Goal: Task Accomplishment & Management: Manage account settings

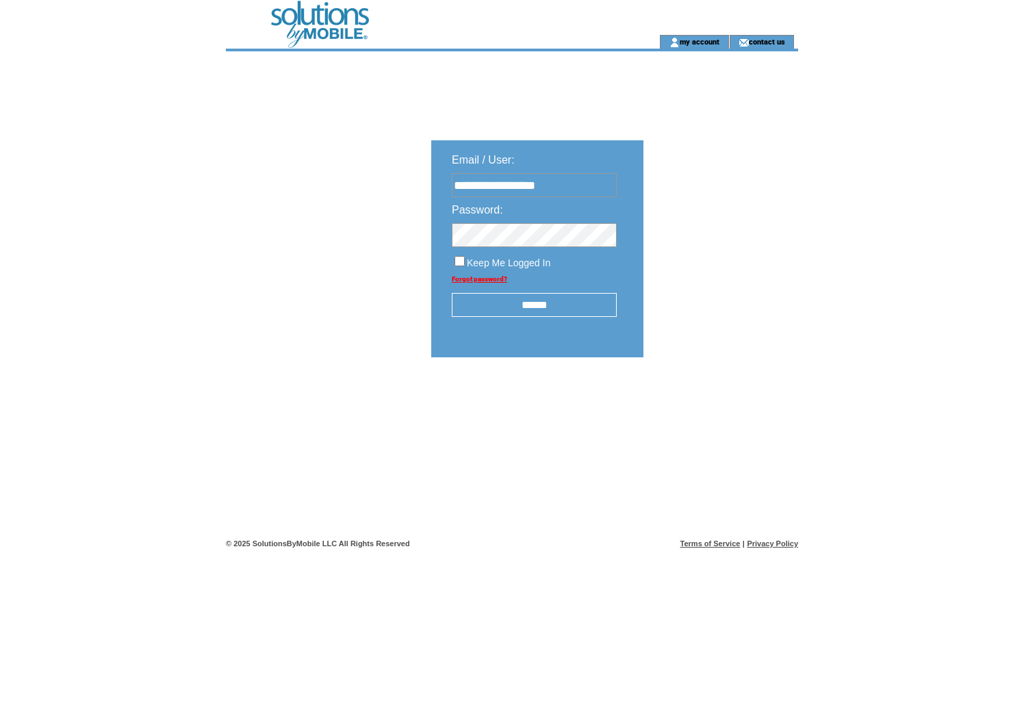
type input "**********"
click at [530, 303] on input "******" at bounding box center [534, 305] width 165 height 24
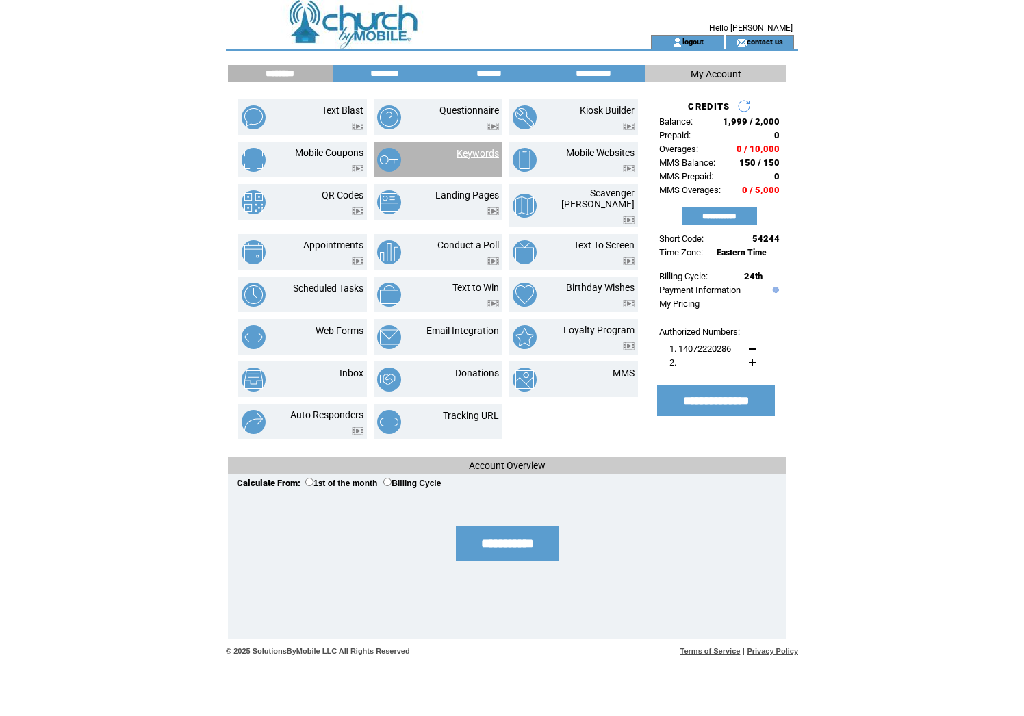
click at [466, 155] on link "Keywords" at bounding box center [478, 153] width 42 height 11
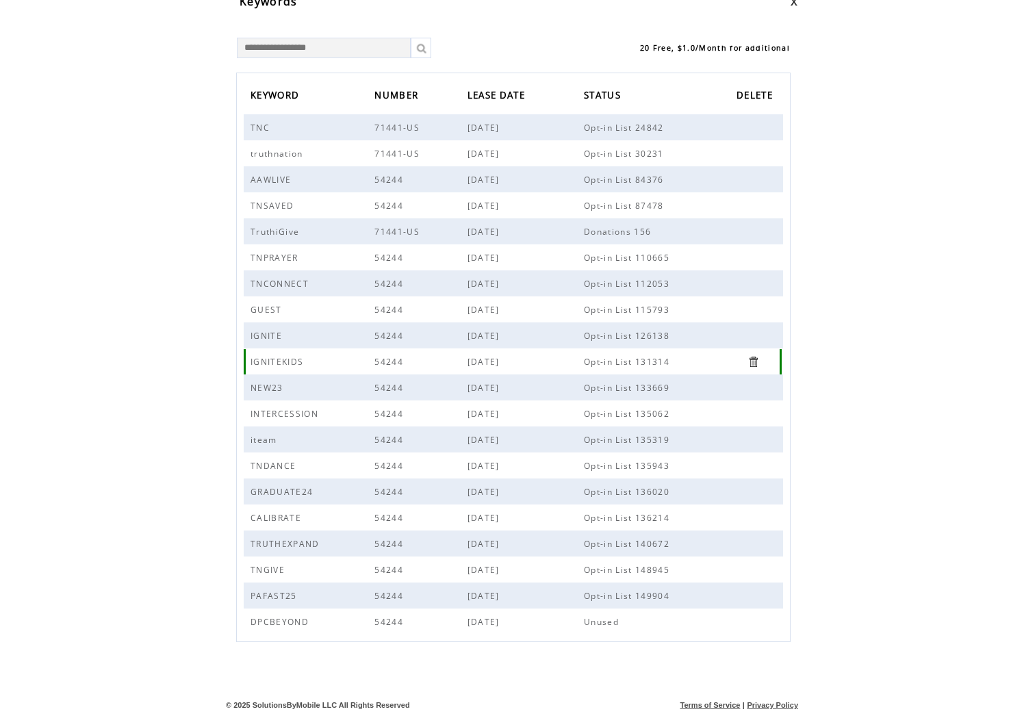
scroll to position [68, 0]
click at [295, 623] on span "DPCBEYOND" at bounding box center [282, 622] width 62 height 12
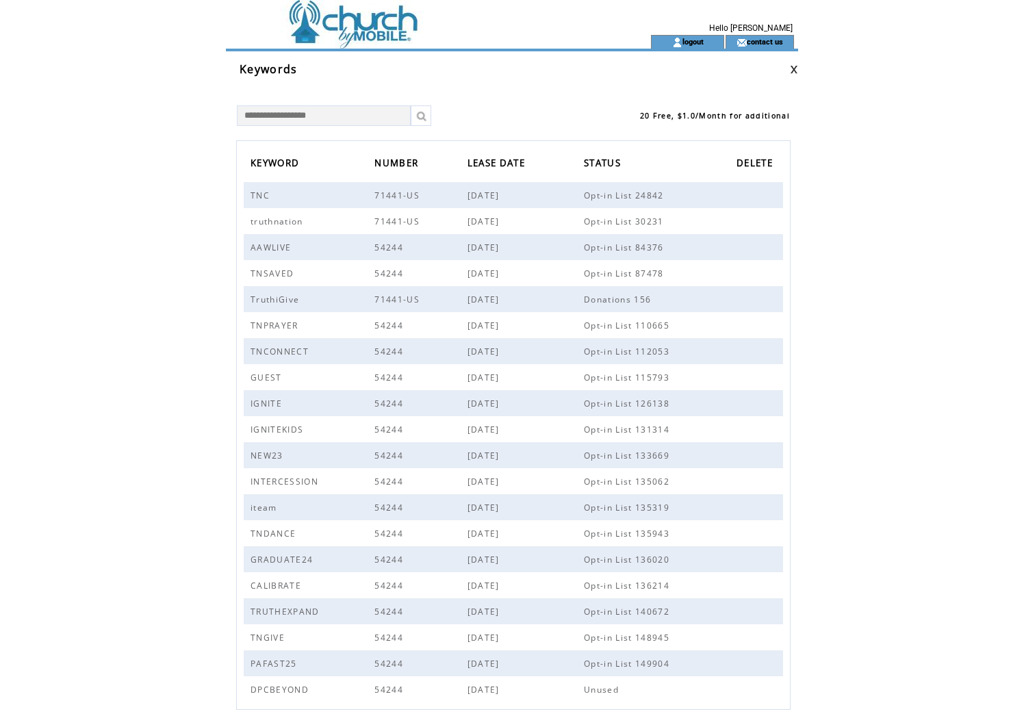
scroll to position [0, 0]
click at [798, 68] on link at bounding box center [794, 69] width 8 height 9
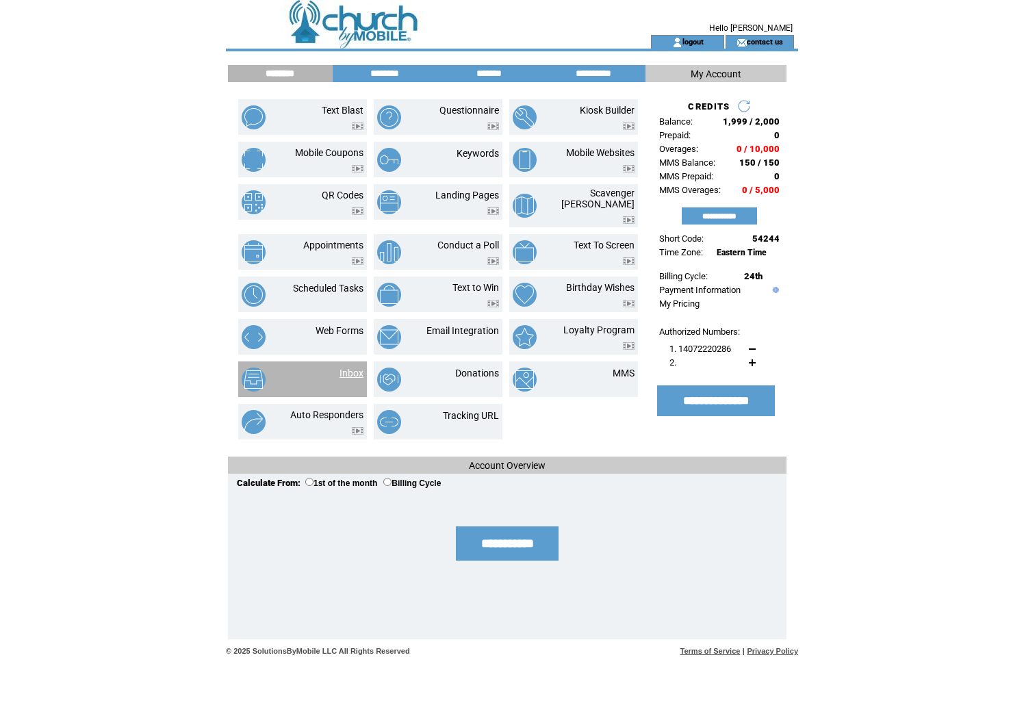
click at [354, 368] on link "Inbox" at bounding box center [352, 373] width 24 height 11
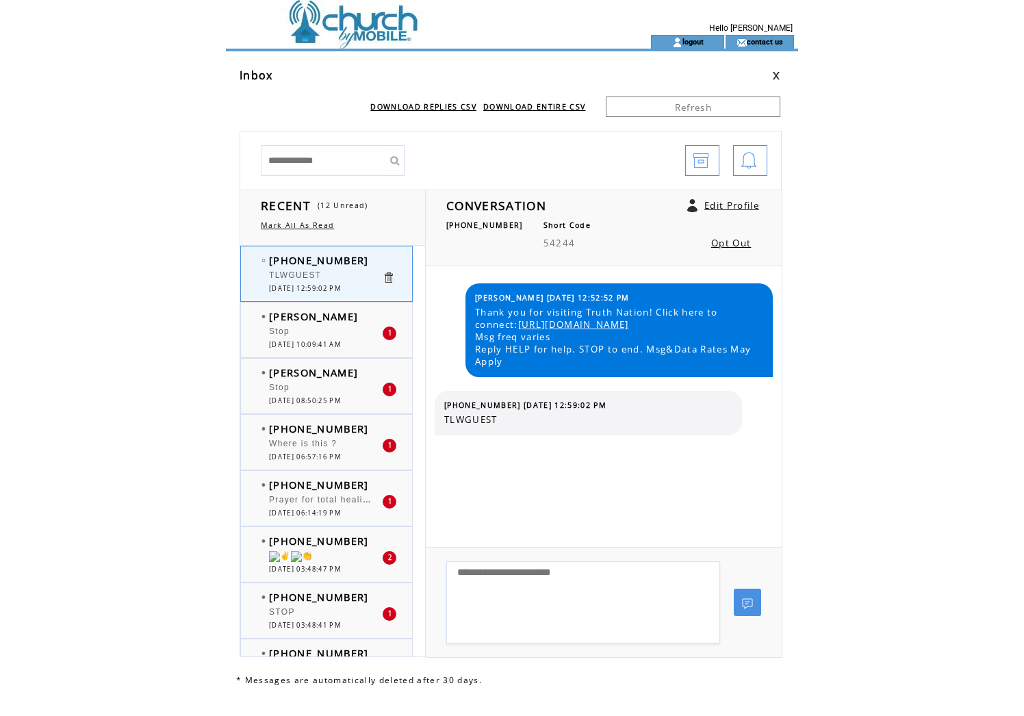
click at [331, 338] on div "Stop" at bounding box center [325, 334] width 113 height 14
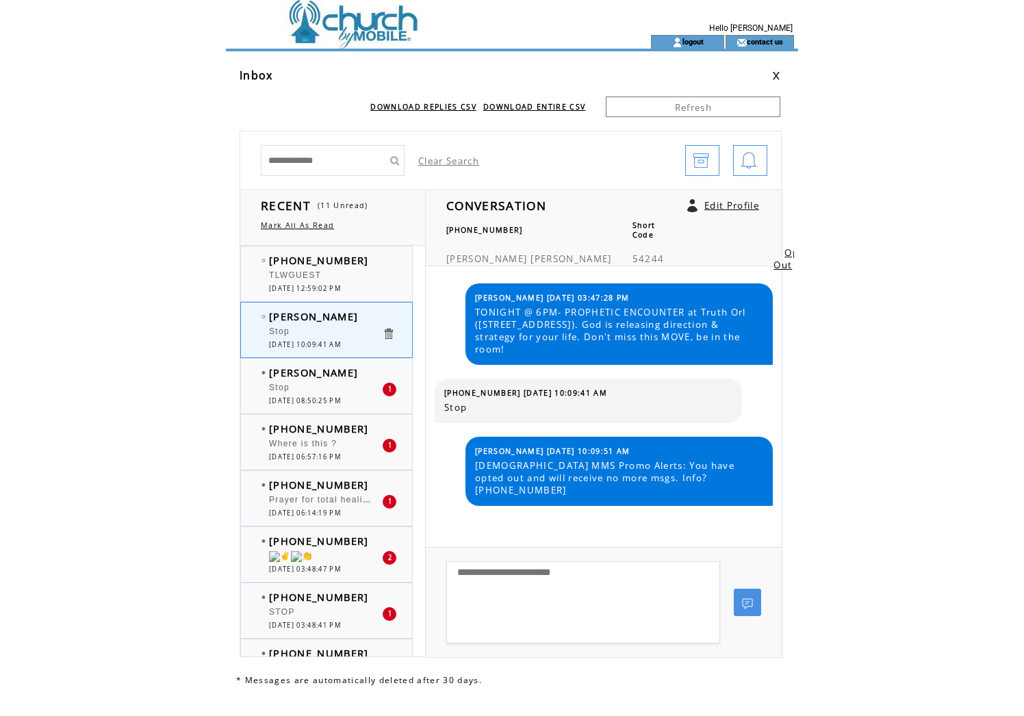
click at [334, 383] on div at bounding box center [325, 380] width 113 height 3
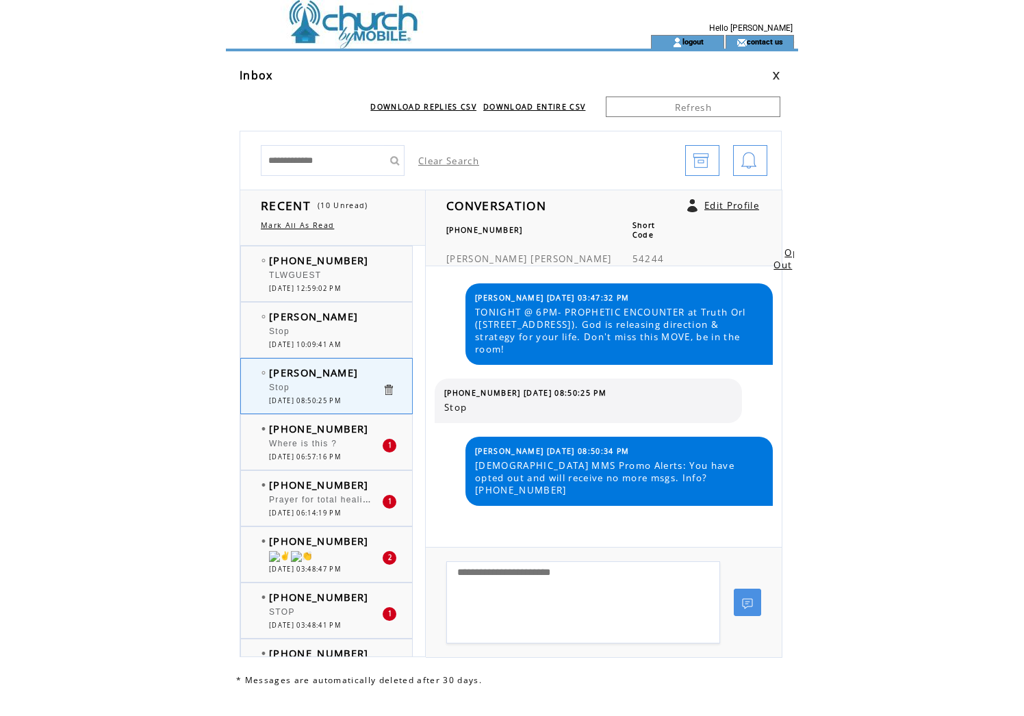
click at [341, 448] on div "Where is this ?" at bounding box center [325, 446] width 113 height 14
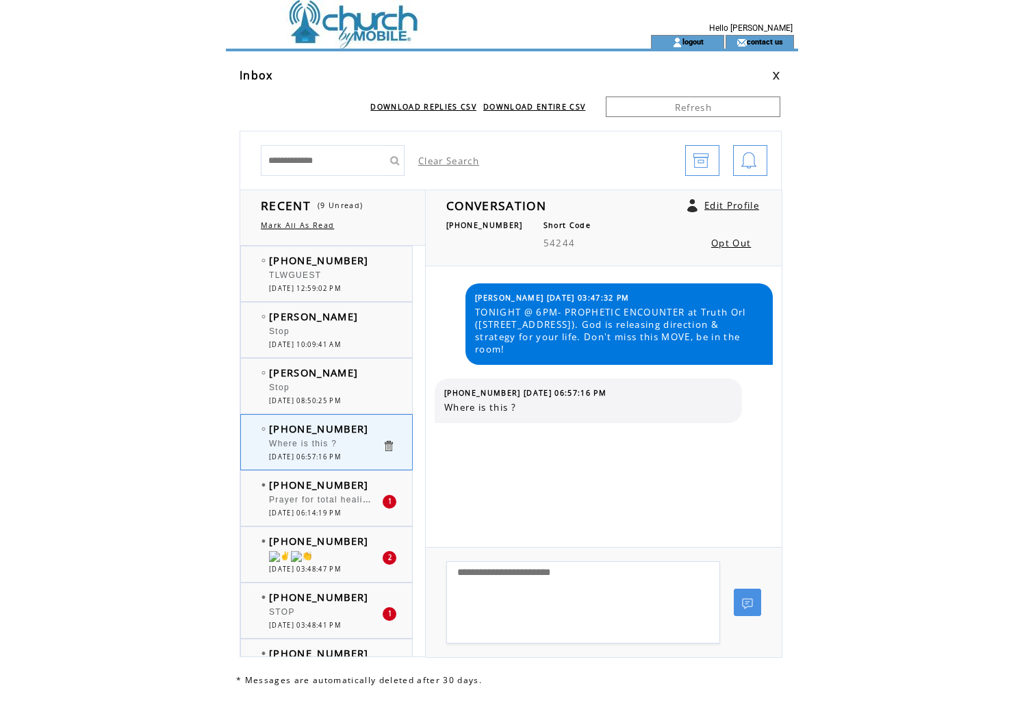
click at [315, 506] on div "Prayer for total healing so I can do ministry" at bounding box center [325, 502] width 113 height 14
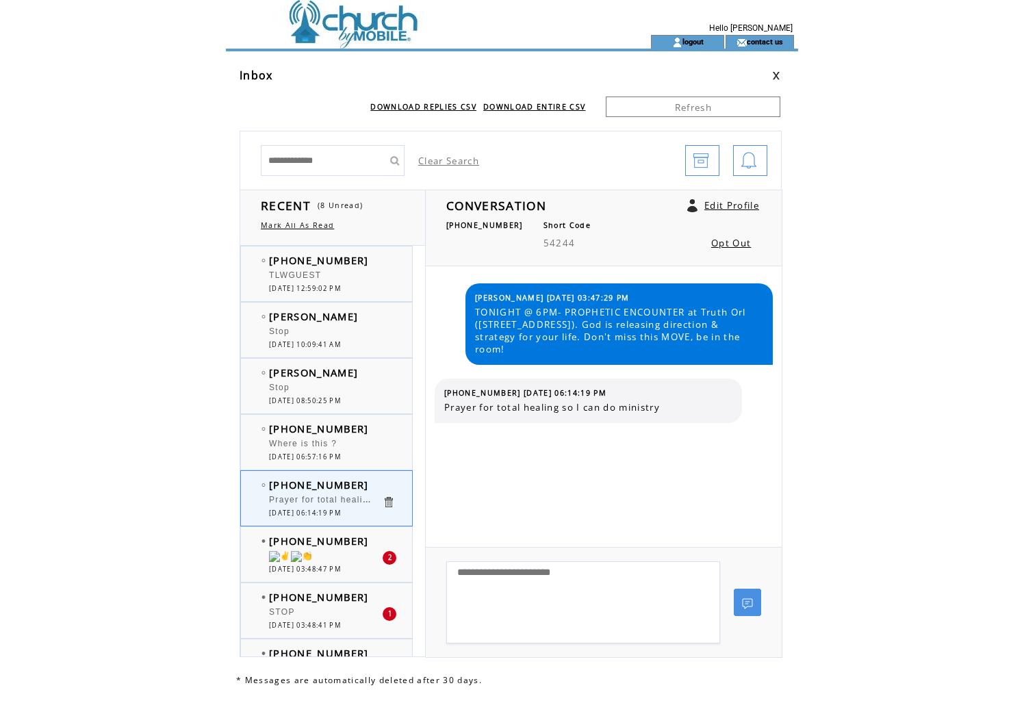
click at [314, 546] on span "(443) 799-2051" at bounding box center [319, 541] width 100 height 14
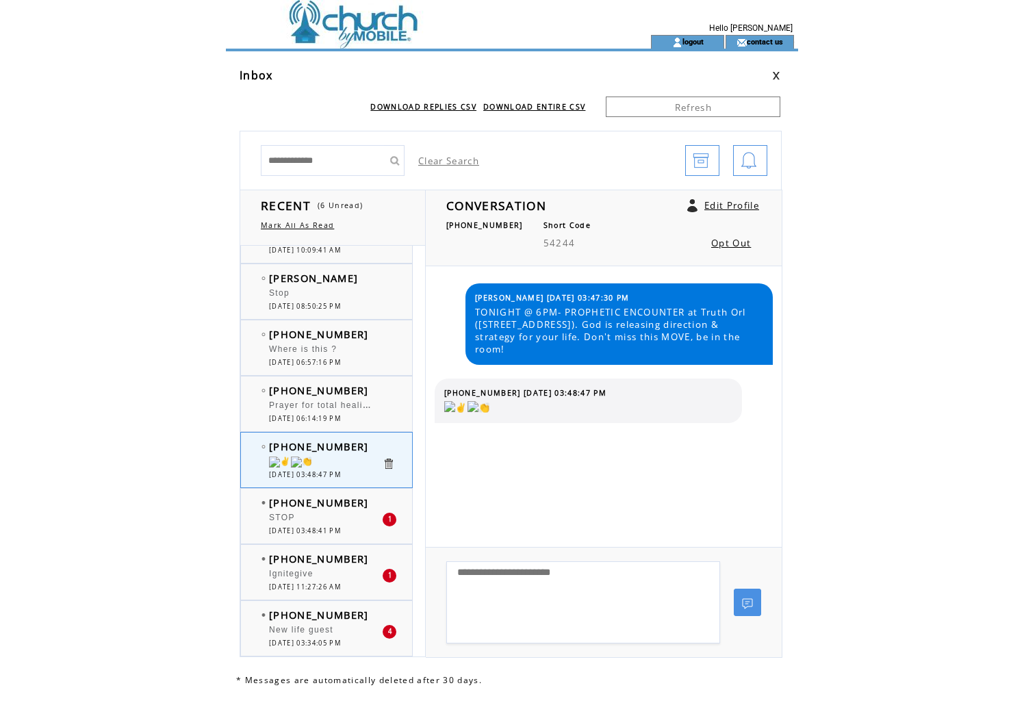
scroll to position [94, 0]
click at [336, 518] on div "STOP" at bounding box center [325, 520] width 113 height 14
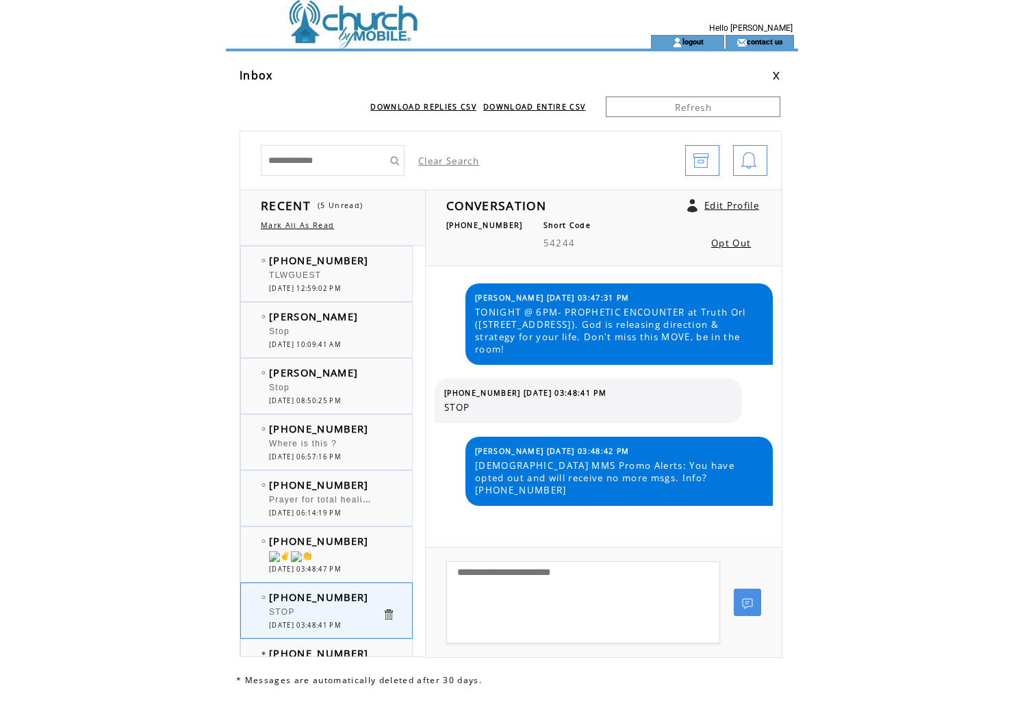
scroll to position [94, 0]
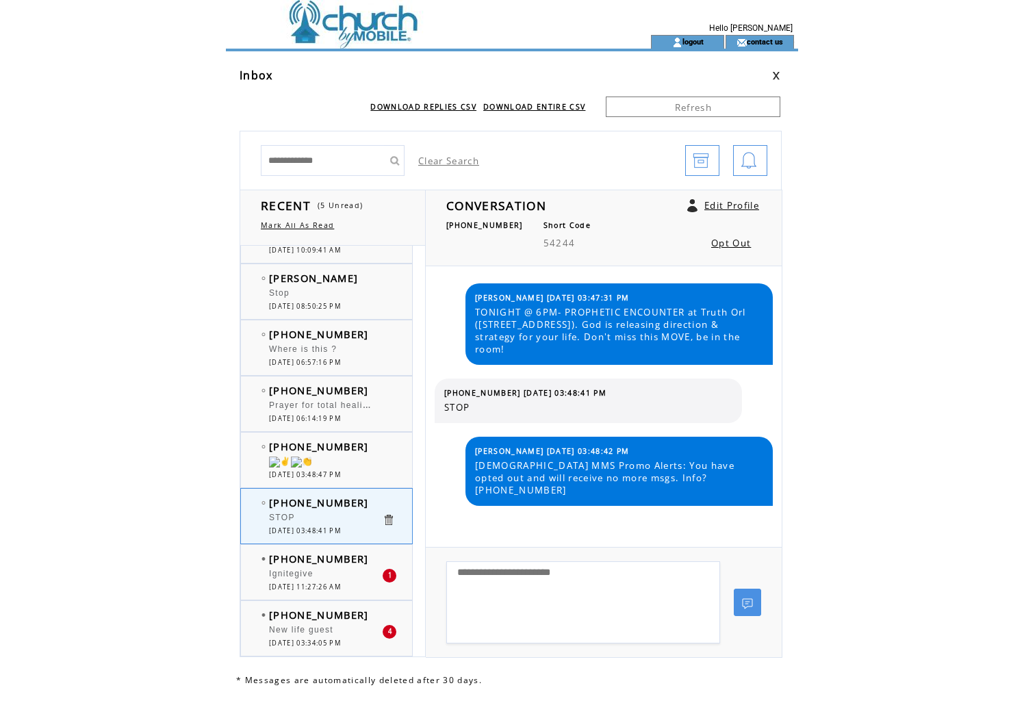
click at [329, 572] on div "Ignitegive" at bounding box center [325, 576] width 113 height 14
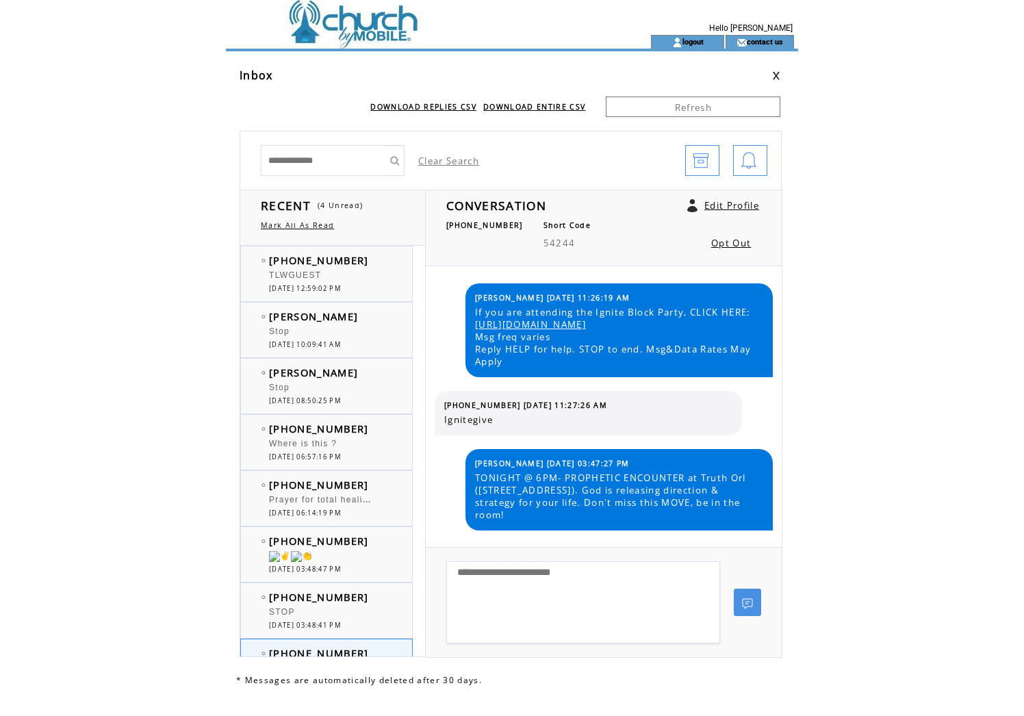
scroll to position [94, 0]
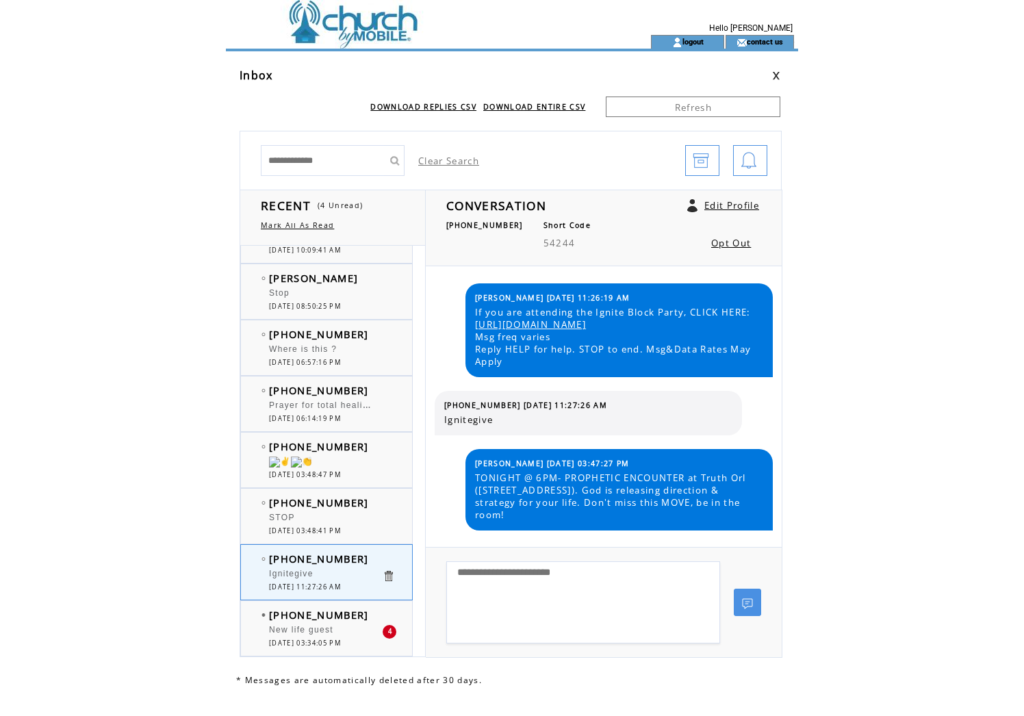
click at [342, 625] on div "New life guest" at bounding box center [325, 632] width 113 height 14
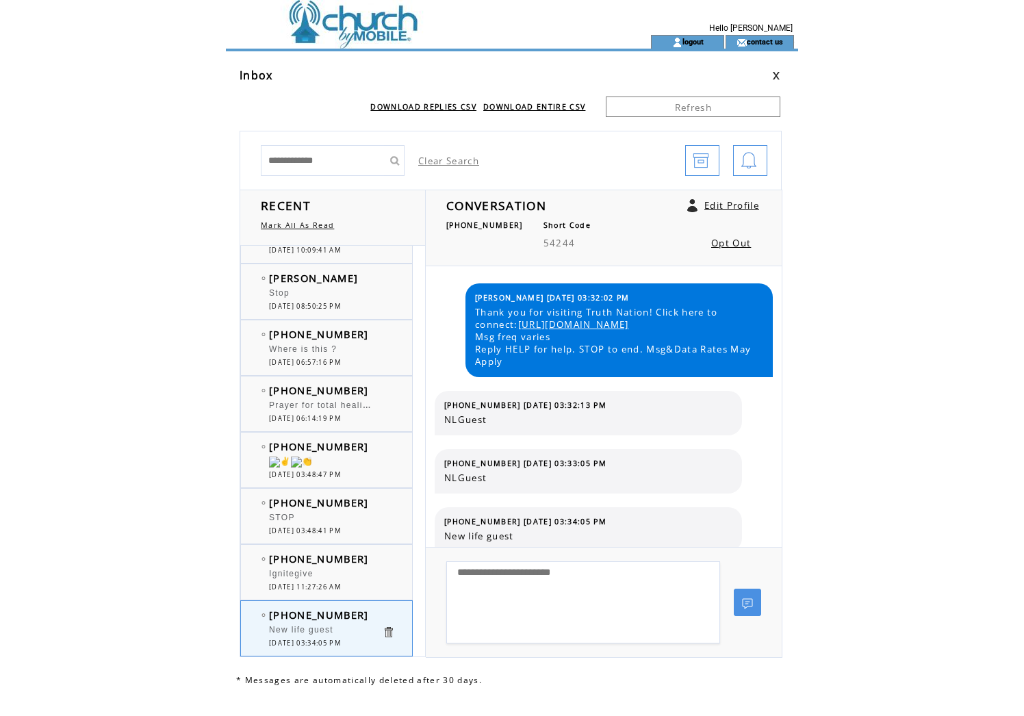
scroll to position [94, 0]
click at [779, 74] on link at bounding box center [776, 75] width 8 height 9
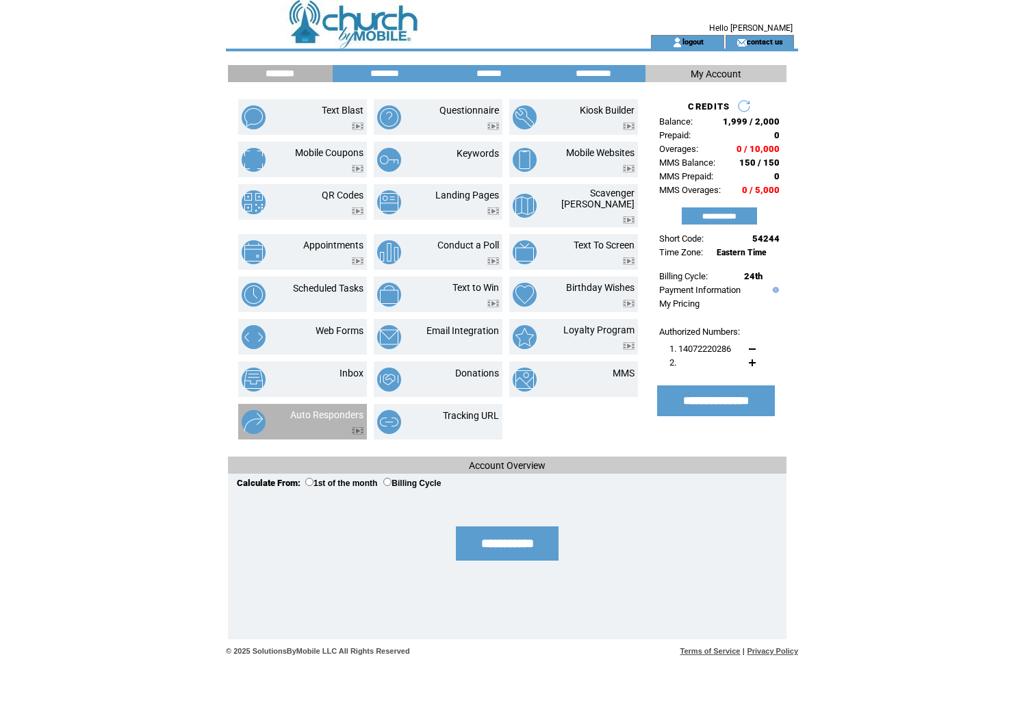
click at [330, 420] on td at bounding box center [326, 427] width 73 height 14
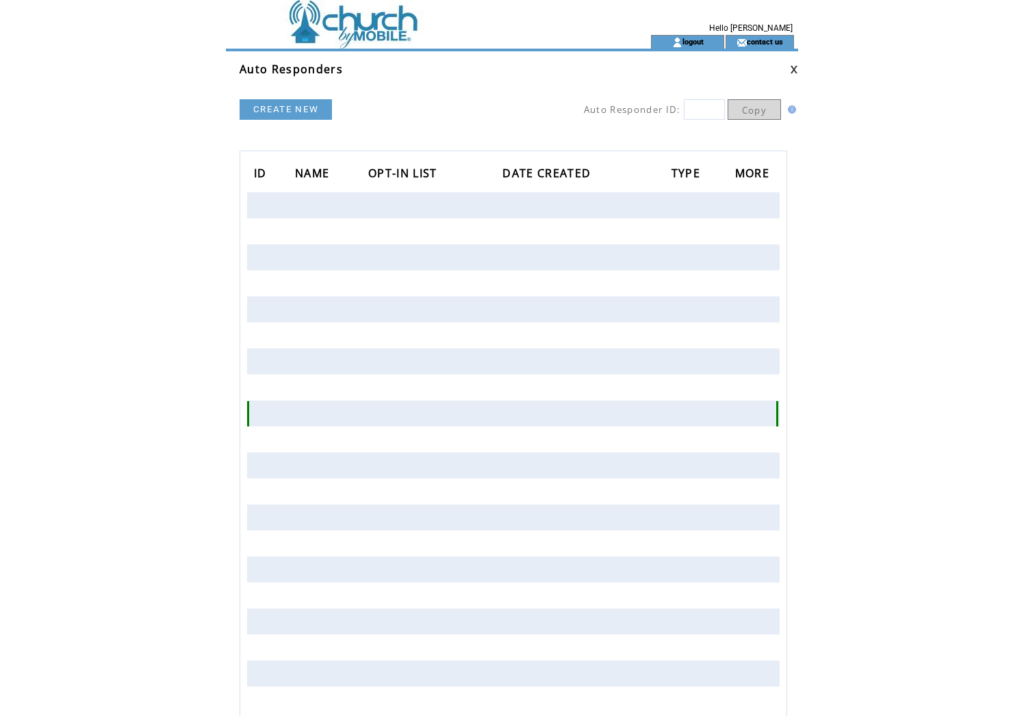
click at [336, 409] on td at bounding box center [331, 413] width 73 height 26
click at [300, 112] on link "CREATE NEW" at bounding box center [286, 109] width 92 height 21
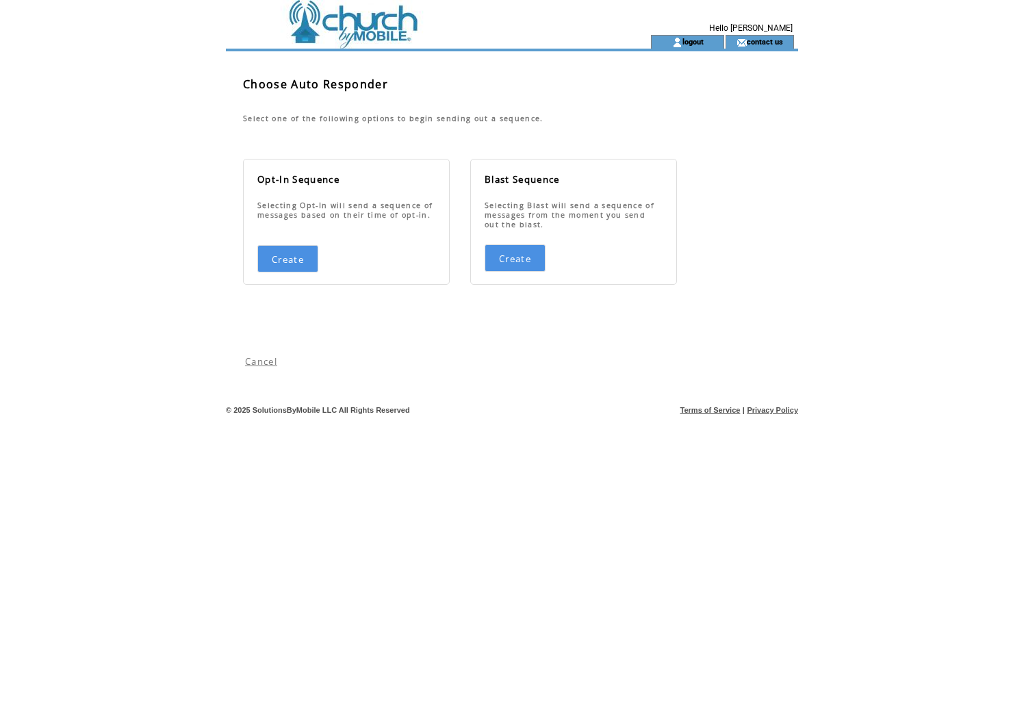
click at [252, 366] on link "Cancel" at bounding box center [261, 361] width 32 height 12
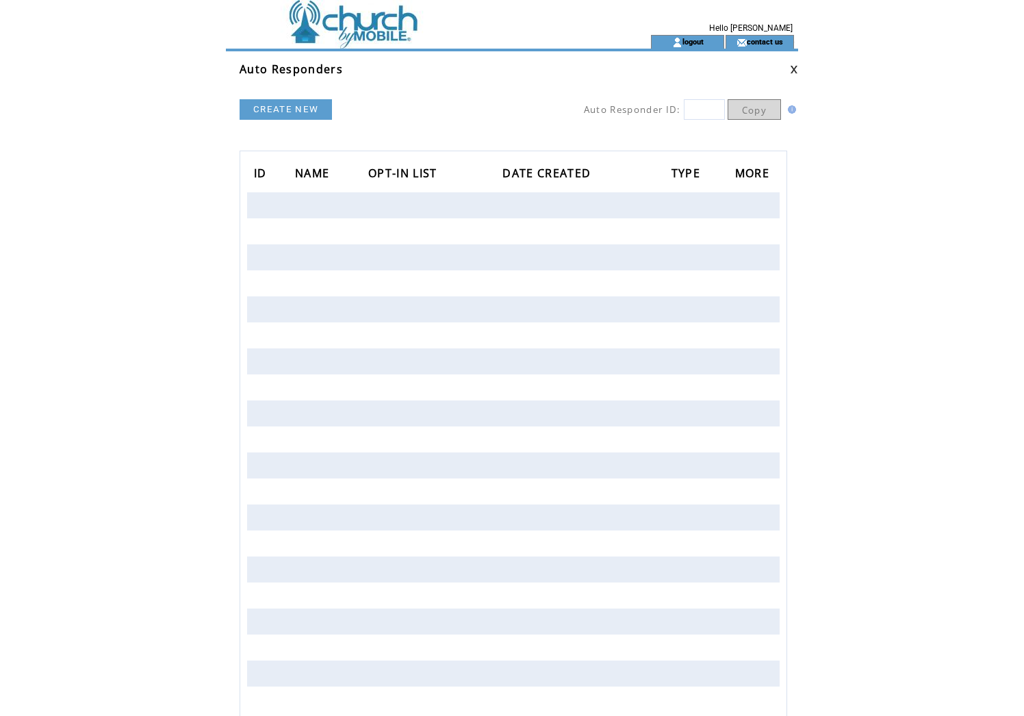
click at [795, 69] on link at bounding box center [794, 69] width 8 height 9
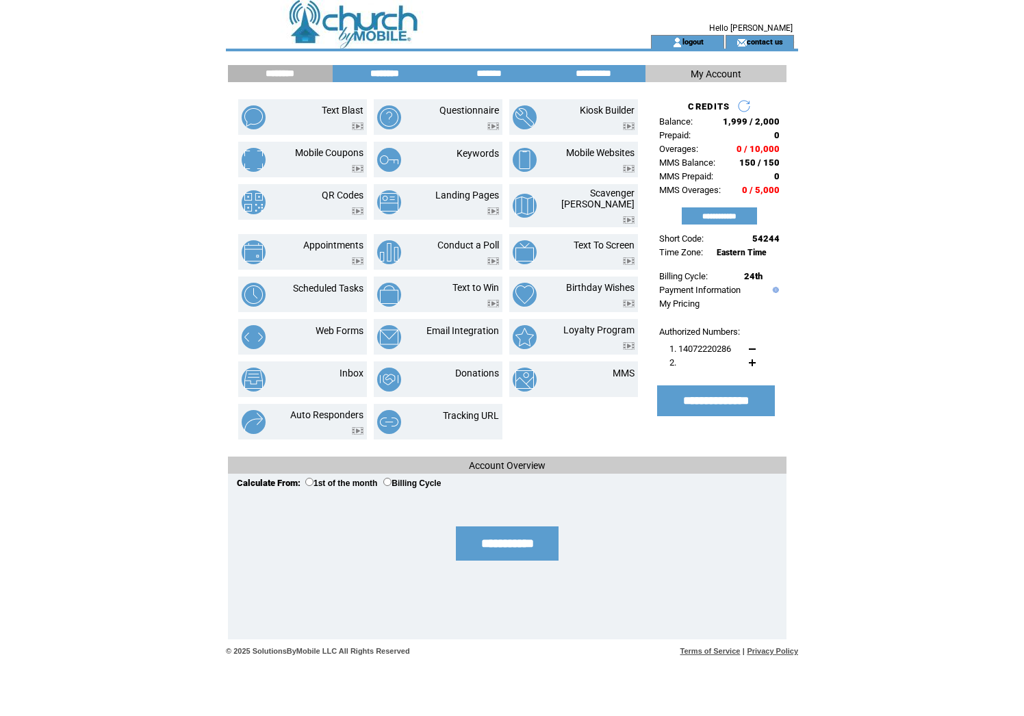
click at [398, 72] on input "********" at bounding box center [384, 74] width 103 height 12
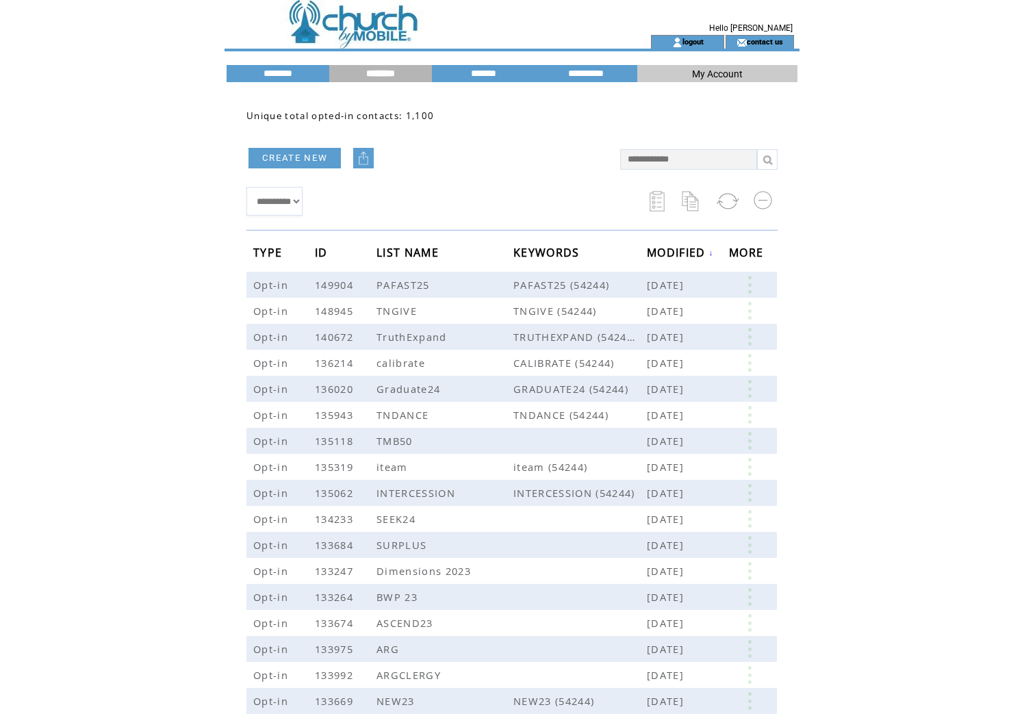
click at [305, 159] on link "CREATE NEW" at bounding box center [294, 158] width 92 height 21
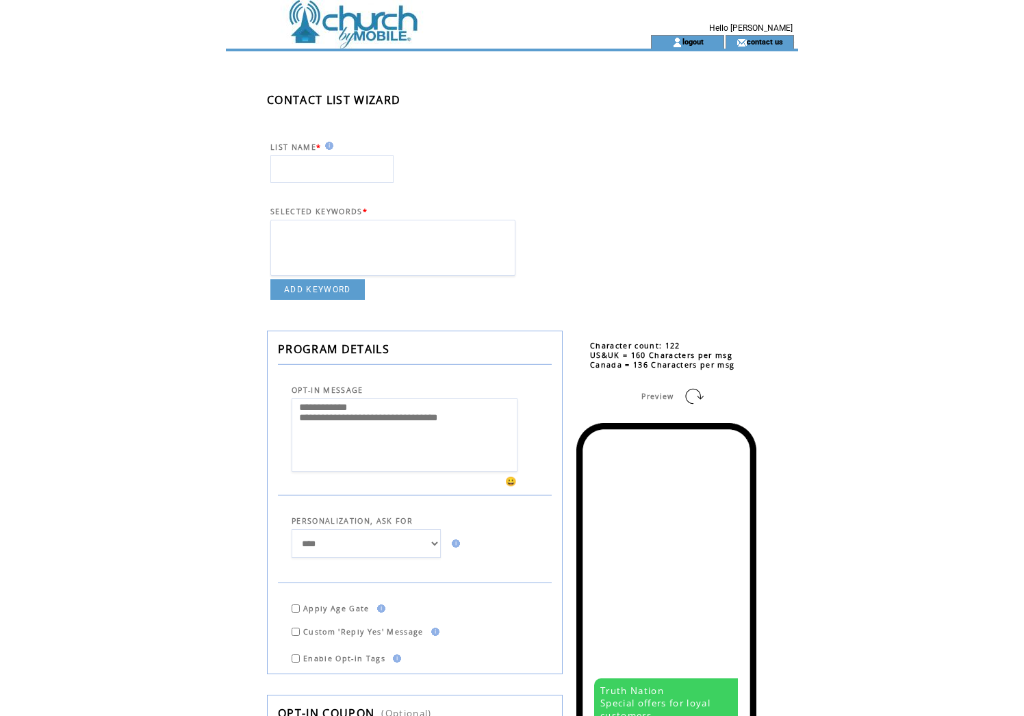
click at [337, 300] on link "ADD KEYWORD" at bounding box center [317, 289] width 94 height 21
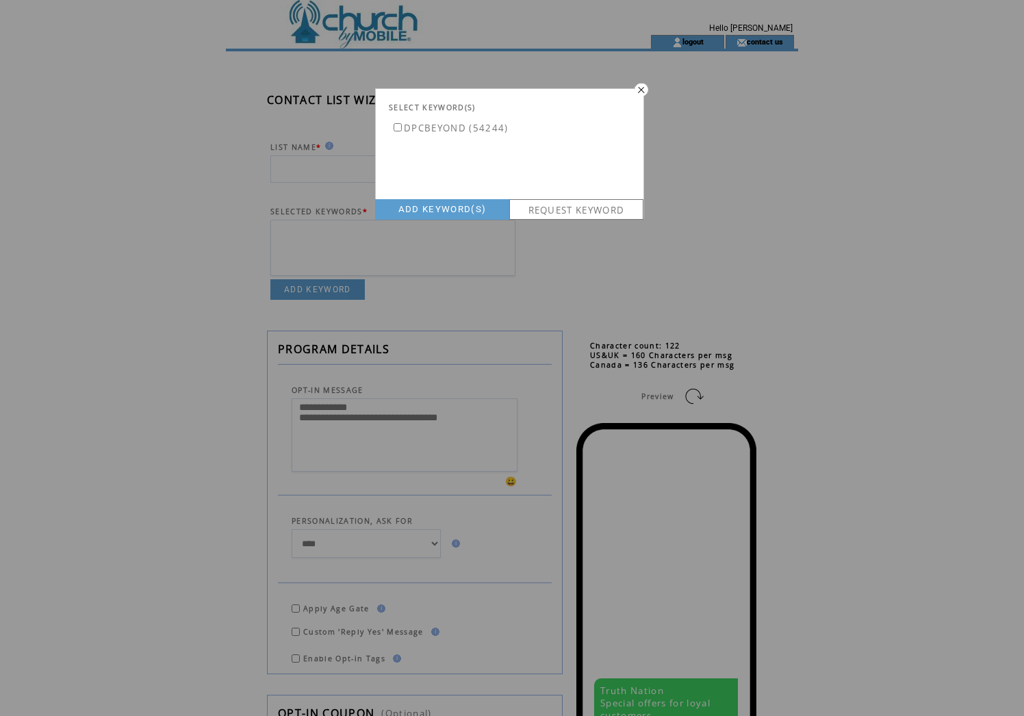
click at [441, 212] on link "ADD KEYWORD(S)" at bounding box center [442, 209] width 134 height 21
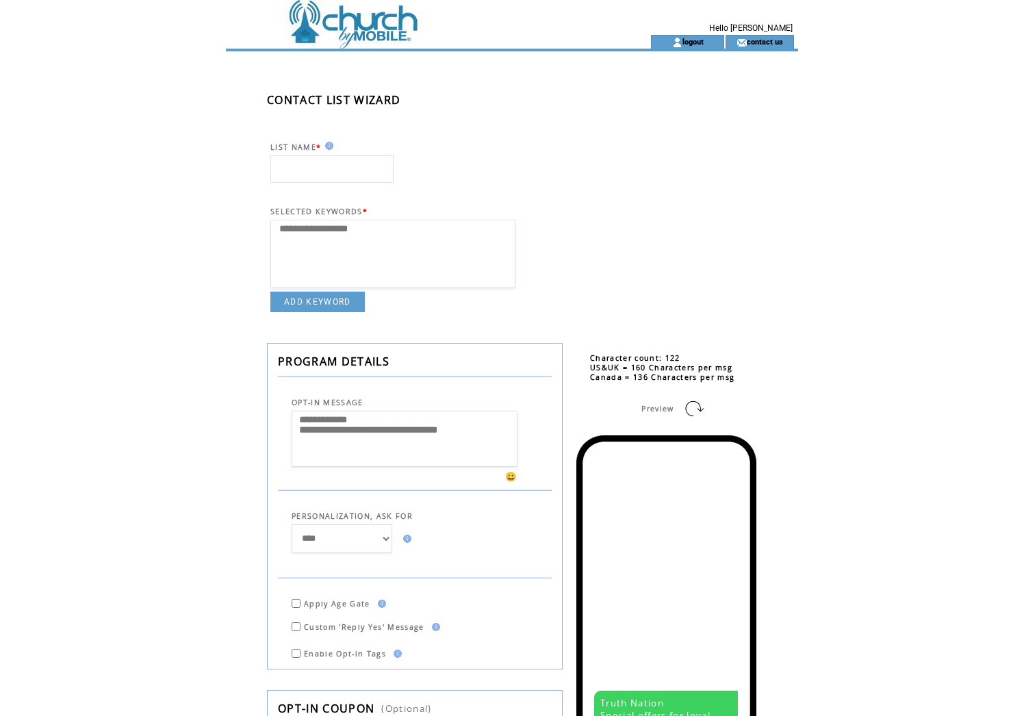
select select
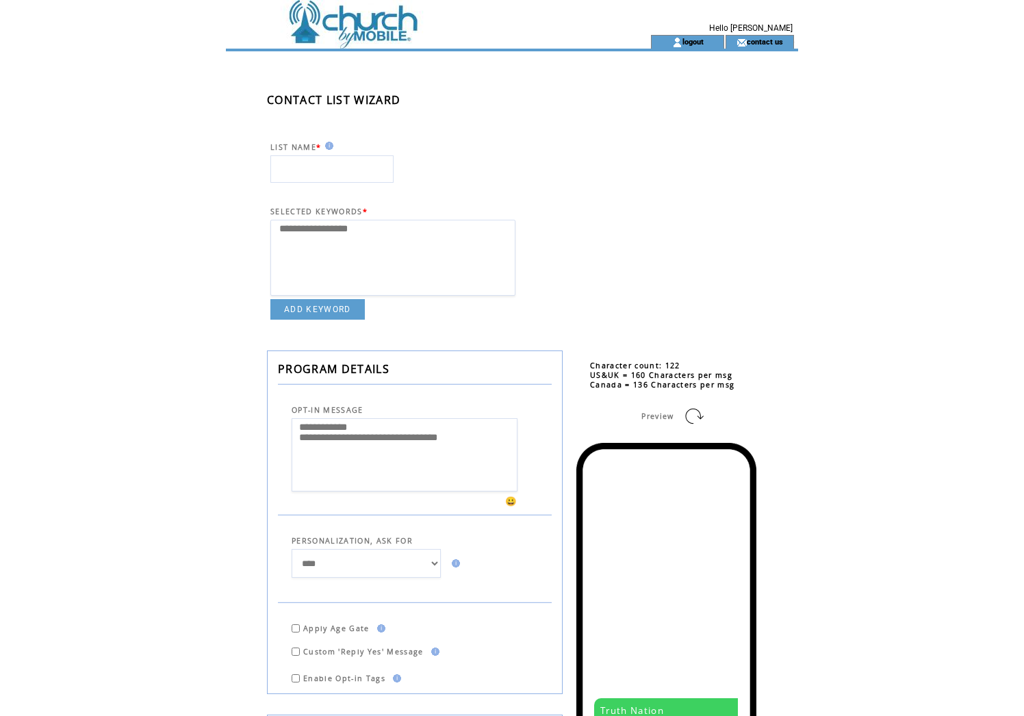
click at [319, 168] on input "text" at bounding box center [331, 168] width 123 height 27
click at [331, 147] on img at bounding box center [327, 146] width 12 height 8
click at [317, 172] on input "text" at bounding box center [331, 168] width 123 height 27
type input "**********"
click at [484, 183] on table "**********" at bounding box center [393, 215] width 252 height 216
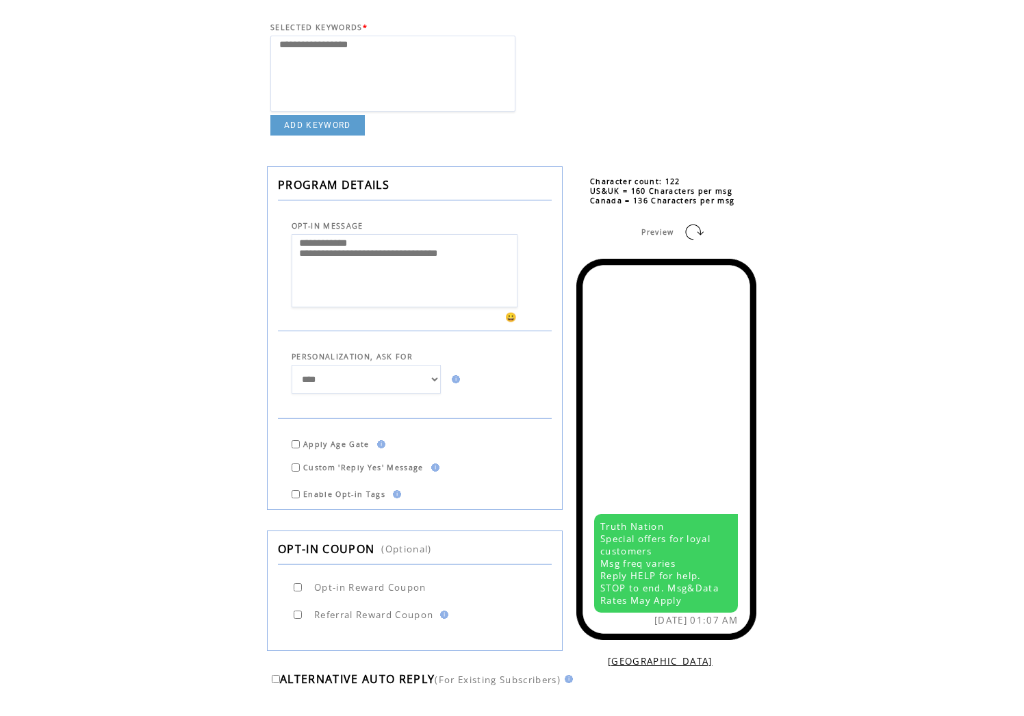
scroll to position [183, 0]
click at [456, 384] on img at bounding box center [454, 380] width 12 height 8
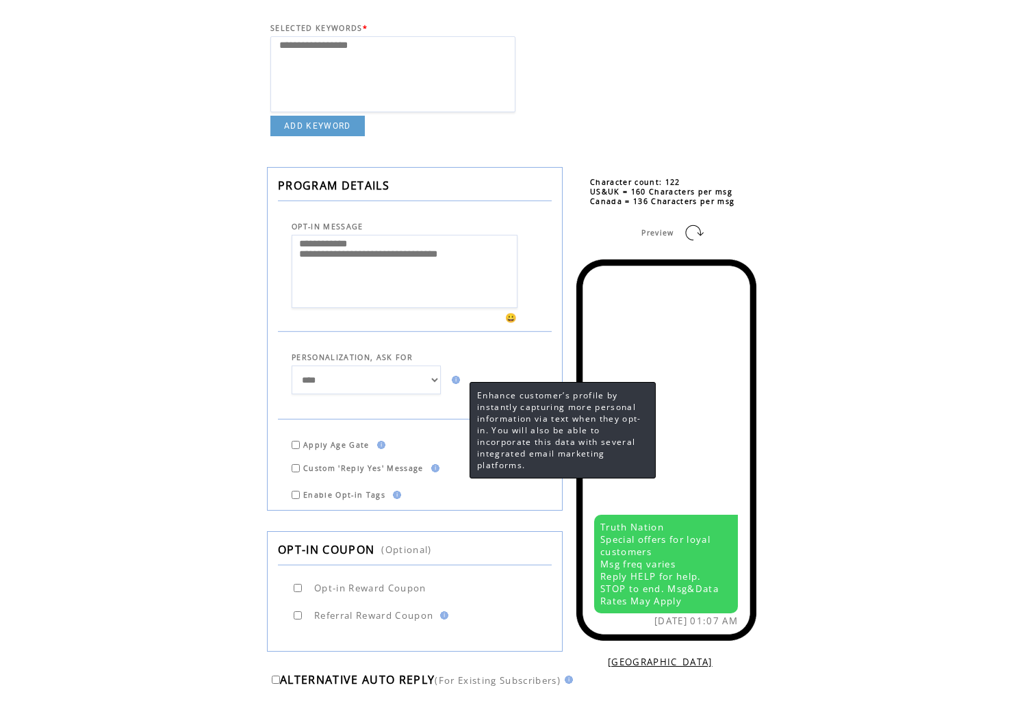
click at [258, 420] on div "**********" at bounding box center [532, 341] width 613 height 947
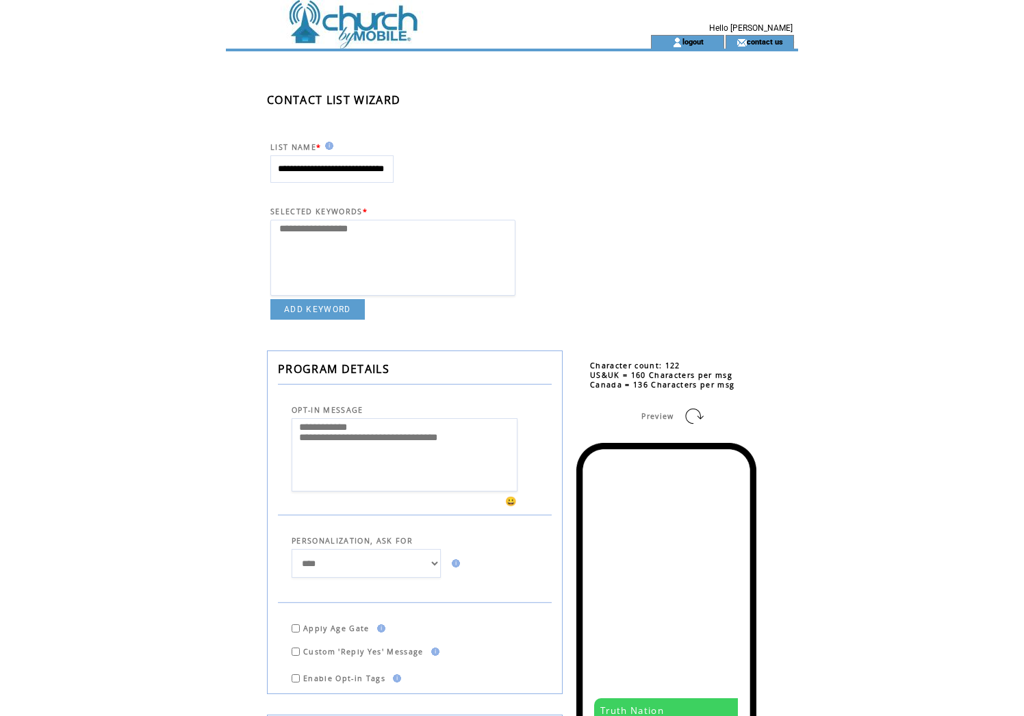
scroll to position [0, 0]
click at [481, 458] on textarea "**********" at bounding box center [405, 454] width 226 height 73
click at [481, 459] on textarea "**********" at bounding box center [405, 454] width 226 height 73
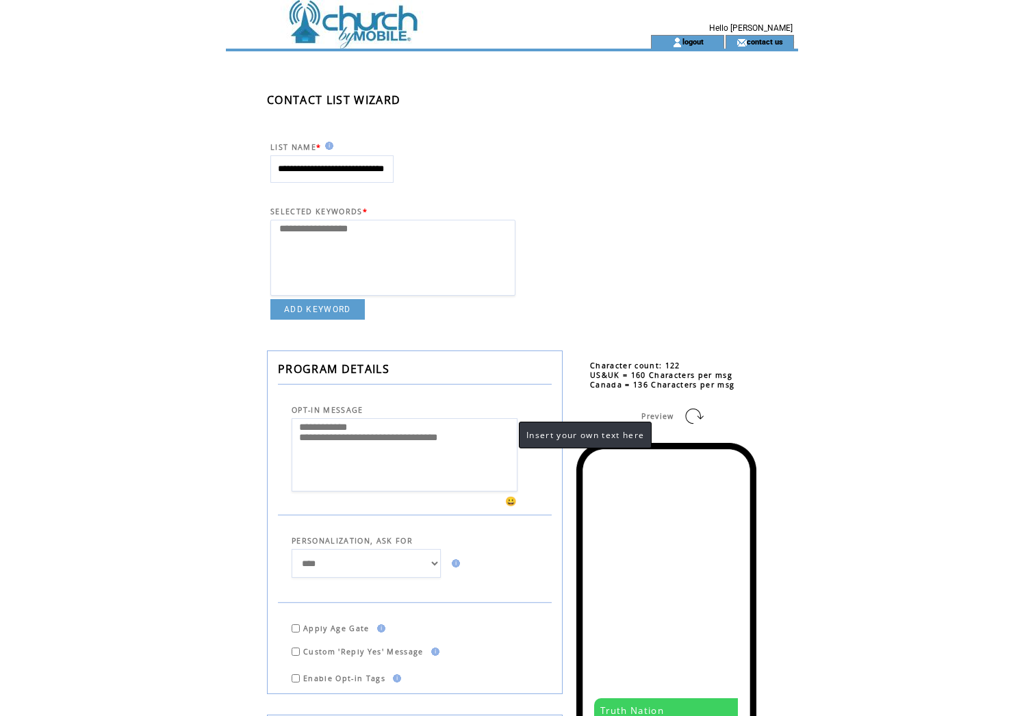
click at [481, 459] on textarea "**********" at bounding box center [405, 454] width 226 height 73
drag, startPoint x: 492, startPoint y: 453, endPoint x: 286, endPoint y: 424, distance: 208.1
click at [287, 425] on td "**********" at bounding box center [415, 453] width 274 height 77
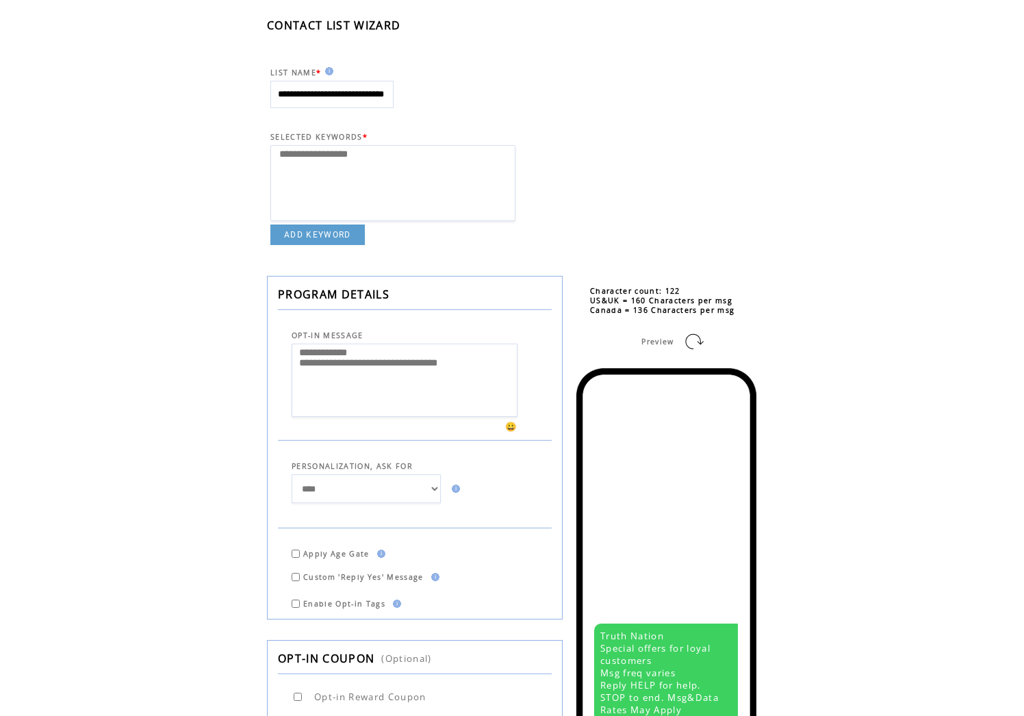
scroll to position [73, 0]
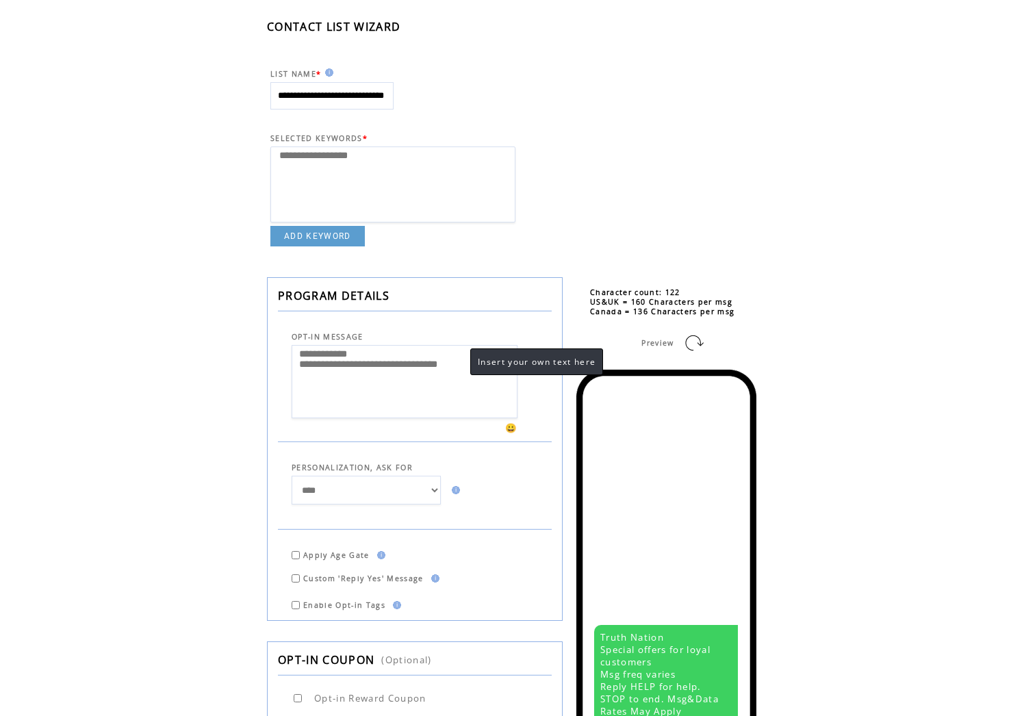
click at [455, 402] on textarea "**********" at bounding box center [405, 381] width 226 height 73
paste textarea "**********"
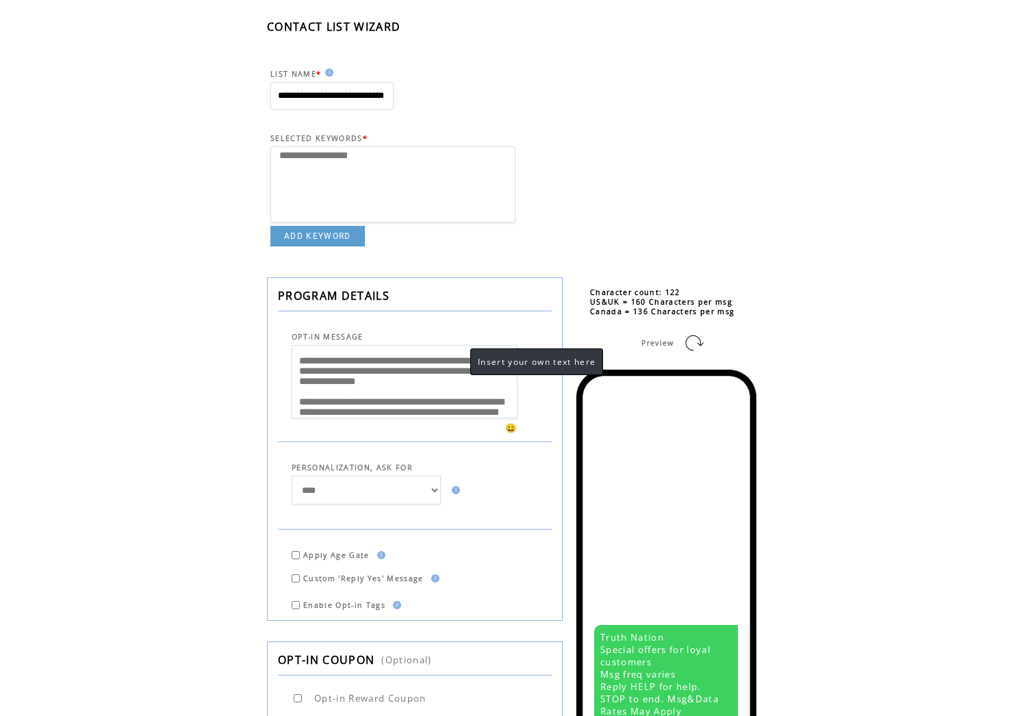
type textarea "**********"
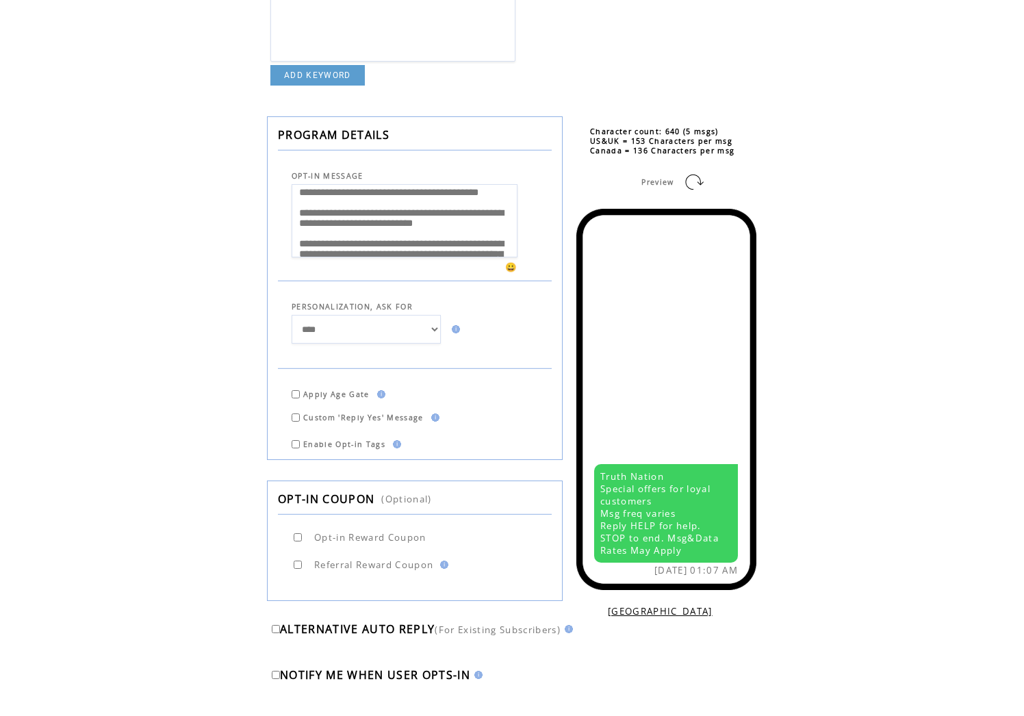
scroll to position [0, 0]
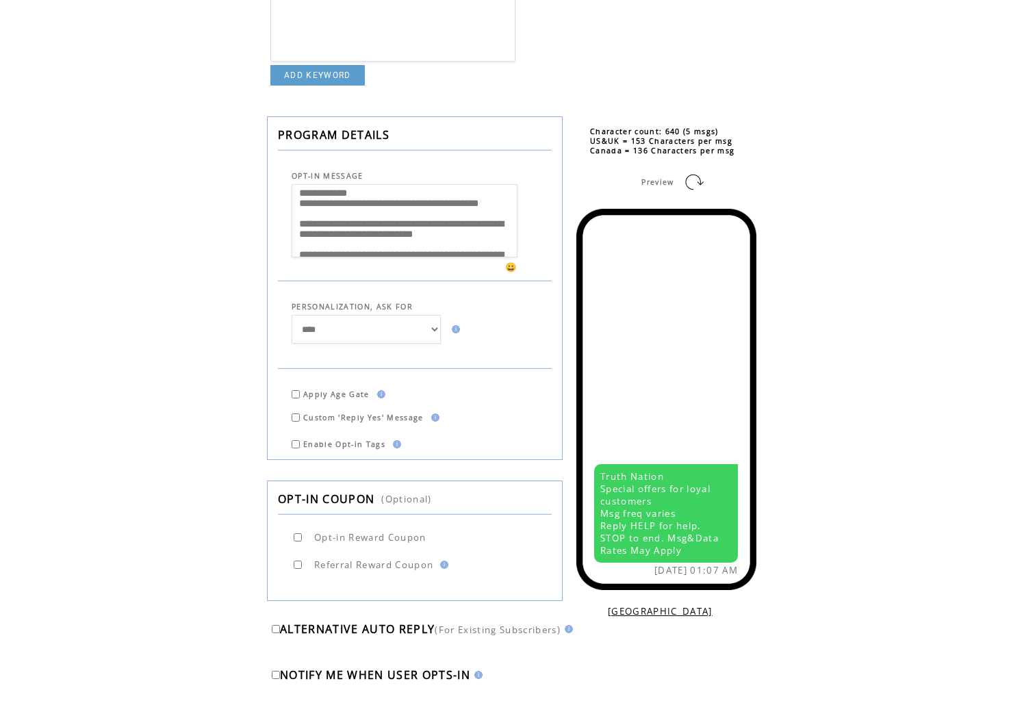
drag, startPoint x: 366, startPoint y: 251, endPoint x: 291, endPoint y: 172, distance: 108.5
click at [291, 172] on tbody "**********" at bounding box center [415, 288] width 274 height 322
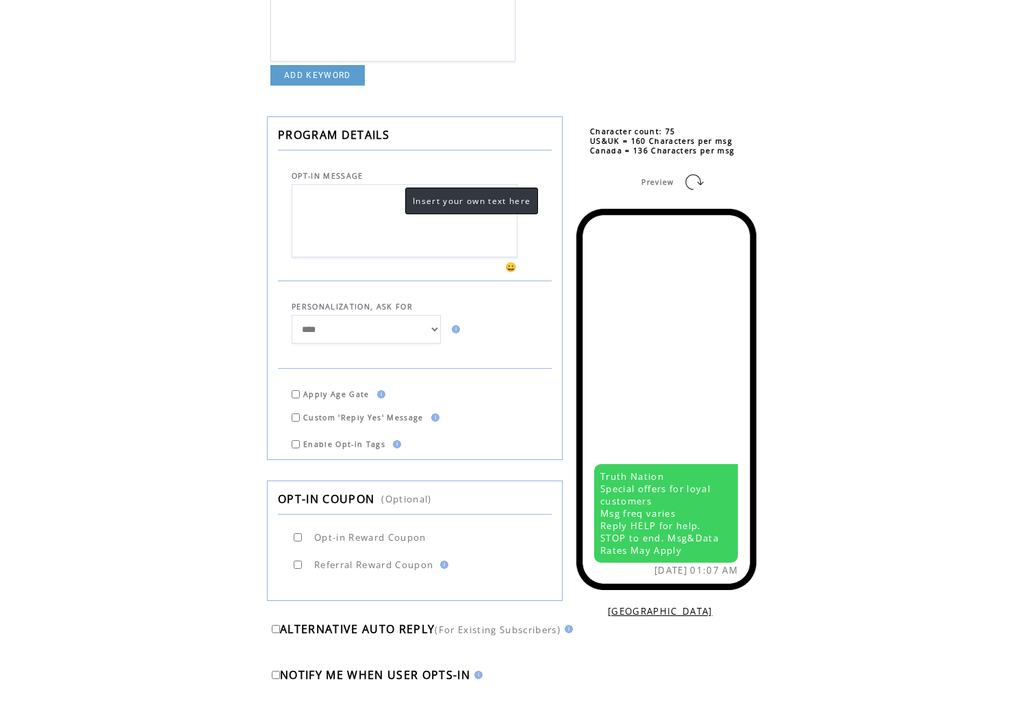
paste textarea "**********"
drag, startPoint x: 409, startPoint y: 223, endPoint x: 266, endPoint y: 184, distance: 148.3
click at [266, 184] on div "**********" at bounding box center [532, 290] width 613 height 947
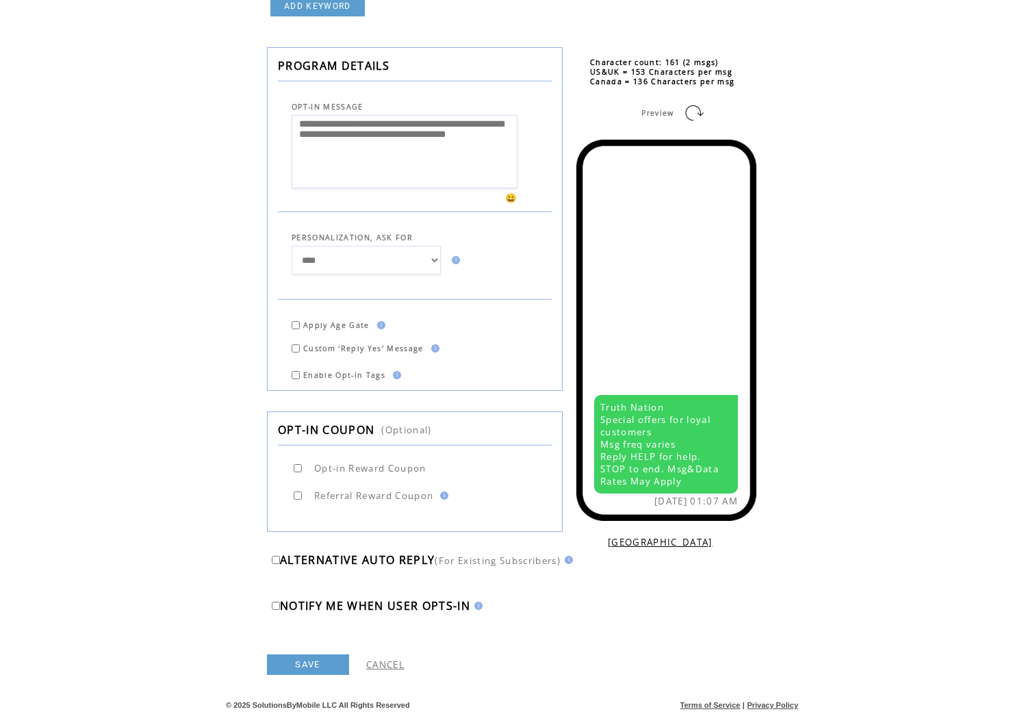
scroll to position [306, 0]
type textarea "**********"
click at [395, 667] on link "CANCEL" at bounding box center [385, 665] width 38 height 12
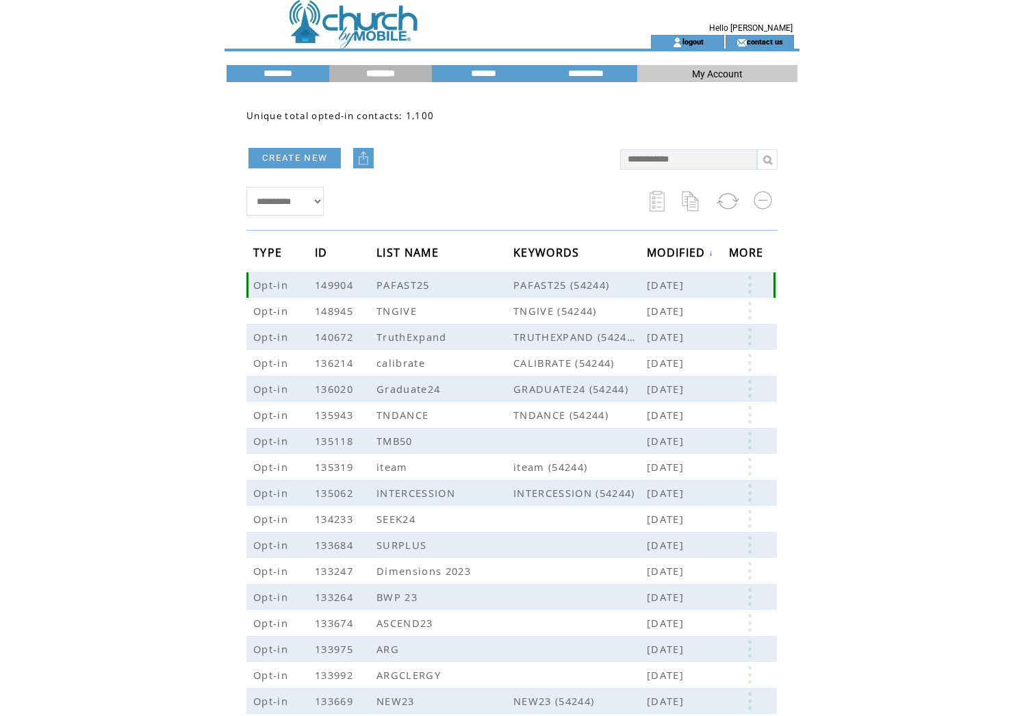
click at [750, 283] on link at bounding box center [749, 285] width 41 height 18
click at [752, 314] on link at bounding box center [749, 311] width 41 height 18
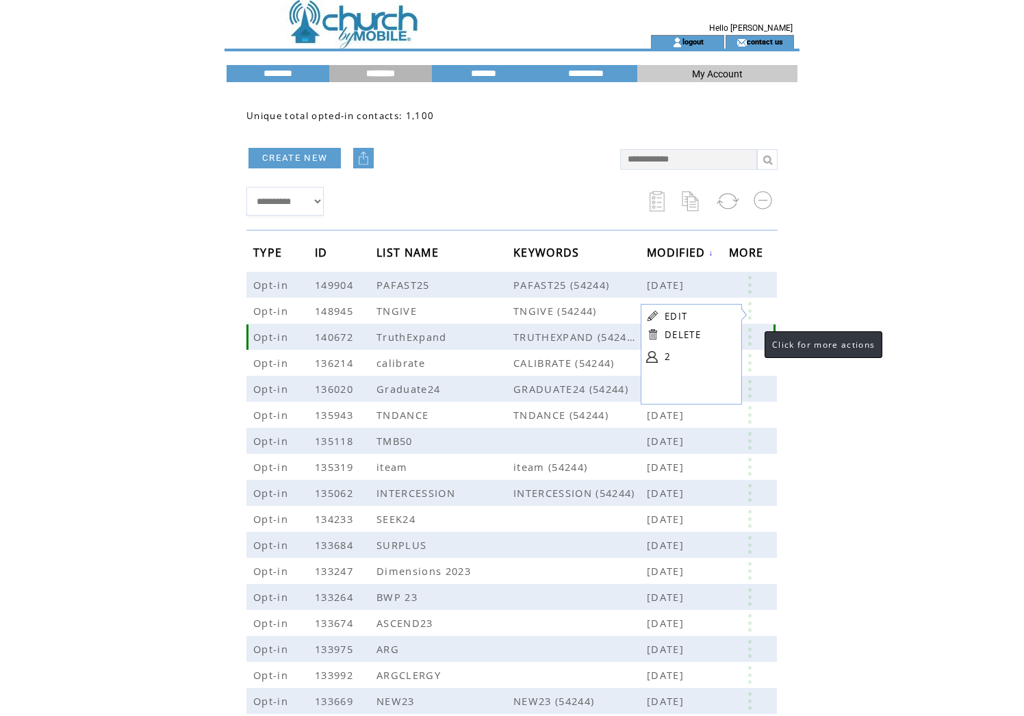
click at [751, 337] on link at bounding box center [749, 337] width 41 height 18
click at [752, 363] on link at bounding box center [749, 363] width 41 height 18
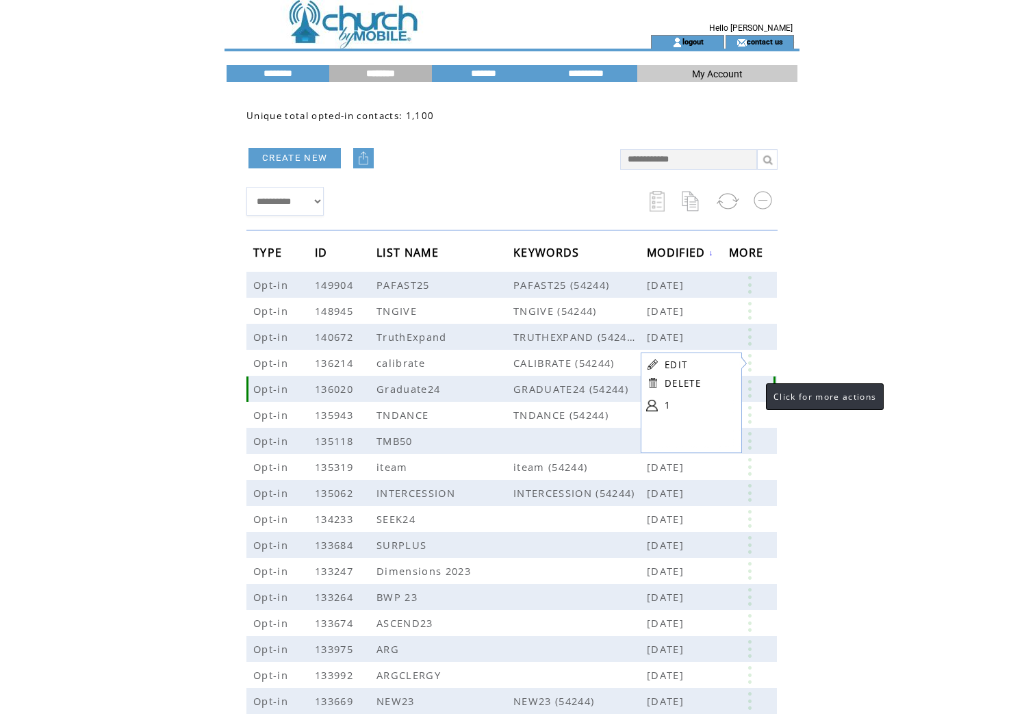
click at [752, 391] on link at bounding box center [749, 389] width 41 height 18
click at [750, 414] on link at bounding box center [749, 415] width 41 height 18
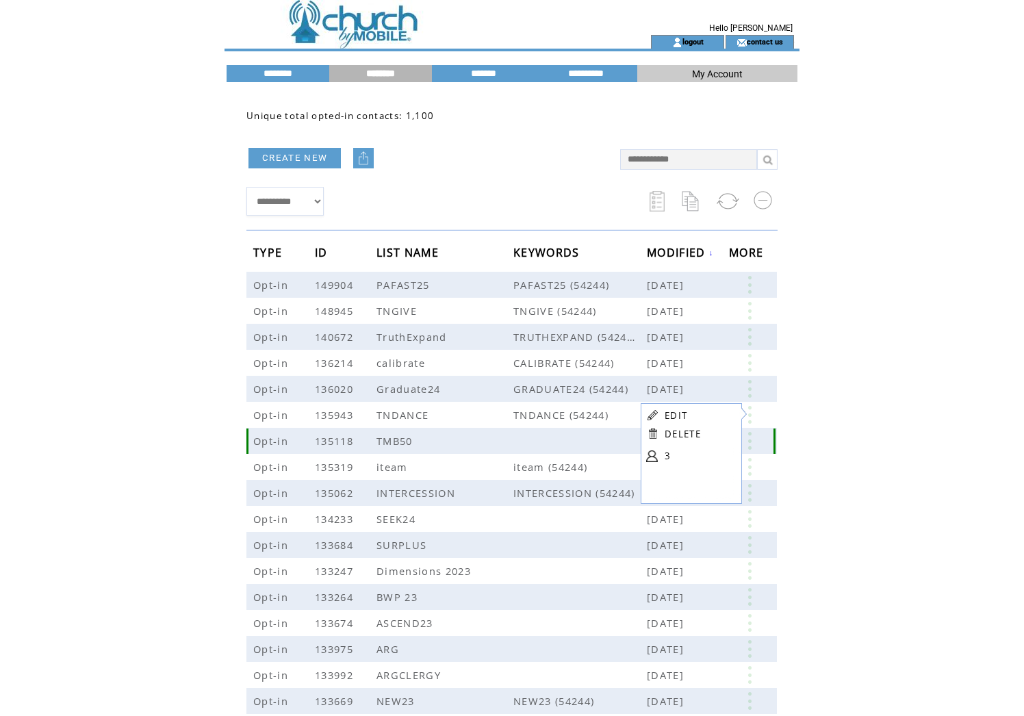
click at [750, 438] on link at bounding box center [749, 441] width 41 height 18
click at [750, 467] on link at bounding box center [749, 467] width 41 height 18
click at [751, 494] on link at bounding box center [749, 493] width 41 height 18
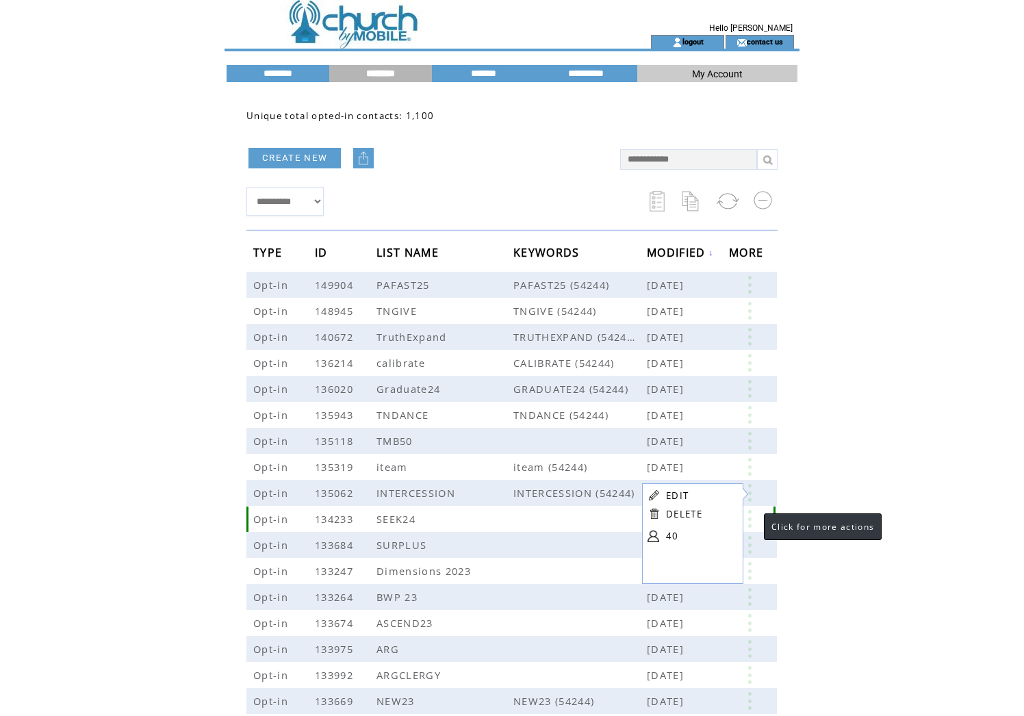
click at [750, 516] on link at bounding box center [749, 519] width 41 height 18
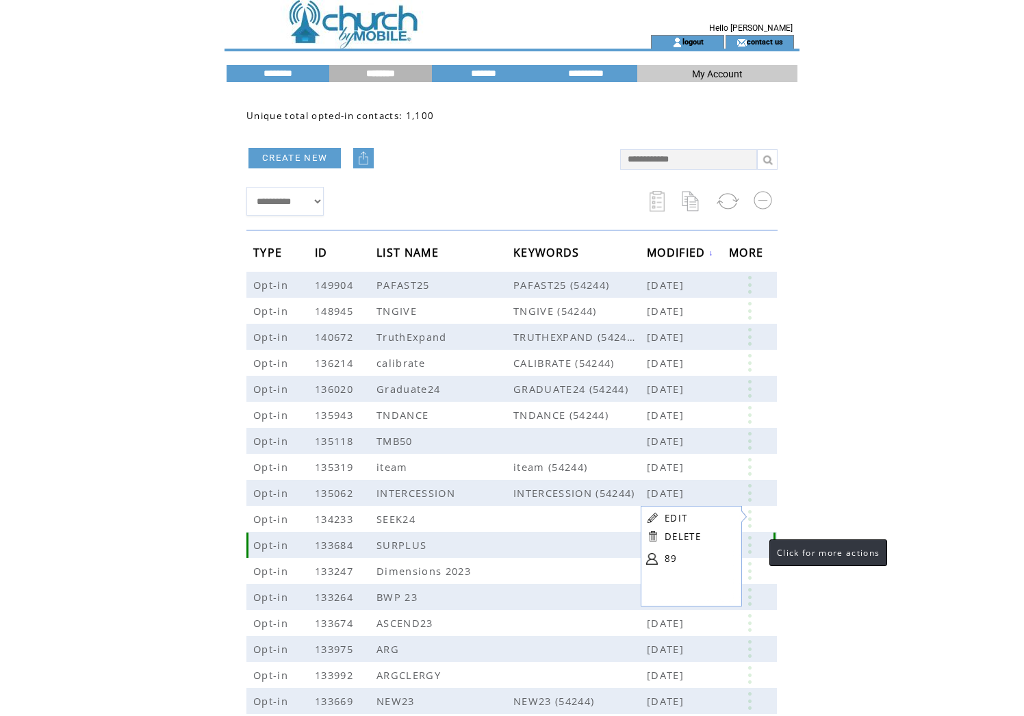
click at [750, 546] on link at bounding box center [749, 545] width 41 height 18
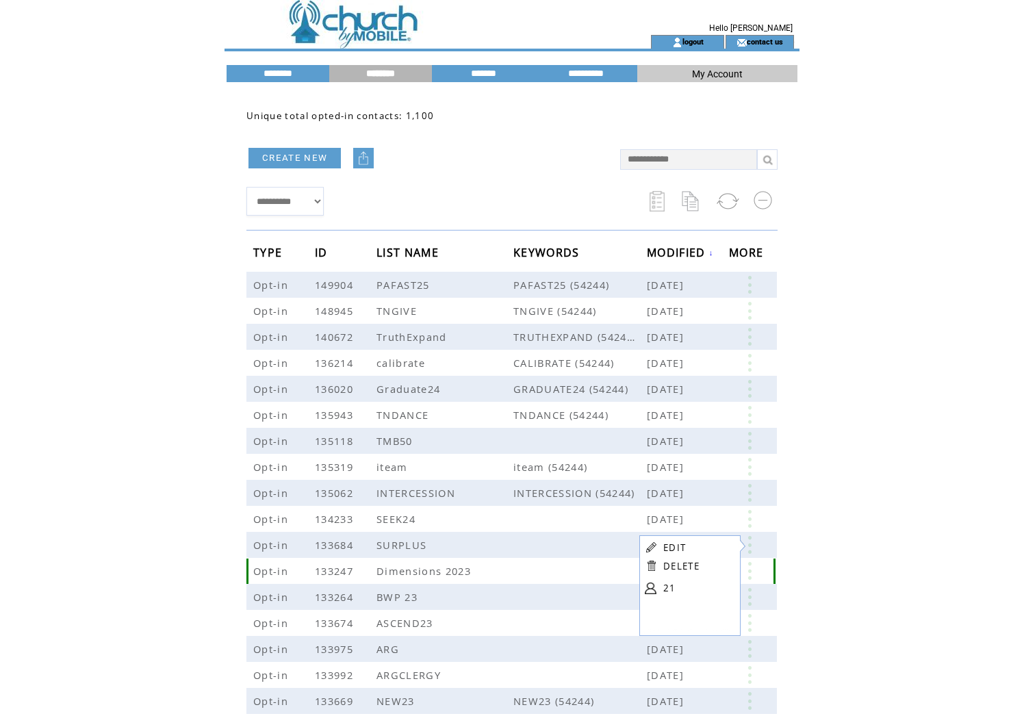
click at [750, 571] on link at bounding box center [749, 571] width 41 height 18
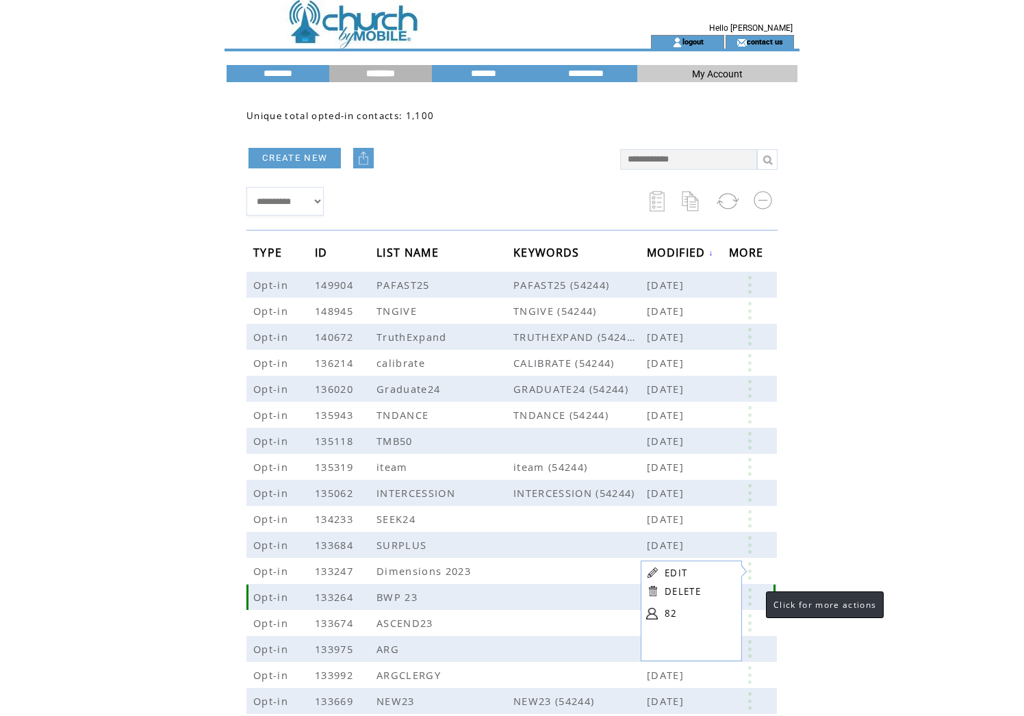
click at [752, 599] on link at bounding box center [749, 597] width 41 height 18
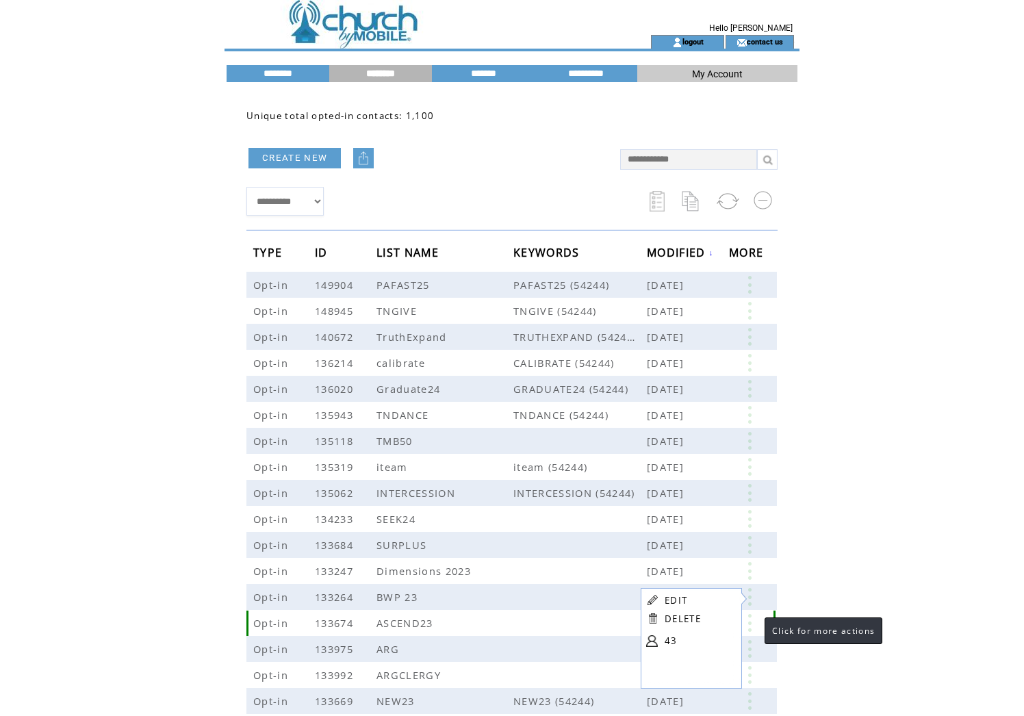
click at [751, 624] on link at bounding box center [749, 623] width 41 height 18
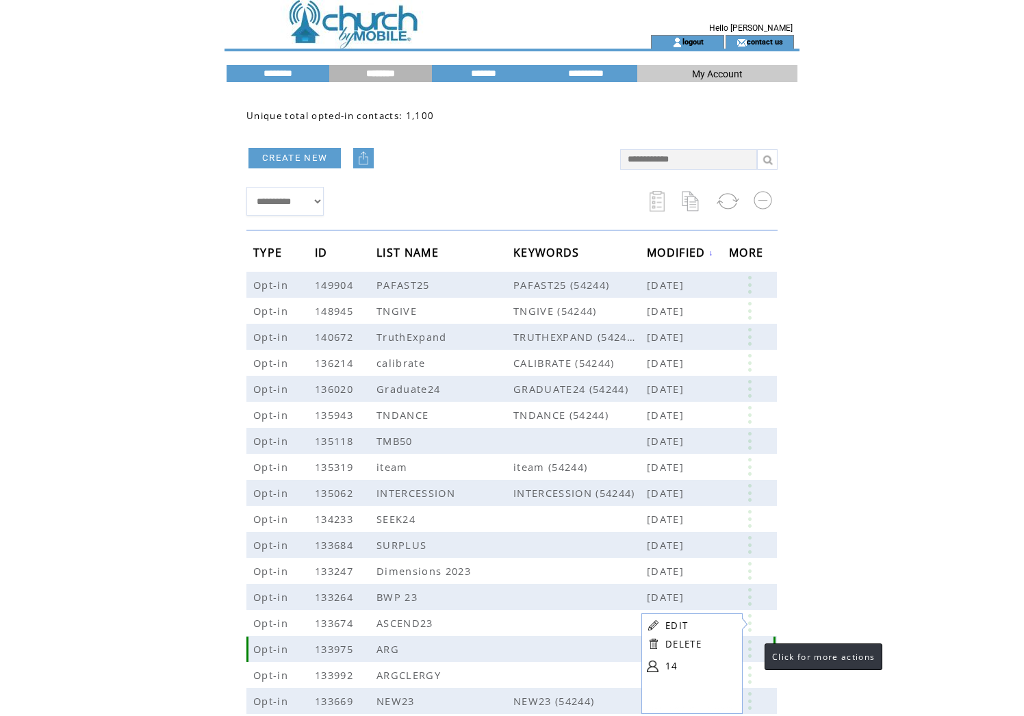
click at [751, 652] on link at bounding box center [749, 649] width 41 height 18
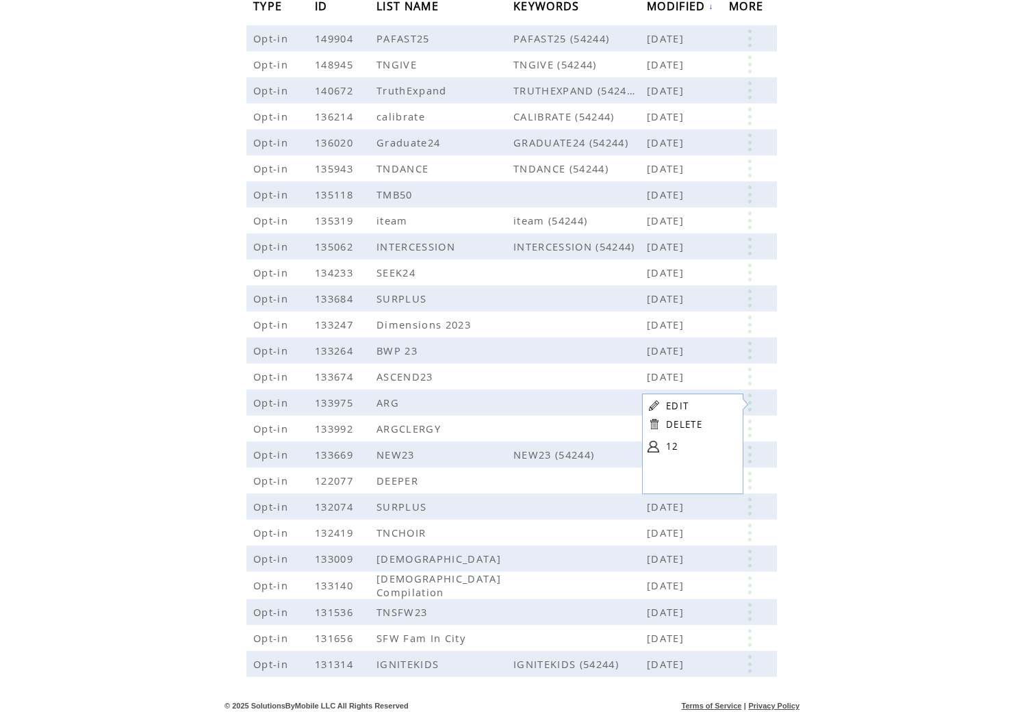
scroll to position [246, 0]
click at [751, 427] on link at bounding box center [749, 429] width 41 height 18
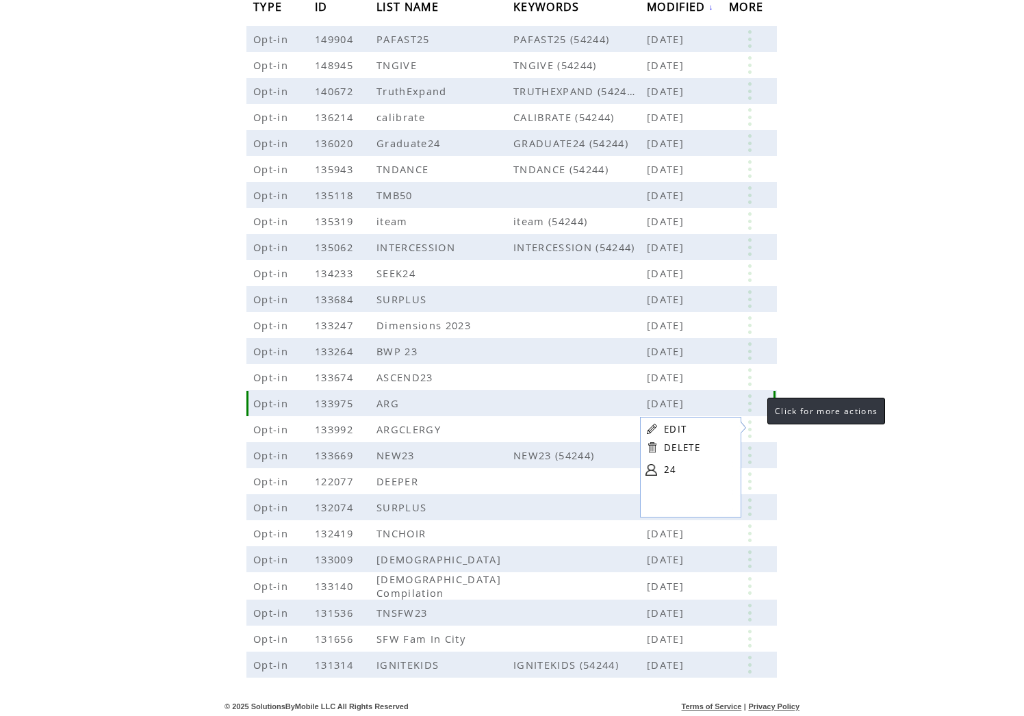
click at [754, 407] on link at bounding box center [749, 403] width 41 height 18
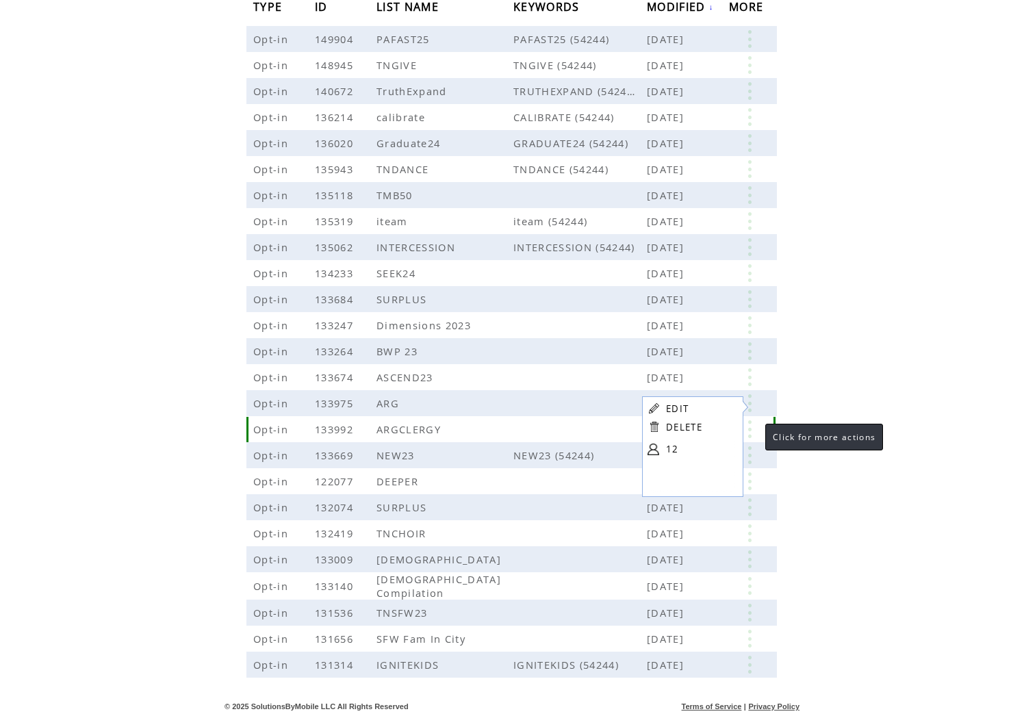
click at [752, 425] on link at bounding box center [749, 429] width 41 height 18
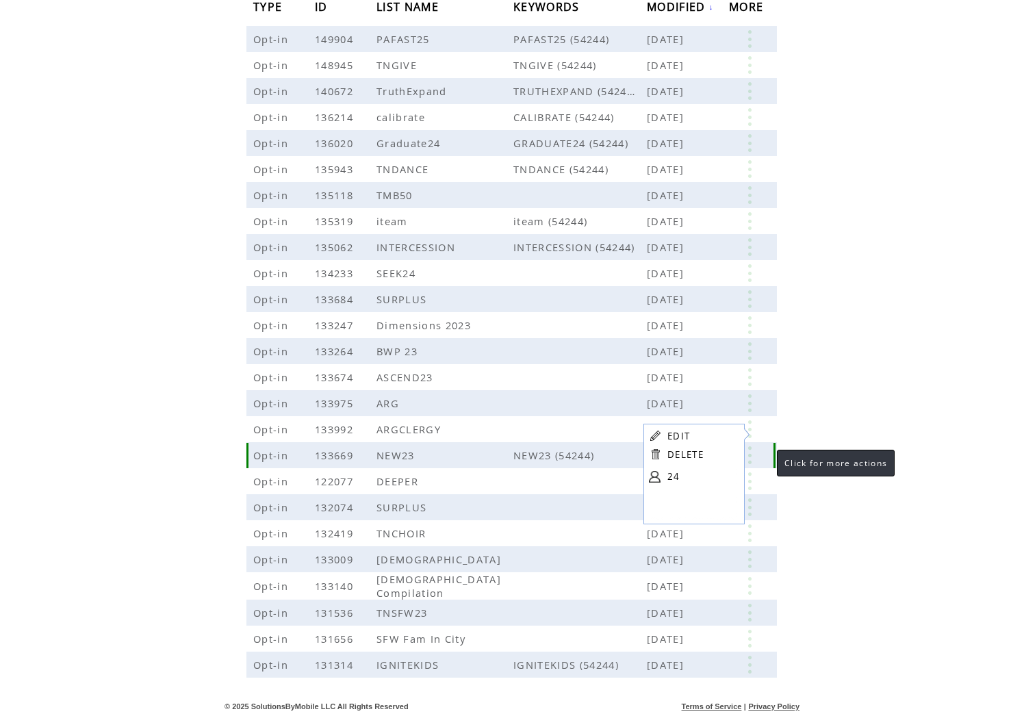
click at [752, 456] on link at bounding box center [749, 455] width 41 height 18
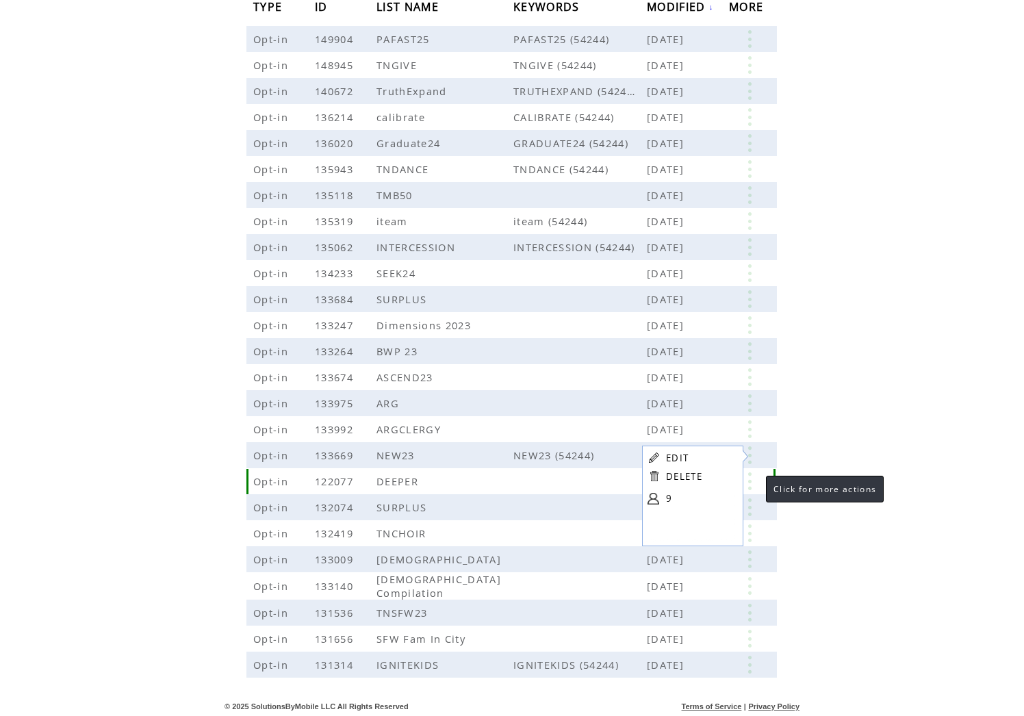
click at [752, 481] on link at bounding box center [749, 481] width 41 height 18
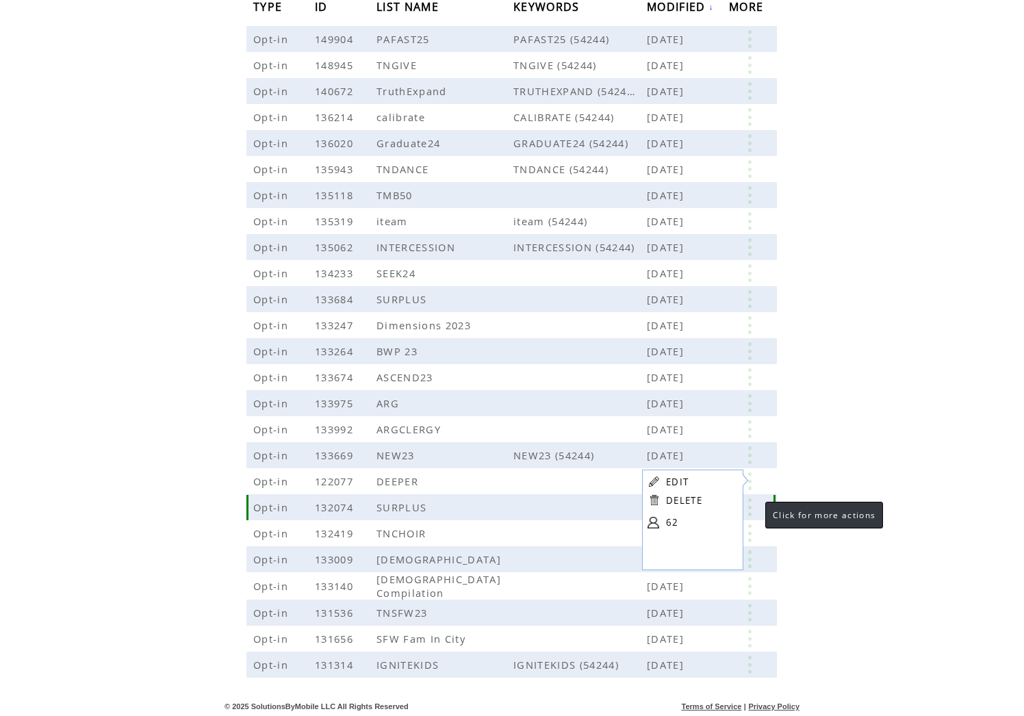
click at [752, 509] on link at bounding box center [749, 507] width 41 height 18
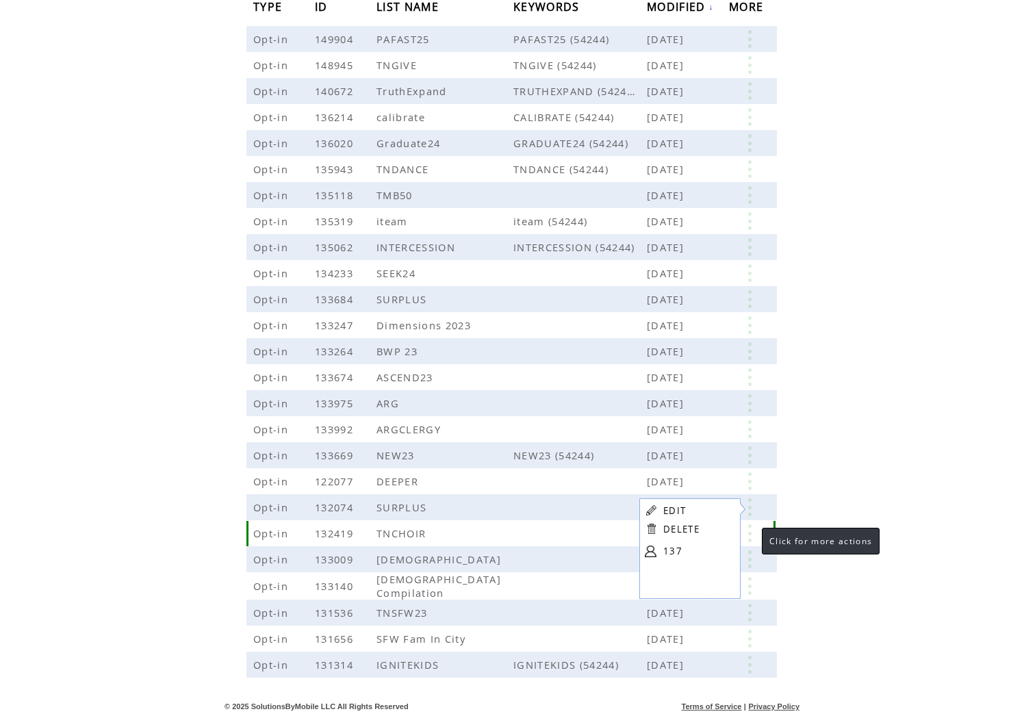
click at [748, 536] on link at bounding box center [749, 533] width 41 height 18
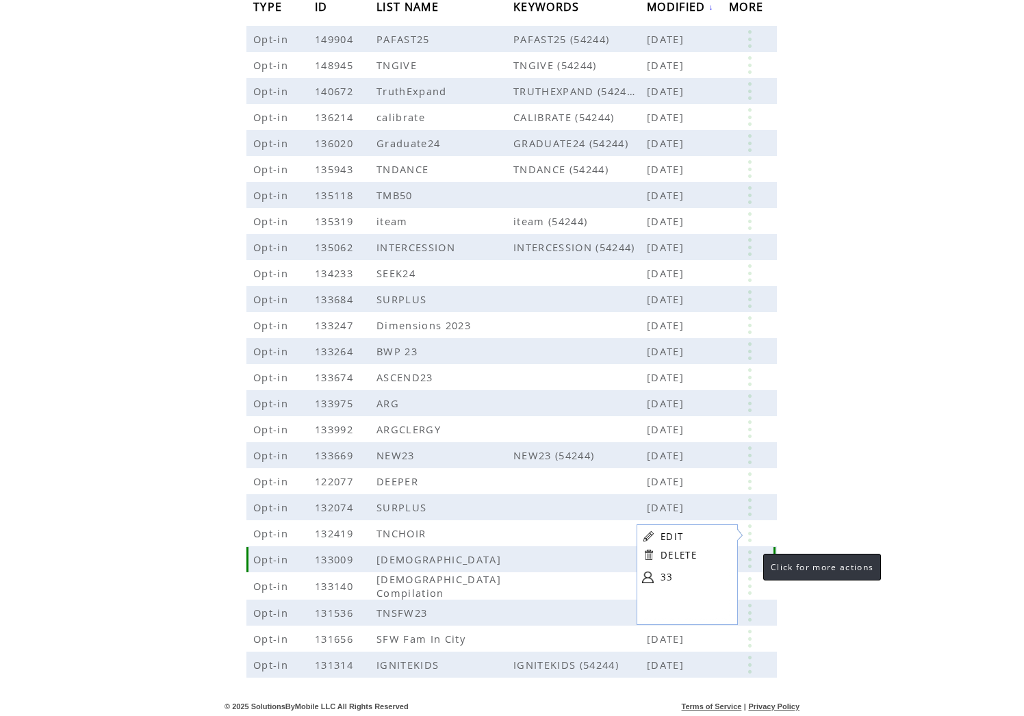
click at [750, 562] on link at bounding box center [749, 559] width 41 height 18
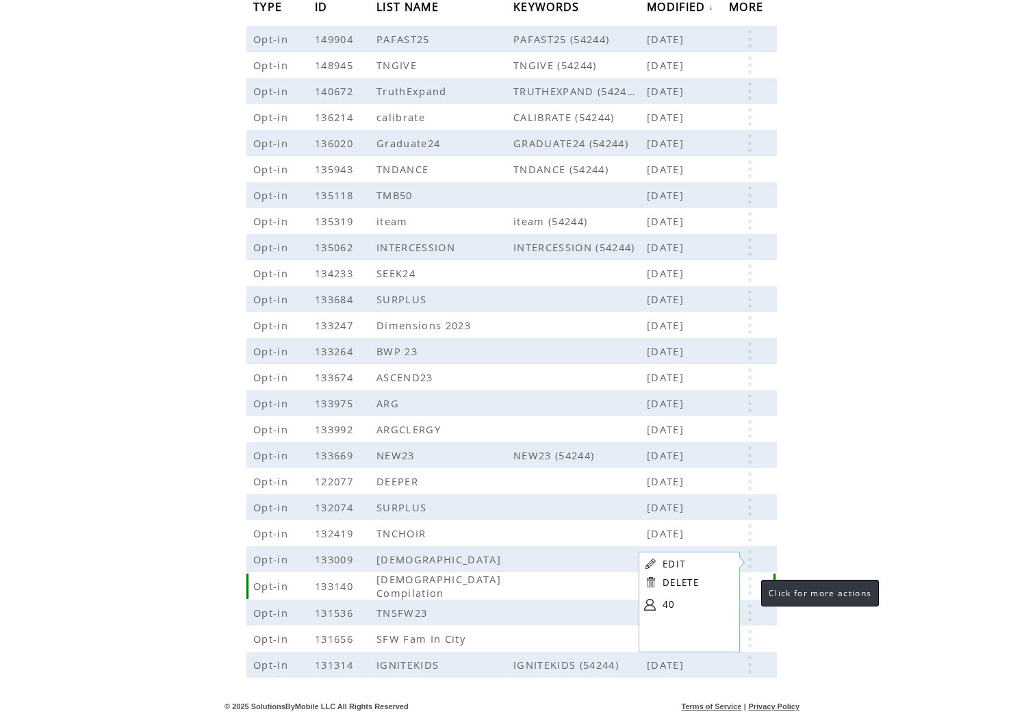
click at [750, 588] on link at bounding box center [749, 586] width 41 height 18
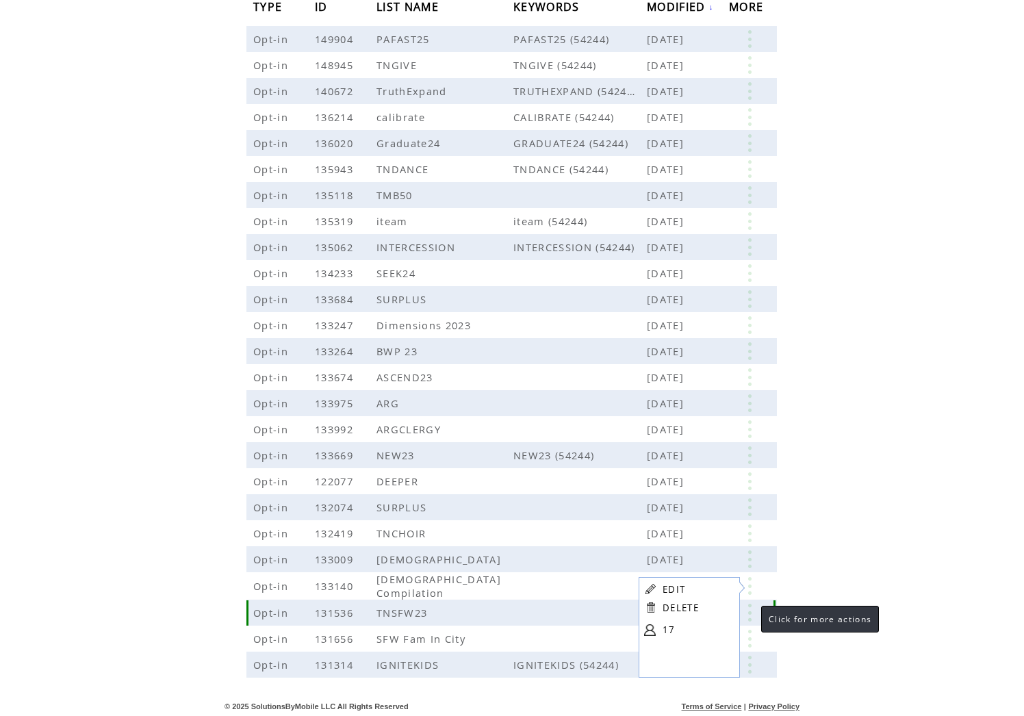
click at [750, 614] on link at bounding box center [749, 613] width 41 height 18
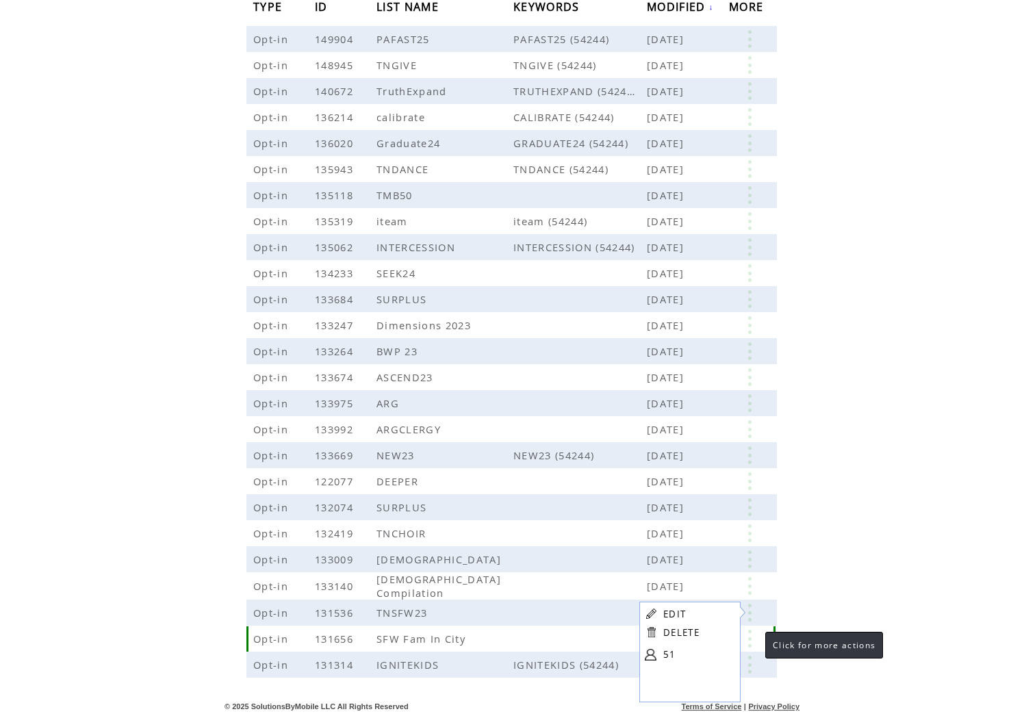
click at [752, 641] on link at bounding box center [749, 639] width 41 height 18
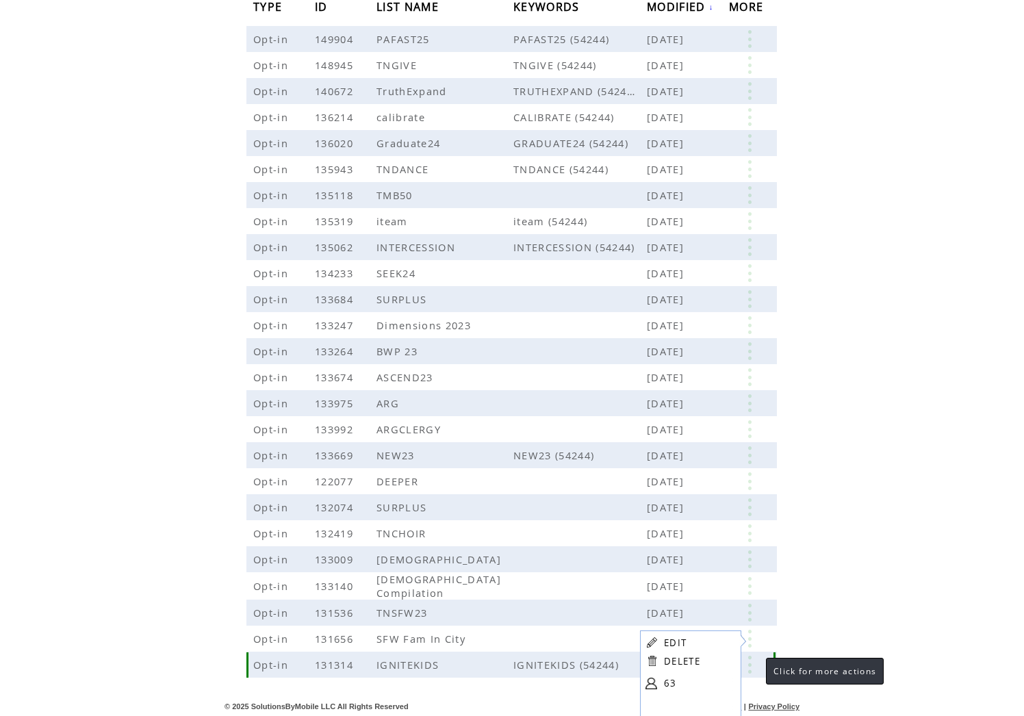
click at [752, 663] on link at bounding box center [749, 665] width 41 height 18
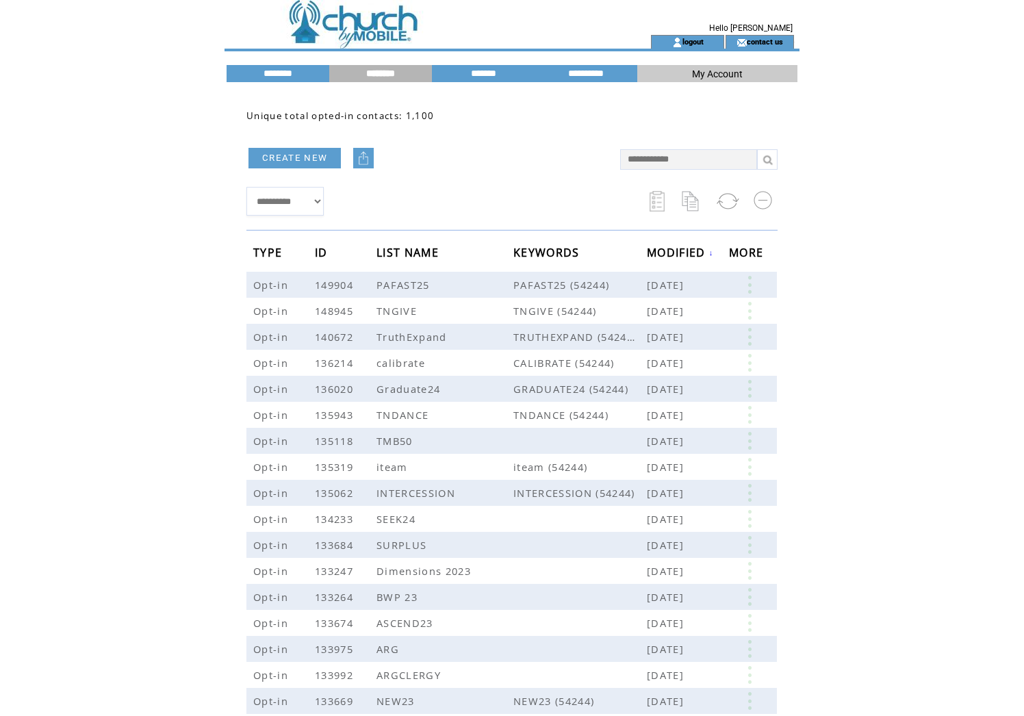
scroll to position [0, 0]
click at [496, 75] on input "*******" at bounding box center [483, 74] width 103 height 12
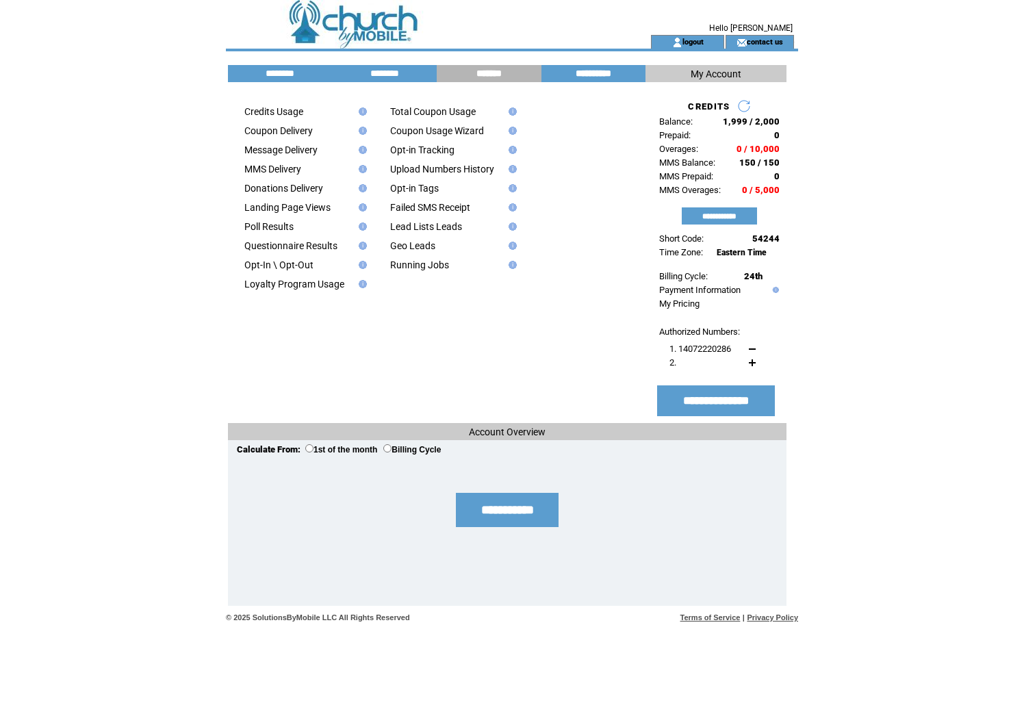
click at [589, 72] on input "**********" at bounding box center [593, 74] width 103 height 12
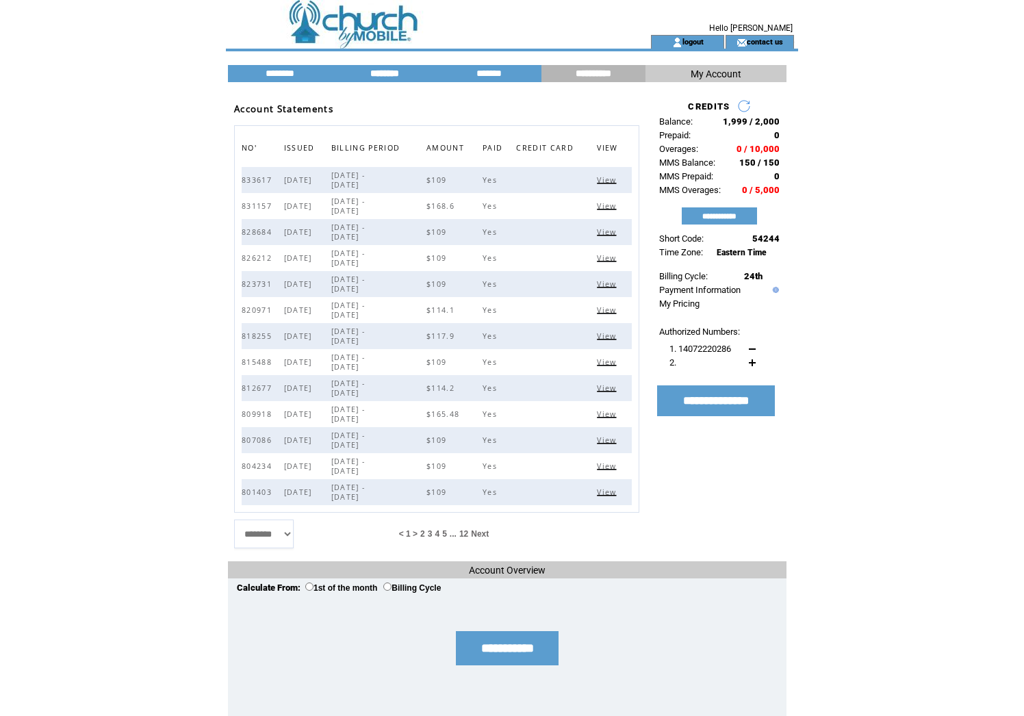
click at [386, 75] on input "********" at bounding box center [384, 74] width 103 height 12
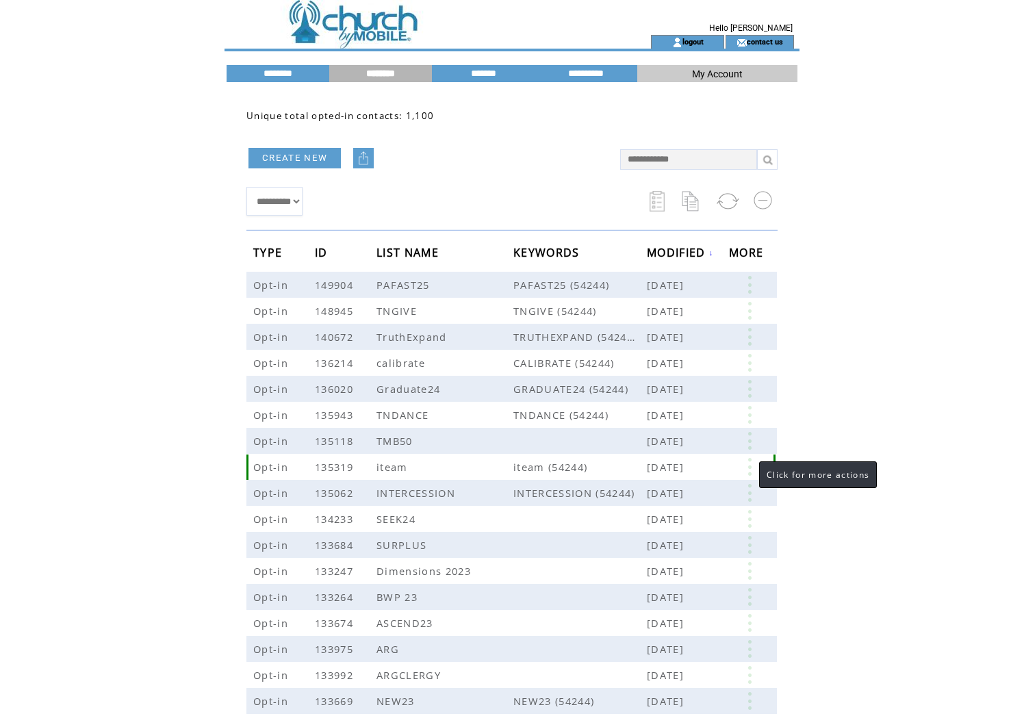
click at [745, 463] on link at bounding box center [749, 467] width 41 height 18
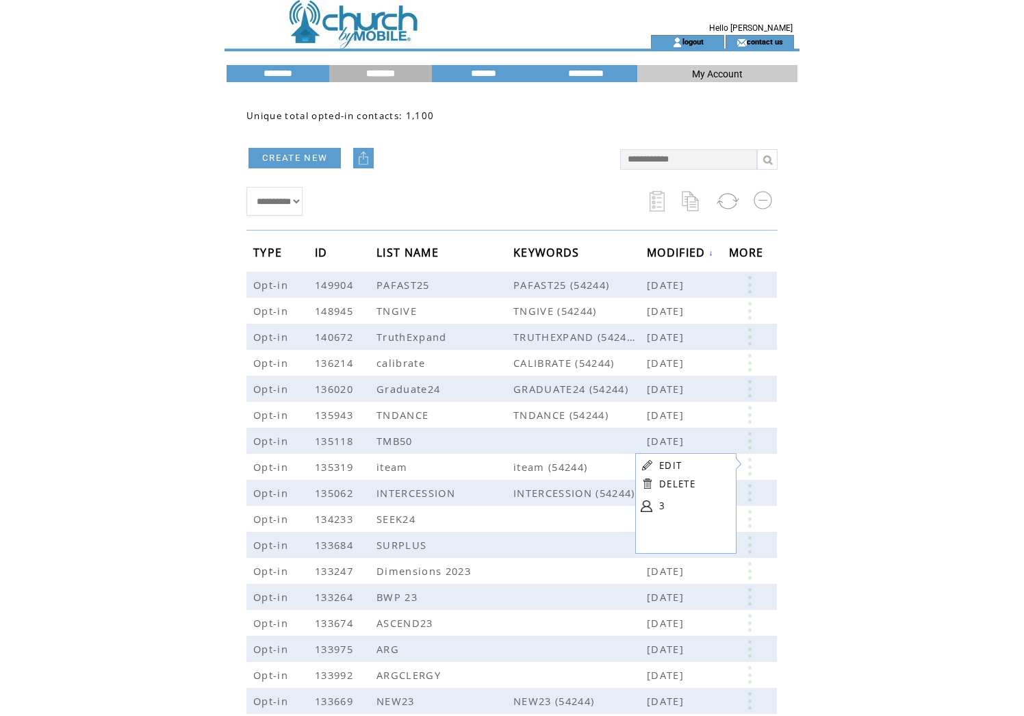
click at [853, 429] on html "**********" at bounding box center [512, 358] width 1024 height 716
click at [570, 187] on td "**********" at bounding box center [426, 201] width 360 height 42
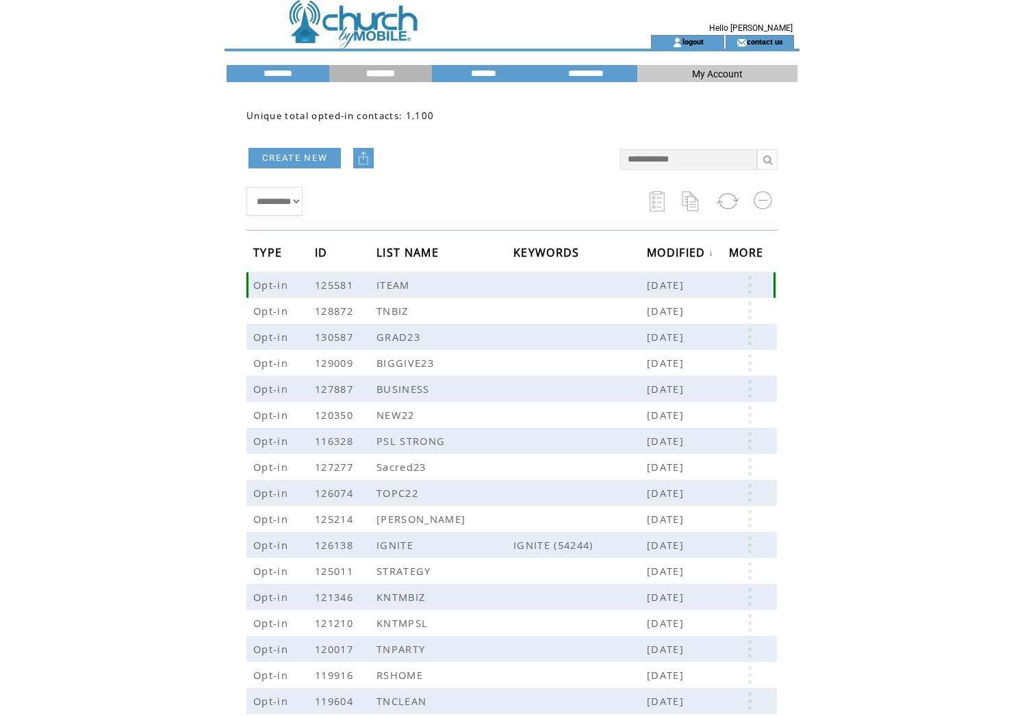
click at [748, 286] on link at bounding box center [749, 285] width 41 height 18
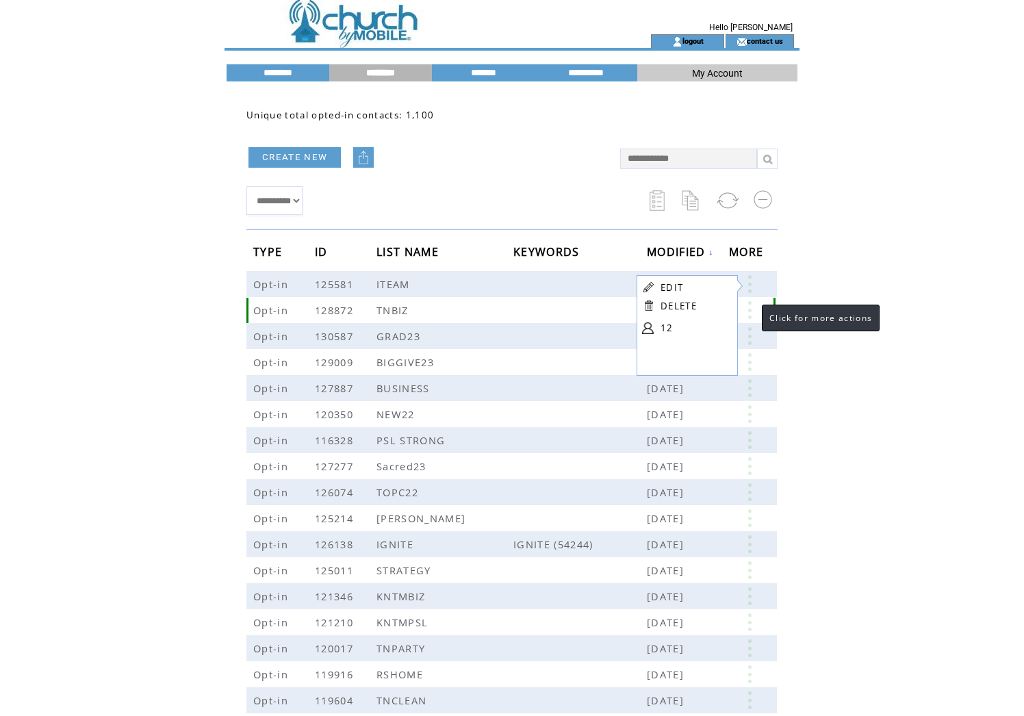
click at [748, 309] on link at bounding box center [749, 310] width 41 height 18
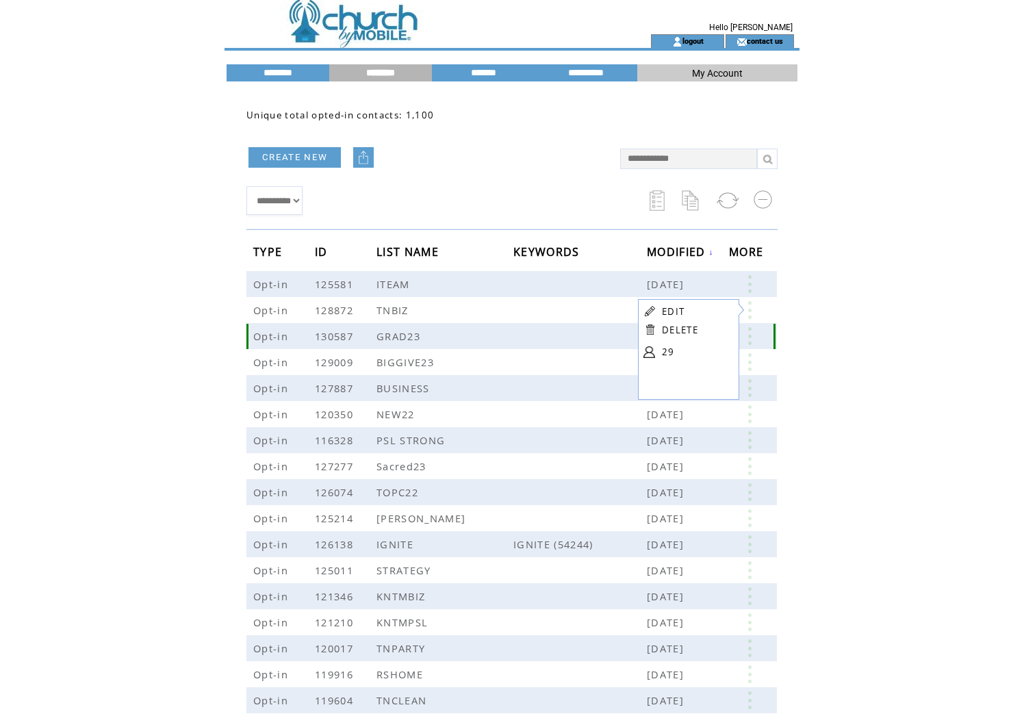
click at [748, 337] on link at bounding box center [749, 336] width 41 height 18
click at [751, 362] on link at bounding box center [749, 362] width 41 height 18
click at [750, 394] on link at bounding box center [749, 388] width 41 height 18
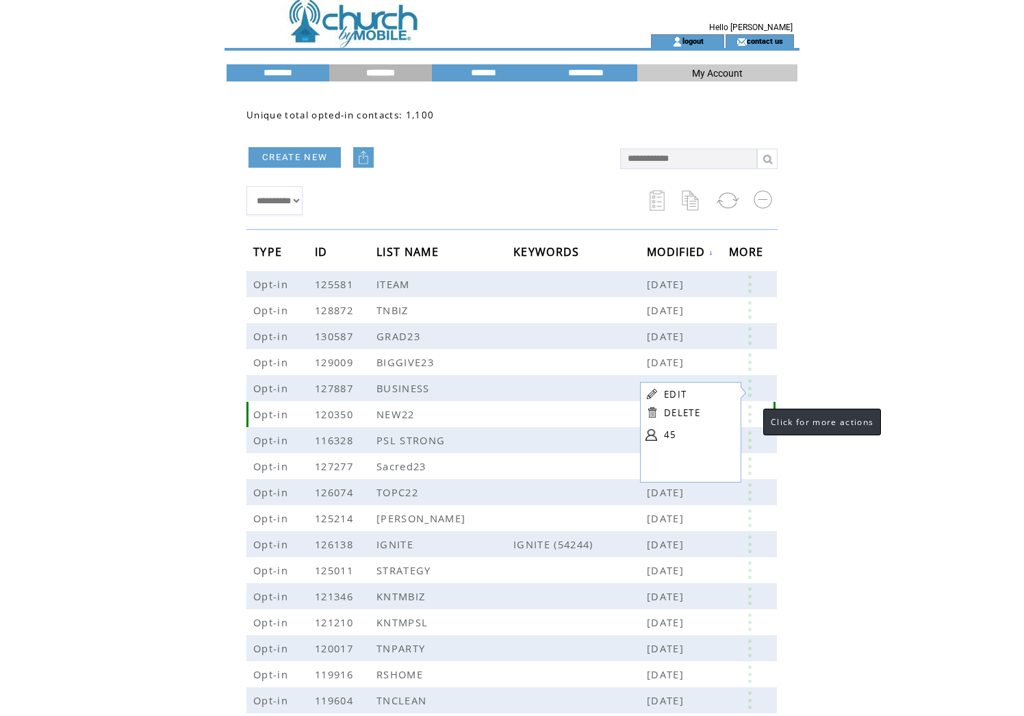
click at [750, 418] on link at bounding box center [749, 414] width 41 height 18
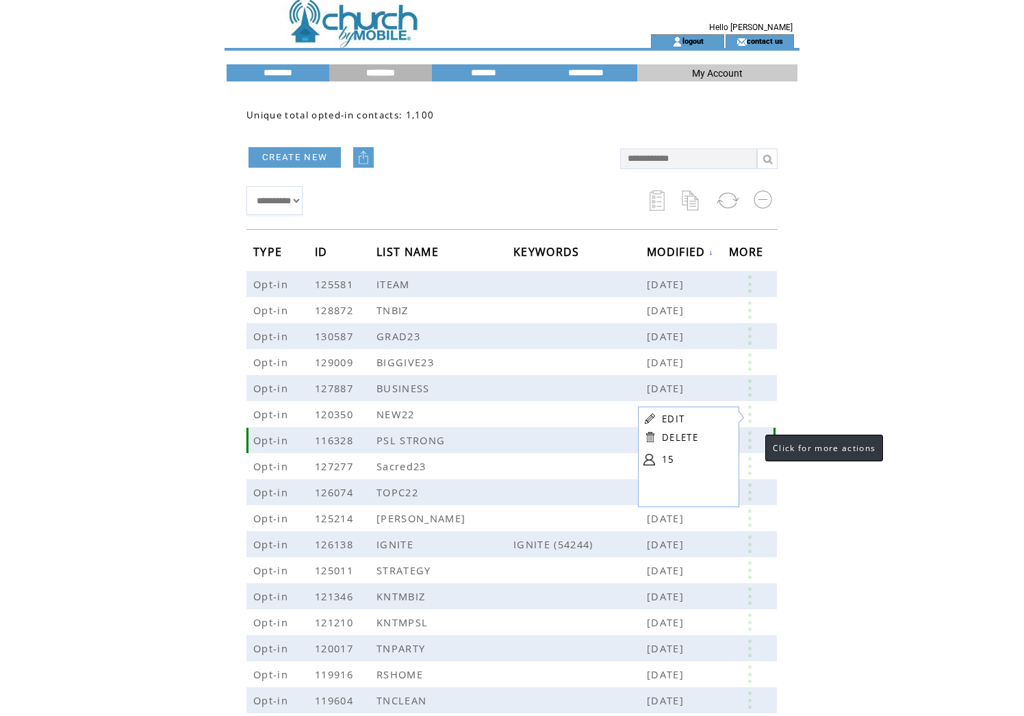
click at [752, 442] on link at bounding box center [749, 440] width 41 height 18
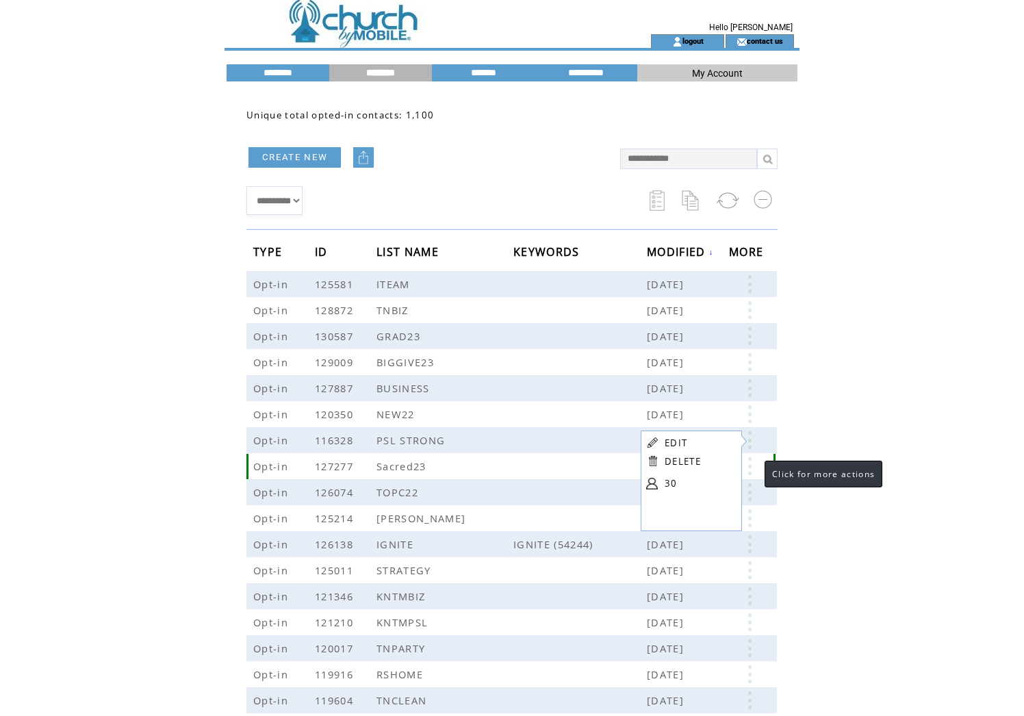
click at [751, 470] on link at bounding box center [749, 466] width 41 height 18
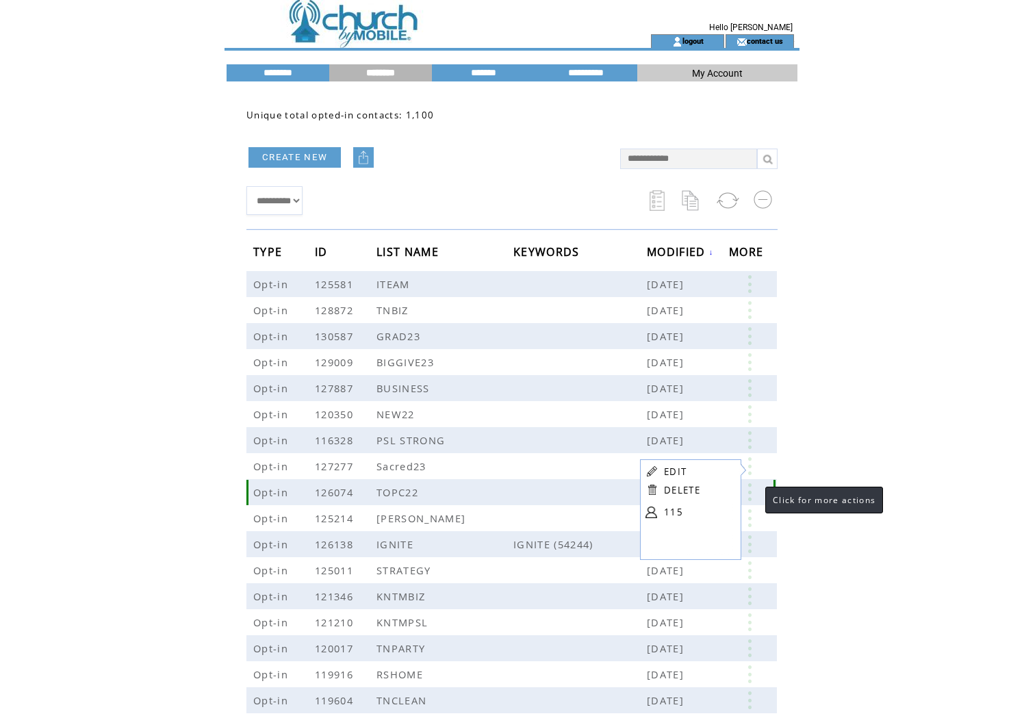
click at [752, 496] on link at bounding box center [749, 492] width 41 height 18
click at [749, 519] on link at bounding box center [749, 518] width 41 height 18
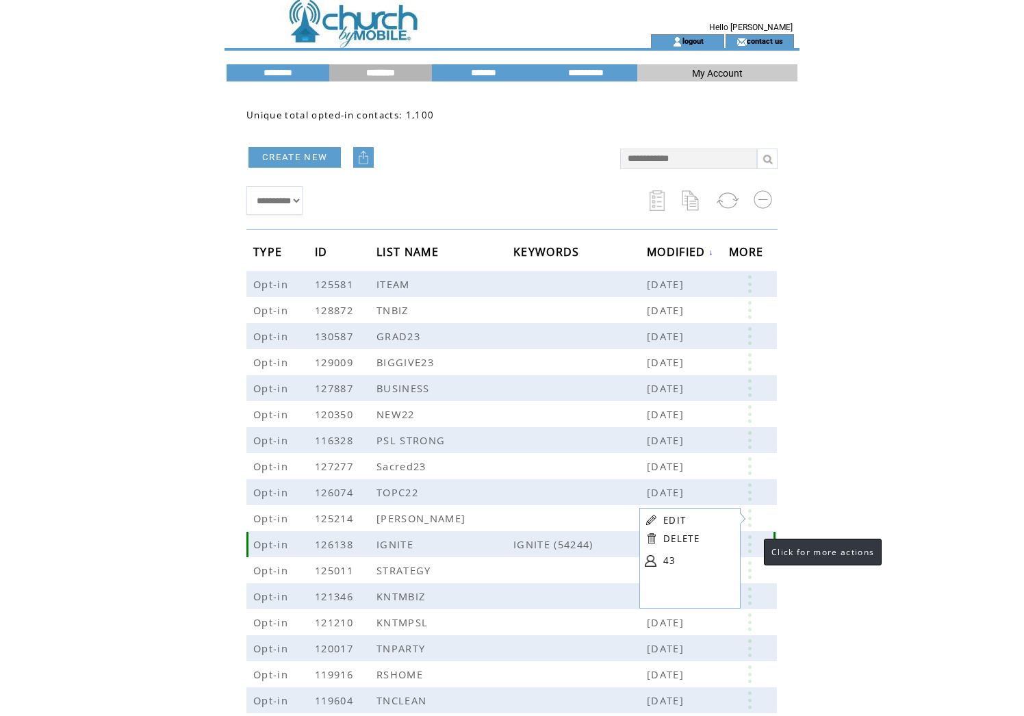
click at [750, 542] on link at bounding box center [749, 544] width 41 height 18
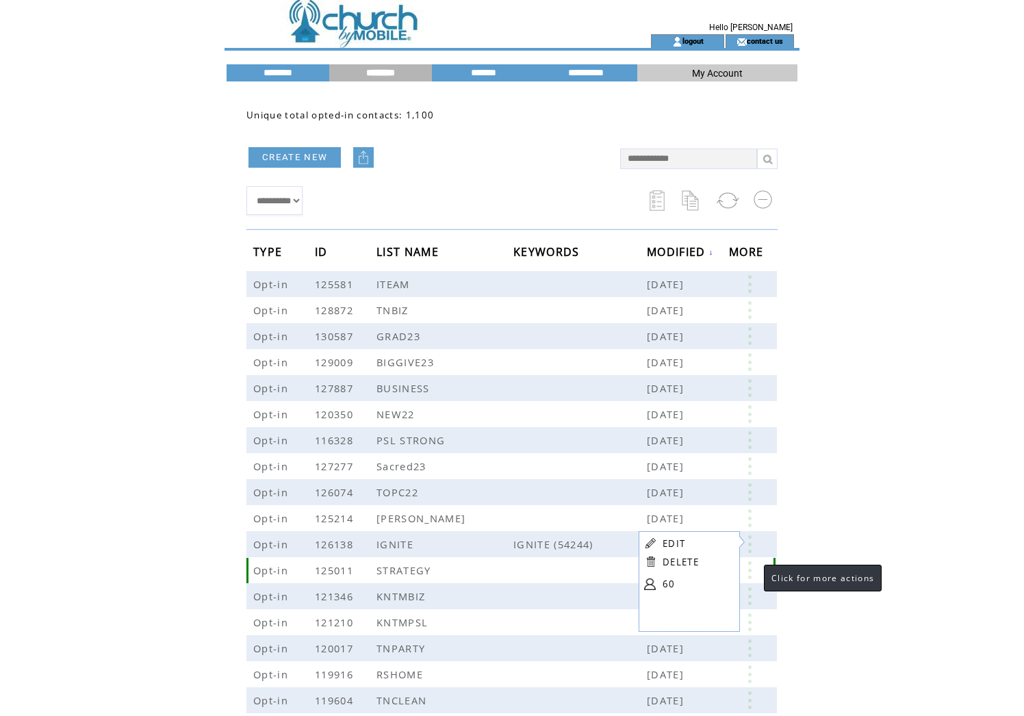
click at [750, 570] on link at bounding box center [749, 570] width 41 height 18
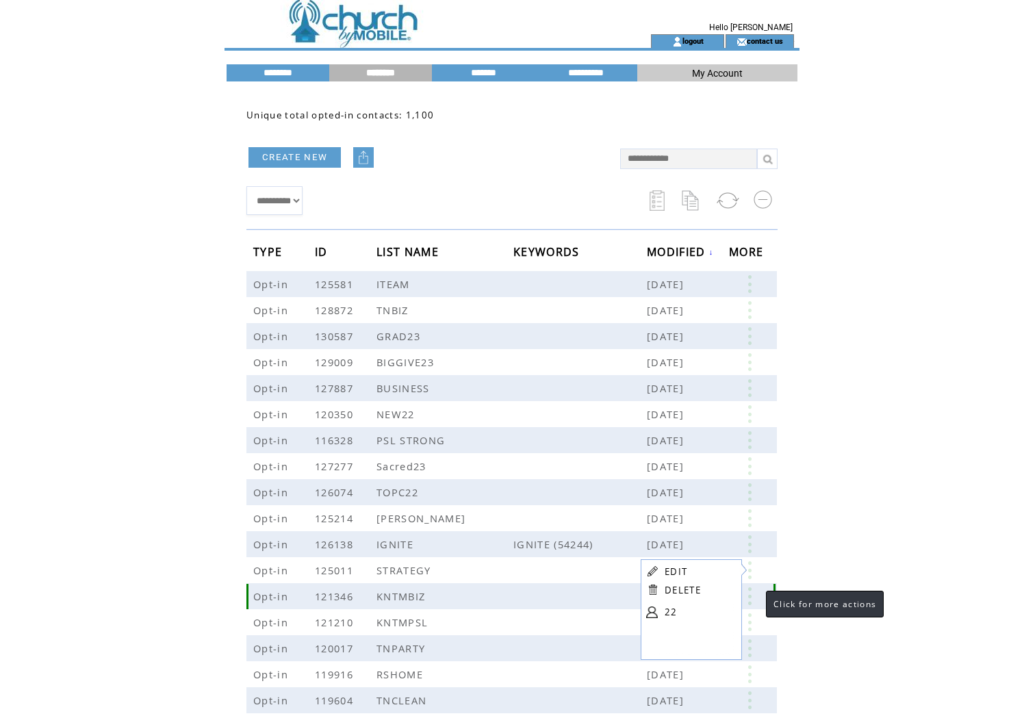
click at [752, 600] on link at bounding box center [749, 596] width 41 height 18
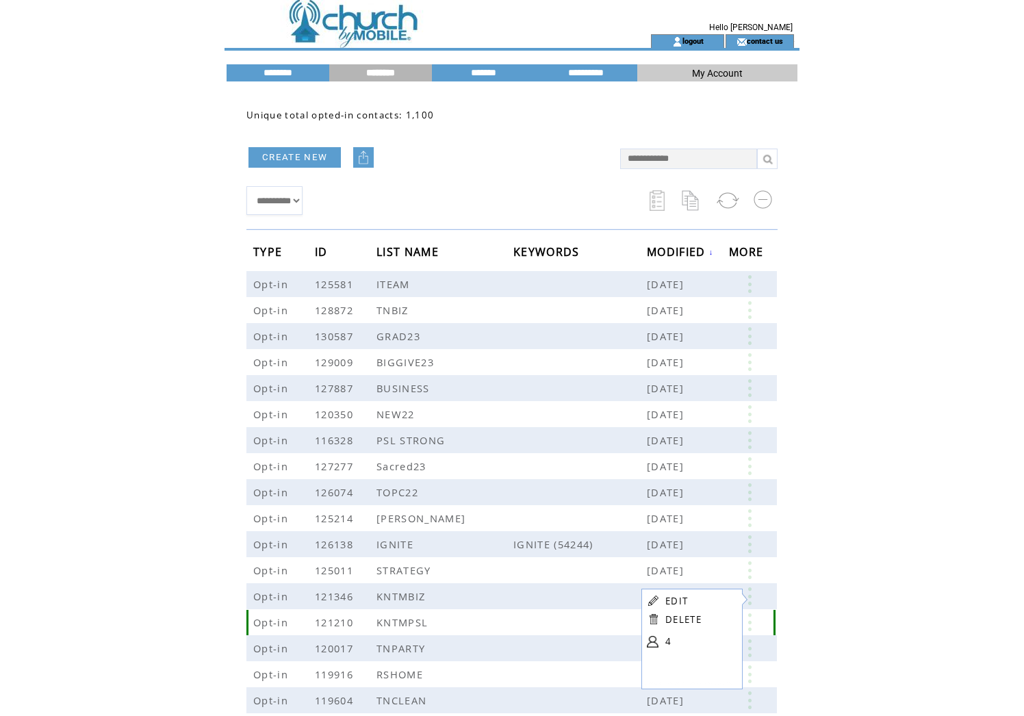
click at [752, 622] on link at bounding box center [749, 622] width 41 height 18
click at [750, 646] on link at bounding box center [749, 648] width 41 height 18
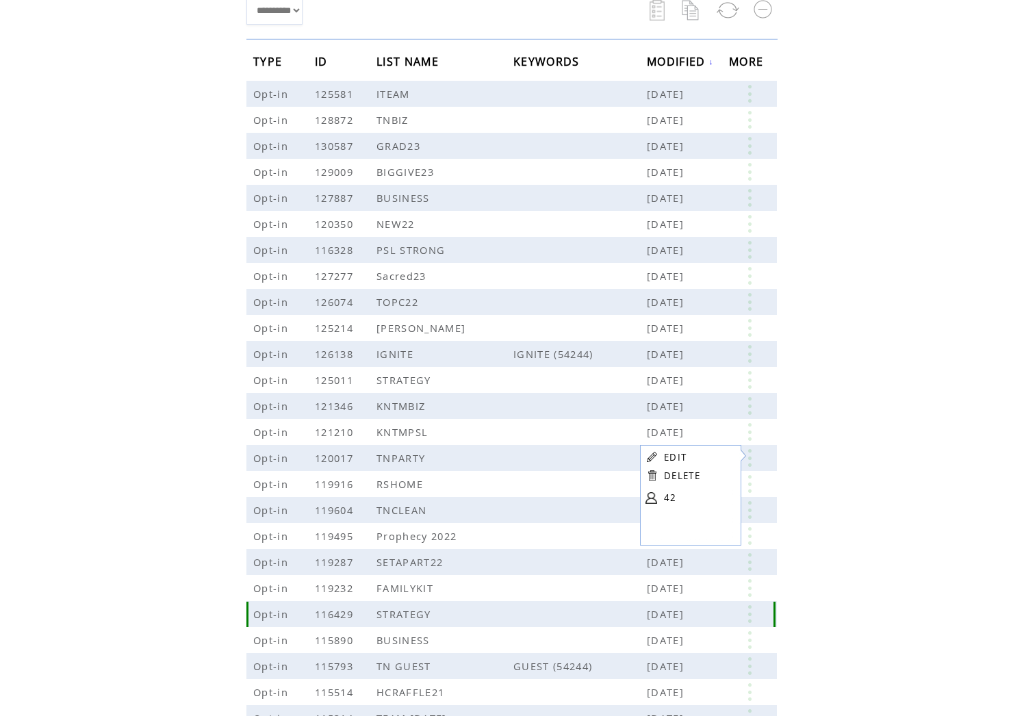
scroll to position [192, 0]
click at [754, 483] on link at bounding box center [749, 483] width 41 height 18
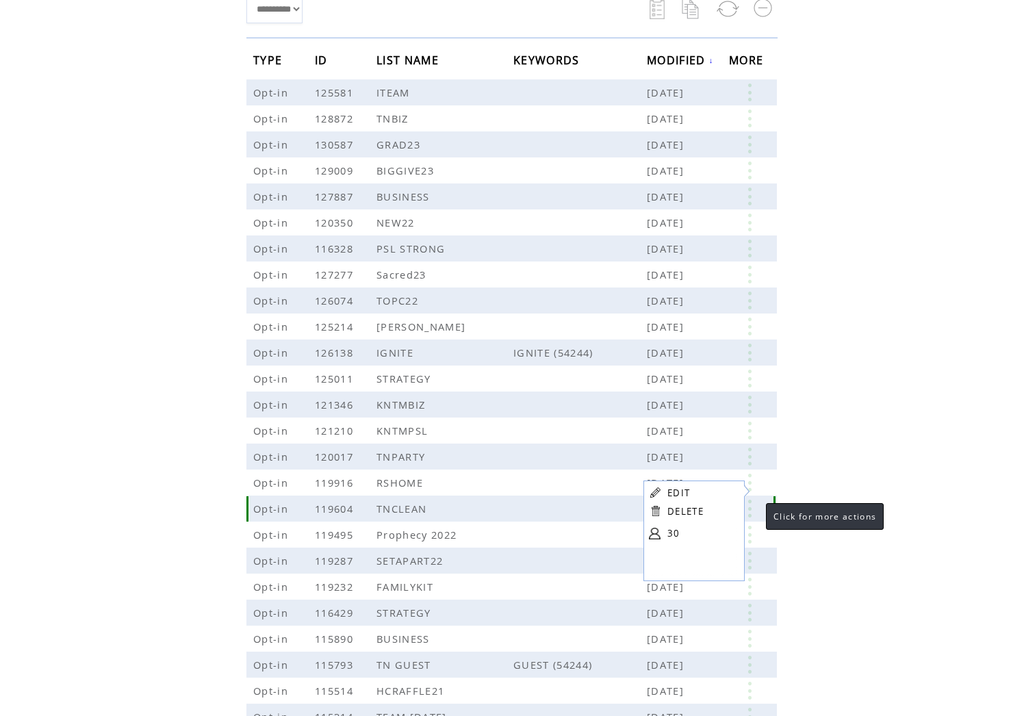
click at [752, 512] on link at bounding box center [749, 509] width 41 height 18
click at [751, 533] on link at bounding box center [749, 535] width 41 height 18
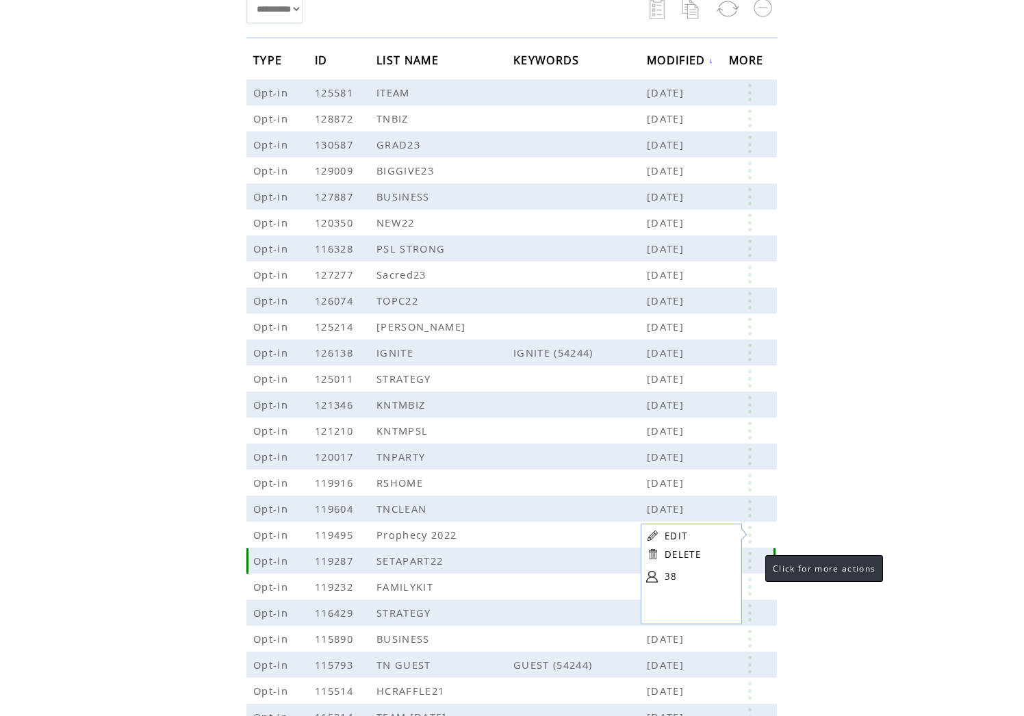
click at [752, 563] on link at bounding box center [749, 561] width 41 height 18
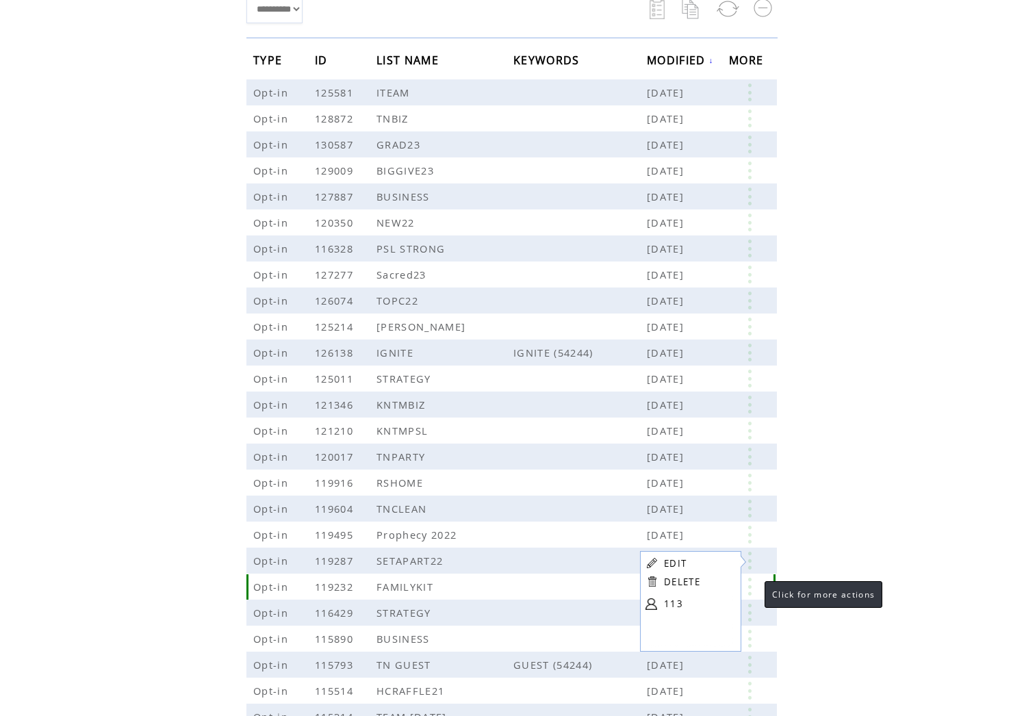
click at [750, 587] on link at bounding box center [749, 587] width 41 height 18
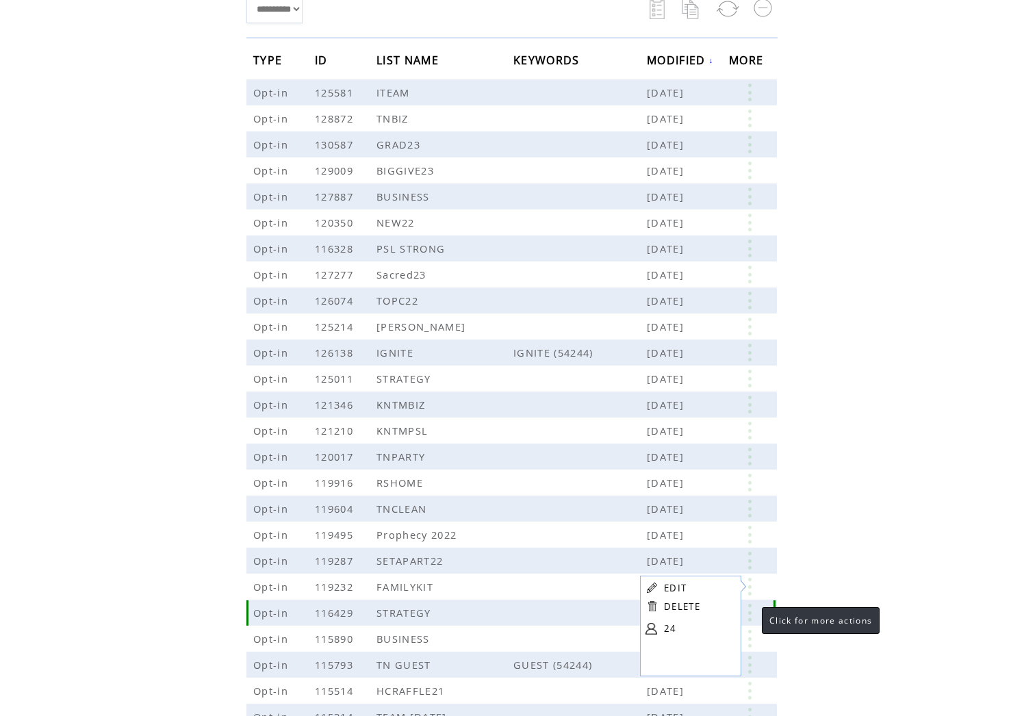
click at [750, 615] on link at bounding box center [749, 613] width 41 height 18
click at [752, 639] on link at bounding box center [749, 639] width 41 height 18
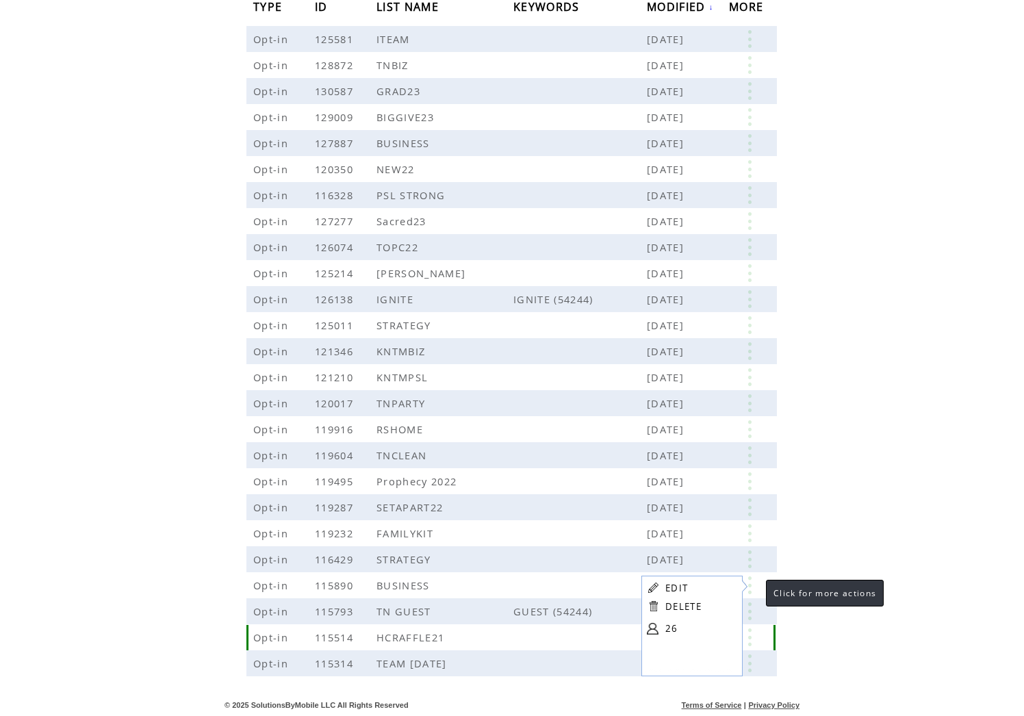
scroll to position [246, 0]
click at [750, 615] on link at bounding box center [749, 611] width 41 height 18
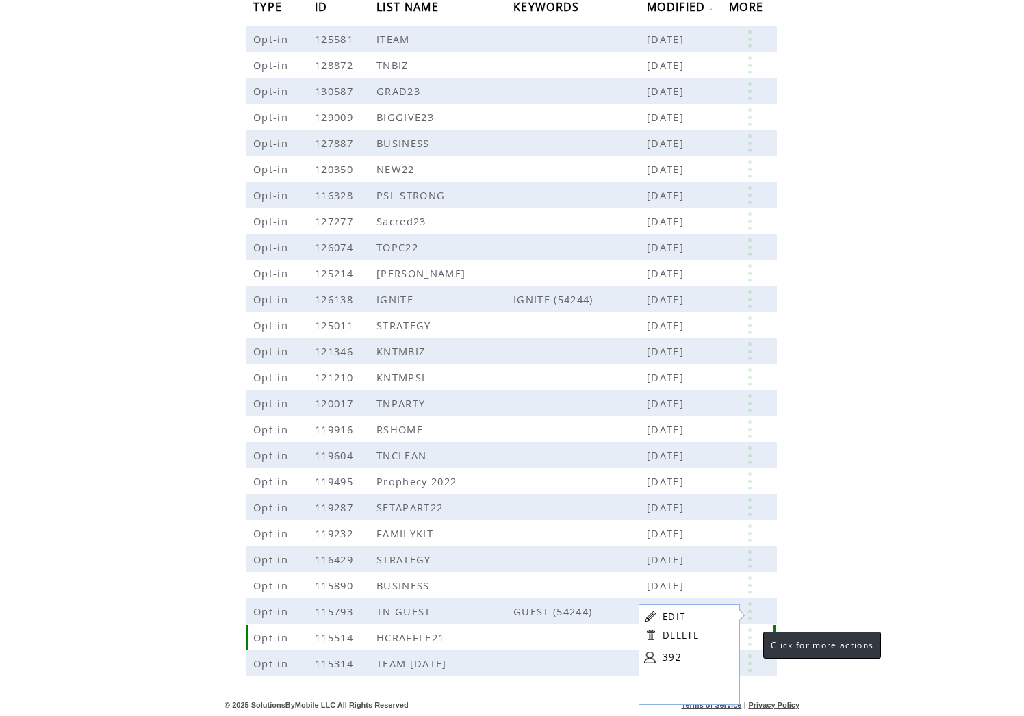
click at [750, 635] on link at bounding box center [749, 637] width 41 height 18
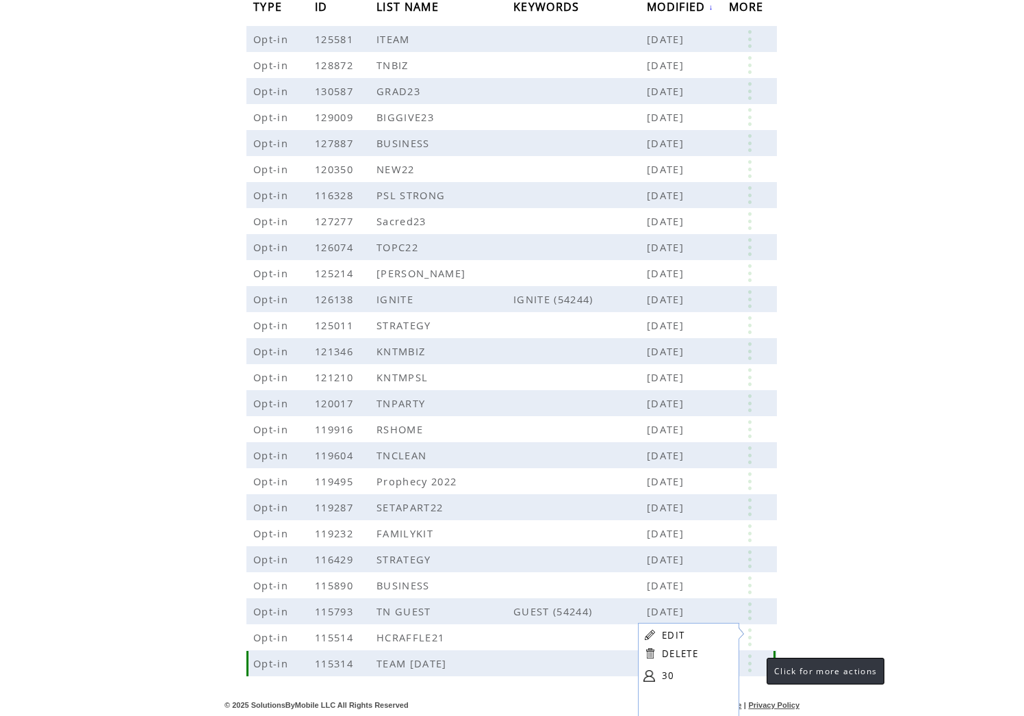
click at [753, 664] on link at bounding box center [749, 663] width 41 height 18
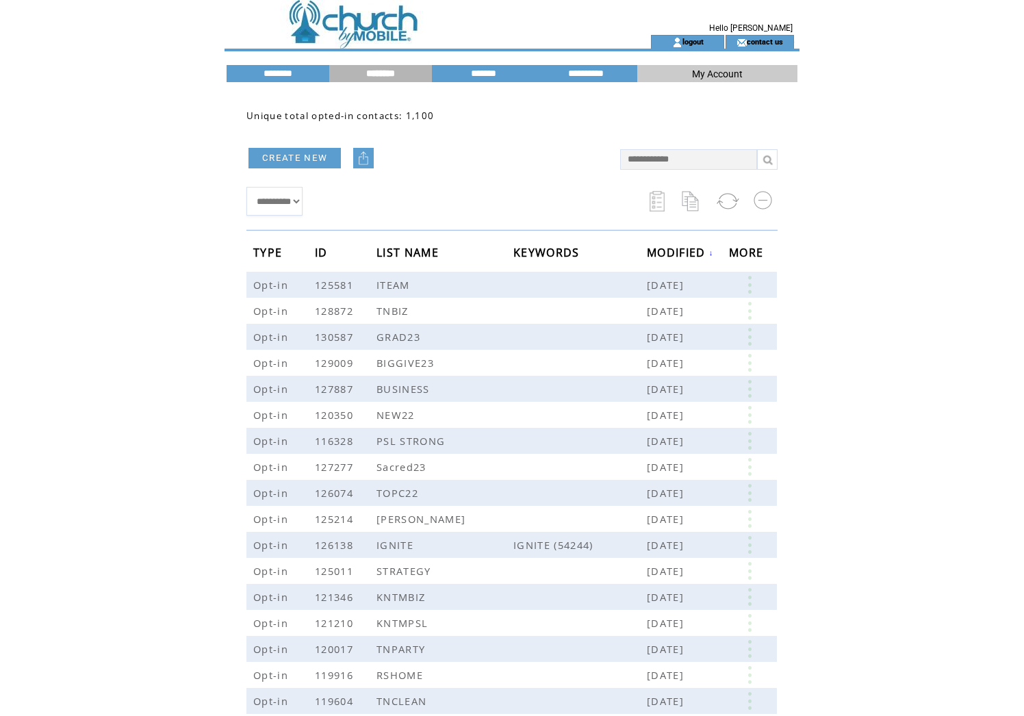
scroll to position [0, 0]
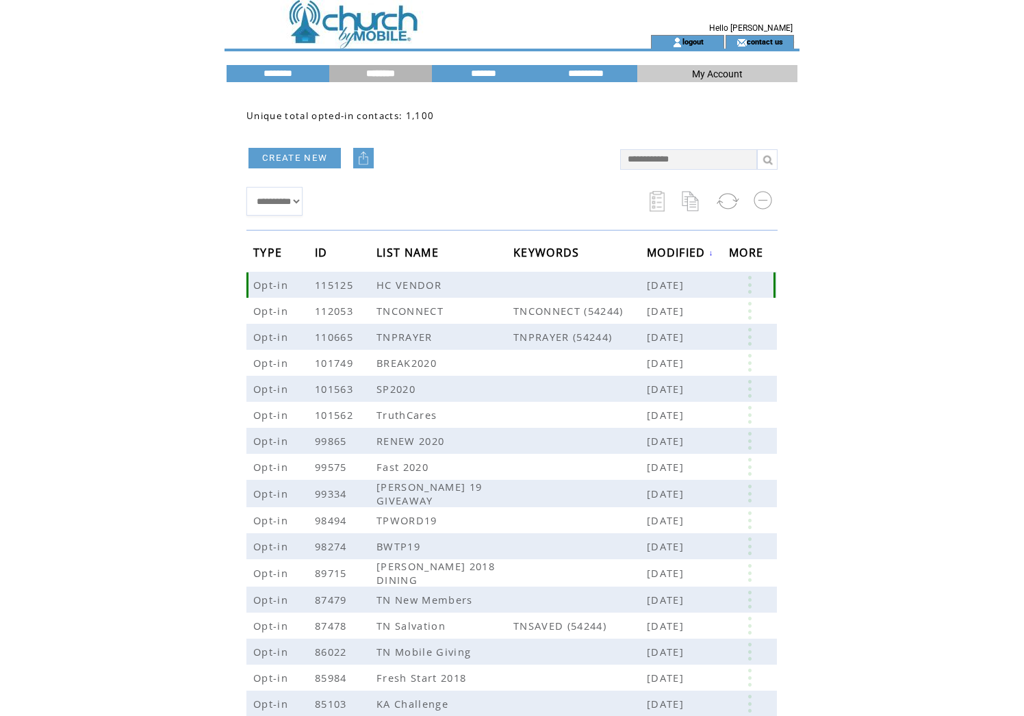
click at [745, 288] on link at bounding box center [749, 285] width 41 height 18
click at [754, 316] on link at bounding box center [749, 311] width 41 height 18
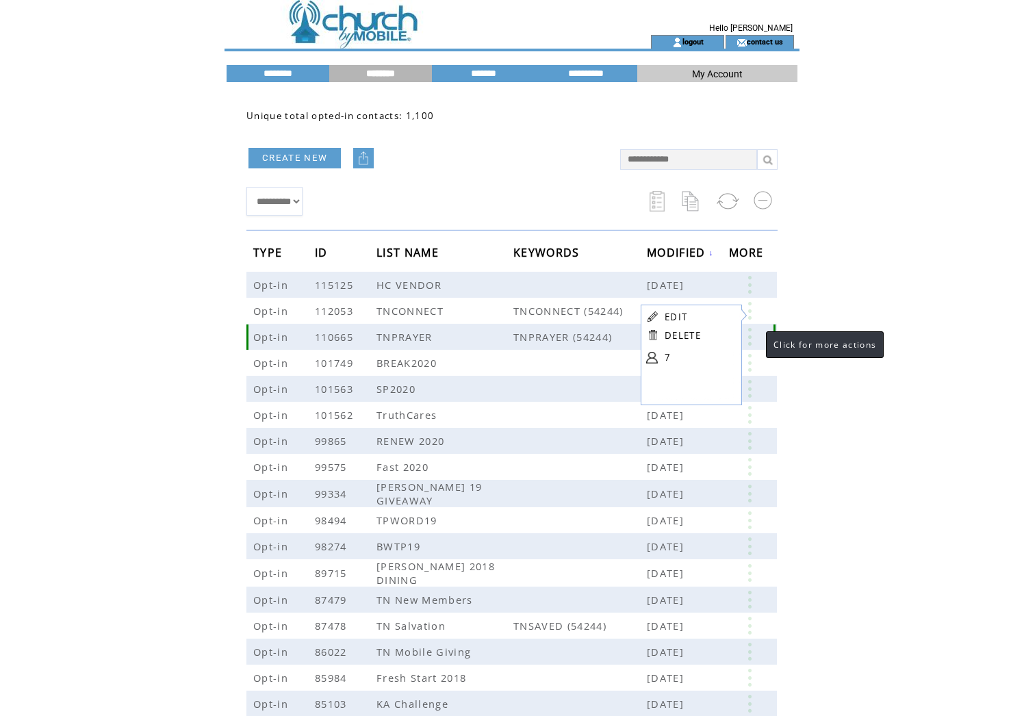
click at [752, 339] on link at bounding box center [749, 337] width 41 height 18
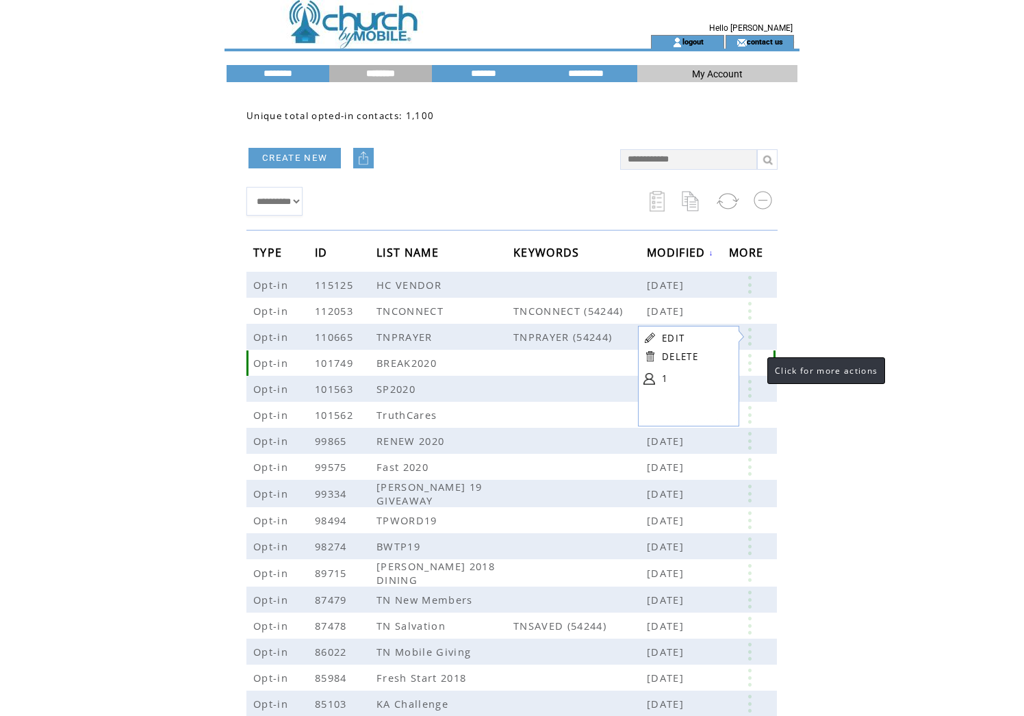
click at [753, 366] on link at bounding box center [749, 363] width 41 height 18
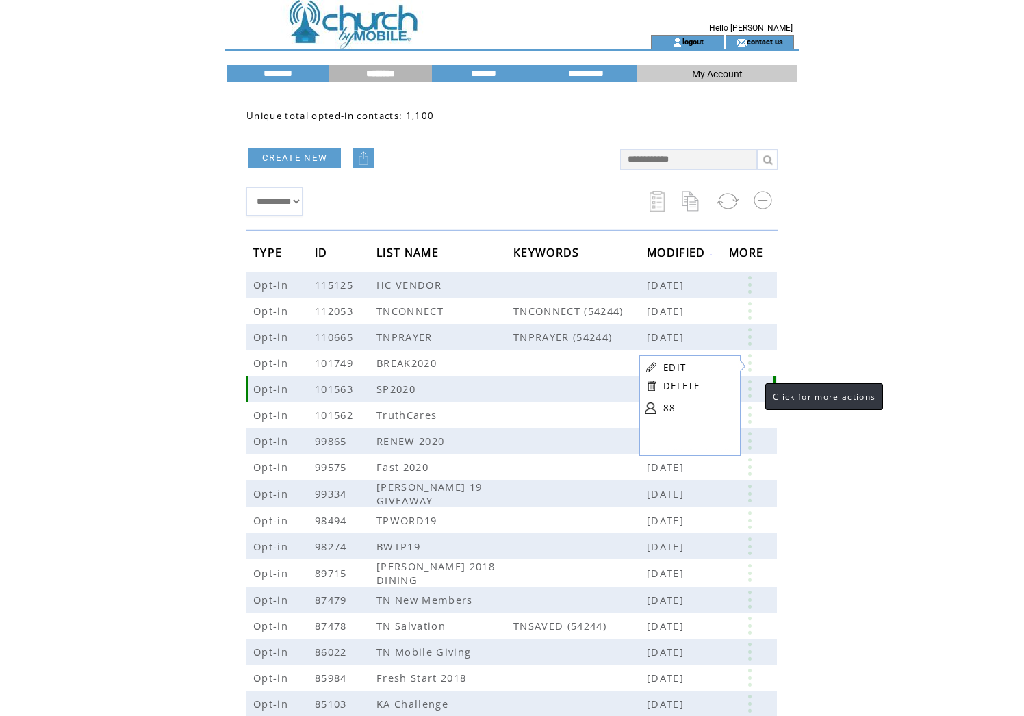
click at [752, 392] on link at bounding box center [749, 389] width 41 height 18
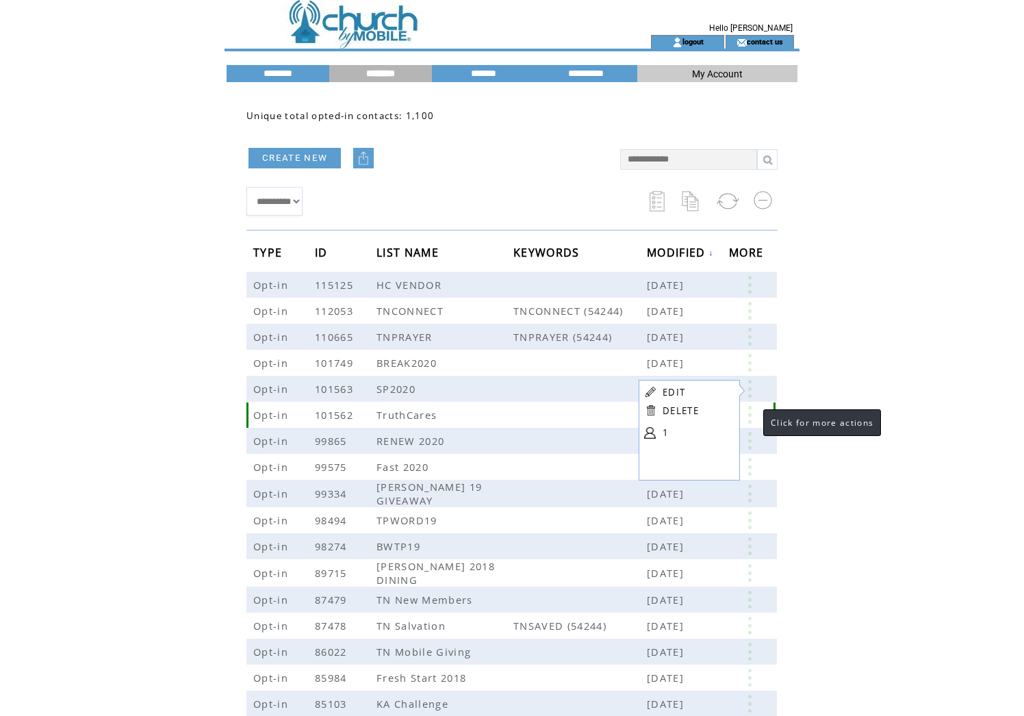
click at [750, 422] on link at bounding box center [749, 415] width 41 height 18
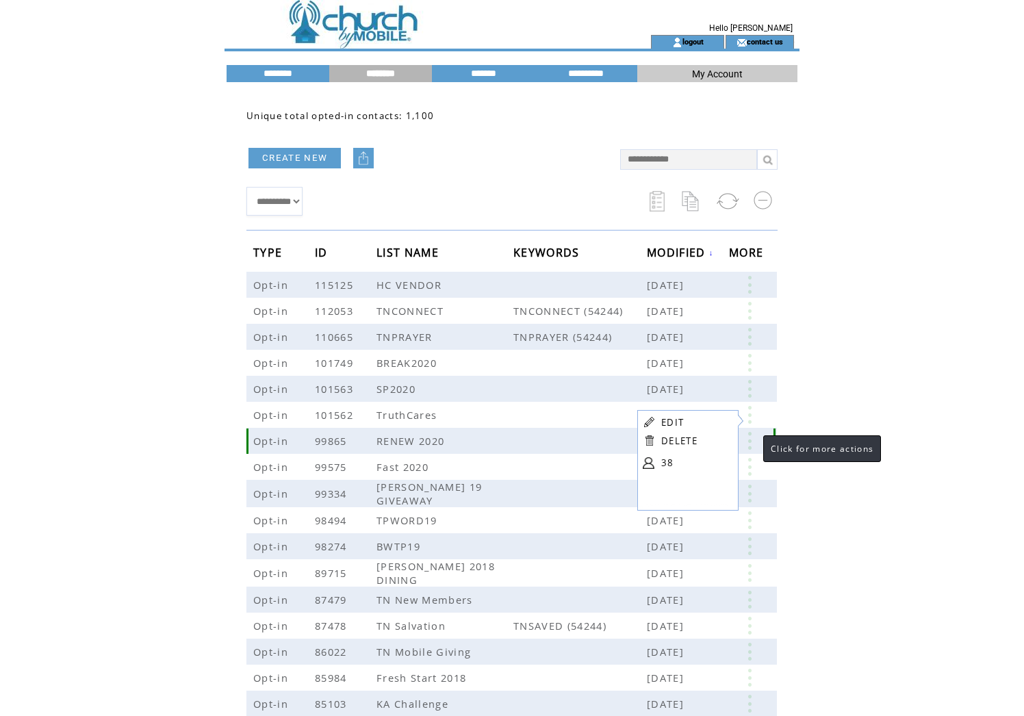
click at [750, 440] on link at bounding box center [749, 441] width 41 height 18
click at [753, 467] on link at bounding box center [749, 467] width 41 height 18
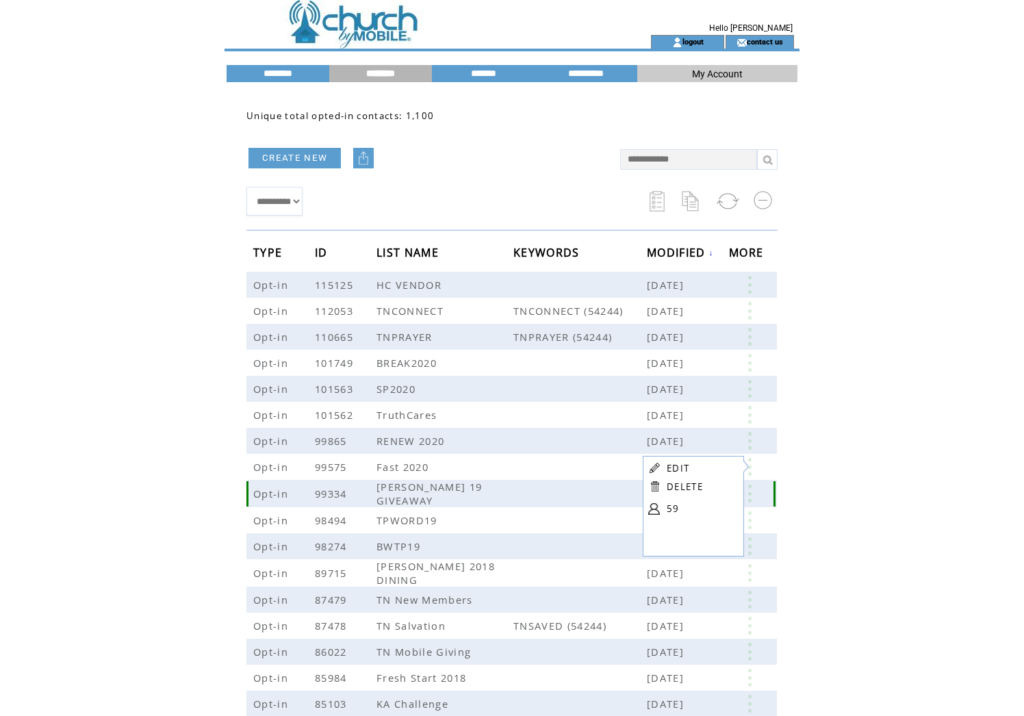
click at [751, 495] on link at bounding box center [749, 494] width 41 height 18
click at [750, 522] on link at bounding box center [749, 520] width 41 height 18
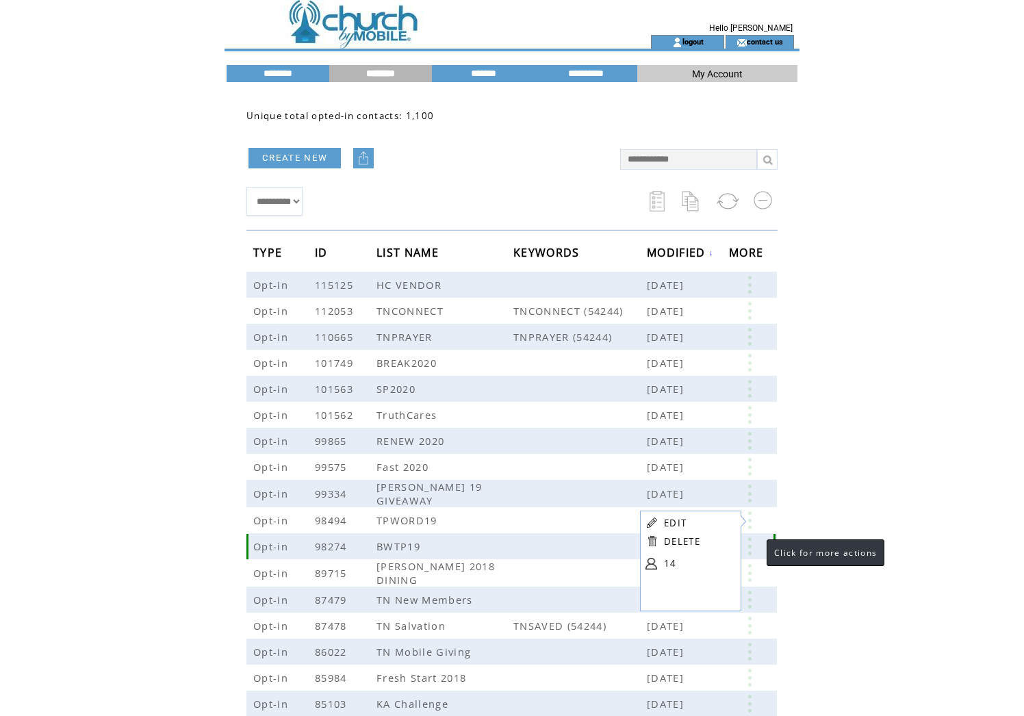
click at [752, 548] on link at bounding box center [749, 546] width 41 height 18
click at [748, 548] on link at bounding box center [749, 546] width 41 height 18
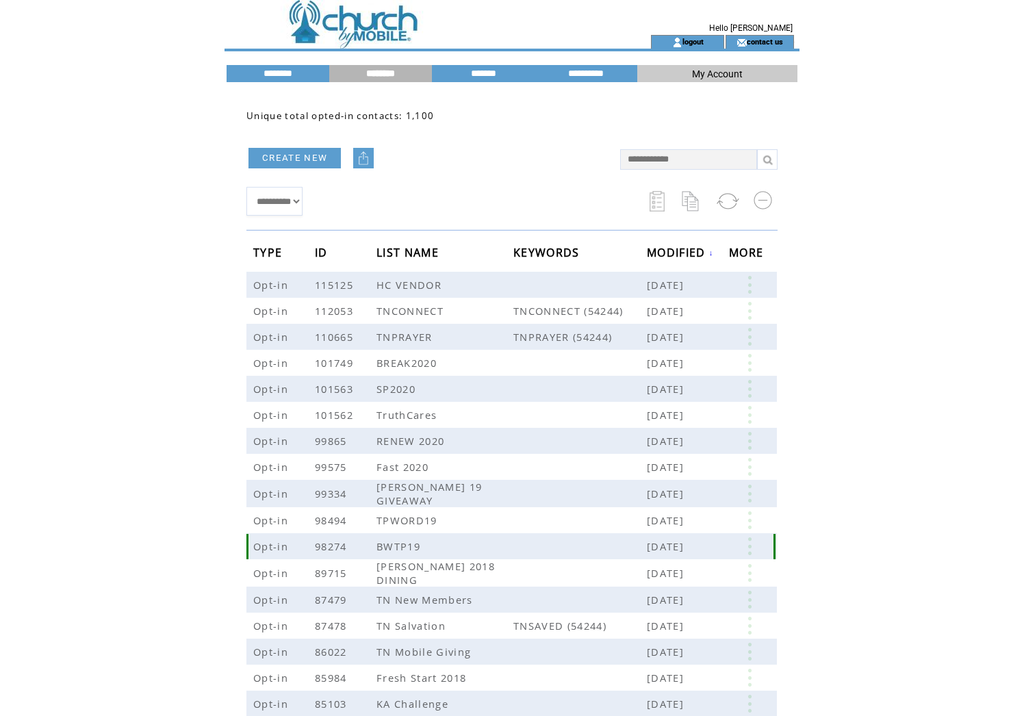
click at [753, 546] on link at bounding box center [749, 546] width 41 height 18
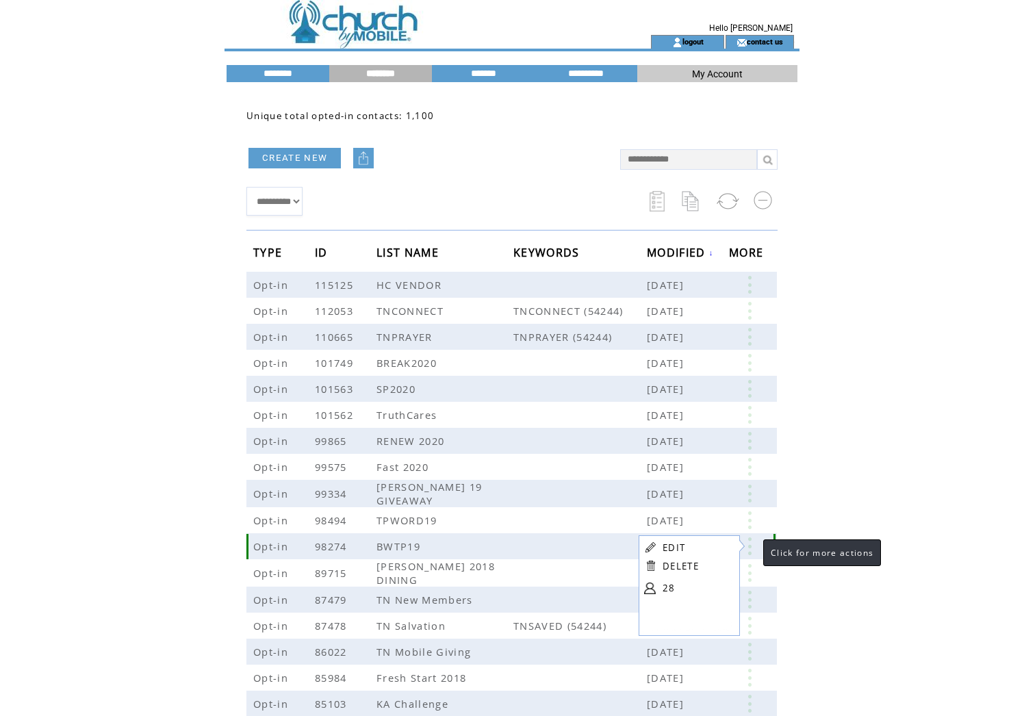
click at [750, 546] on link at bounding box center [749, 546] width 41 height 18
click at [748, 570] on link at bounding box center [749, 573] width 41 height 18
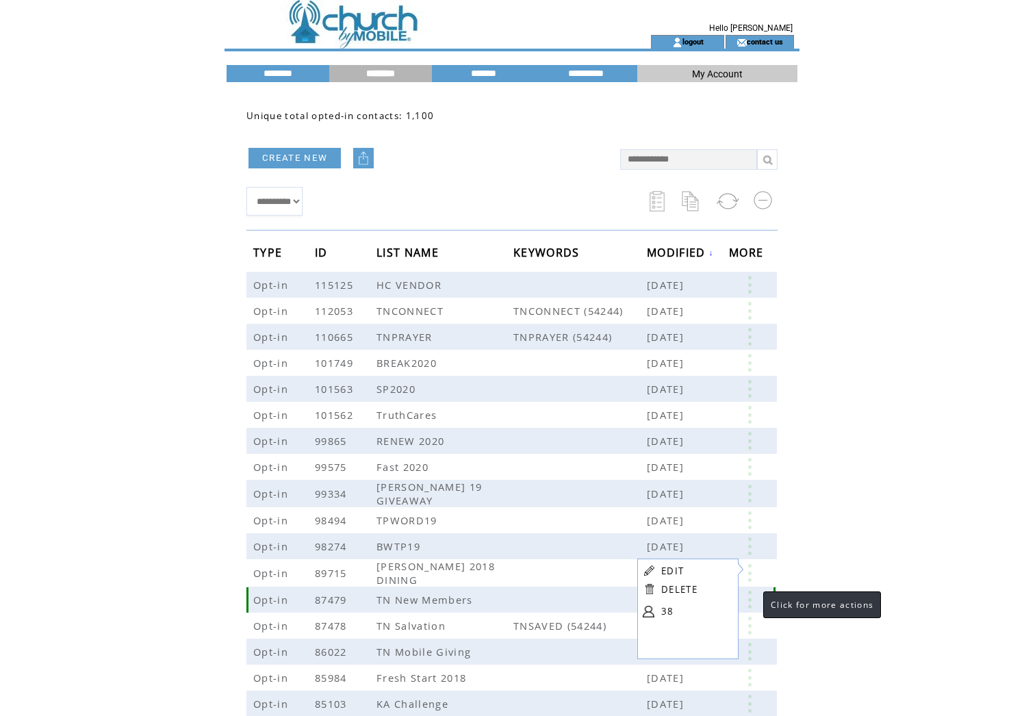
click at [749, 596] on link at bounding box center [749, 600] width 41 height 18
click at [751, 622] on link at bounding box center [749, 626] width 41 height 18
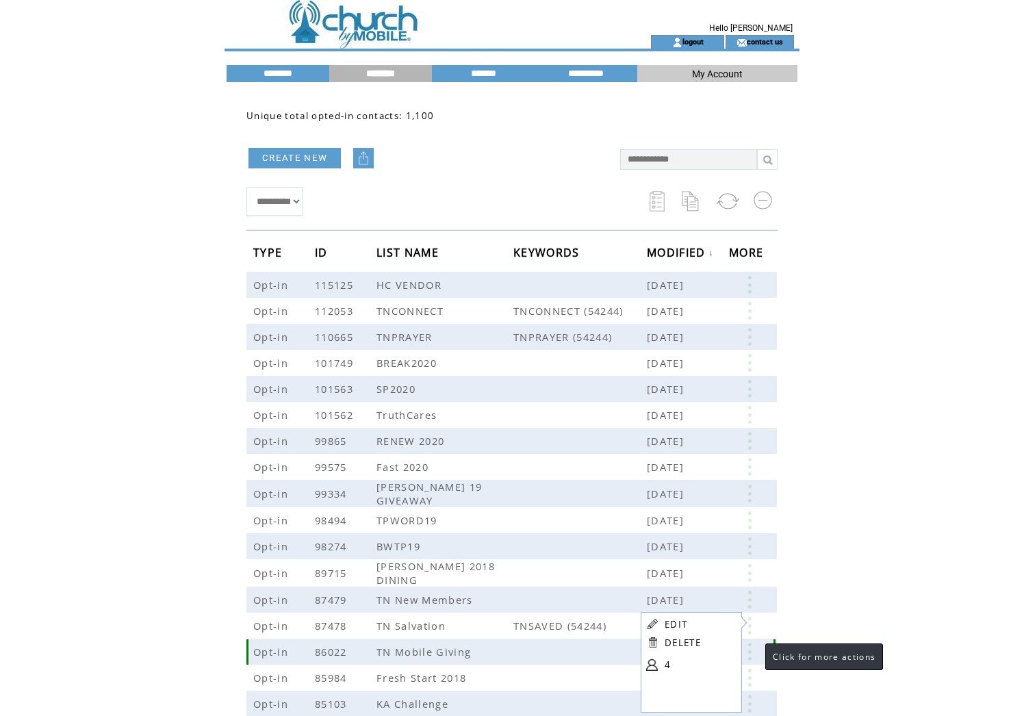
click at [752, 649] on link at bounding box center [749, 652] width 41 height 18
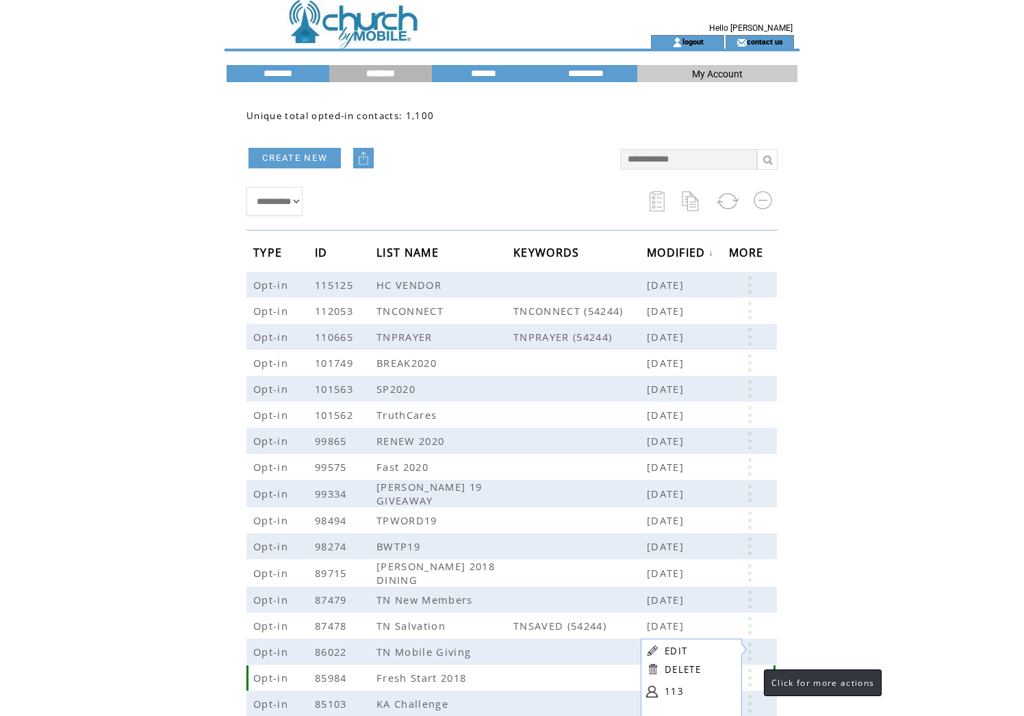
click at [750, 678] on link at bounding box center [749, 678] width 41 height 18
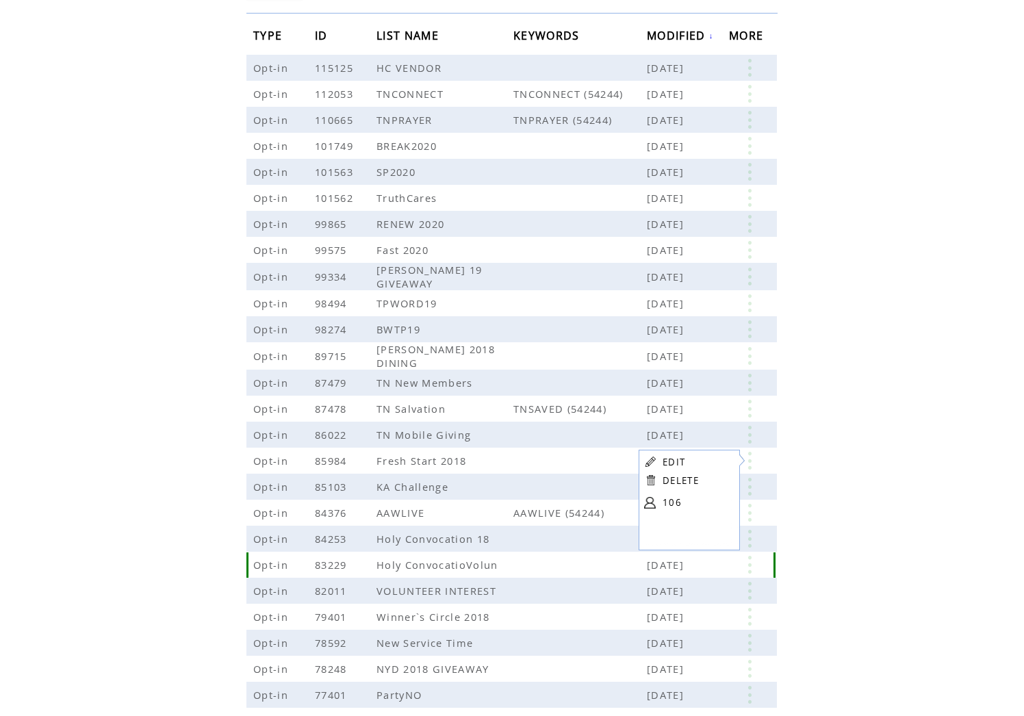
scroll to position [219, 0]
click at [750, 483] on link at bounding box center [749, 485] width 41 height 18
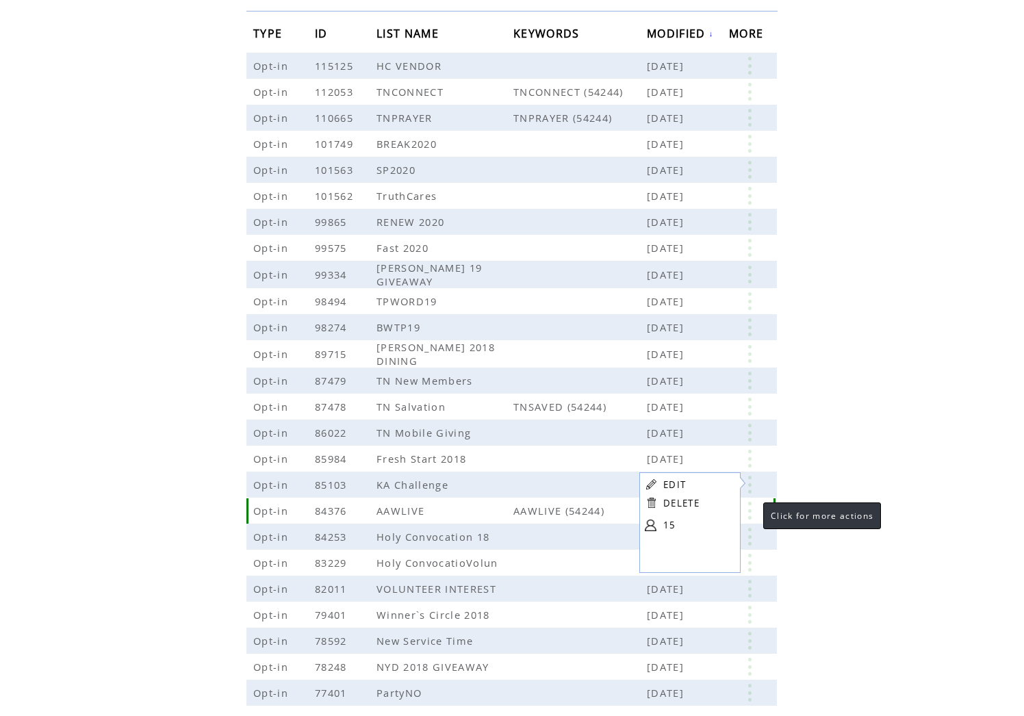
click at [750, 509] on link at bounding box center [749, 511] width 41 height 18
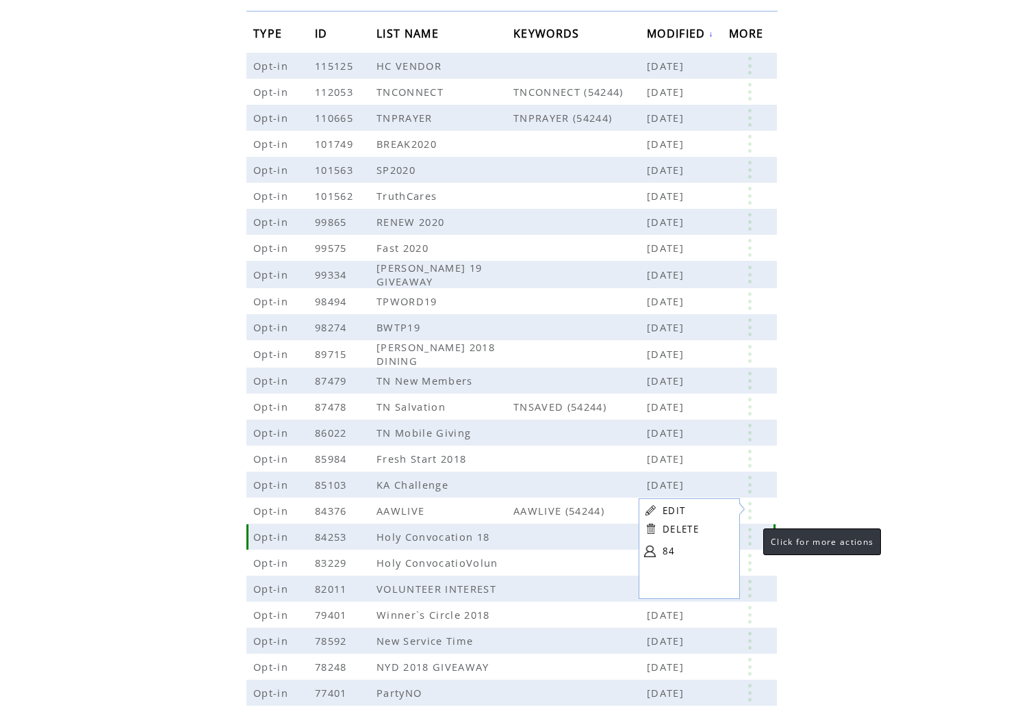
click at [750, 535] on link at bounding box center [749, 537] width 41 height 18
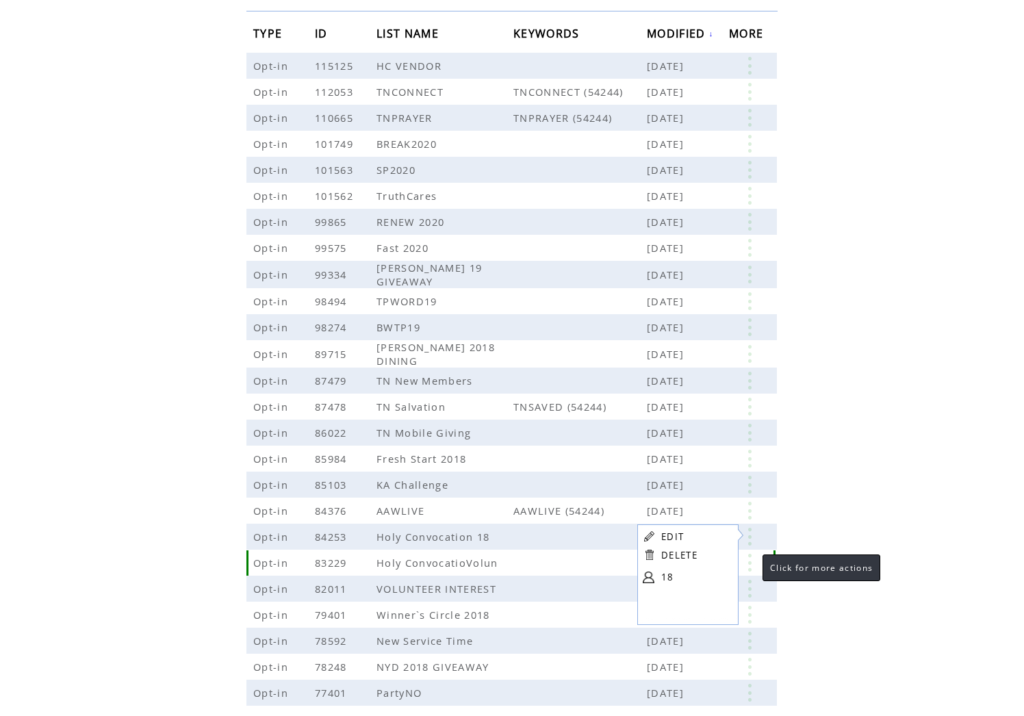
click at [749, 559] on link at bounding box center [749, 563] width 41 height 18
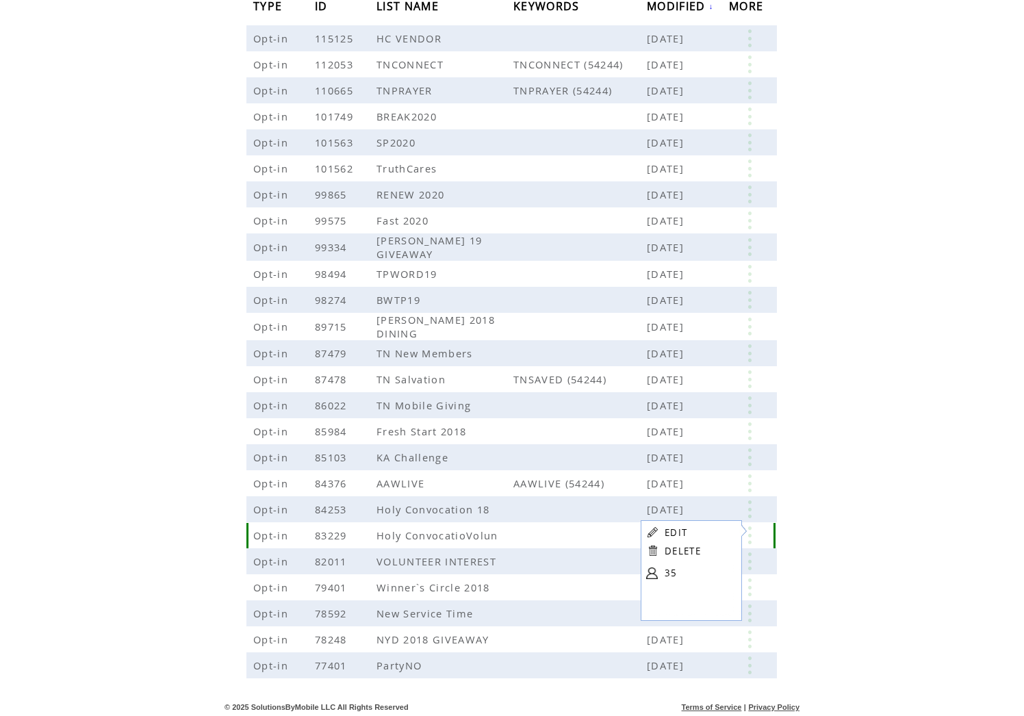
scroll to position [246, 0]
click at [750, 559] on link at bounding box center [749, 562] width 41 height 18
click at [750, 585] on link at bounding box center [749, 588] width 41 height 18
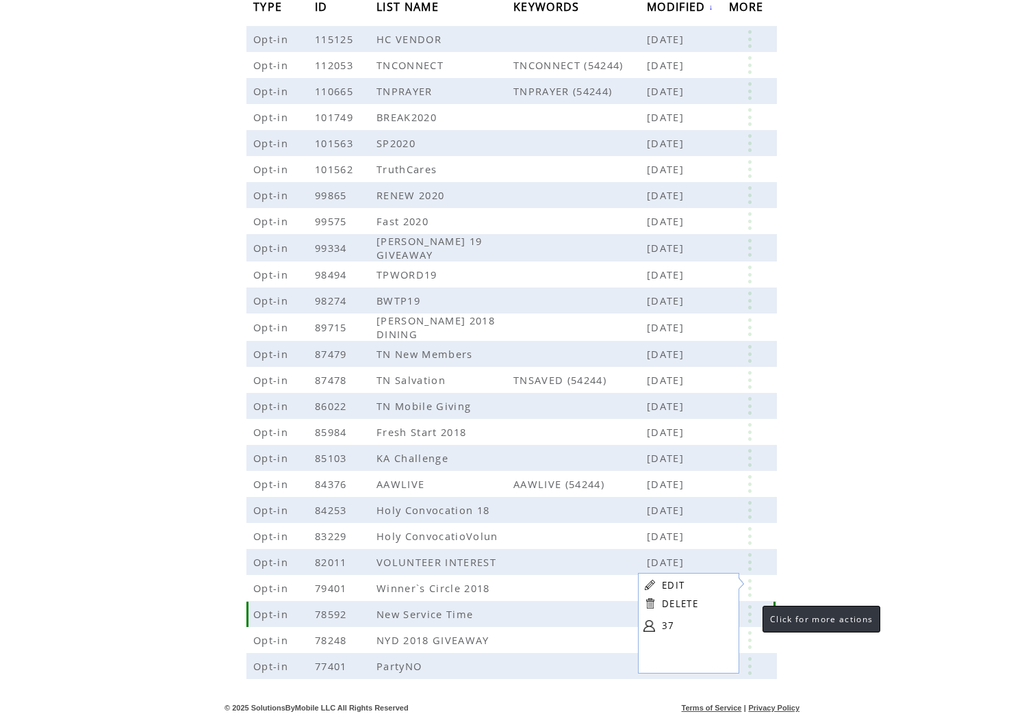
click at [748, 611] on link at bounding box center [749, 614] width 41 height 18
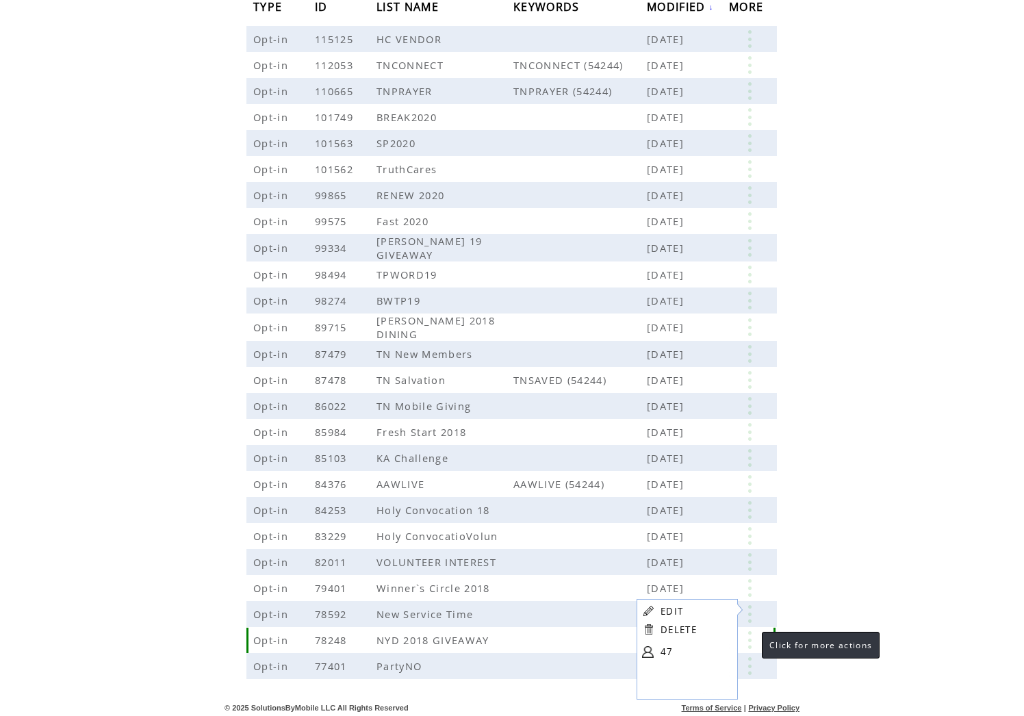
click at [748, 640] on link at bounding box center [749, 640] width 41 height 18
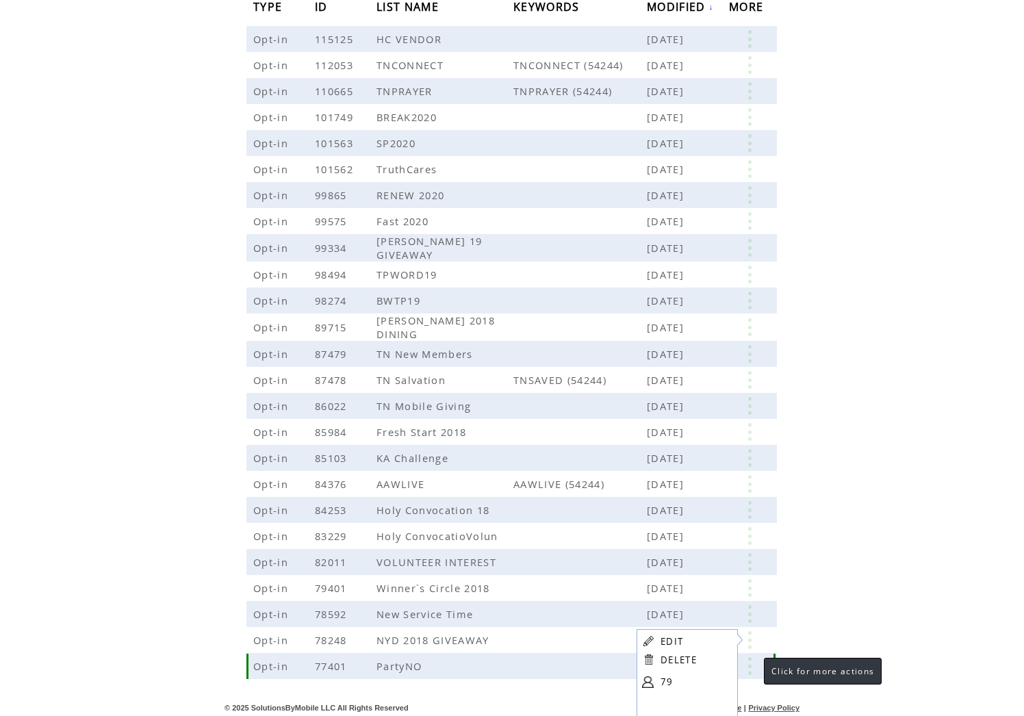
click at [750, 665] on link at bounding box center [749, 666] width 41 height 18
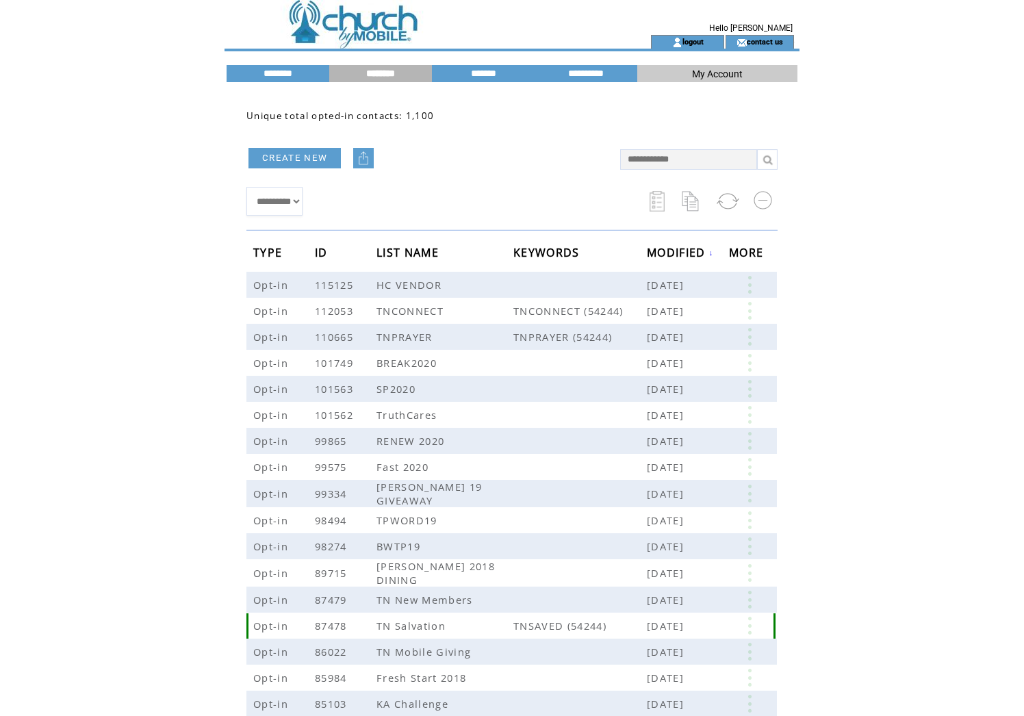
scroll to position [0, 0]
select select "*"
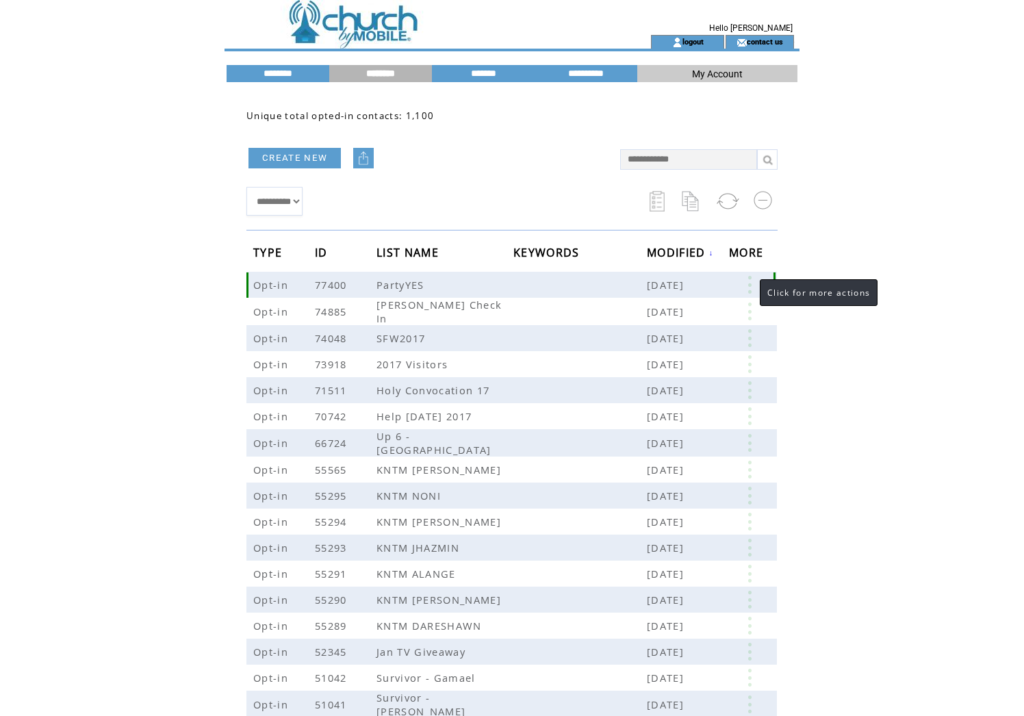
click at [748, 285] on link at bounding box center [749, 285] width 41 height 18
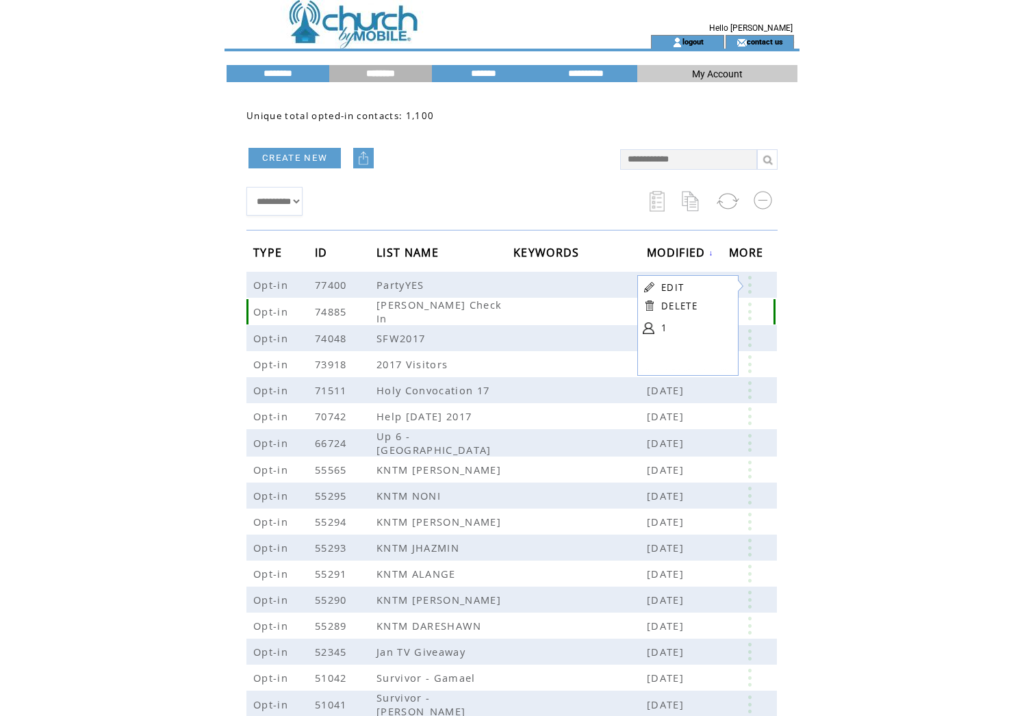
click at [750, 311] on link at bounding box center [749, 312] width 41 height 18
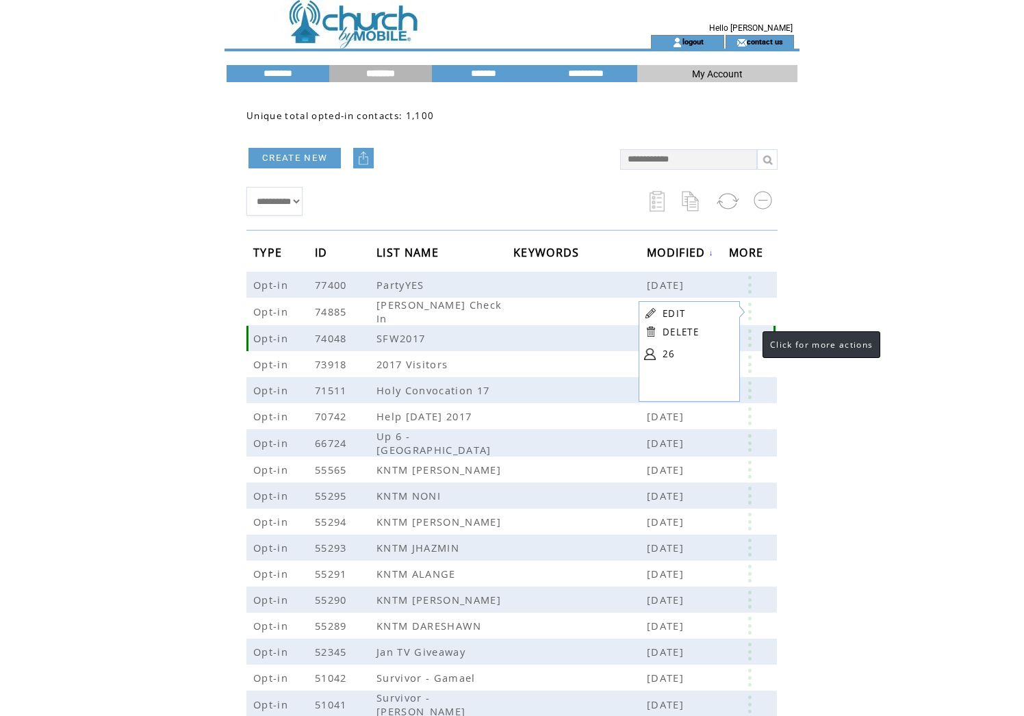
click at [749, 337] on link at bounding box center [749, 338] width 41 height 18
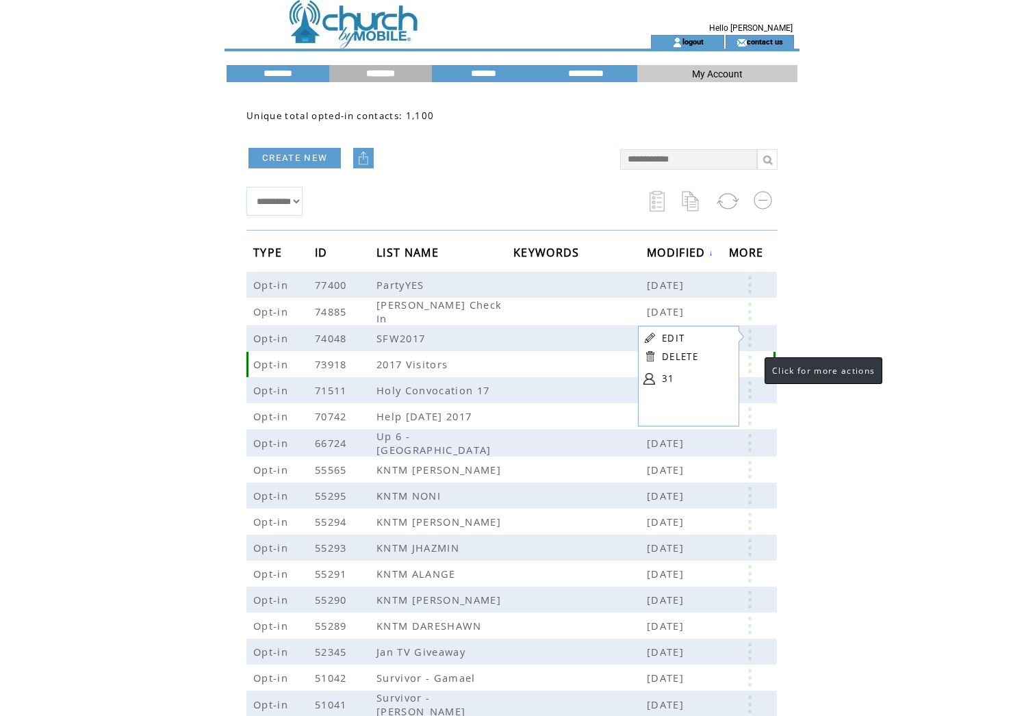
click at [751, 367] on link at bounding box center [749, 364] width 41 height 18
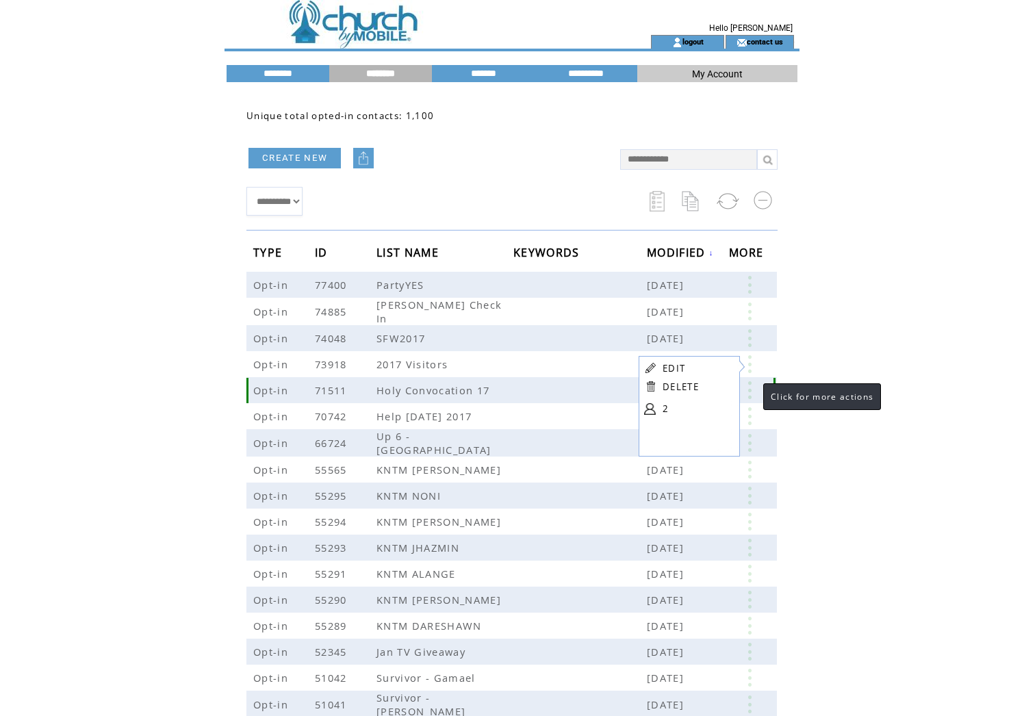
click at [750, 394] on link at bounding box center [749, 390] width 41 height 18
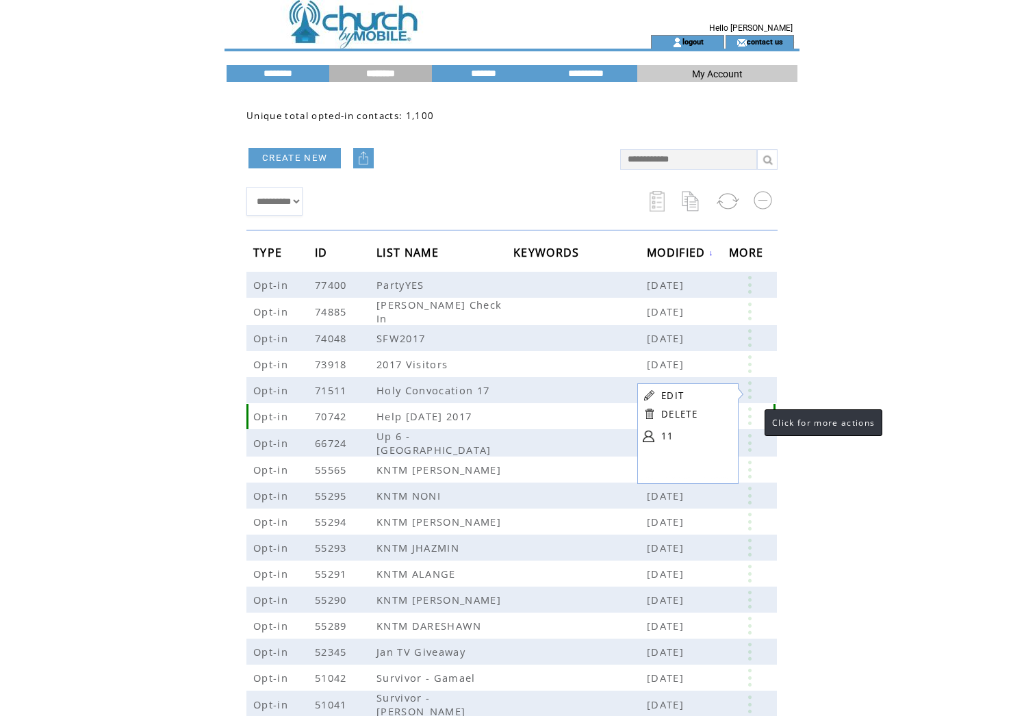
click at [751, 421] on link at bounding box center [749, 416] width 41 height 18
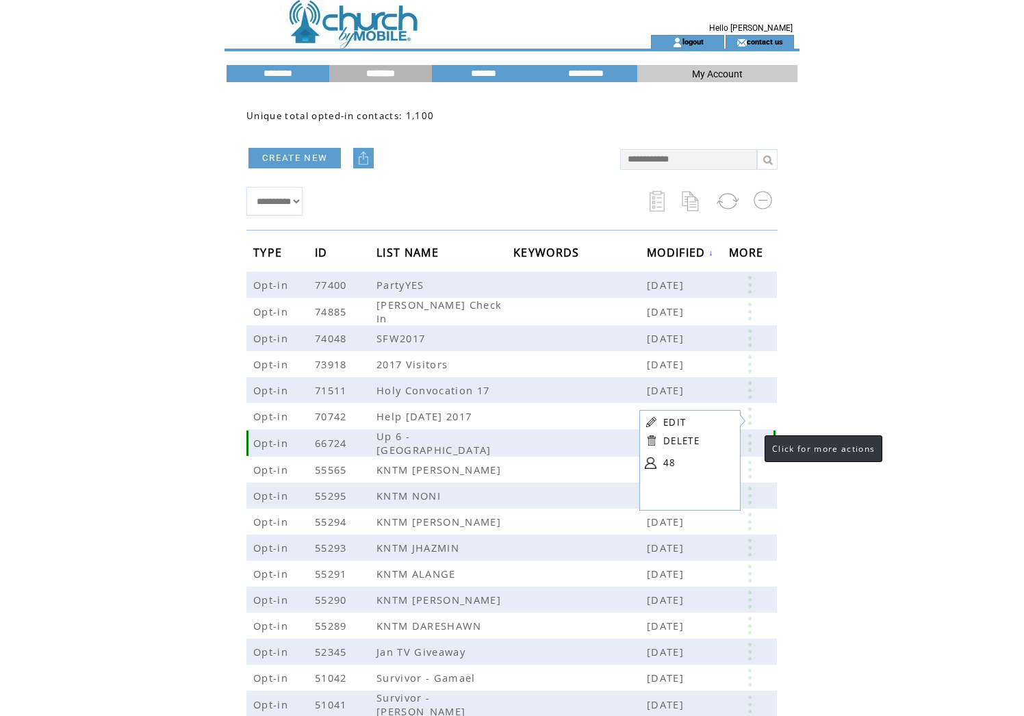
click at [751, 447] on link at bounding box center [749, 443] width 41 height 18
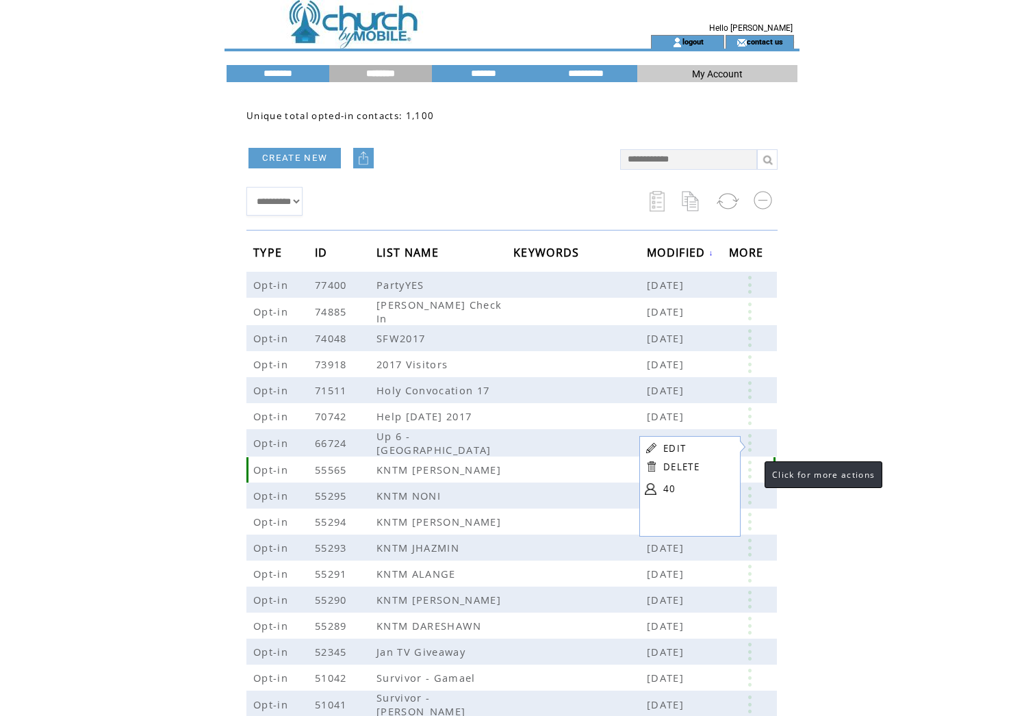
click at [751, 470] on link at bounding box center [749, 470] width 41 height 18
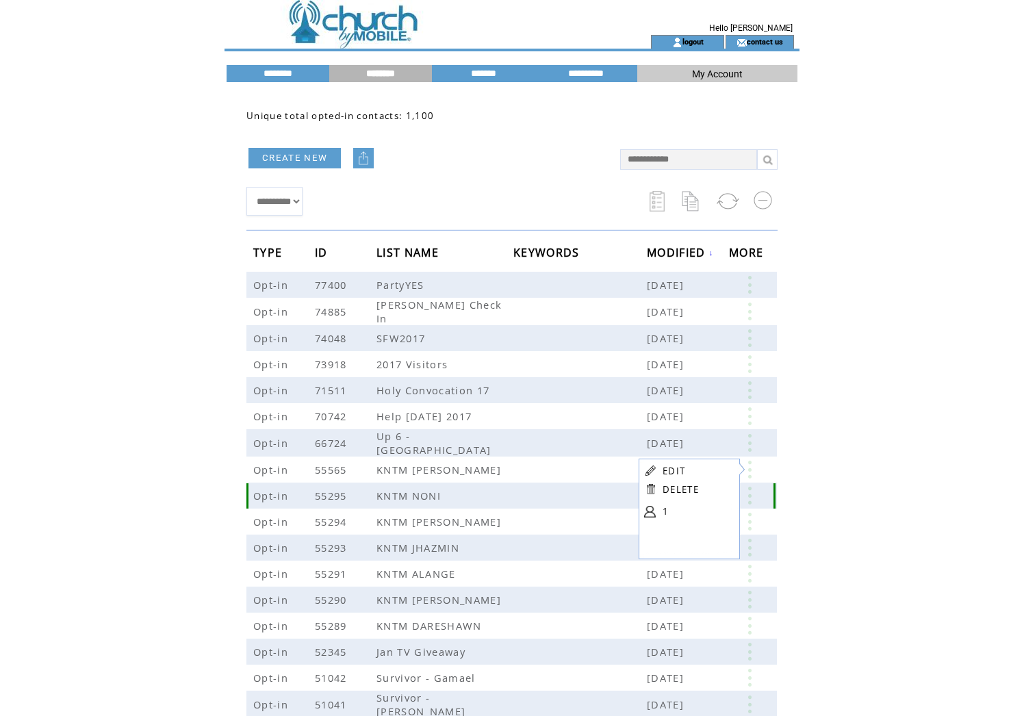
click at [749, 496] on link at bounding box center [749, 496] width 41 height 18
click at [748, 518] on link at bounding box center [749, 522] width 41 height 18
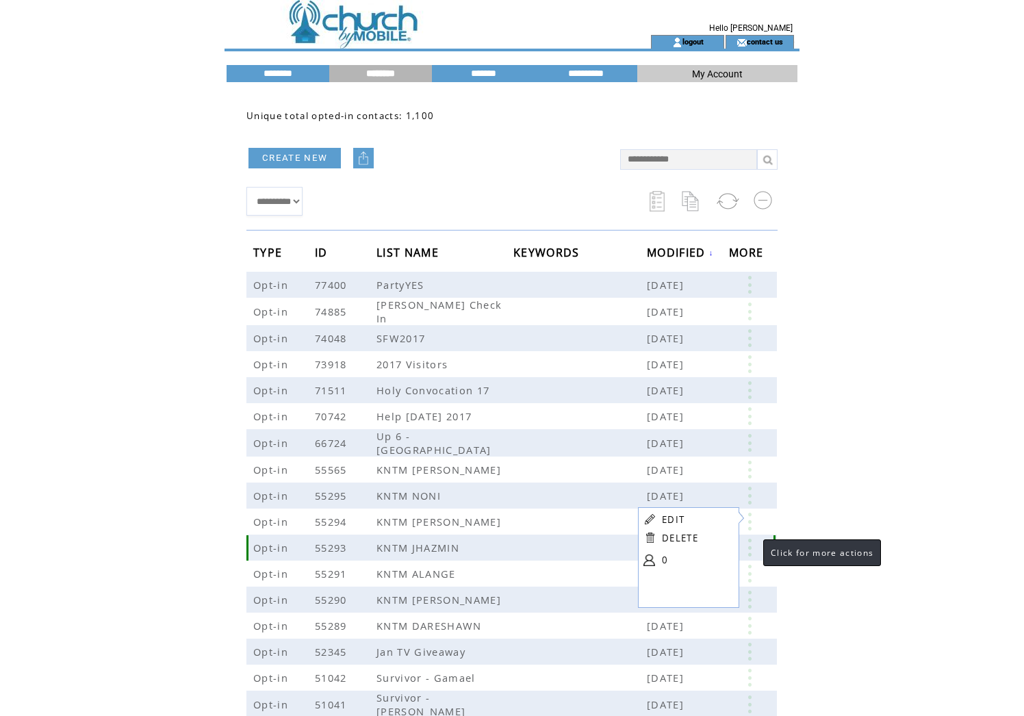
click at [750, 546] on link at bounding box center [749, 548] width 41 height 18
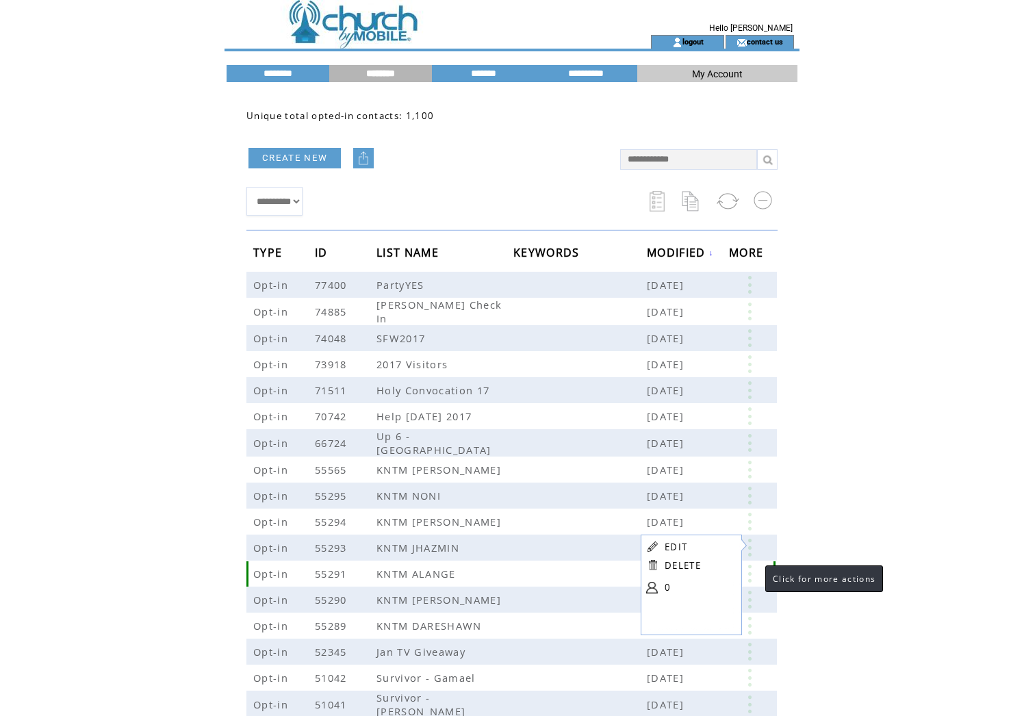
click at [750, 575] on link at bounding box center [749, 574] width 41 height 18
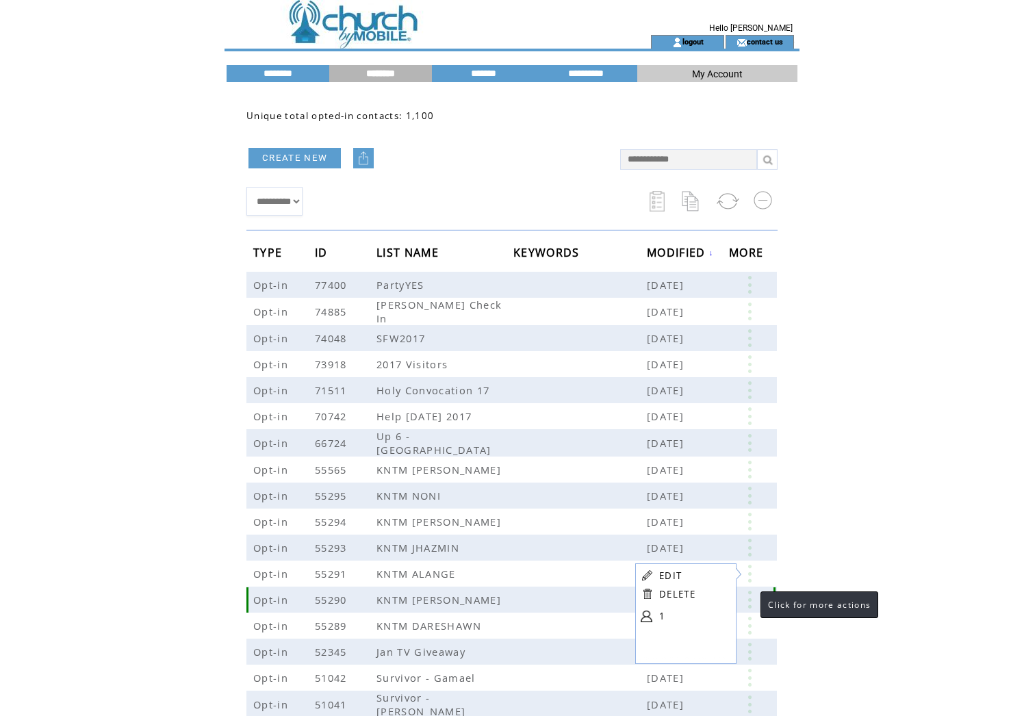
click at [750, 598] on link at bounding box center [749, 600] width 41 height 18
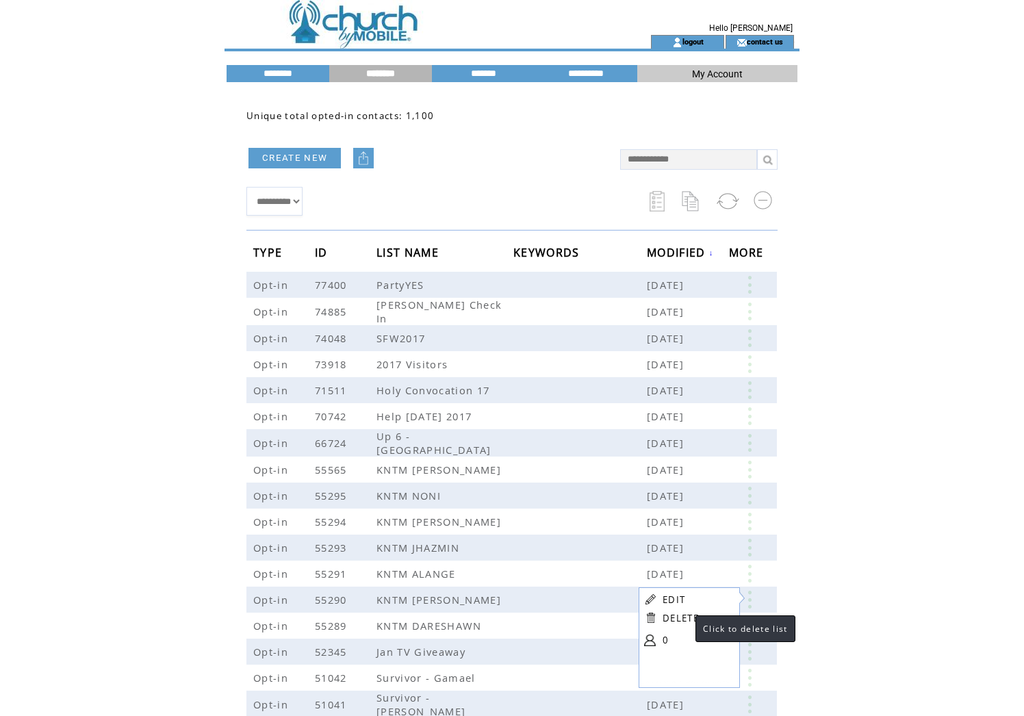
click at [682, 615] on link "DELETE" at bounding box center [681, 618] width 36 height 12
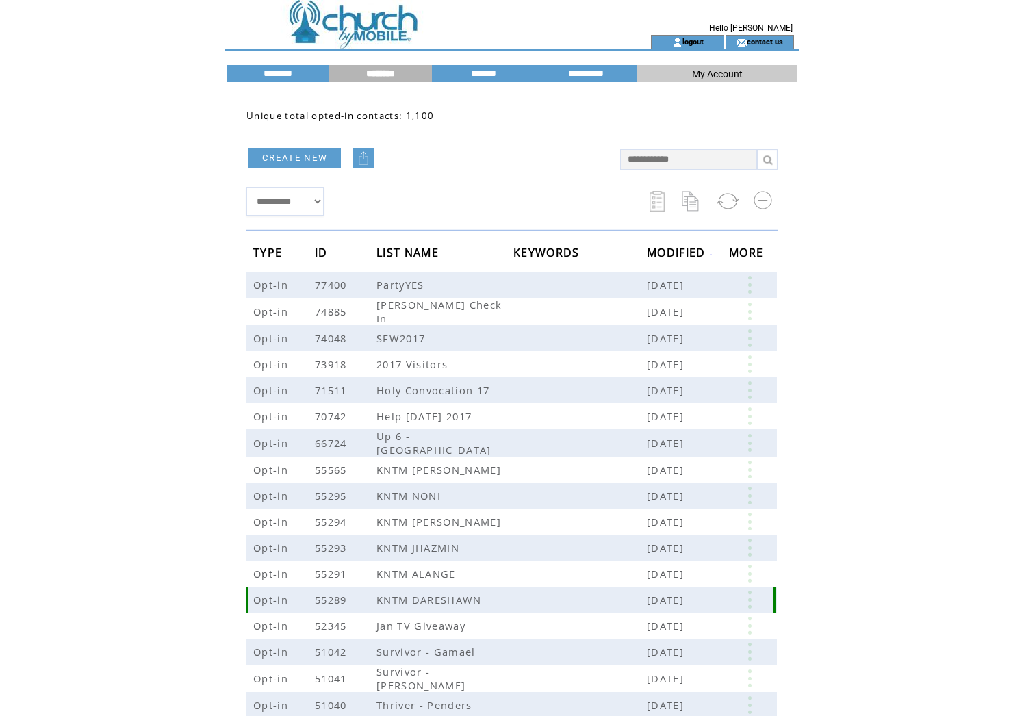
click at [752, 601] on link at bounding box center [749, 600] width 41 height 18
click at [685, 621] on link "DELETE" at bounding box center [683, 621] width 36 height 12
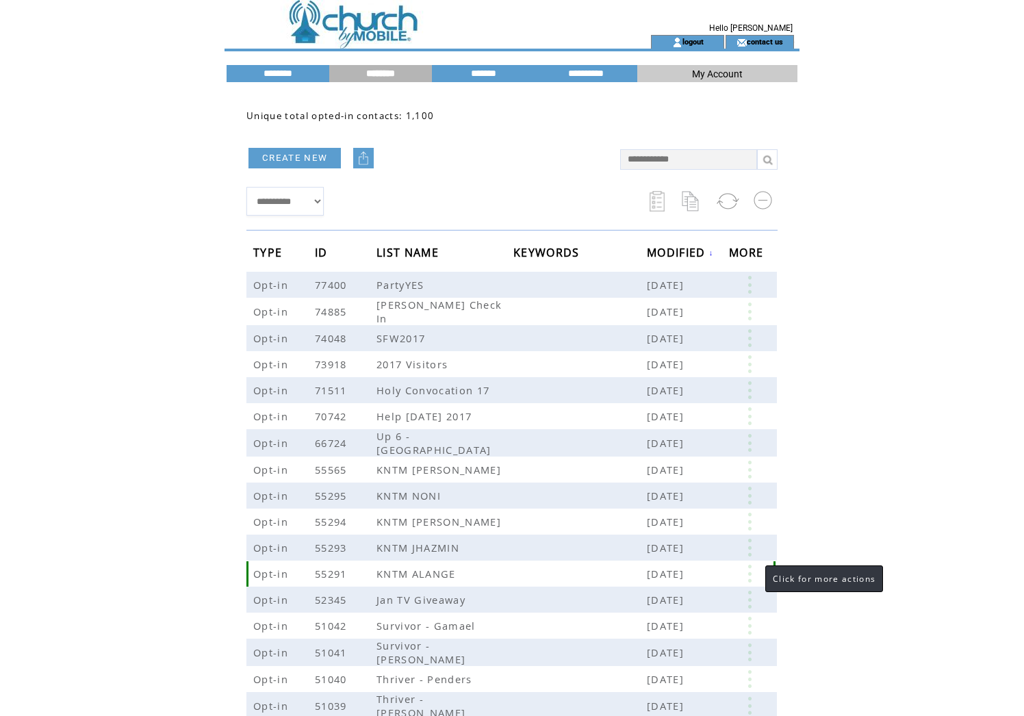
click at [751, 571] on link at bounding box center [749, 574] width 41 height 18
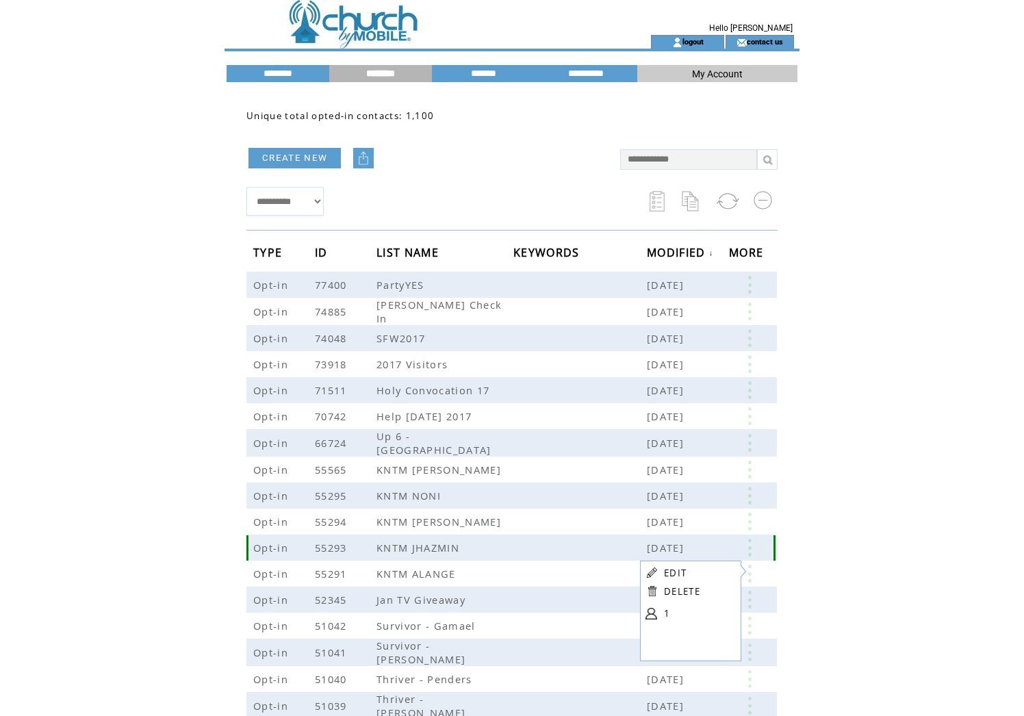
click at [750, 545] on link at bounding box center [749, 548] width 41 height 18
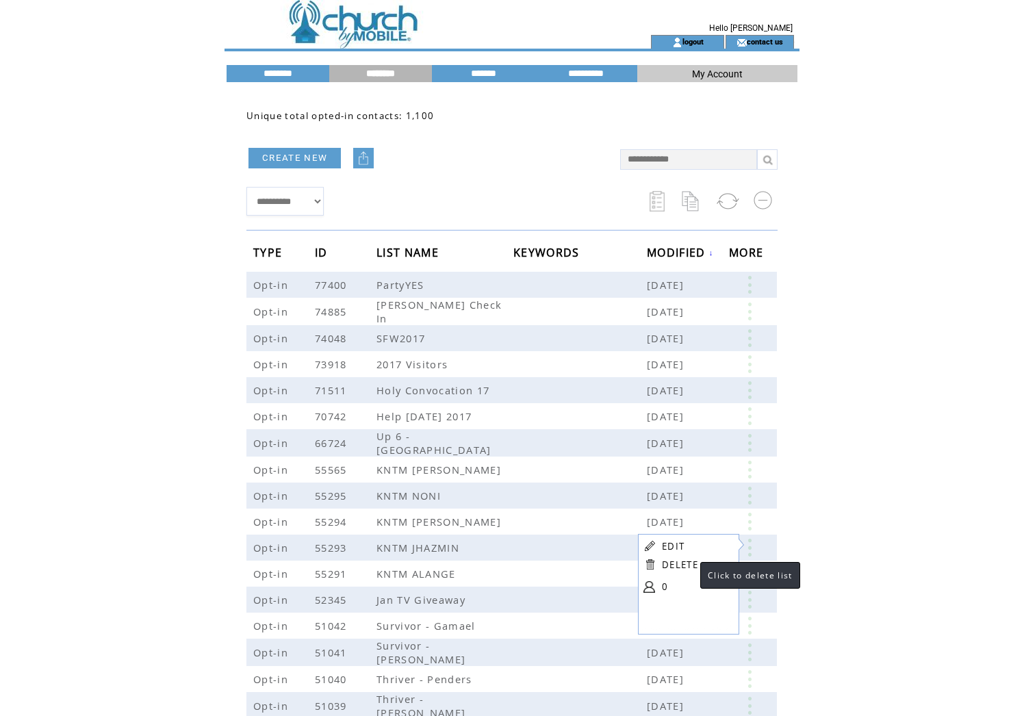
click at [687, 565] on link "DELETE" at bounding box center [680, 565] width 36 height 12
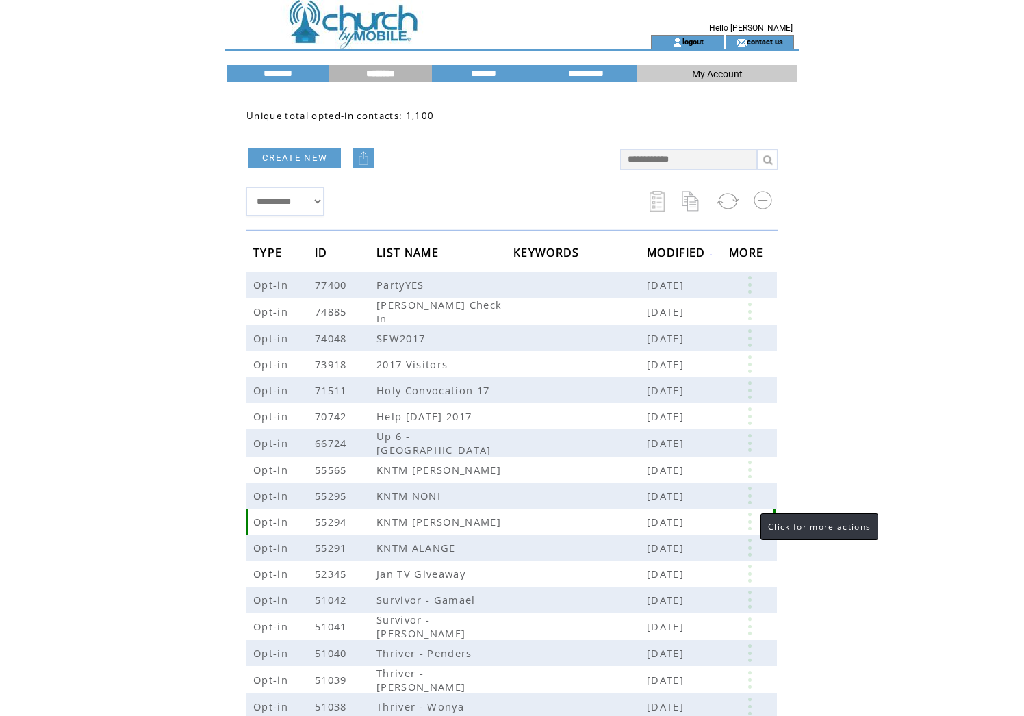
click at [747, 518] on link at bounding box center [749, 522] width 41 height 18
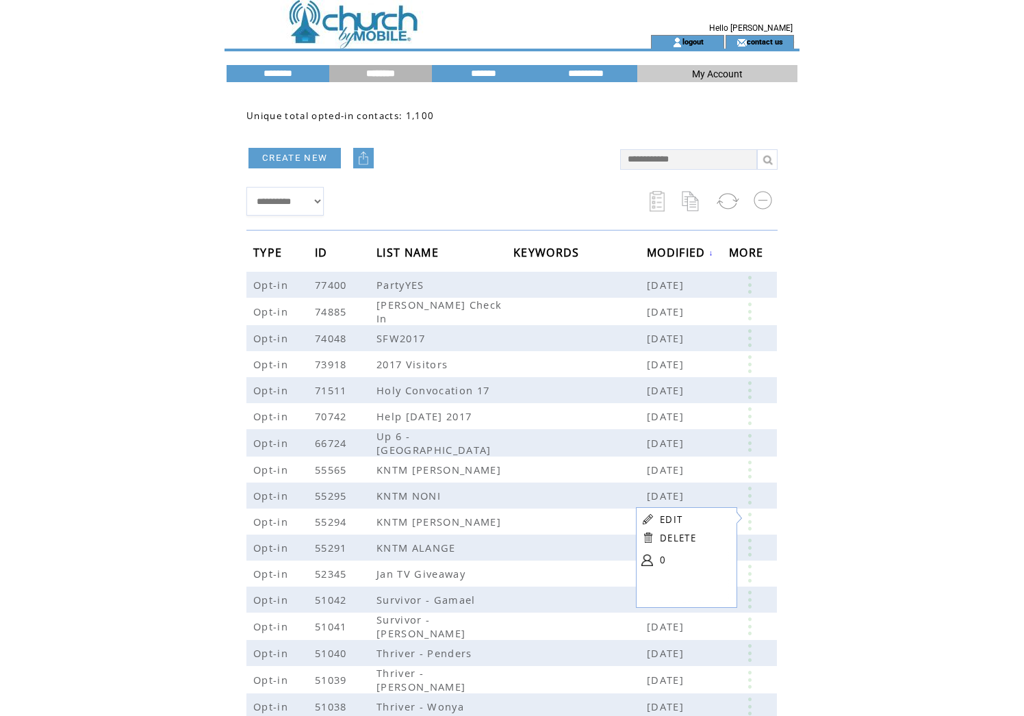
scroll to position [2, 0]
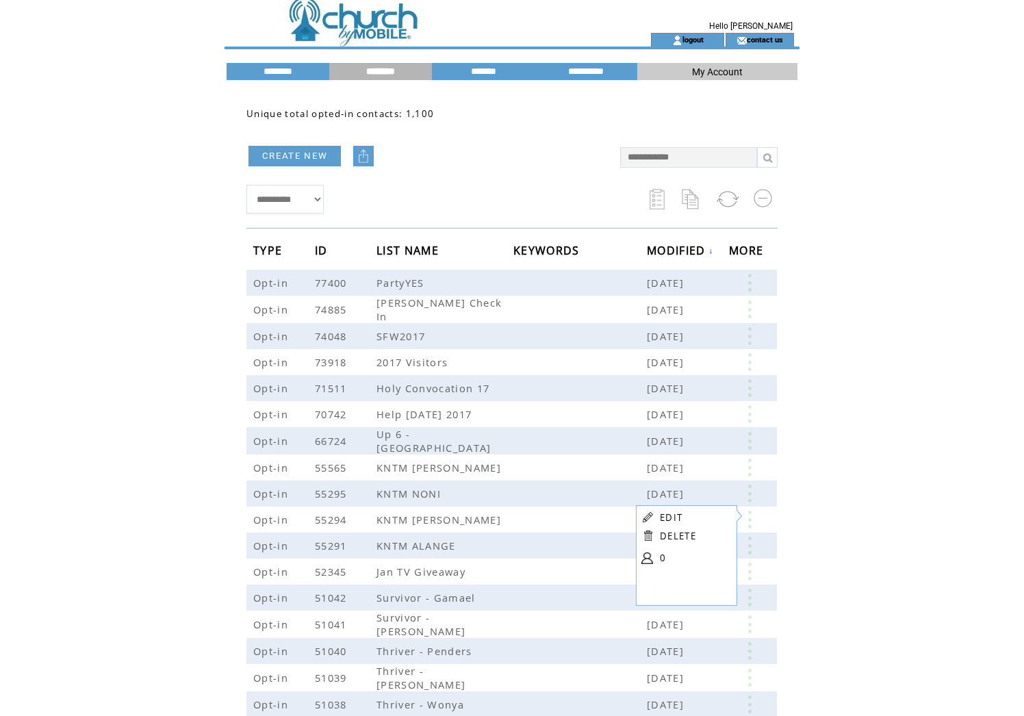
drag, startPoint x: 678, startPoint y: 536, endPoint x: 651, endPoint y: 380, distance: 158.5
click at [678, 536] on link "DELETE" at bounding box center [678, 536] width 36 height 12
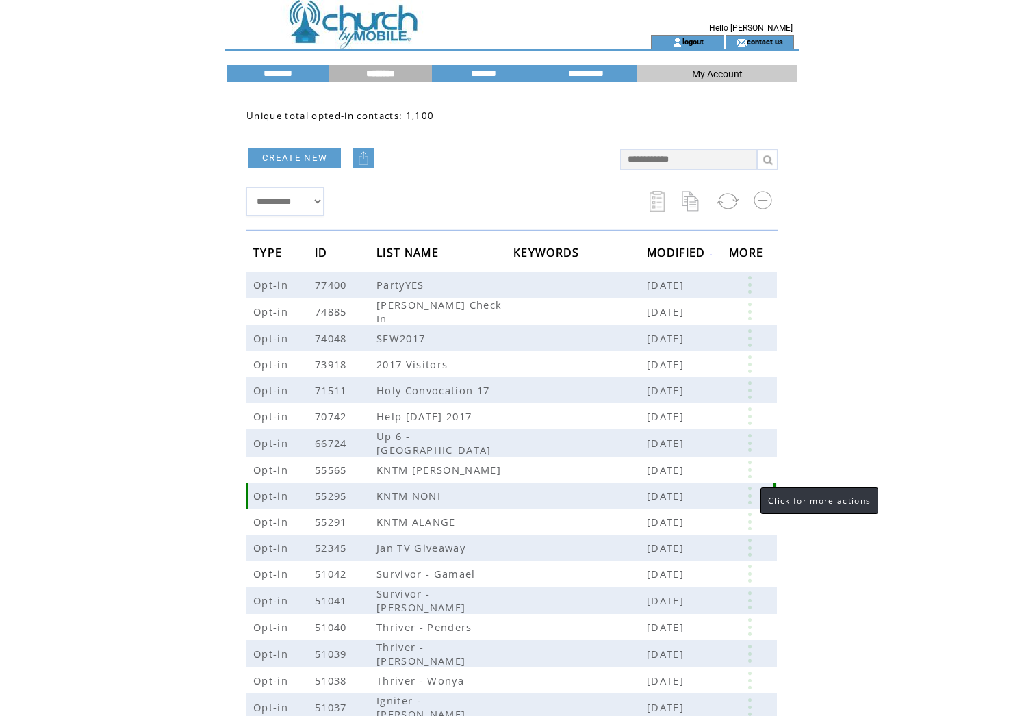
click at [747, 491] on link at bounding box center [749, 496] width 41 height 18
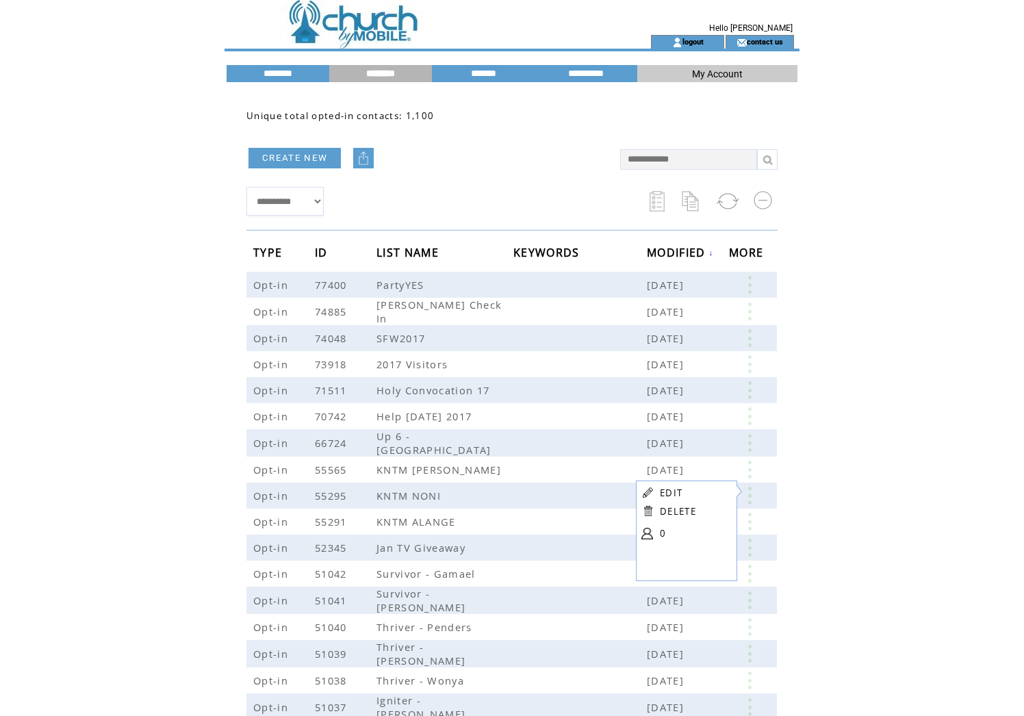
click at [683, 511] on link "DELETE" at bounding box center [678, 511] width 36 height 12
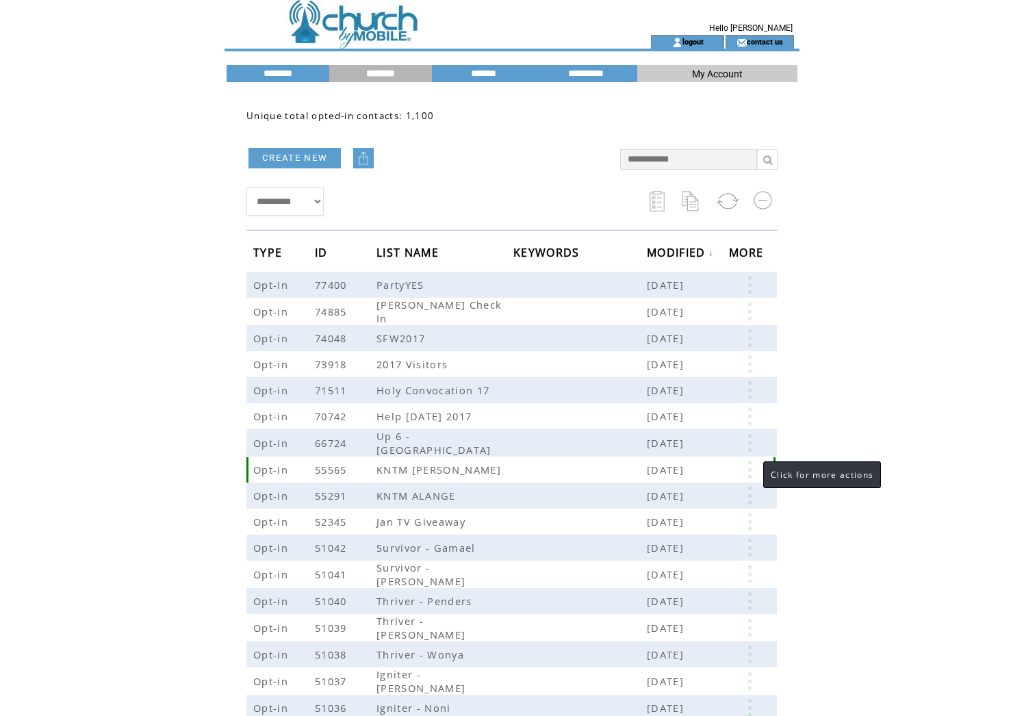
click at [750, 467] on link at bounding box center [749, 470] width 41 height 18
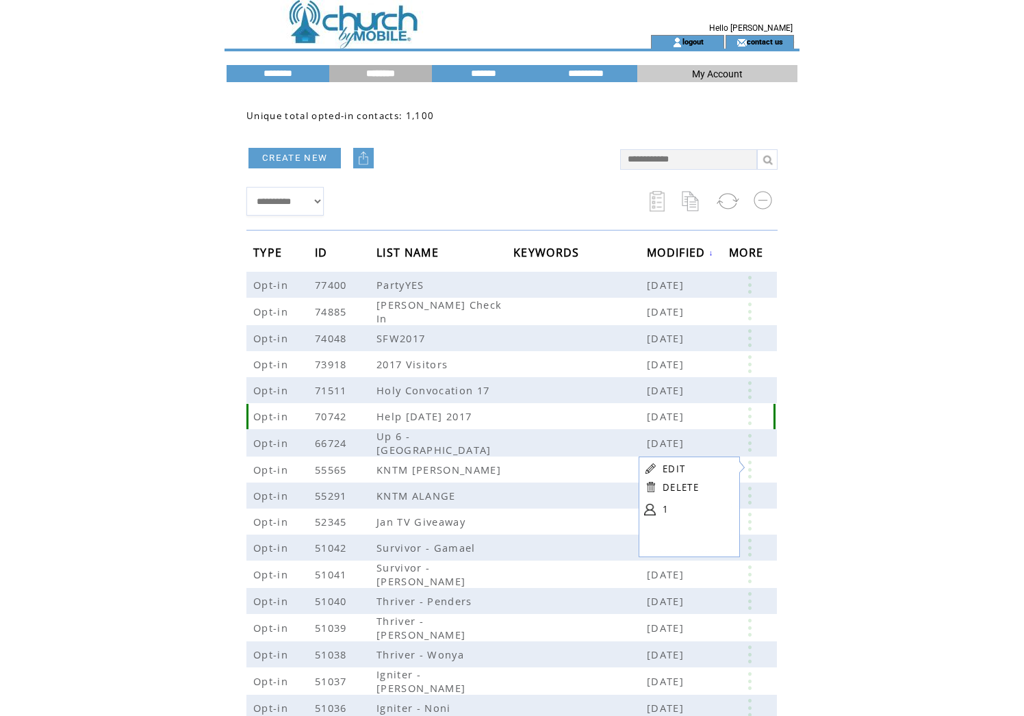
click at [748, 415] on link at bounding box center [749, 416] width 41 height 18
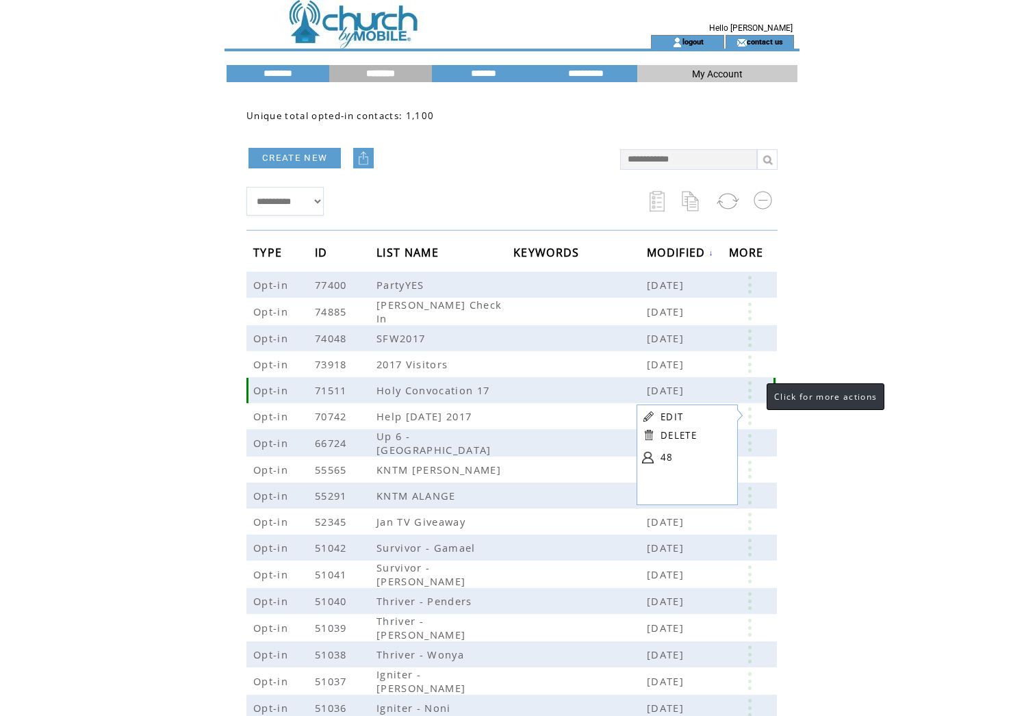
click at [753, 391] on link at bounding box center [749, 390] width 41 height 18
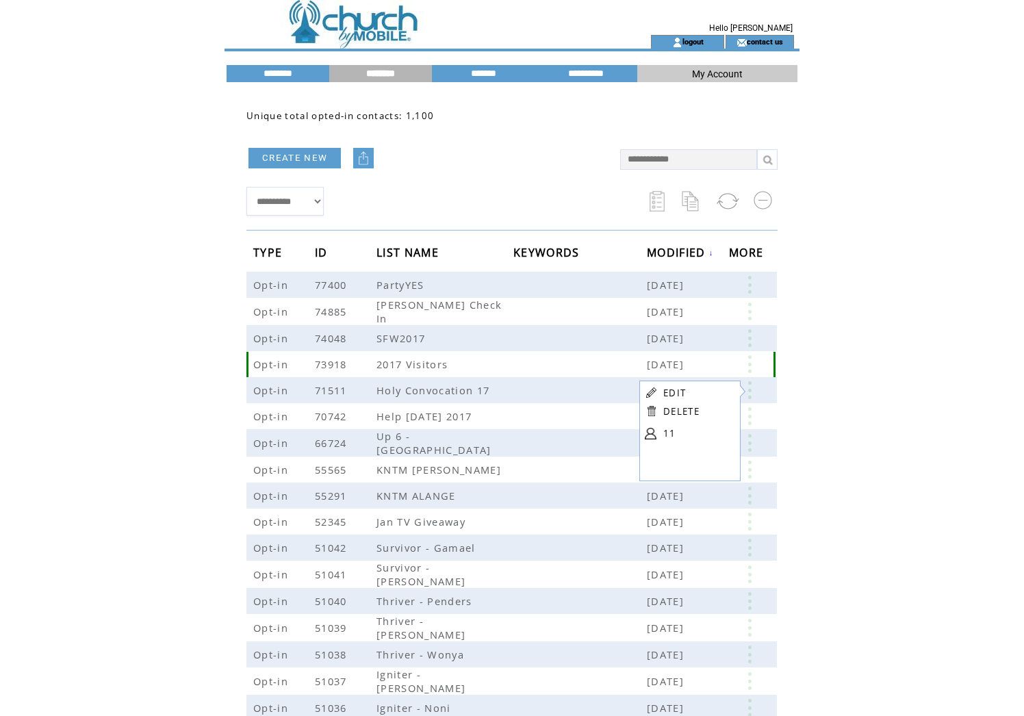
click at [748, 361] on link at bounding box center [749, 364] width 41 height 18
click at [752, 335] on link at bounding box center [749, 338] width 41 height 18
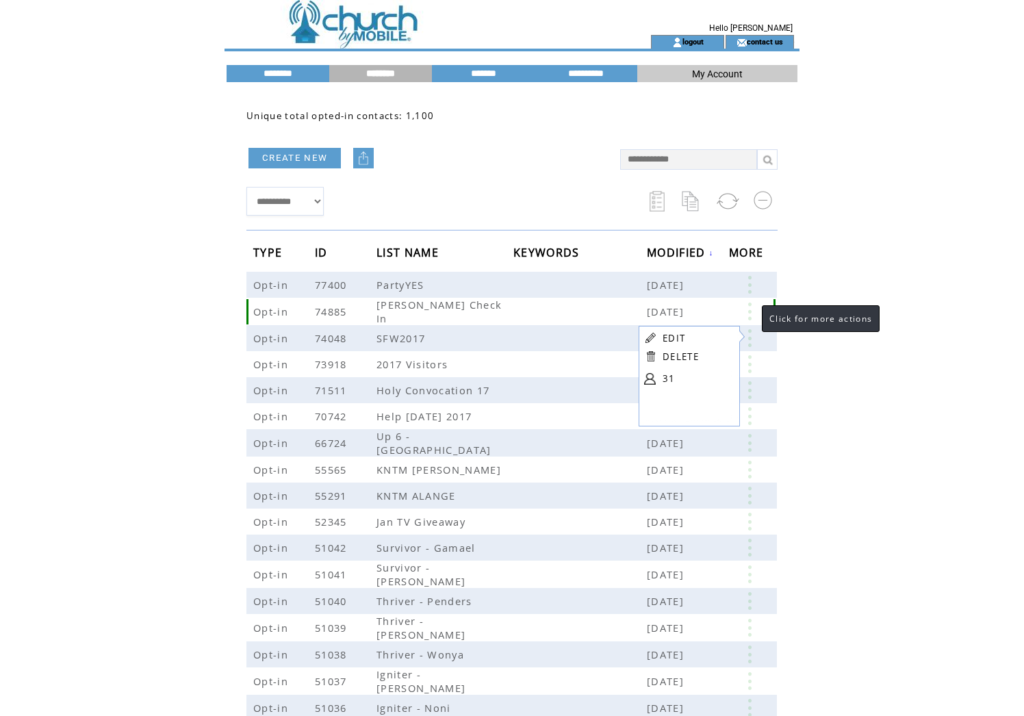
click at [748, 312] on link at bounding box center [749, 312] width 41 height 18
click at [748, 286] on link at bounding box center [749, 285] width 41 height 18
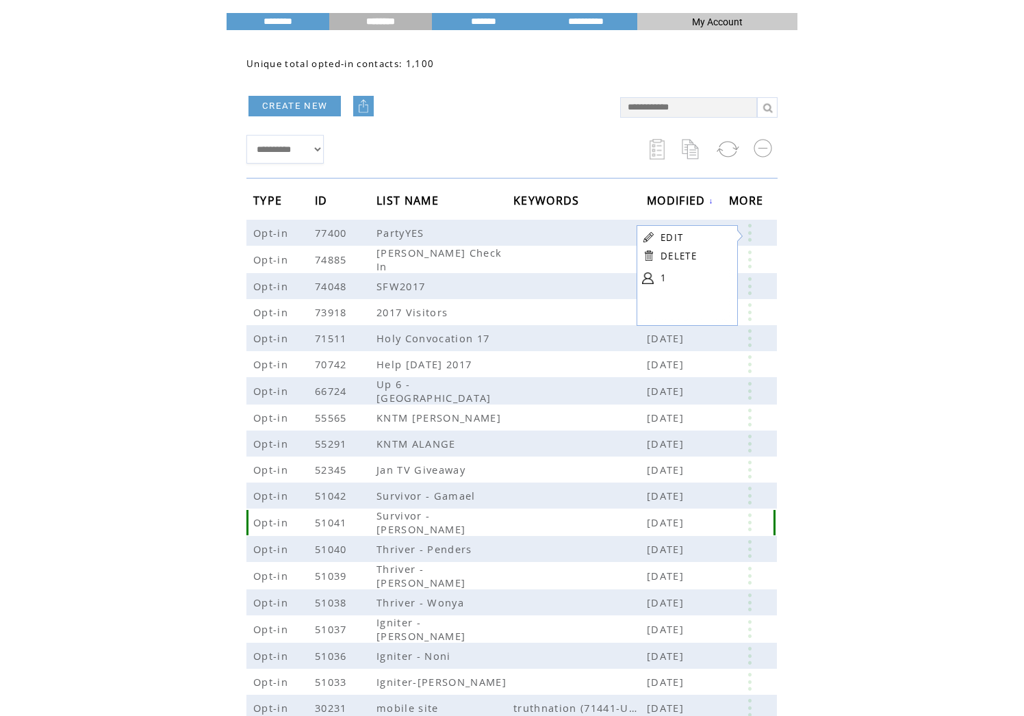
scroll to position [49, 0]
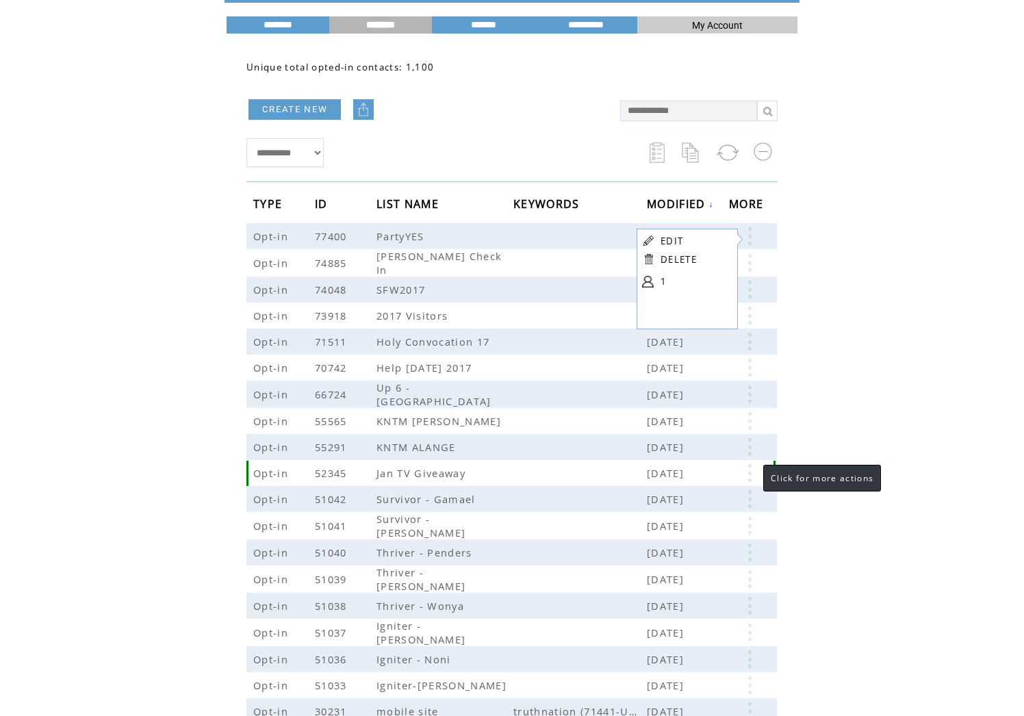
click at [750, 470] on link at bounding box center [749, 473] width 41 height 18
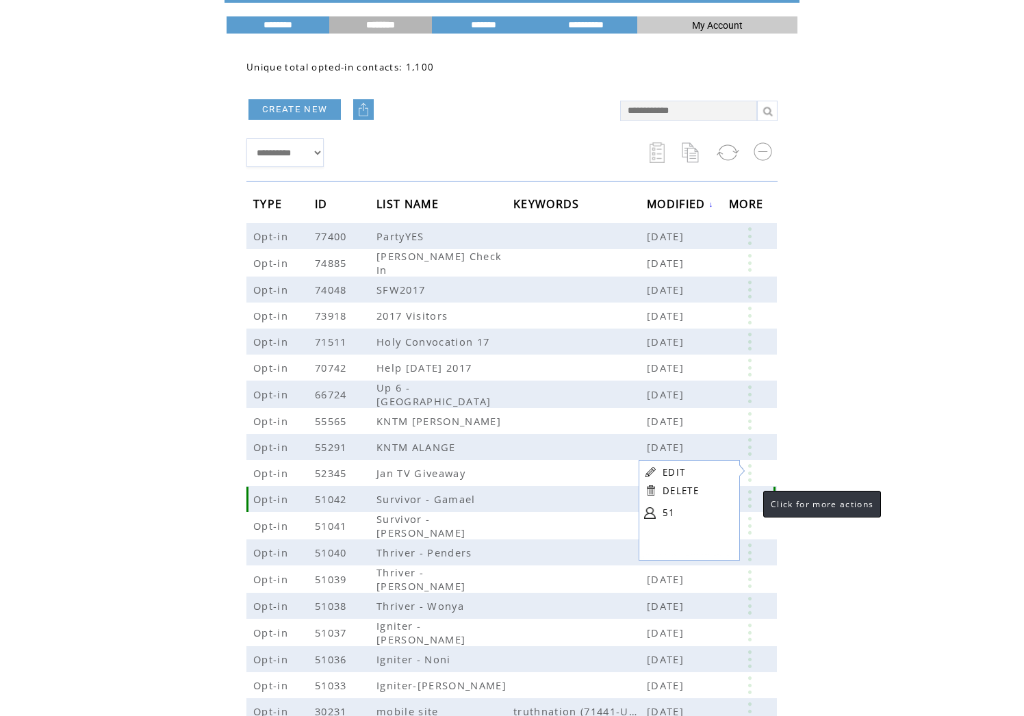
click at [750, 494] on link at bounding box center [749, 499] width 41 height 18
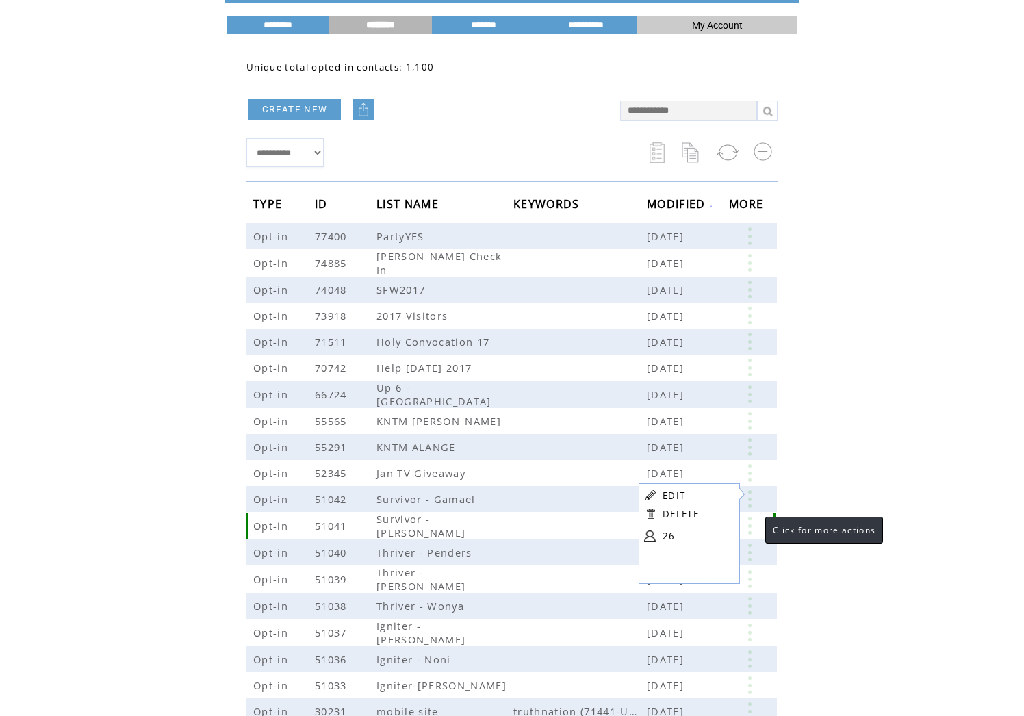
click at [751, 527] on link at bounding box center [749, 526] width 41 height 18
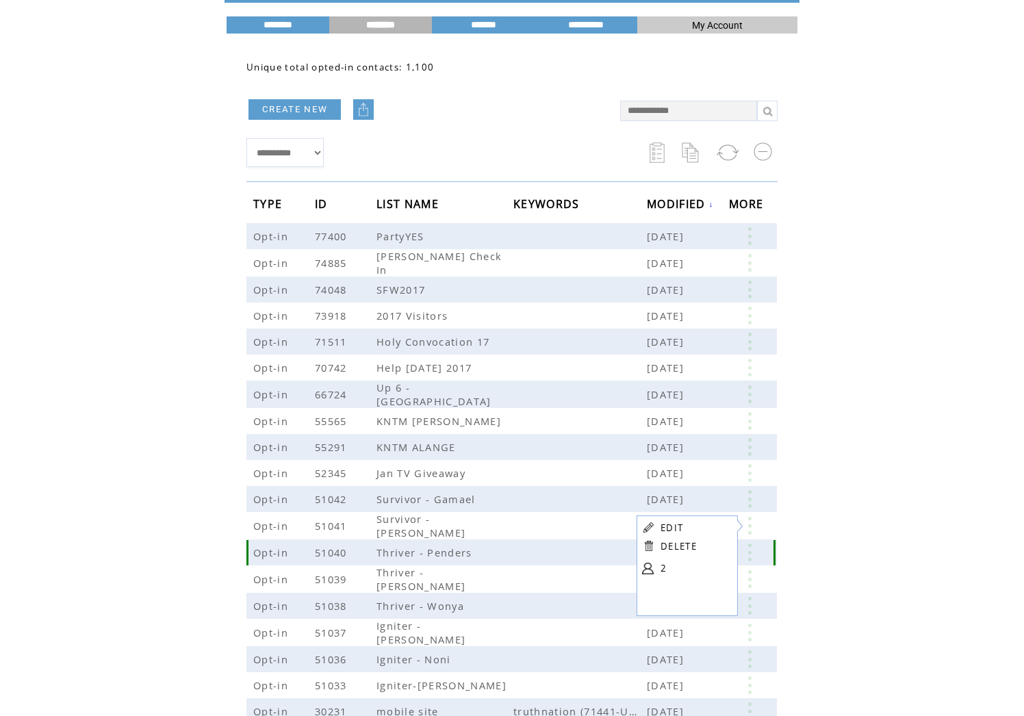
click at [748, 550] on link at bounding box center [749, 553] width 41 height 18
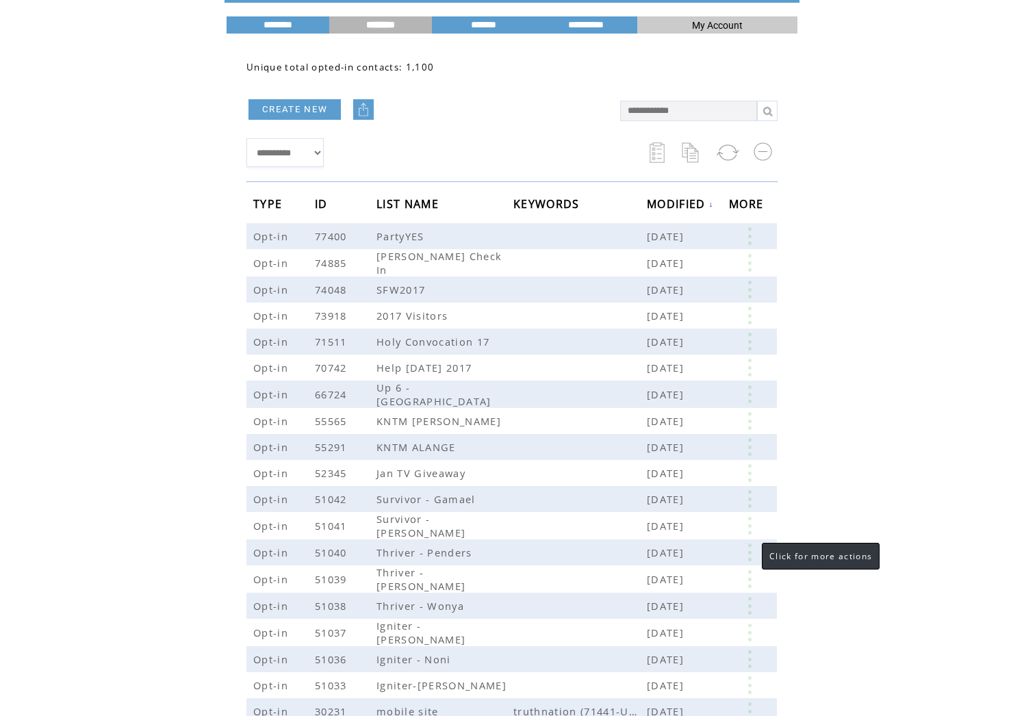
scroll to position [47, 0]
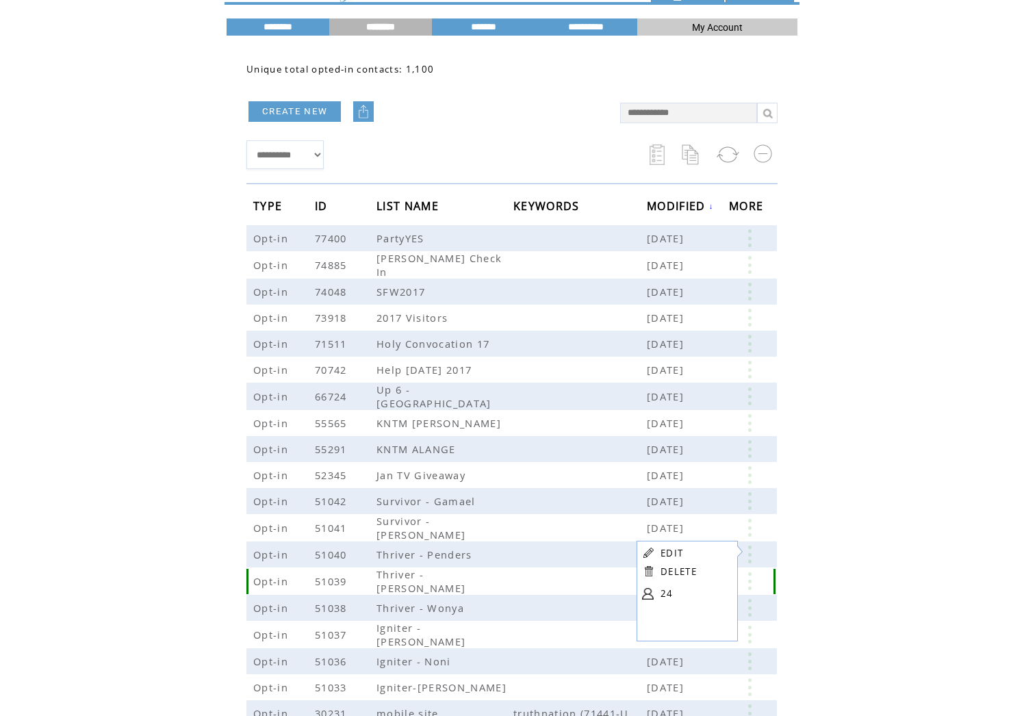
click at [753, 580] on link at bounding box center [749, 581] width 41 height 18
click at [750, 607] on link at bounding box center [749, 608] width 41 height 18
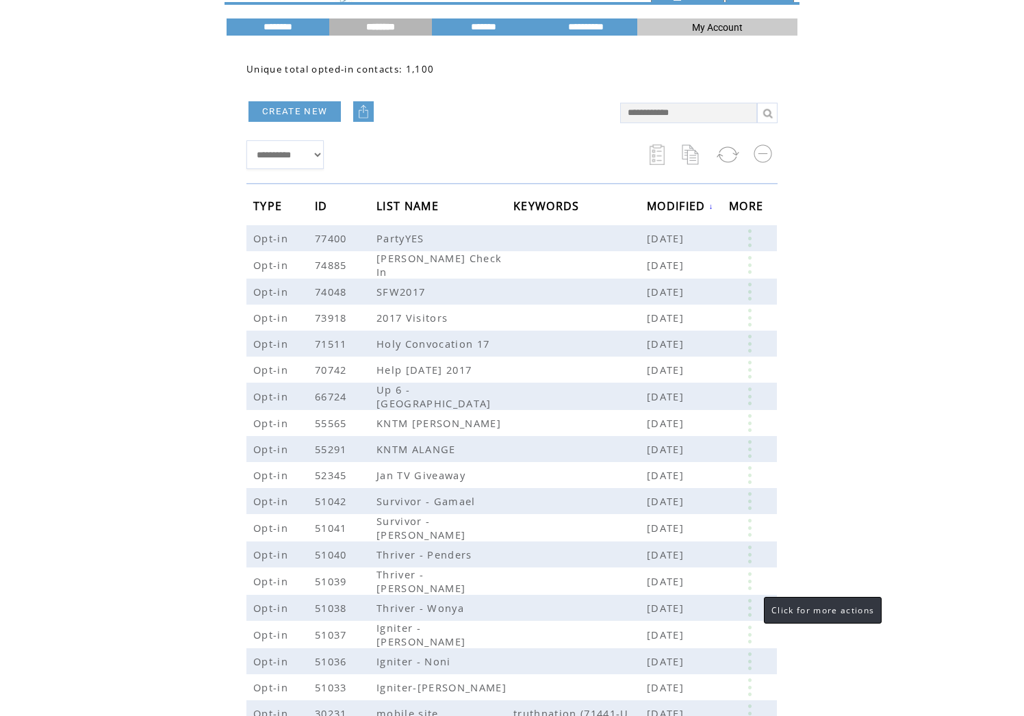
scroll to position [43, 0]
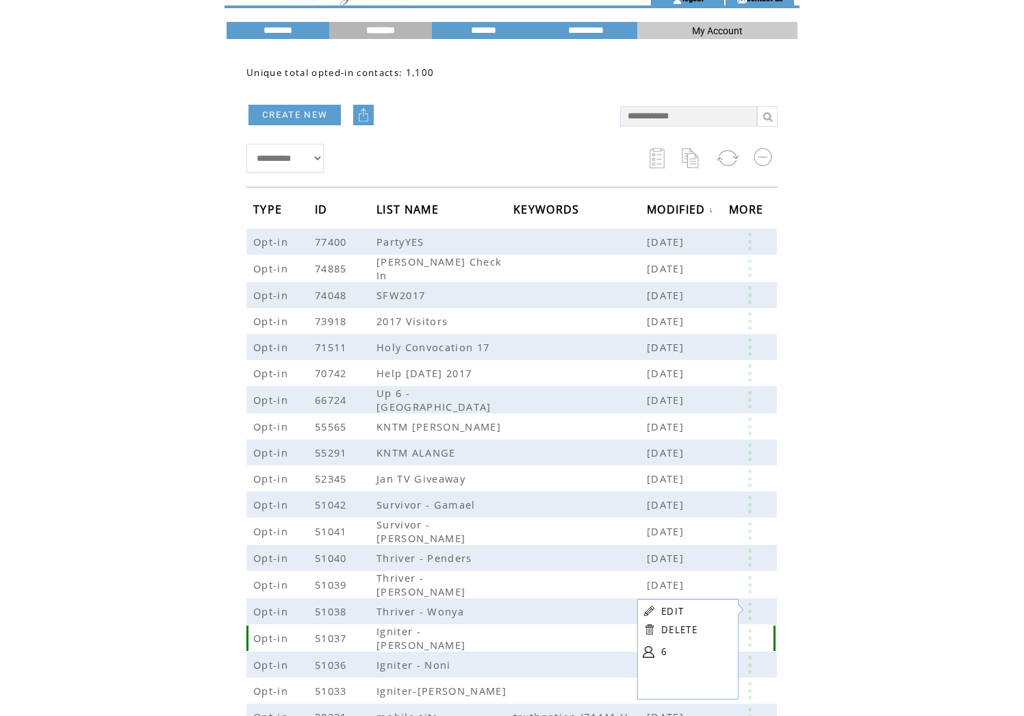
click at [748, 635] on link at bounding box center [749, 638] width 41 height 18
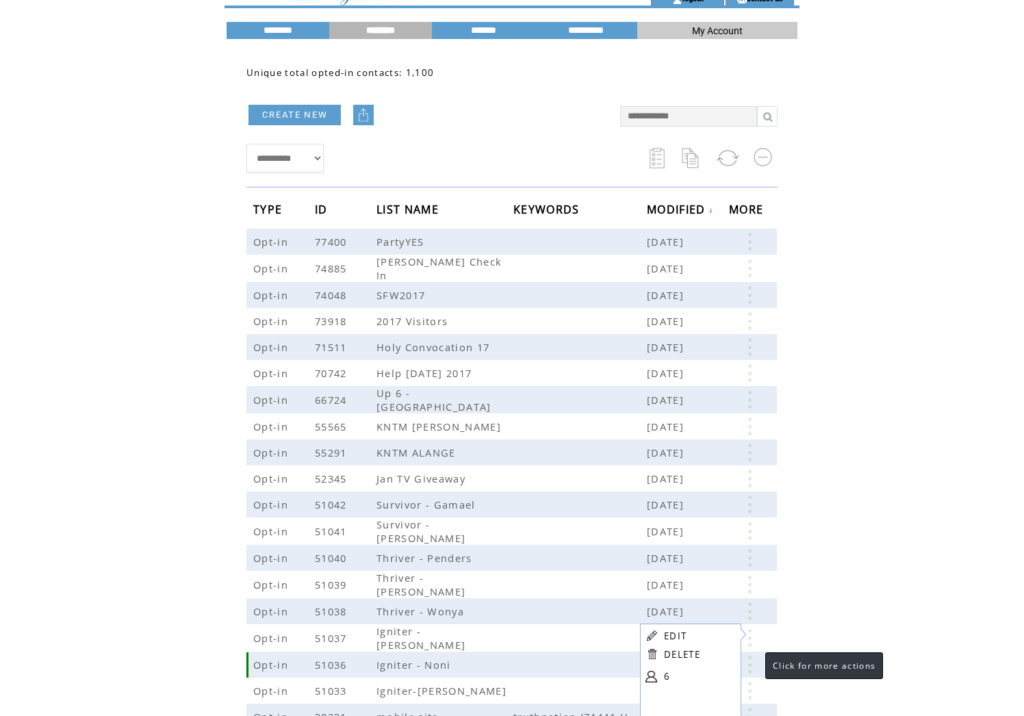
click at [752, 661] on link at bounding box center [749, 665] width 41 height 18
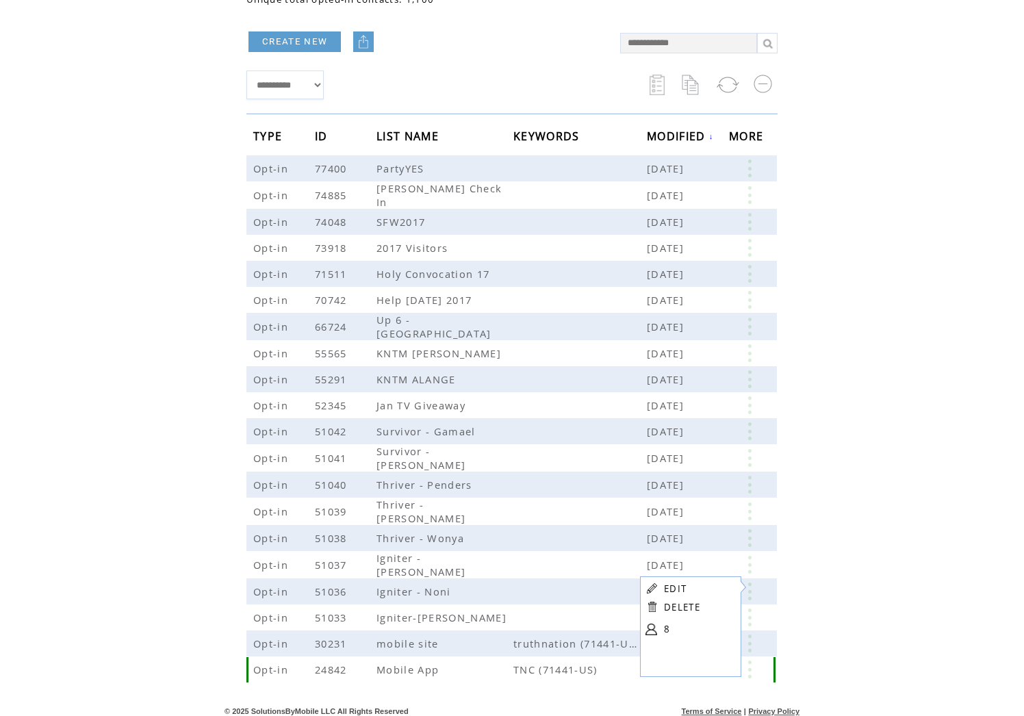
scroll to position [116, 0]
click at [750, 609] on link at bounding box center [749, 618] width 41 height 18
click at [750, 642] on link at bounding box center [749, 644] width 41 height 18
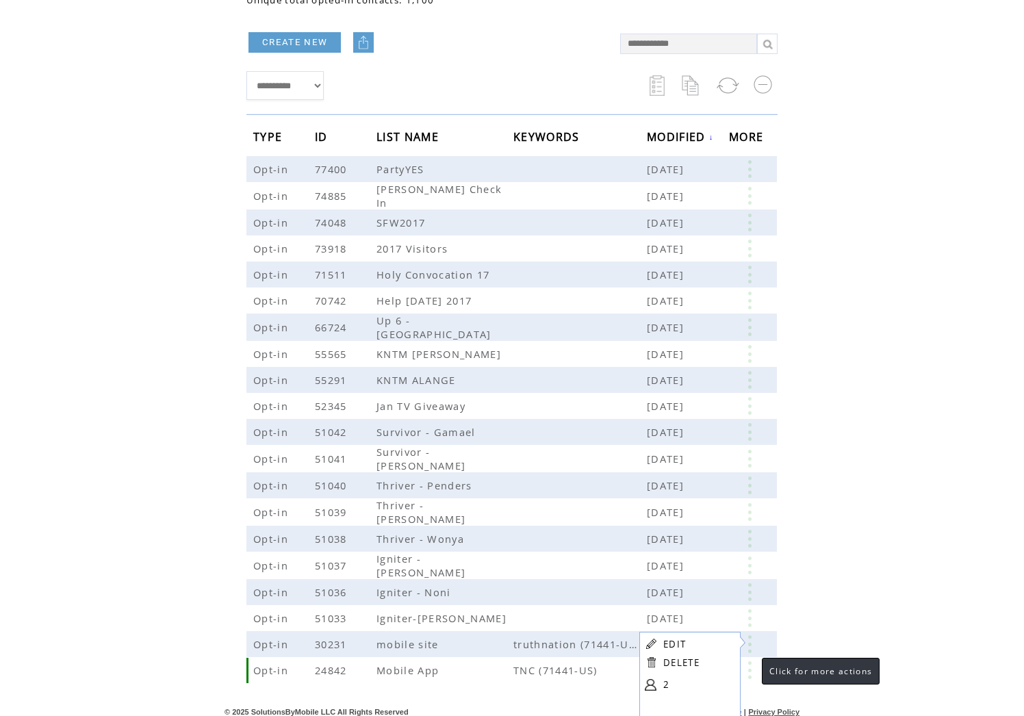
click at [750, 661] on link at bounding box center [749, 670] width 41 height 18
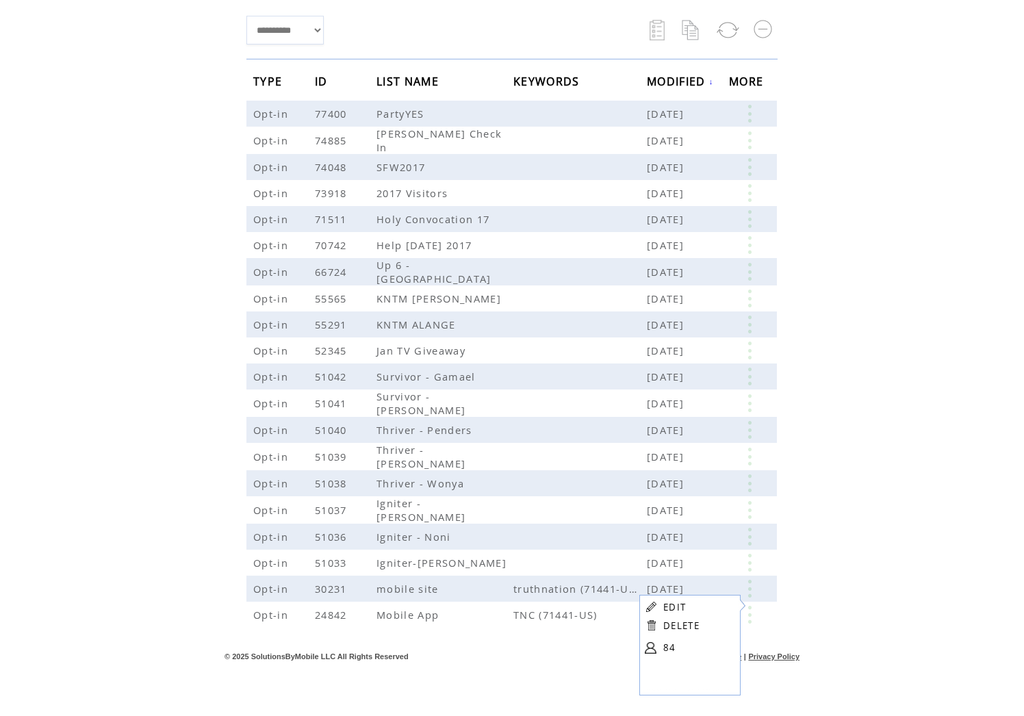
click at [837, 544] on html "**********" at bounding box center [512, 187] width 1024 height 716
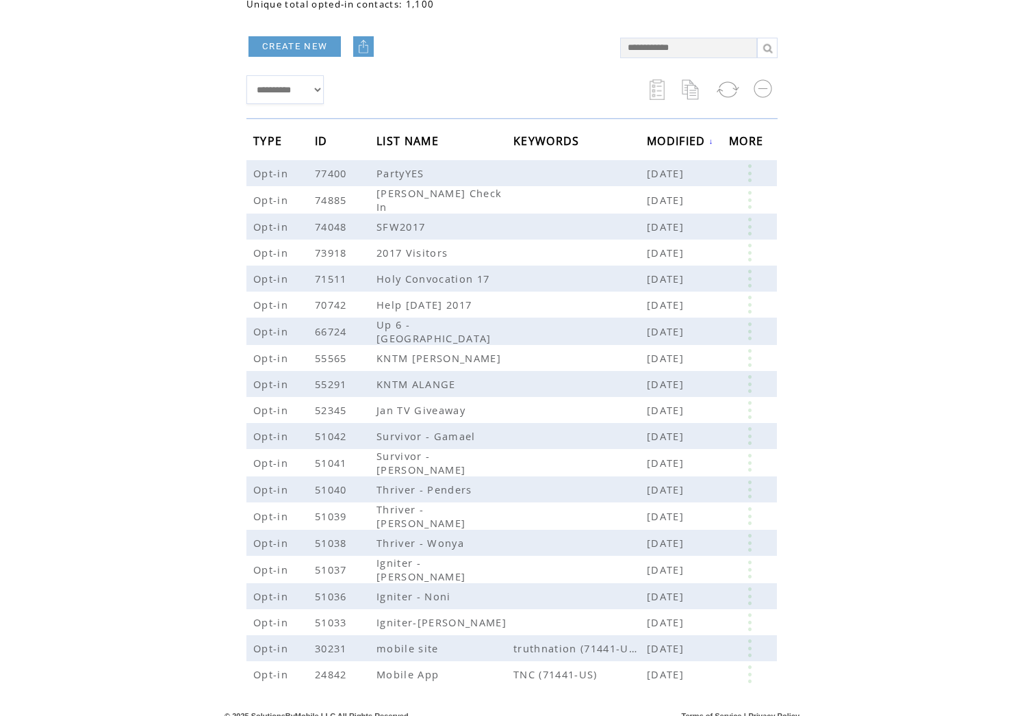
scroll to position [112, 0]
click at [752, 196] on link at bounding box center [749, 199] width 41 height 18
click at [668, 198] on link "EDIT" at bounding box center [676, 198] width 23 height 12
select select "*"
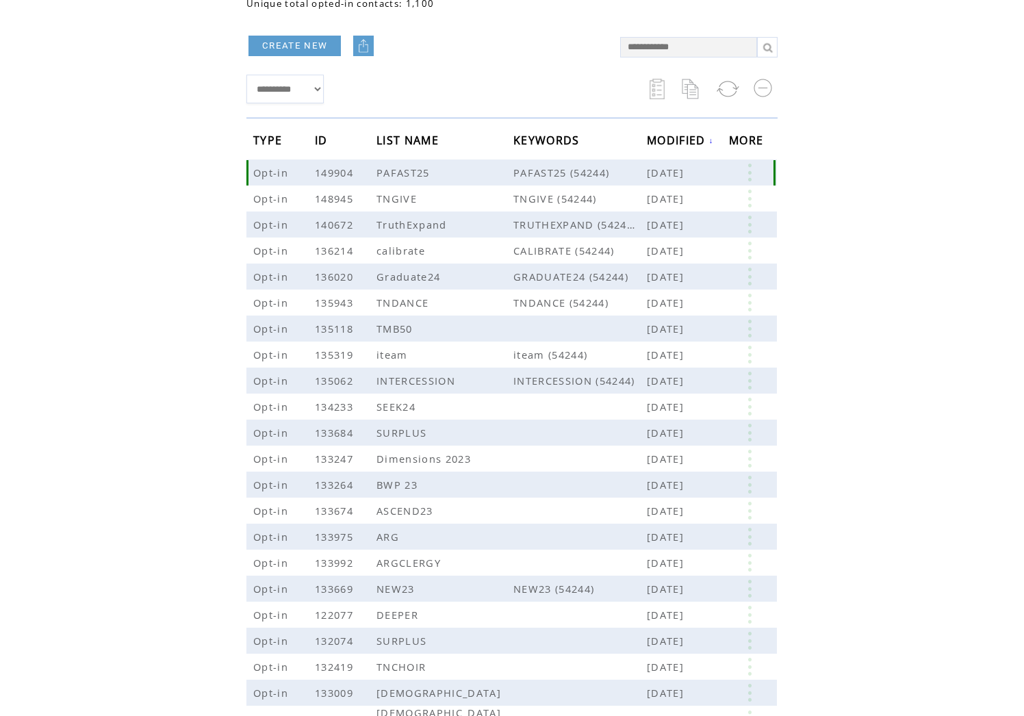
click at [752, 170] on link at bounding box center [749, 173] width 41 height 18
click at [667, 175] on link "EDIT" at bounding box center [665, 175] width 23 height 12
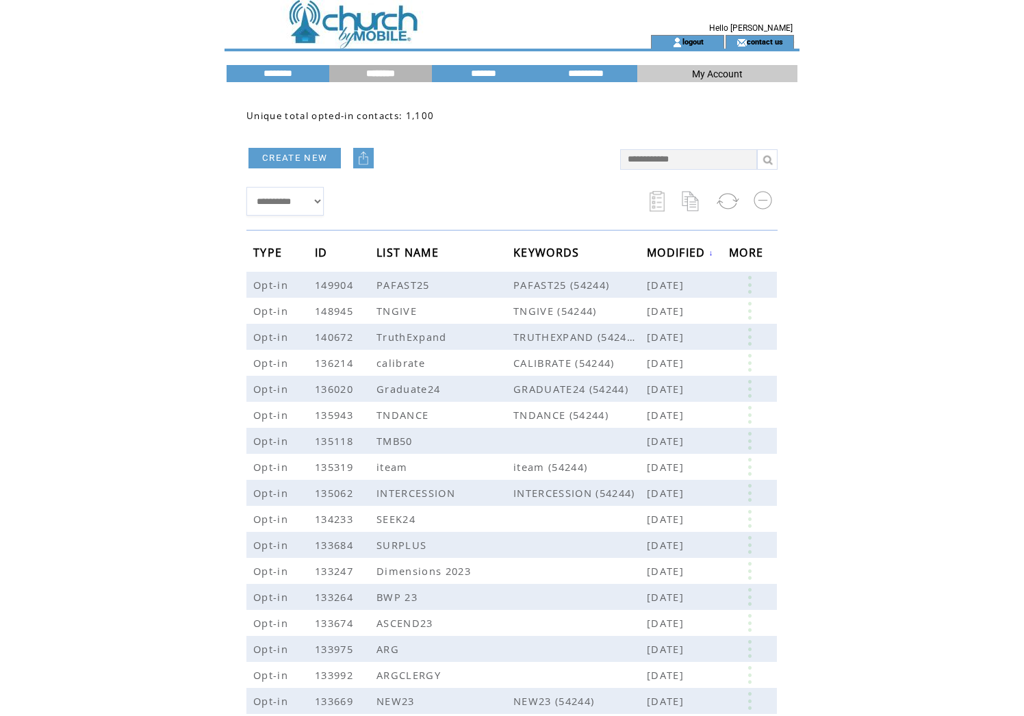
scroll to position [0, 0]
click at [277, 76] on input "********" at bounding box center [278, 74] width 103 height 12
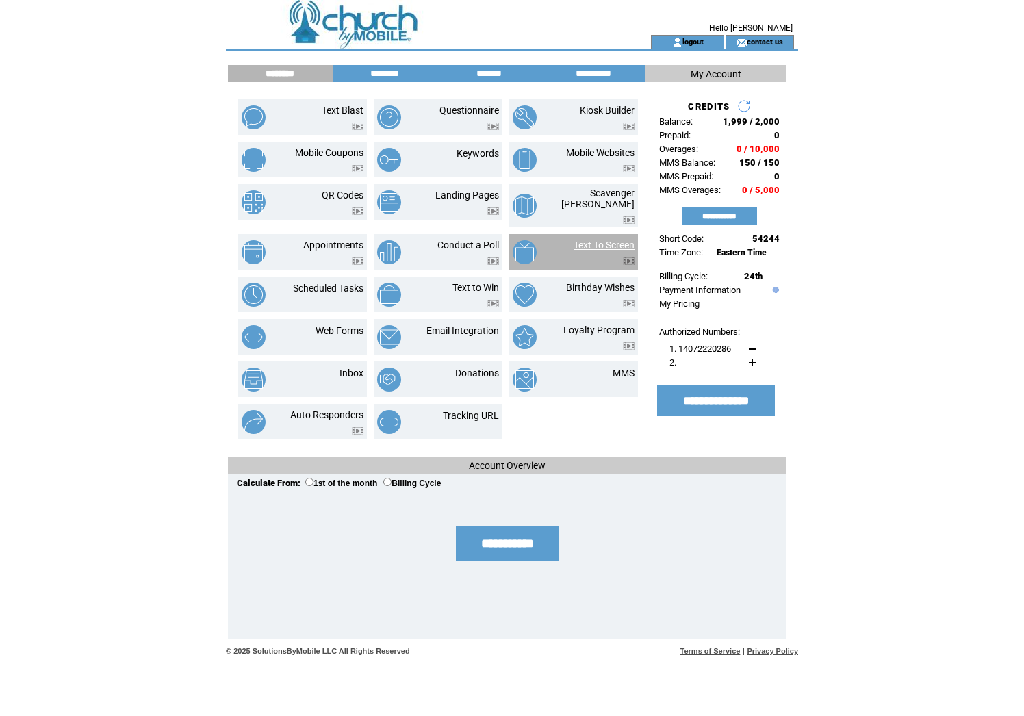
click at [597, 240] on link "Text To Screen" at bounding box center [604, 245] width 61 height 11
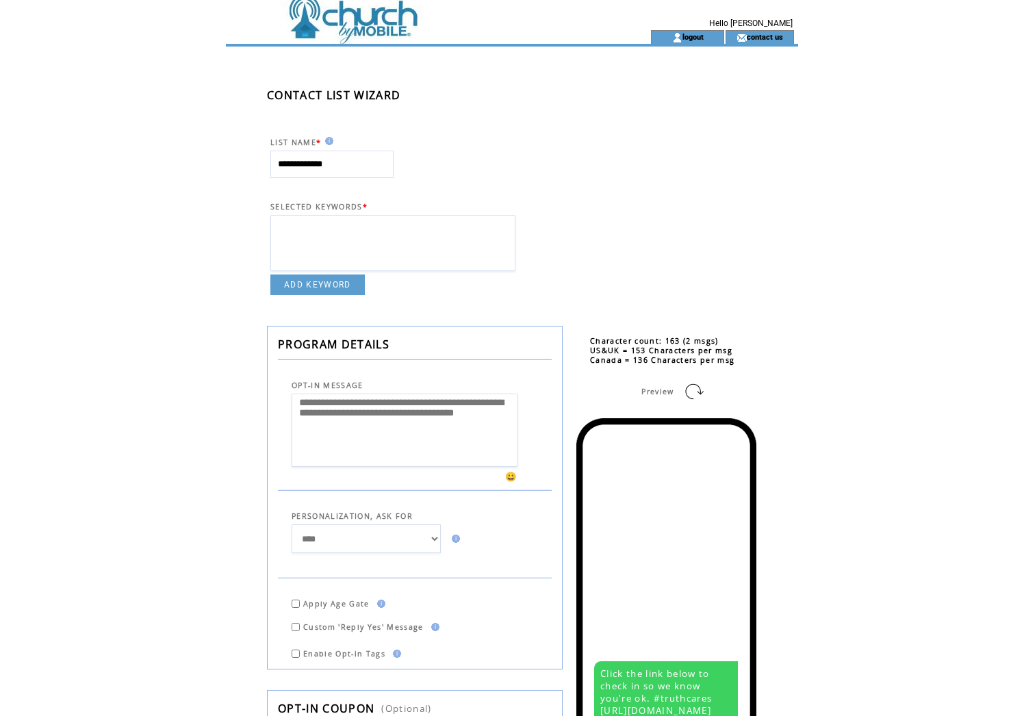
scroll to position [6, 0]
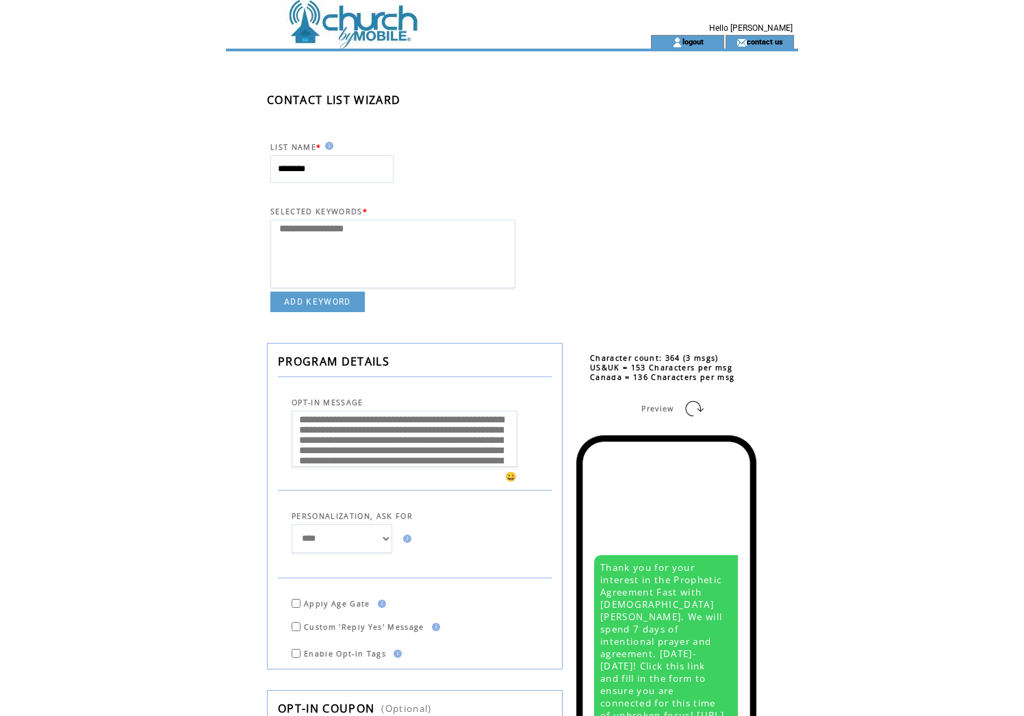
select select
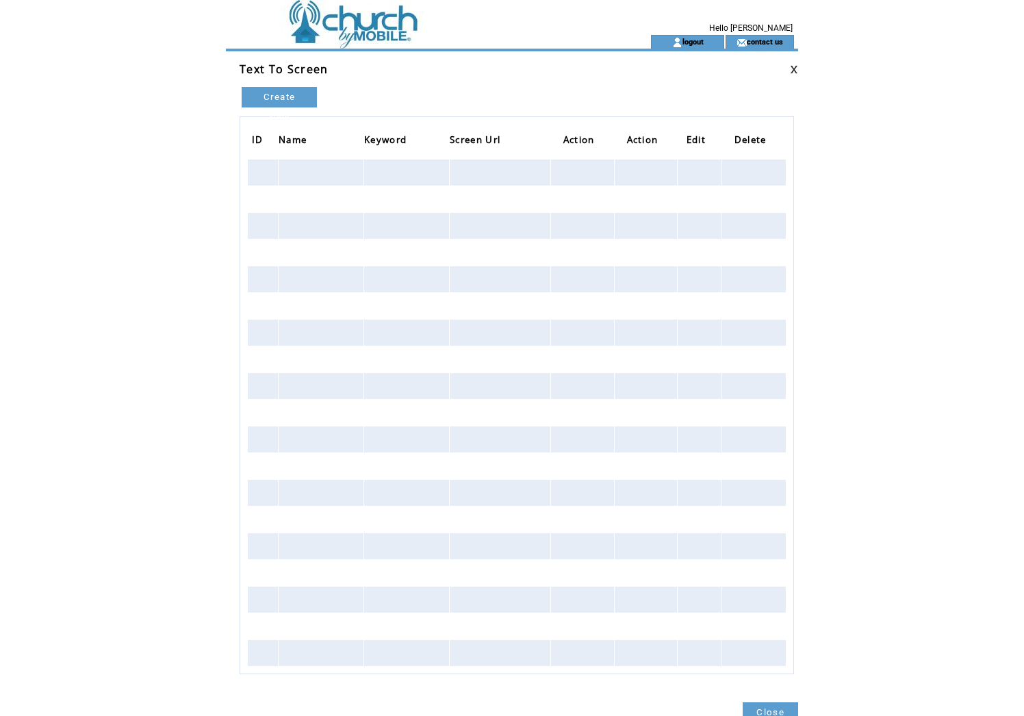
click at [295, 97] on link "Create New" at bounding box center [279, 97] width 75 height 21
click at [793, 66] on link at bounding box center [794, 69] width 8 height 9
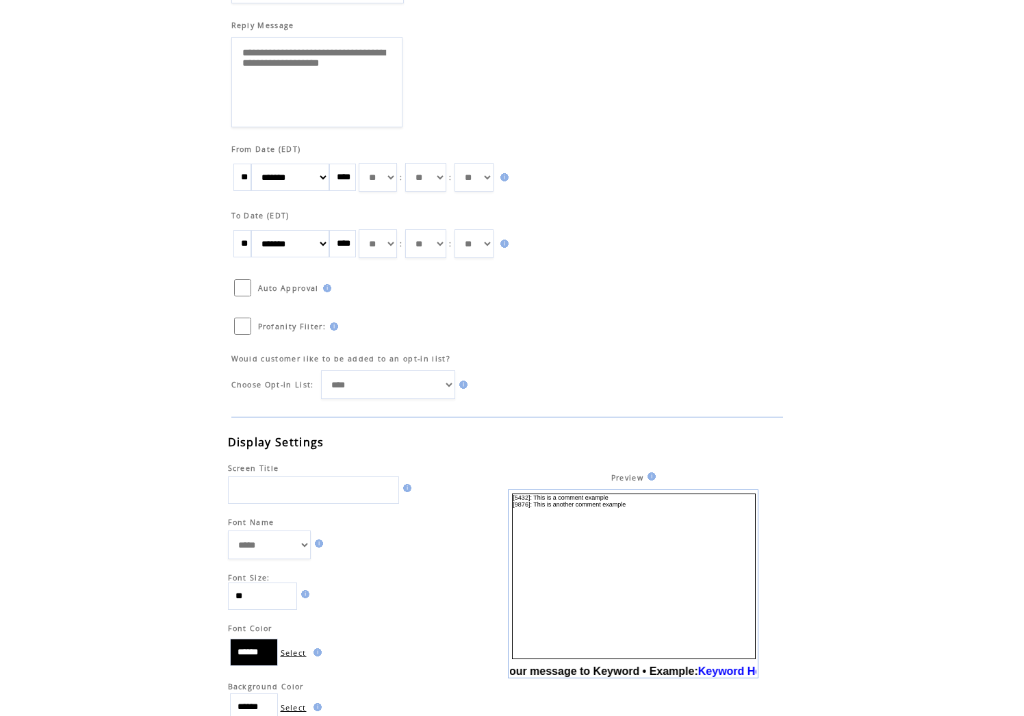
scroll to position [347, 0]
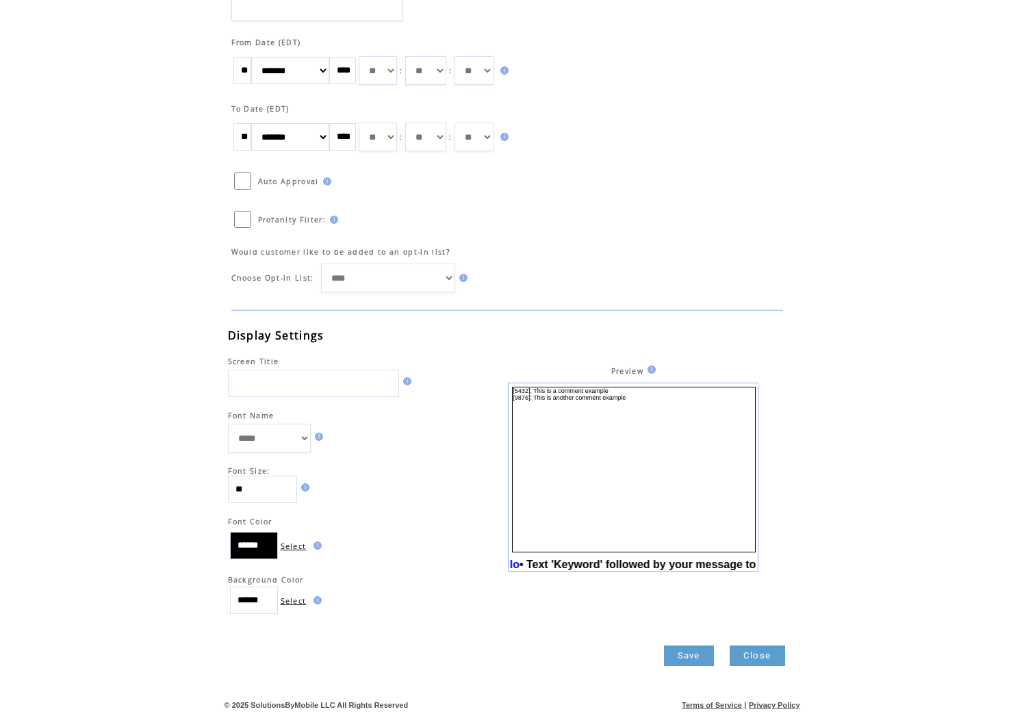
click at [652, 371] on img at bounding box center [649, 370] width 12 height 8
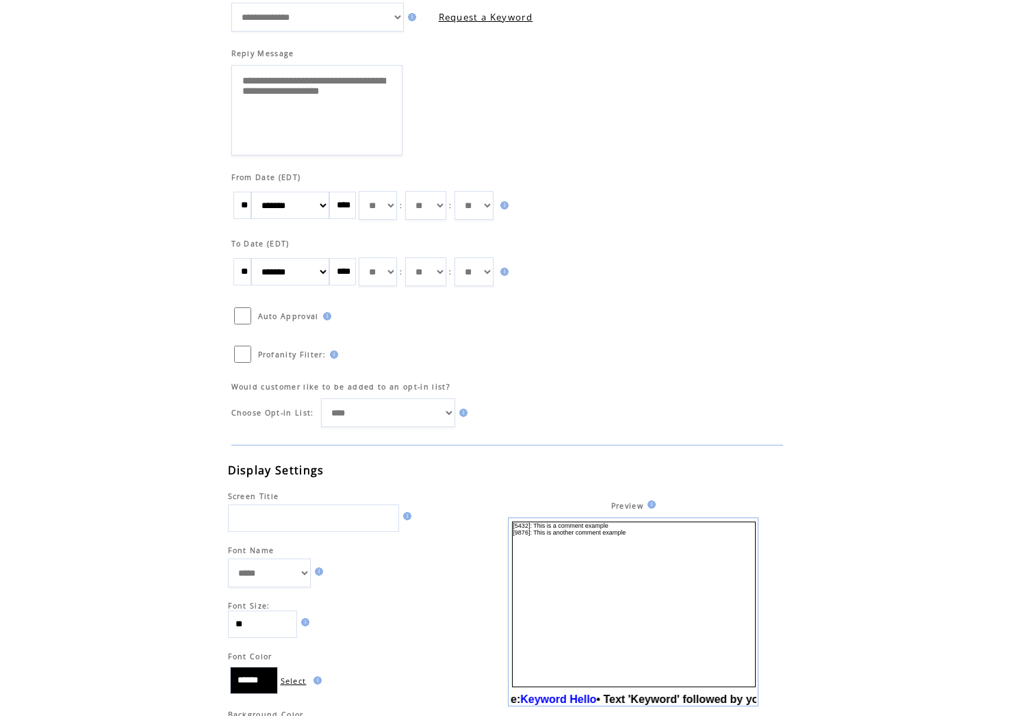
scroll to position [0, 450]
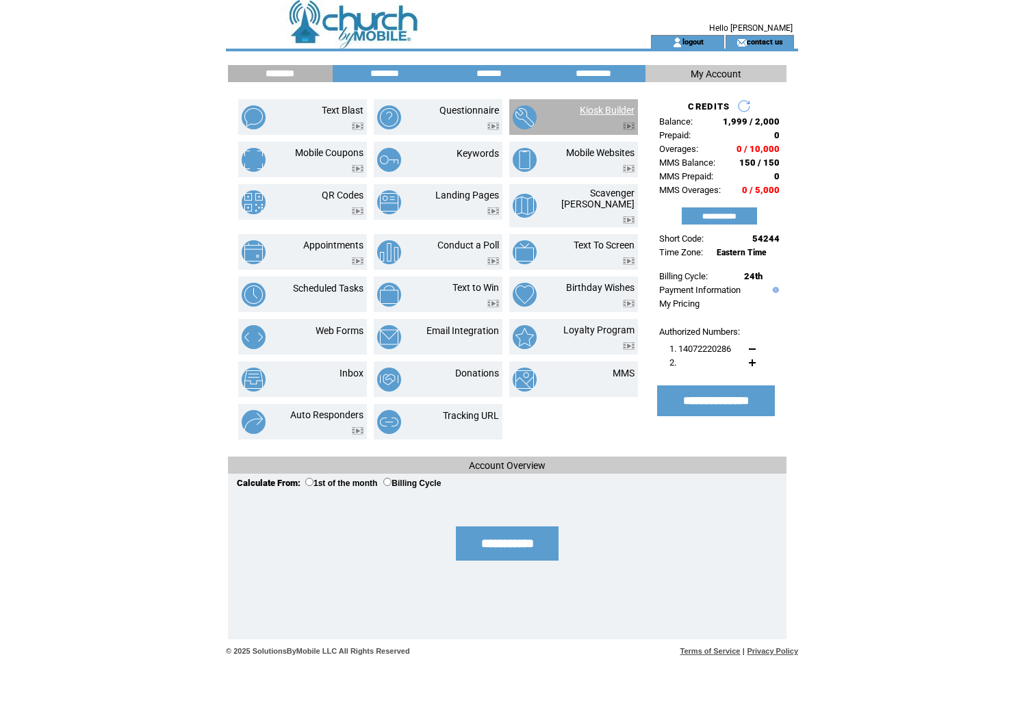
click at [587, 113] on link "Kiosk Builder" at bounding box center [607, 110] width 55 height 11
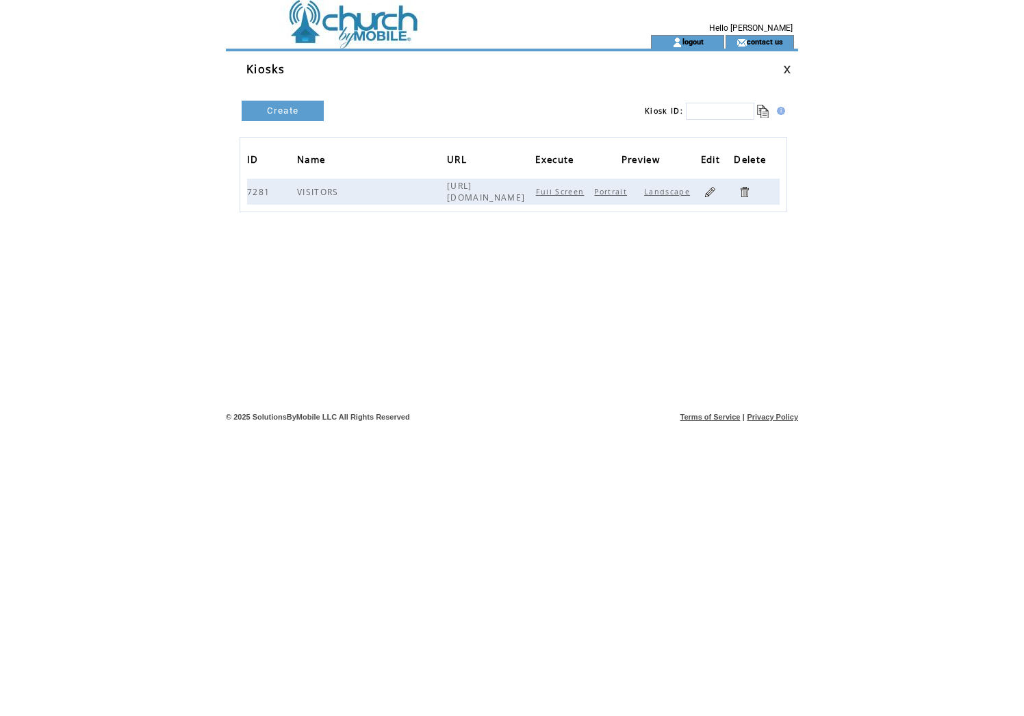
click at [569, 194] on link "Full Screen" at bounding box center [562, 192] width 52 height 10
click at [296, 111] on link "Create New" at bounding box center [283, 111] width 82 height 21
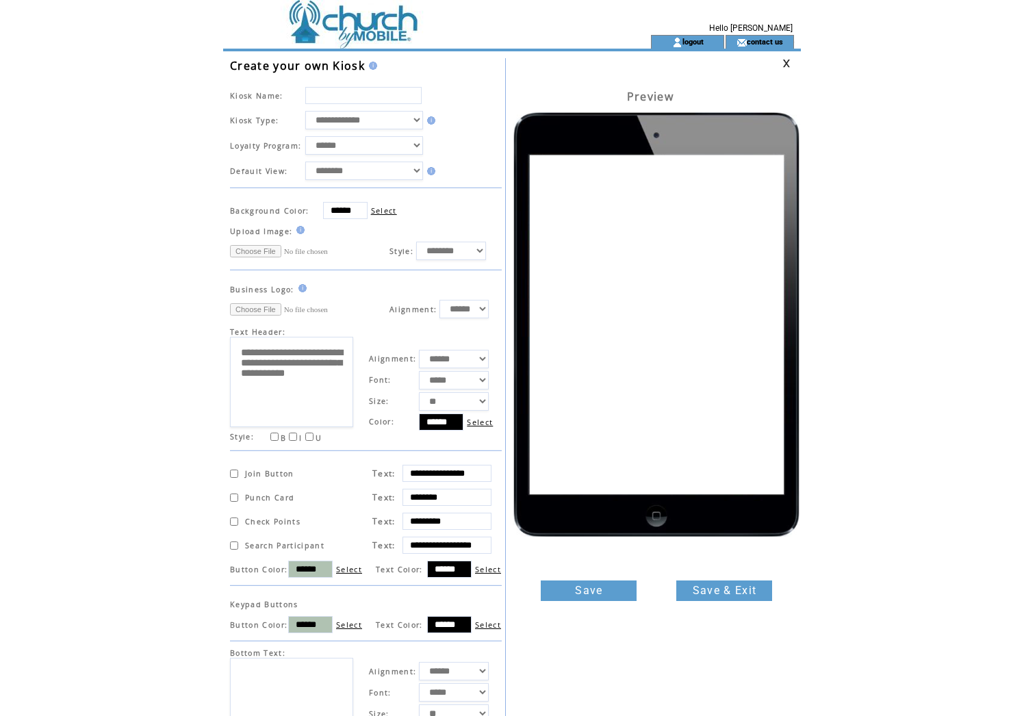
click at [287, 397] on textarea "**********" at bounding box center [291, 382] width 123 height 90
click at [785, 64] on link at bounding box center [786, 63] width 8 height 9
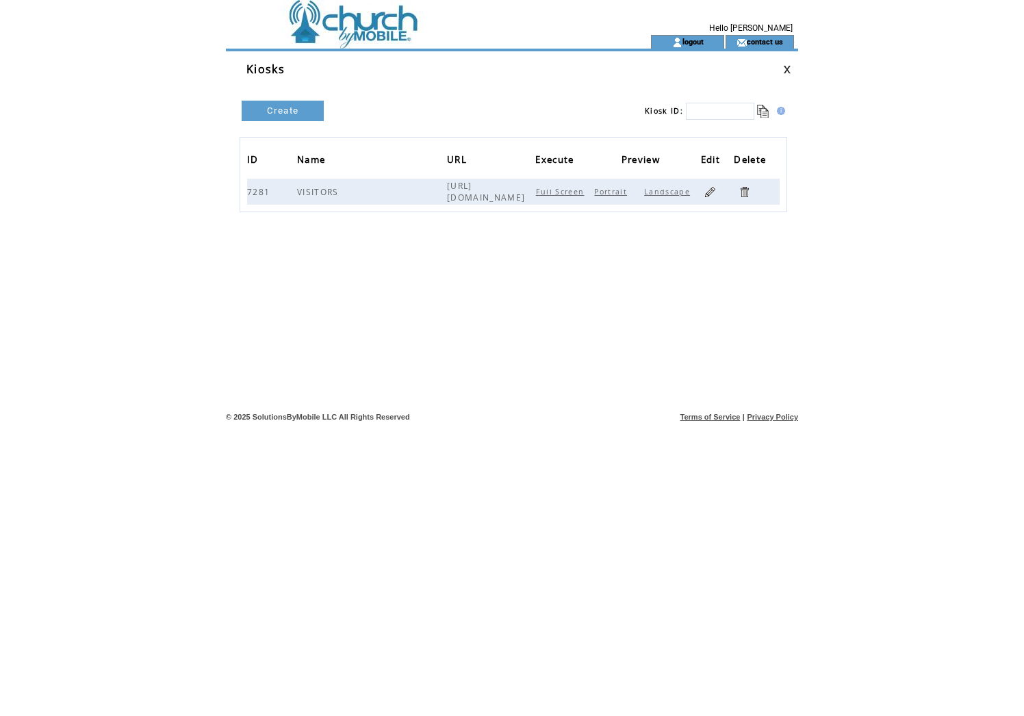
click at [787, 71] on link at bounding box center [787, 69] width 8 height 9
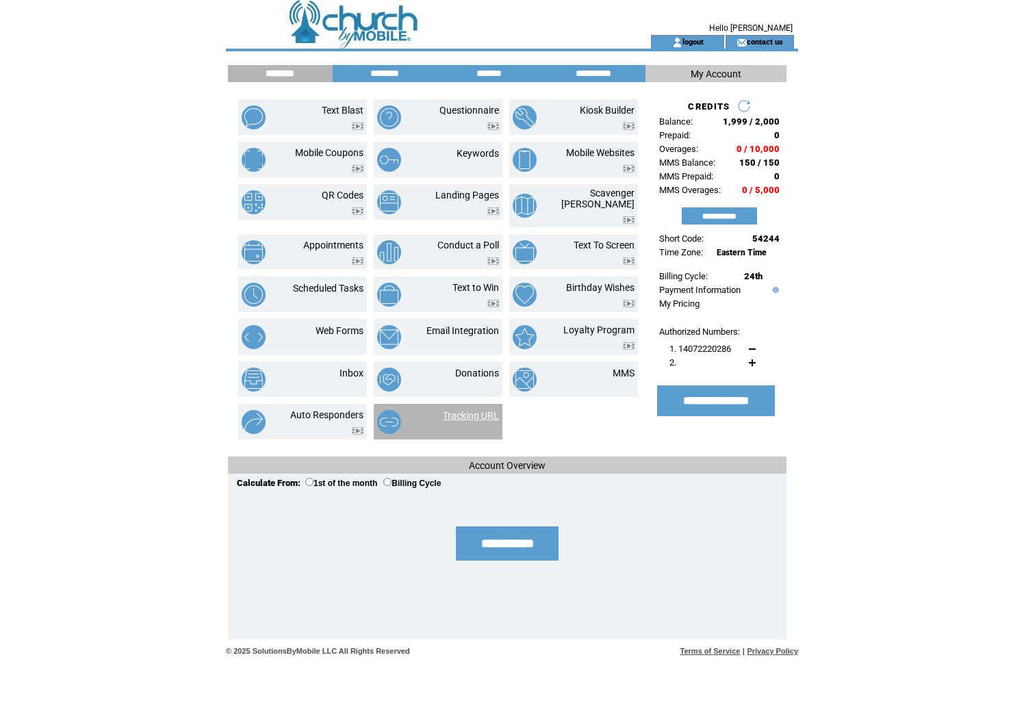
click at [465, 410] on link "Tracking URL" at bounding box center [471, 415] width 56 height 11
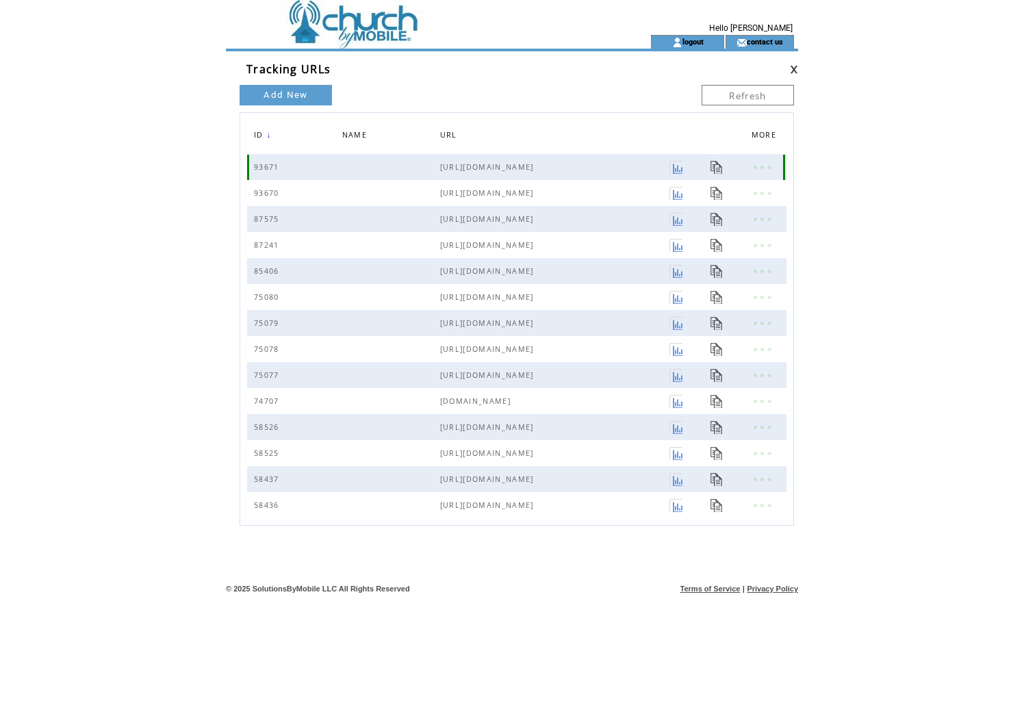
click at [752, 165] on link at bounding box center [762, 167] width 21 height 18
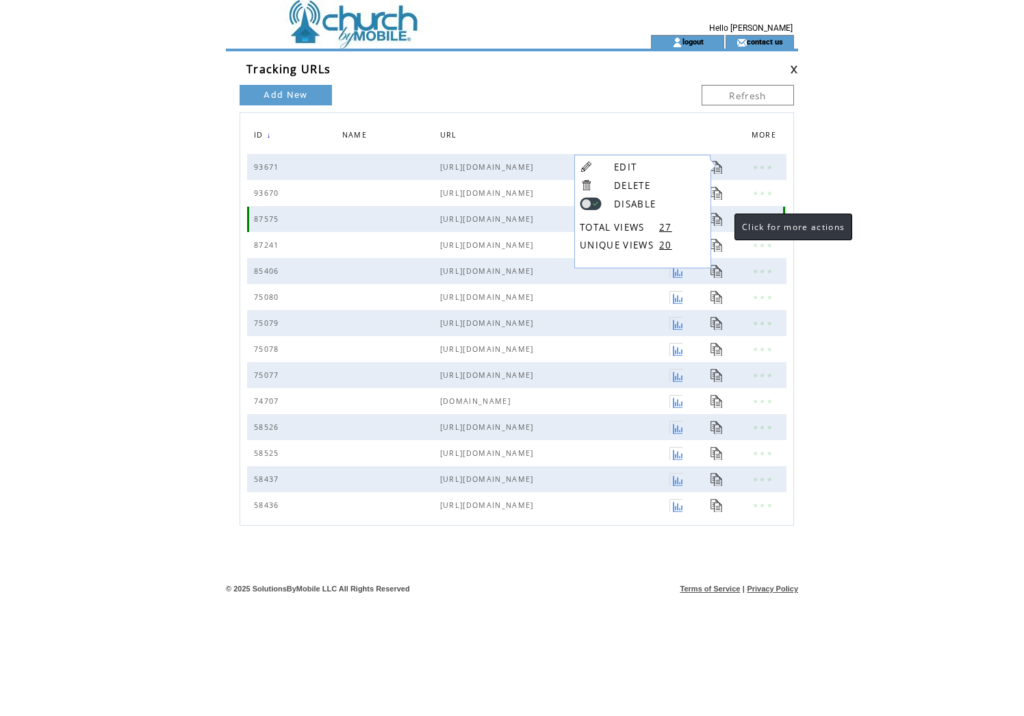
click at [752, 219] on link at bounding box center [762, 219] width 21 height 18
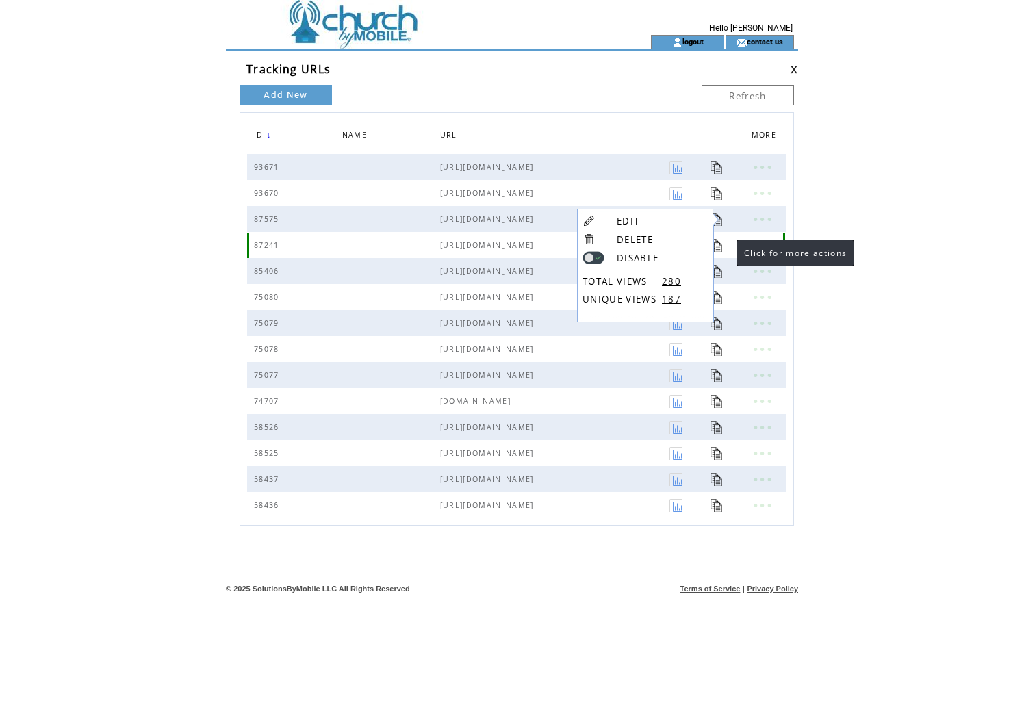
click at [752, 246] on link at bounding box center [762, 245] width 21 height 18
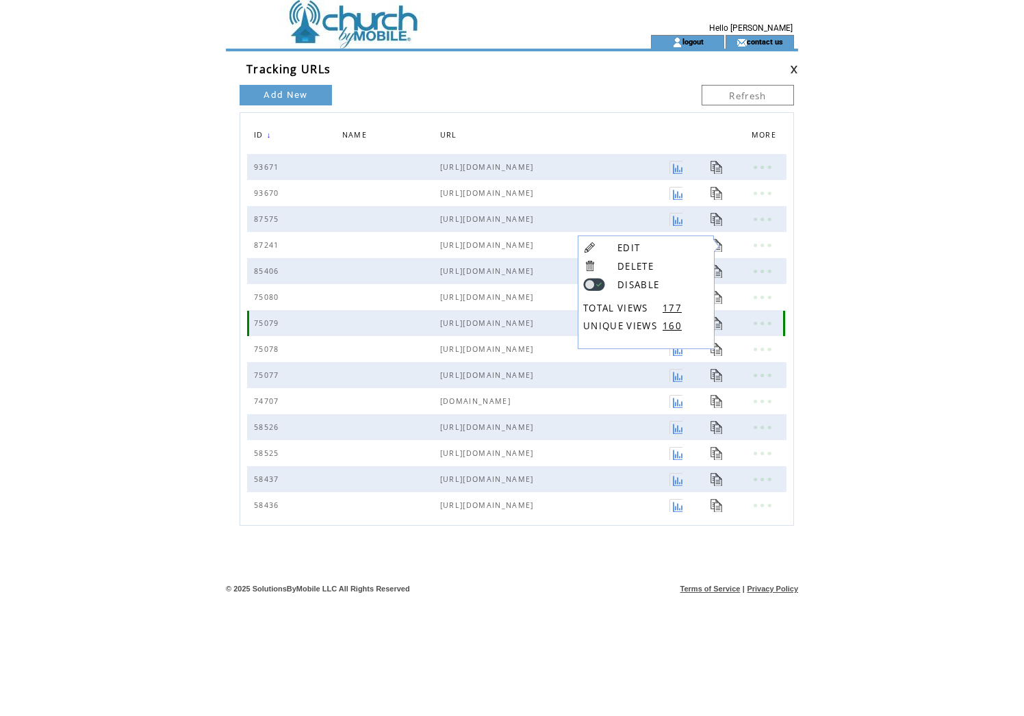
click at [752, 322] on link at bounding box center [762, 323] width 21 height 18
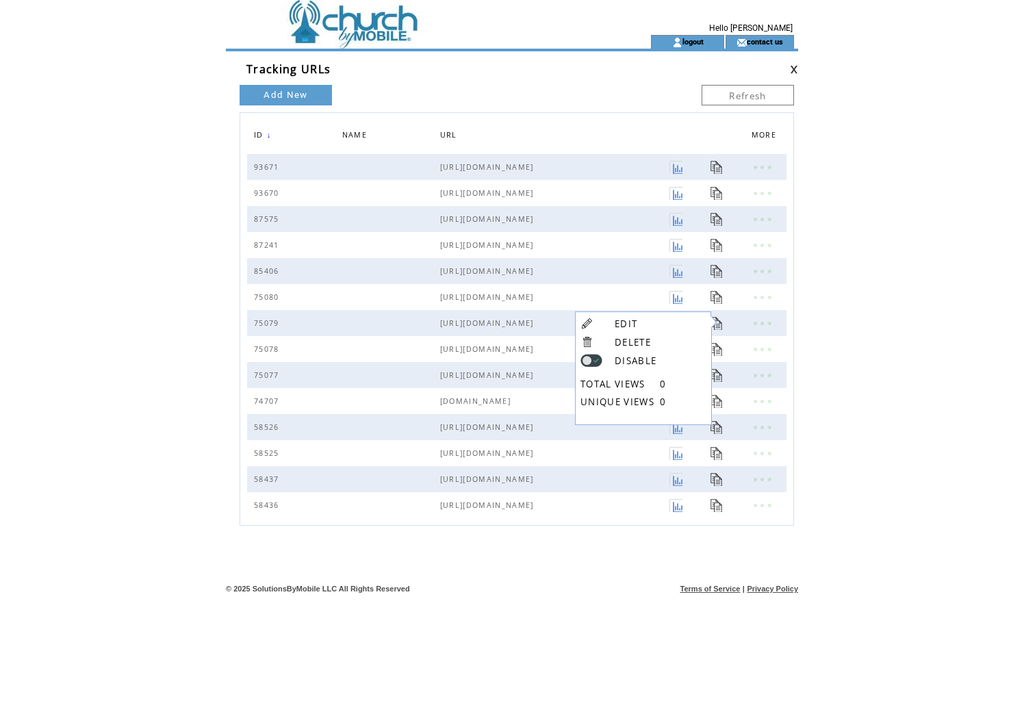
click at [284, 100] on link "Add New" at bounding box center [286, 95] width 92 height 21
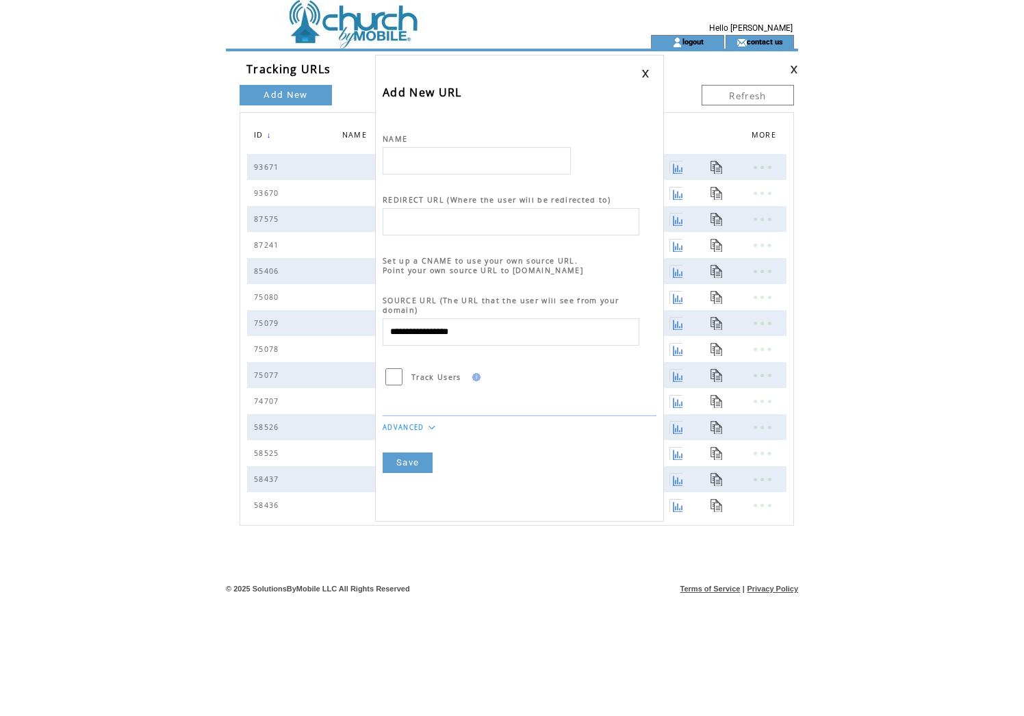
click at [479, 162] on input "text" at bounding box center [477, 160] width 188 height 27
click at [468, 223] on input "text" at bounding box center [511, 221] width 257 height 27
click at [432, 162] on input "text" at bounding box center [477, 160] width 188 height 27
type input "***"
click at [433, 223] on input "text" at bounding box center [511, 221] width 257 height 27
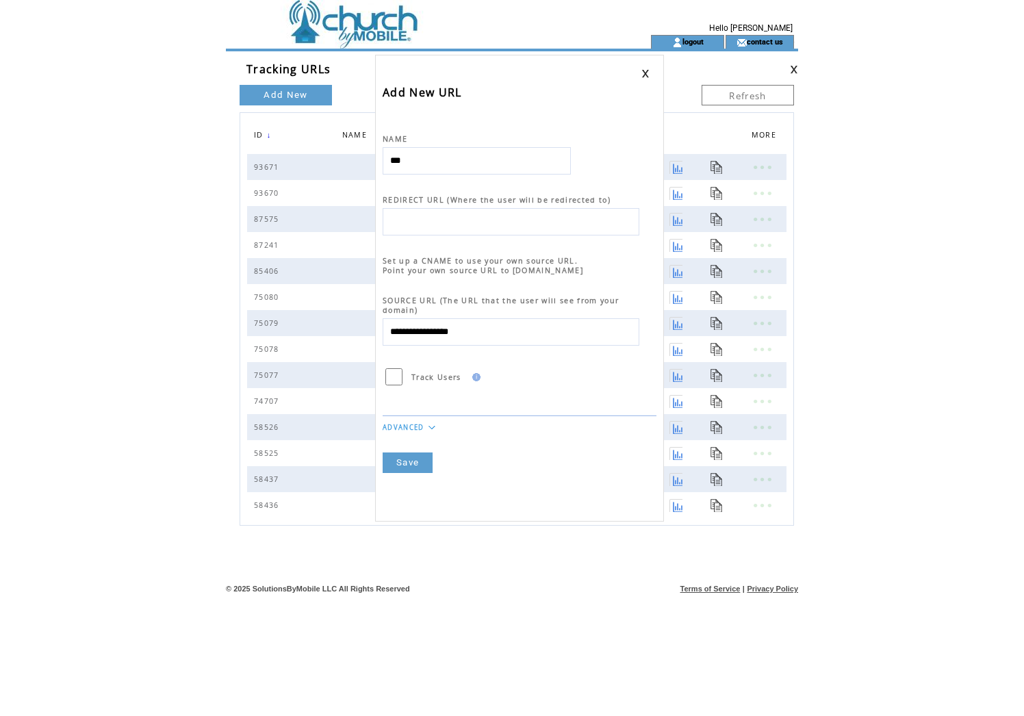
paste input "**********"
type input "**********"
click at [431, 429] on link at bounding box center [432, 427] width 8 height 5
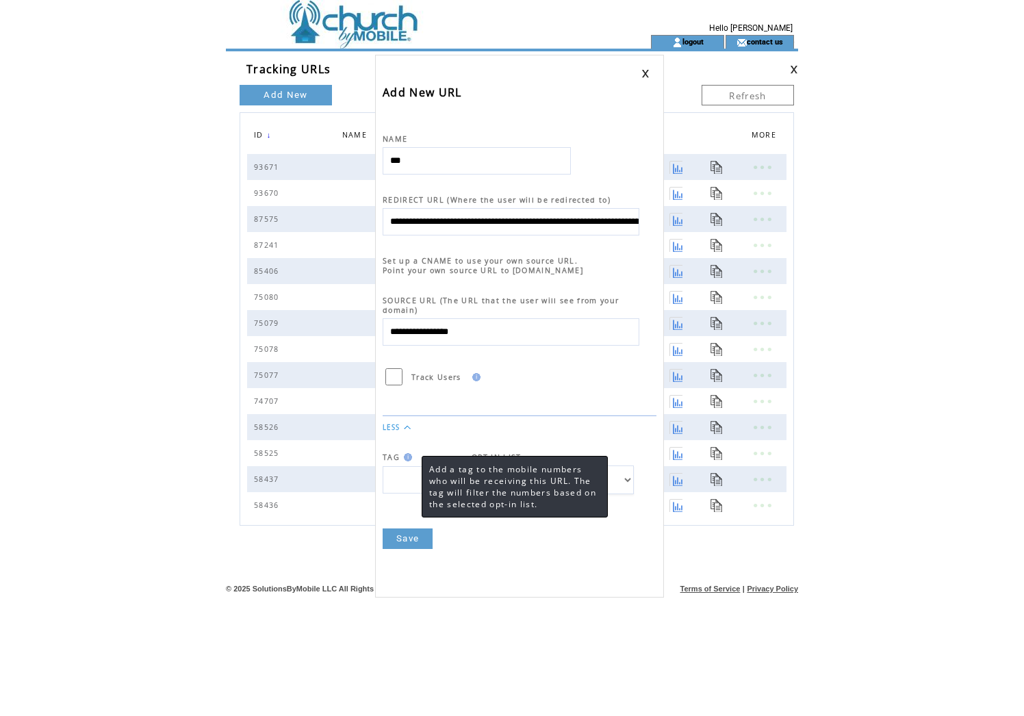
click at [408, 458] on img at bounding box center [406, 457] width 12 height 8
click at [464, 408] on td at bounding box center [520, 415] width 274 height 15
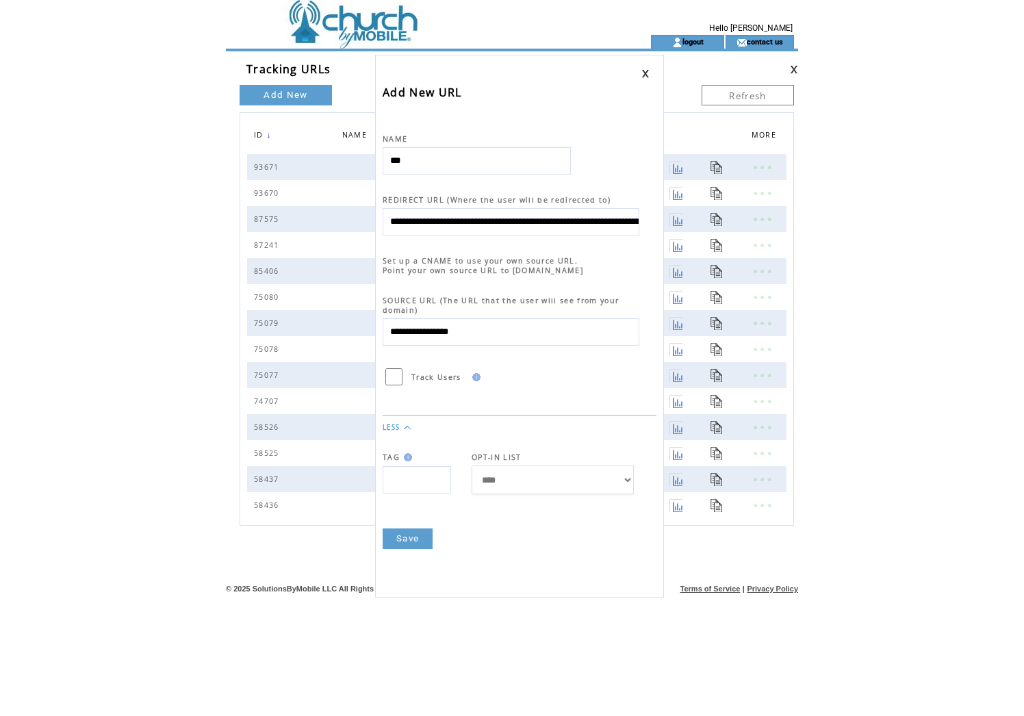
click at [408, 541] on link "Save" at bounding box center [408, 538] width 50 height 21
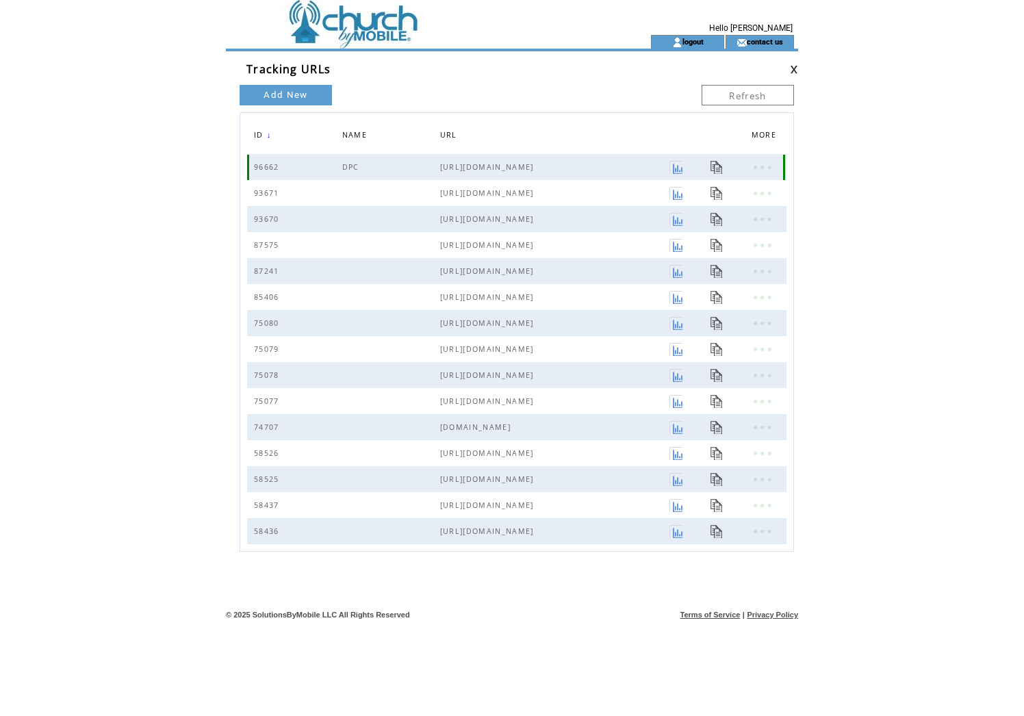
click at [752, 165] on link at bounding box center [762, 167] width 21 height 18
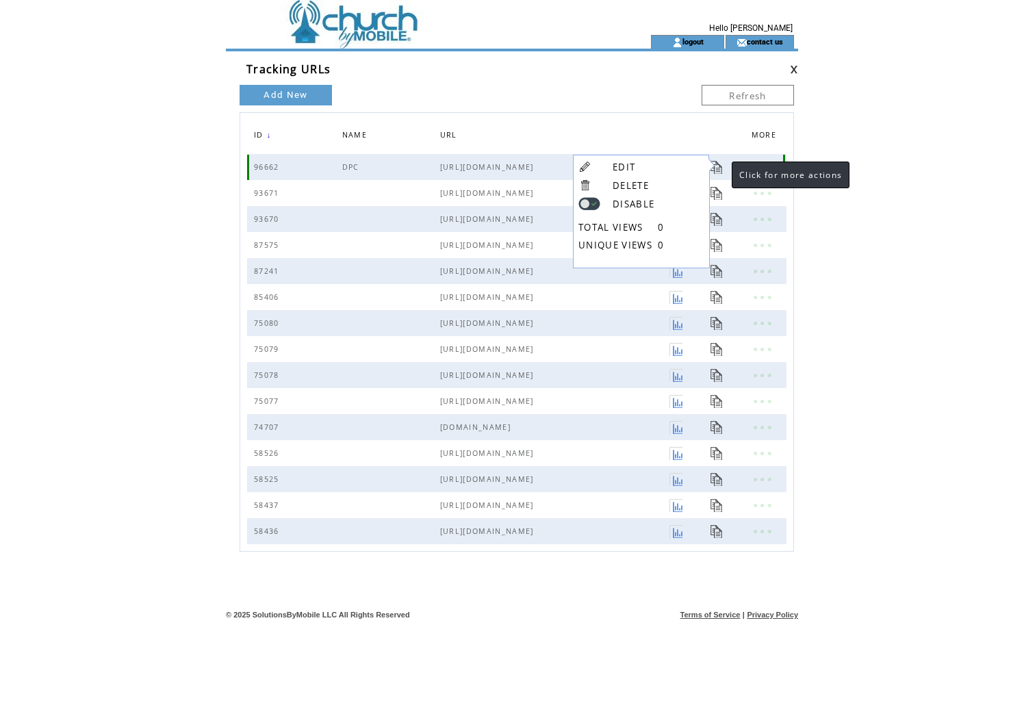
click at [752, 165] on link at bounding box center [762, 167] width 21 height 18
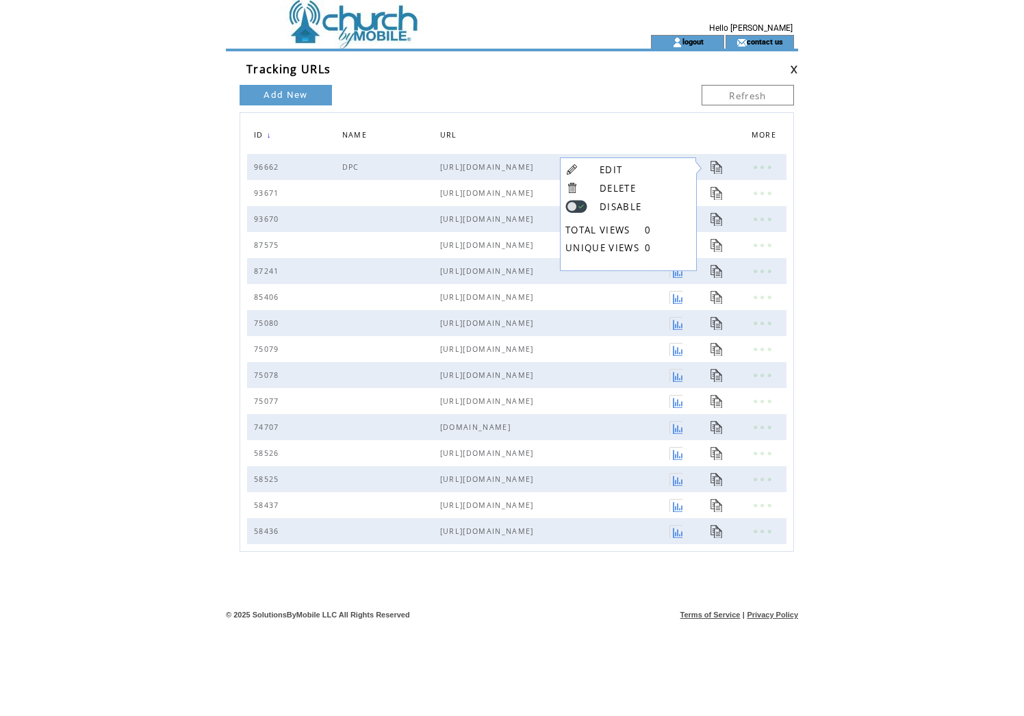
click at [711, 140] on th at bounding box center [731, 137] width 41 height 34
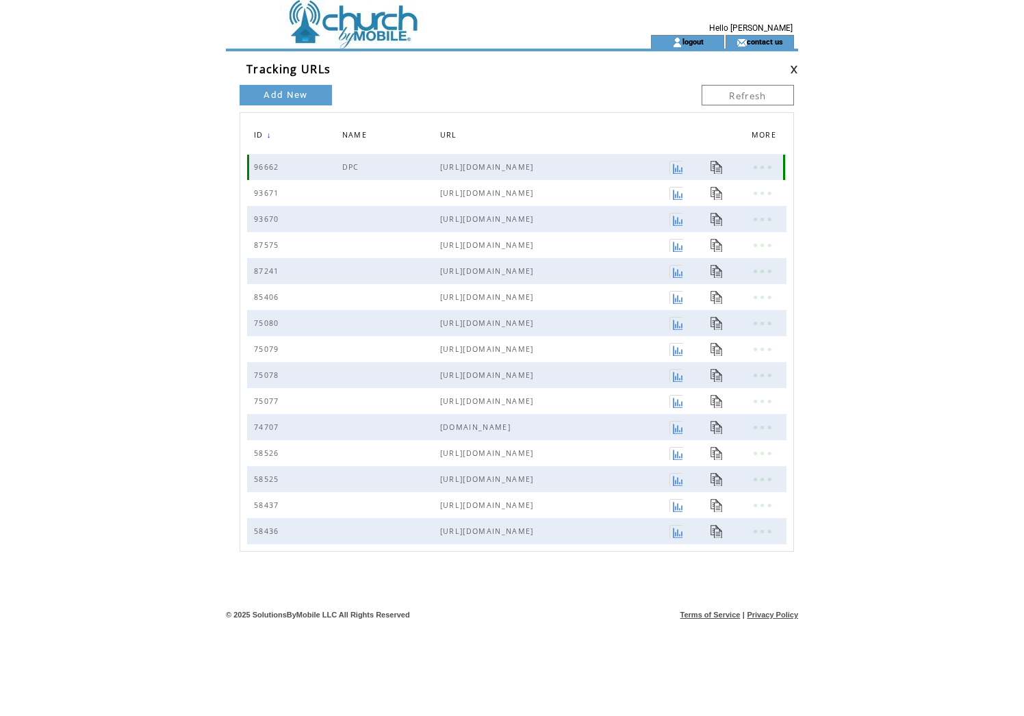
click at [711, 168] on link at bounding box center [717, 167] width 13 height 13
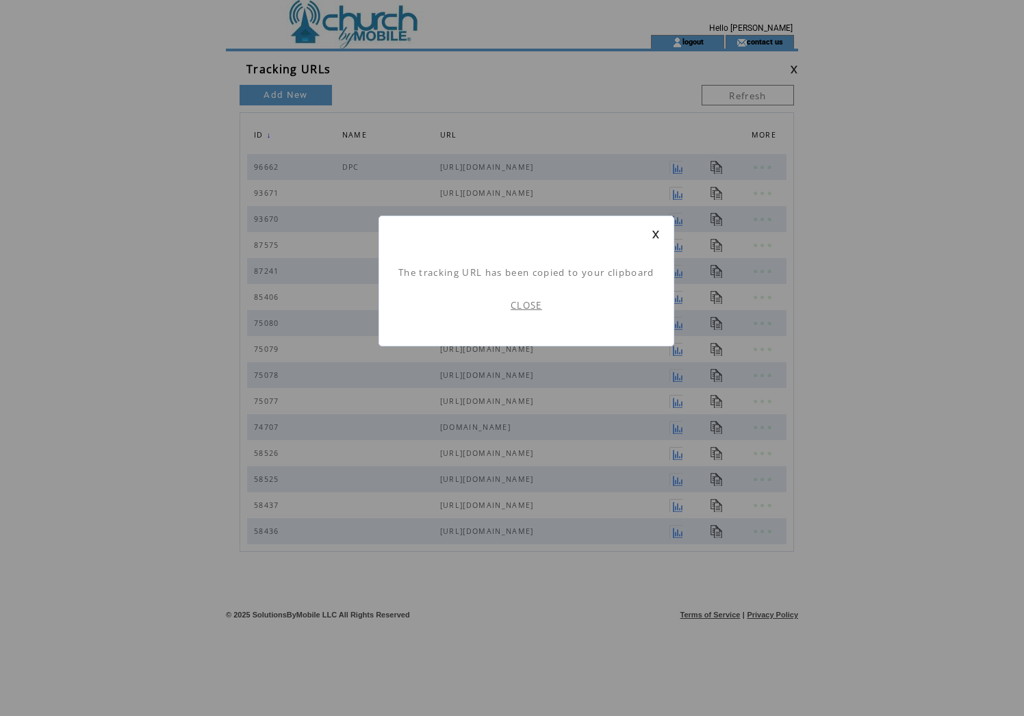
click at [526, 307] on link "CLOSE" at bounding box center [526, 305] width 31 height 12
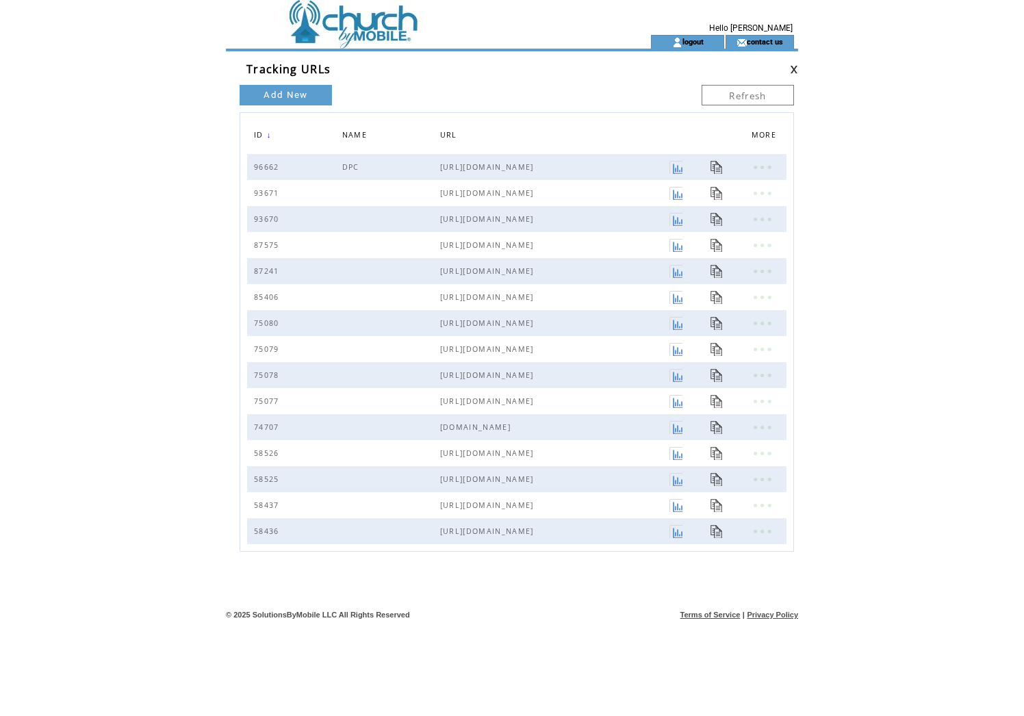
click at [792, 69] on link at bounding box center [794, 69] width 8 height 9
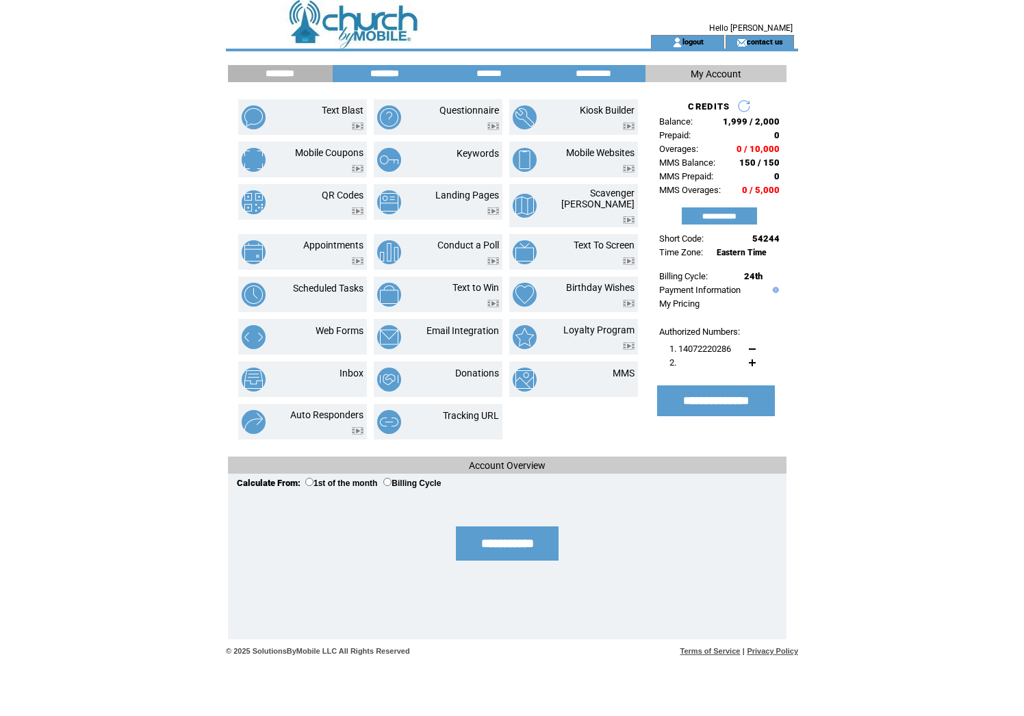
click at [372, 71] on input "********" at bounding box center [384, 74] width 103 height 12
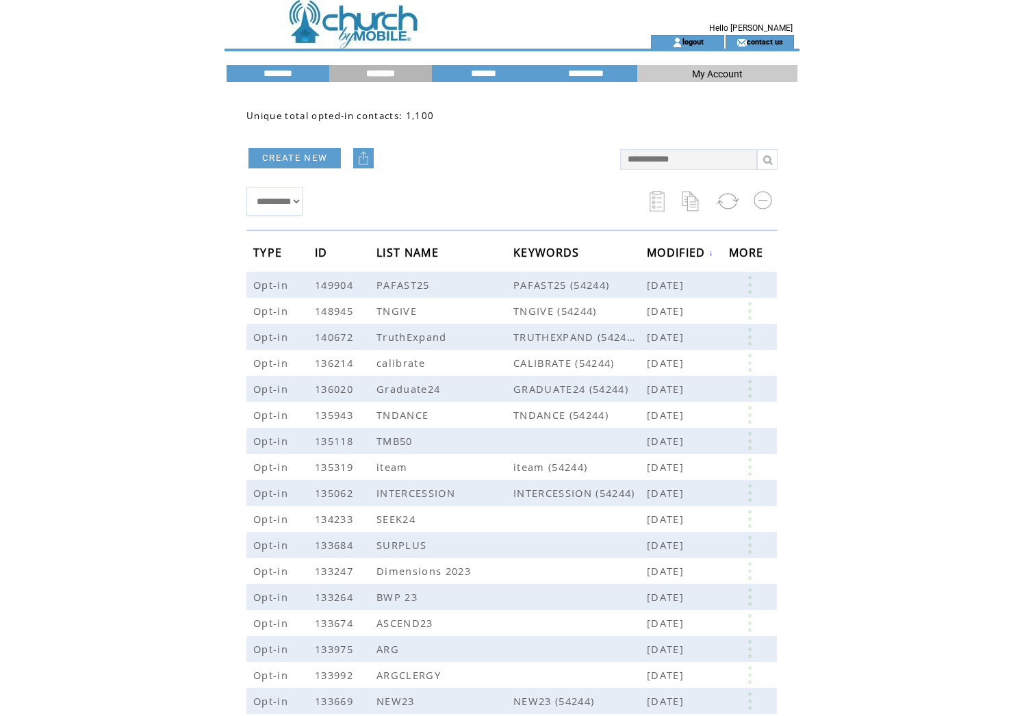
click at [302, 155] on link "CREATE NEW" at bounding box center [294, 158] width 92 height 21
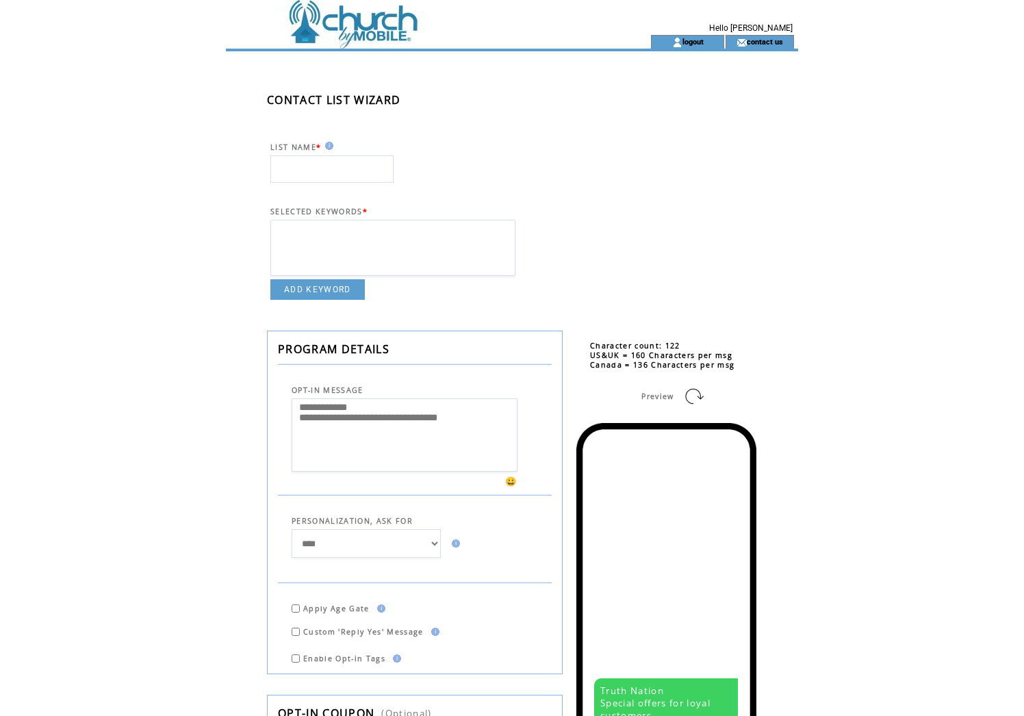
click at [324, 170] on input "text" at bounding box center [331, 168] width 123 height 27
type input "**********"
click at [329, 253] on select at bounding box center [392, 248] width 245 height 56
click at [326, 300] on link "ADD KEYWORD" at bounding box center [317, 289] width 94 height 21
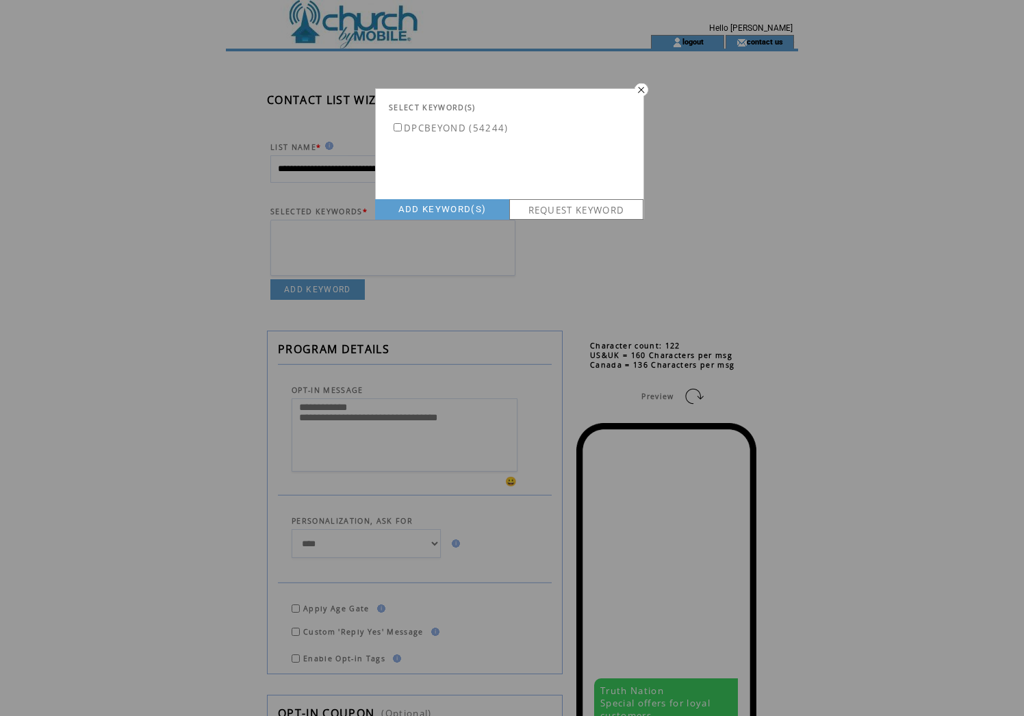
click at [445, 212] on link "ADD KEYWORD(S)" at bounding box center [442, 209] width 134 height 21
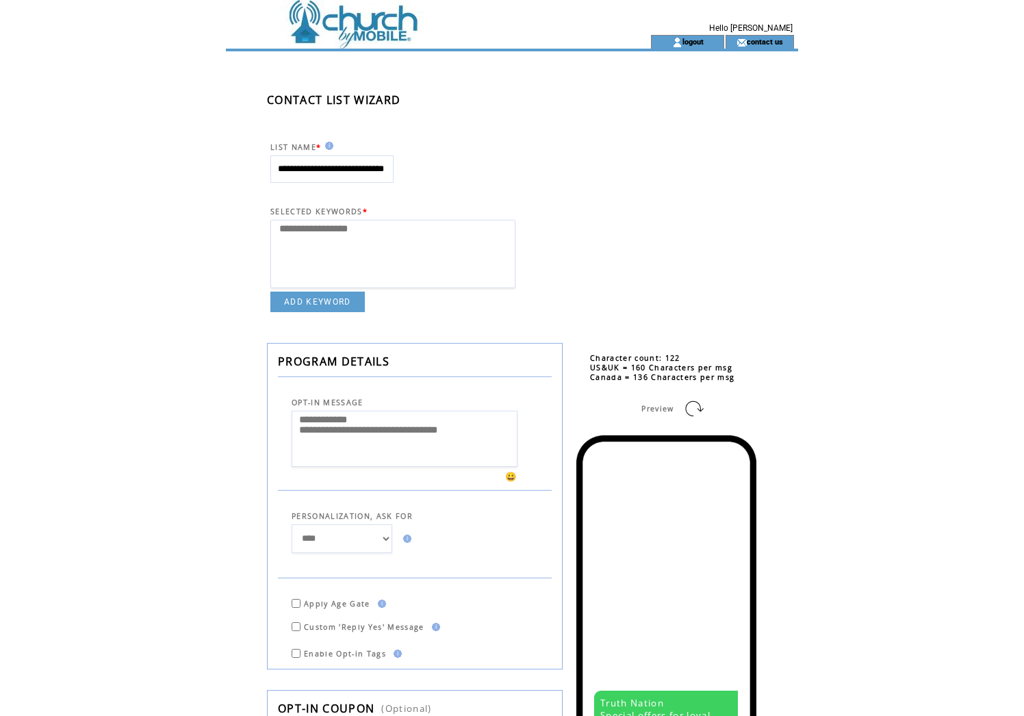
select select
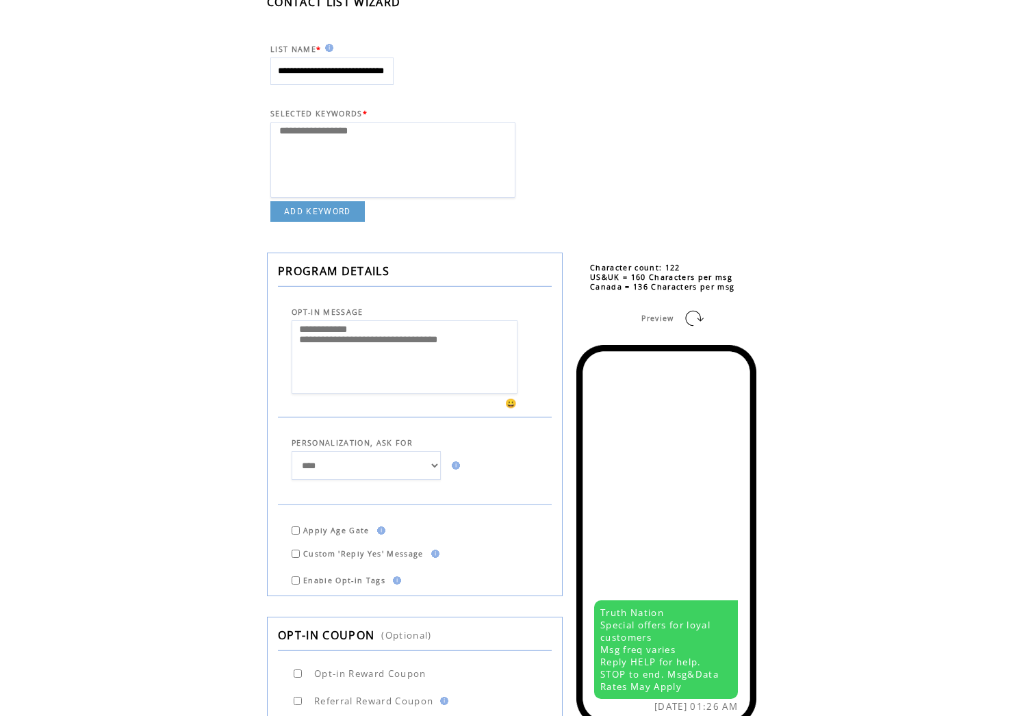
scroll to position [102, 0]
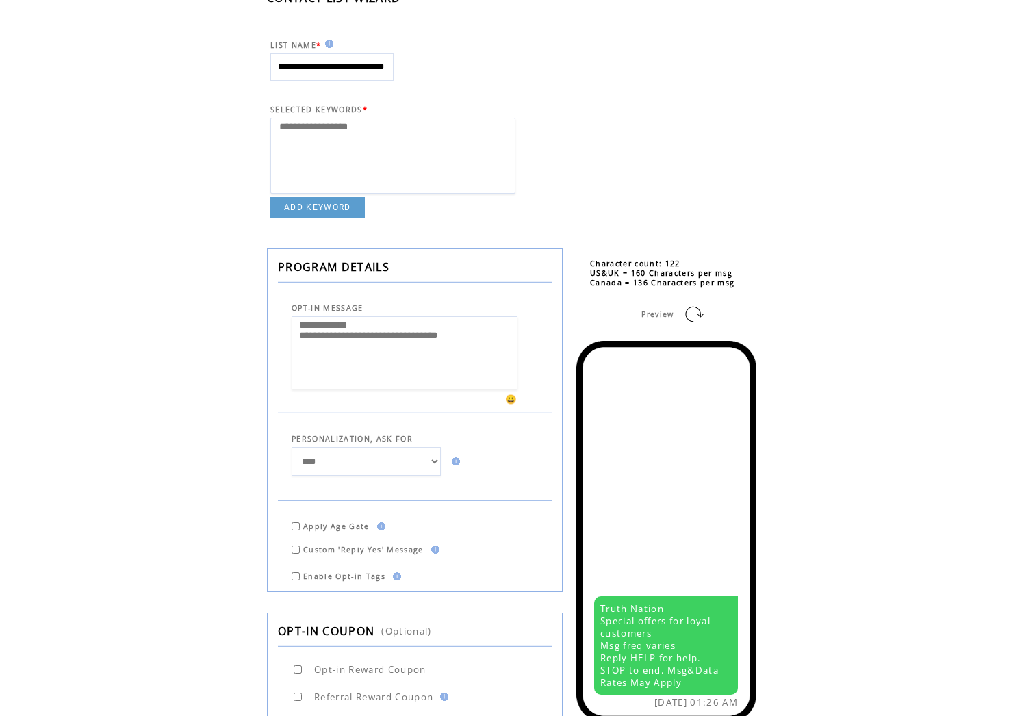
drag, startPoint x: 485, startPoint y: 343, endPoint x: 298, endPoint y: 323, distance: 188.6
click at [290, 324] on td "**********" at bounding box center [415, 351] width 274 height 77
paste textarea
drag, startPoint x: 331, startPoint y: 354, endPoint x: 259, endPoint y: 311, distance: 83.8
click at [259, 311] on div "**********" at bounding box center [532, 422] width 613 height 947
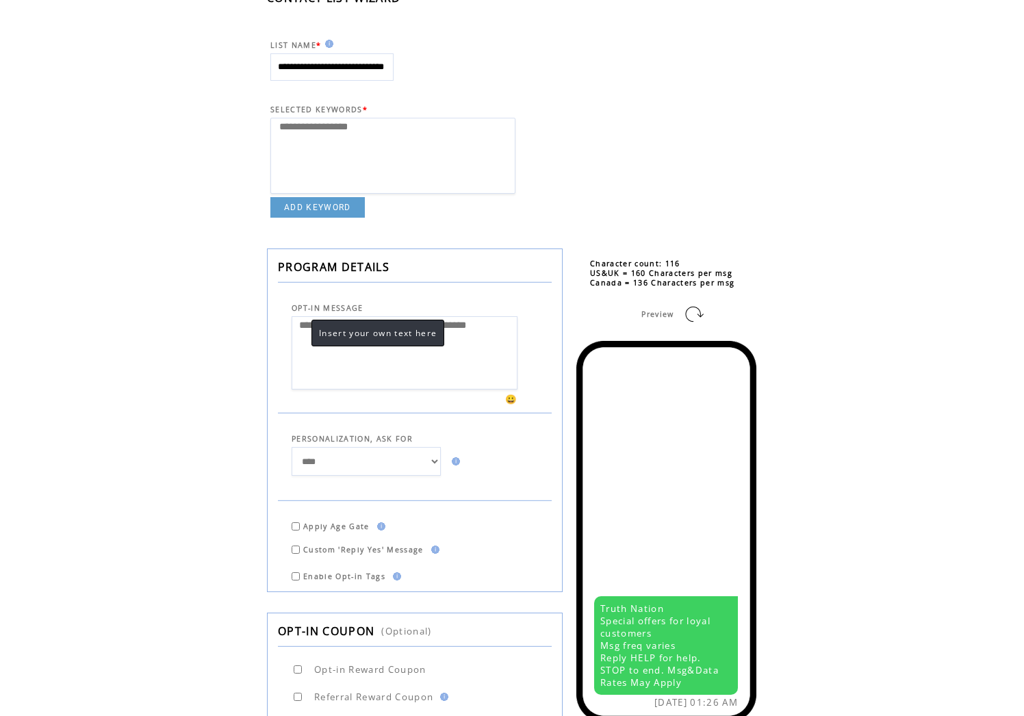
click at [366, 358] on textarea "**********" at bounding box center [405, 352] width 226 height 73
click at [298, 330] on textarea "**********" at bounding box center [405, 352] width 226 height 73
paste textarea "**********"
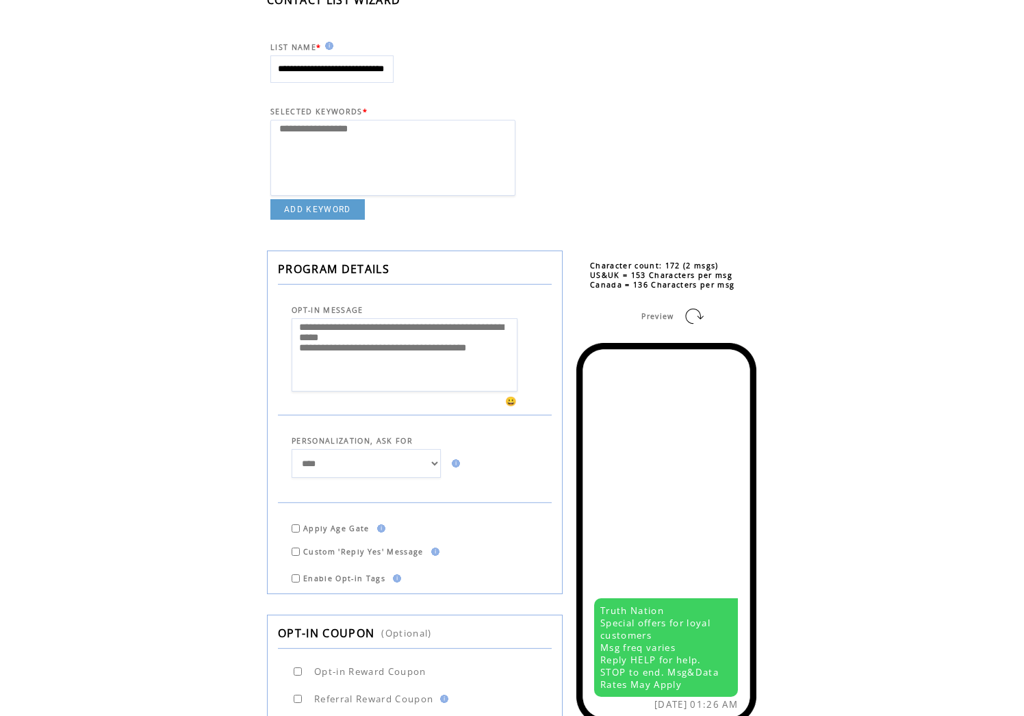
scroll to position [99, 0]
type textarea "**********"
click at [474, 408] on div "😀" at bounding box center [401, 402] width 246 height 12
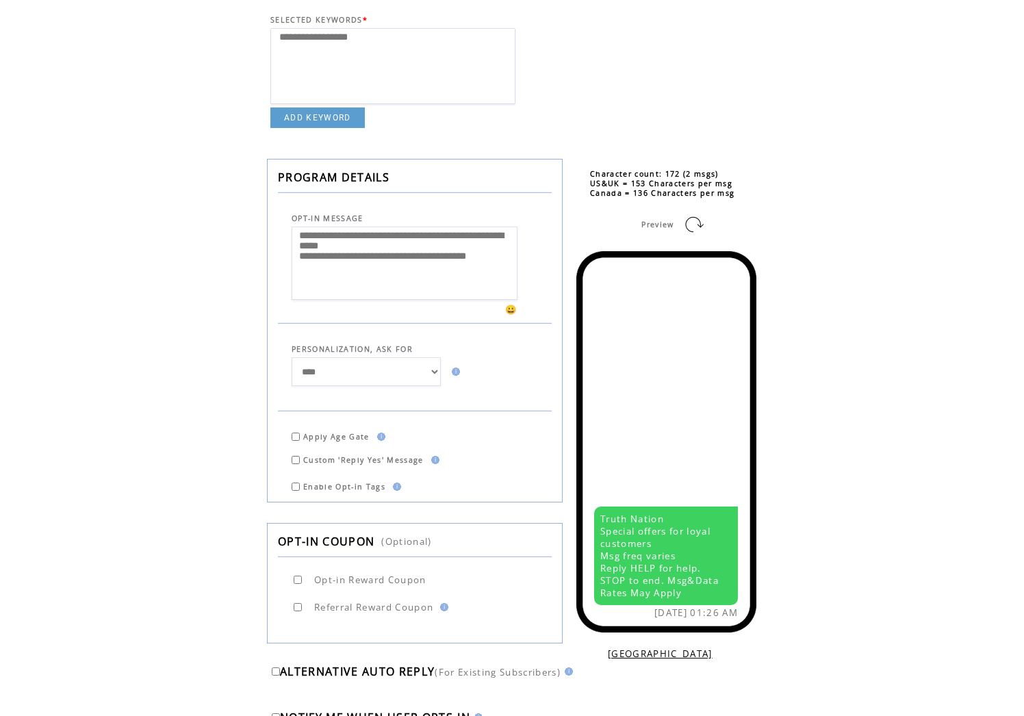
scroll to position [203, 0]
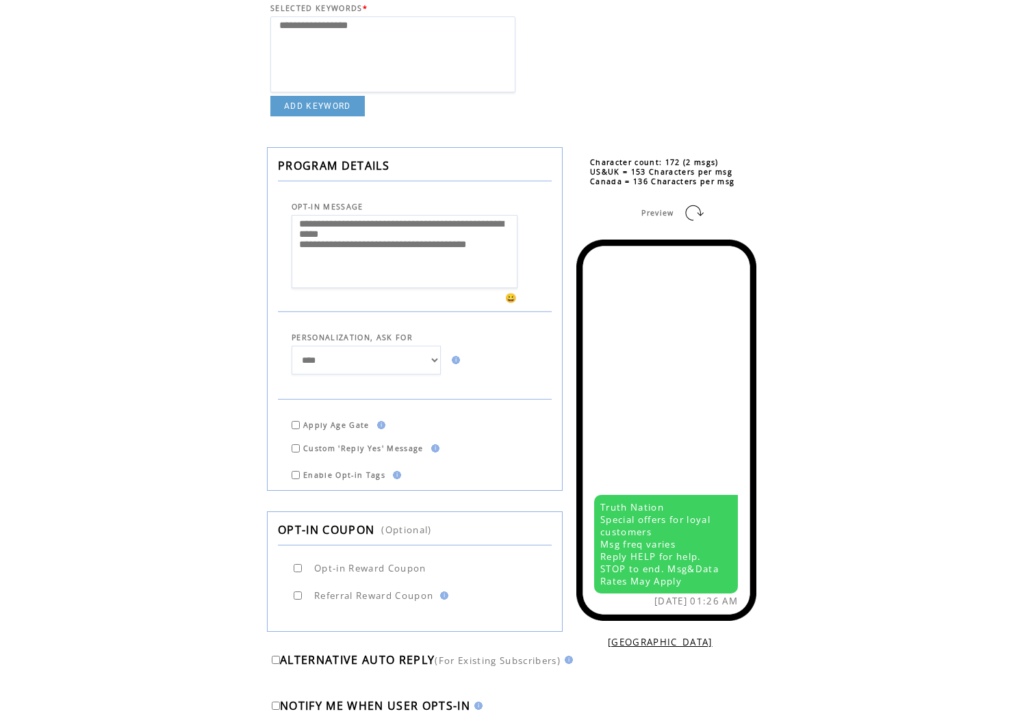
click at [688, 212] on link at bounding box center [694, 213] width 22 height 22
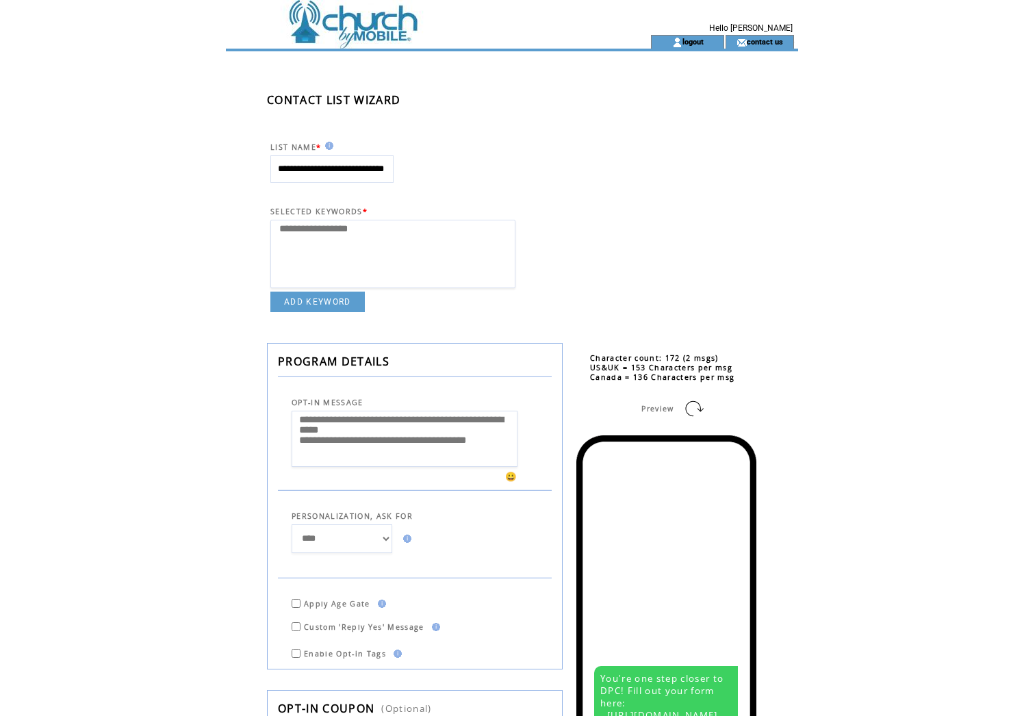
select select
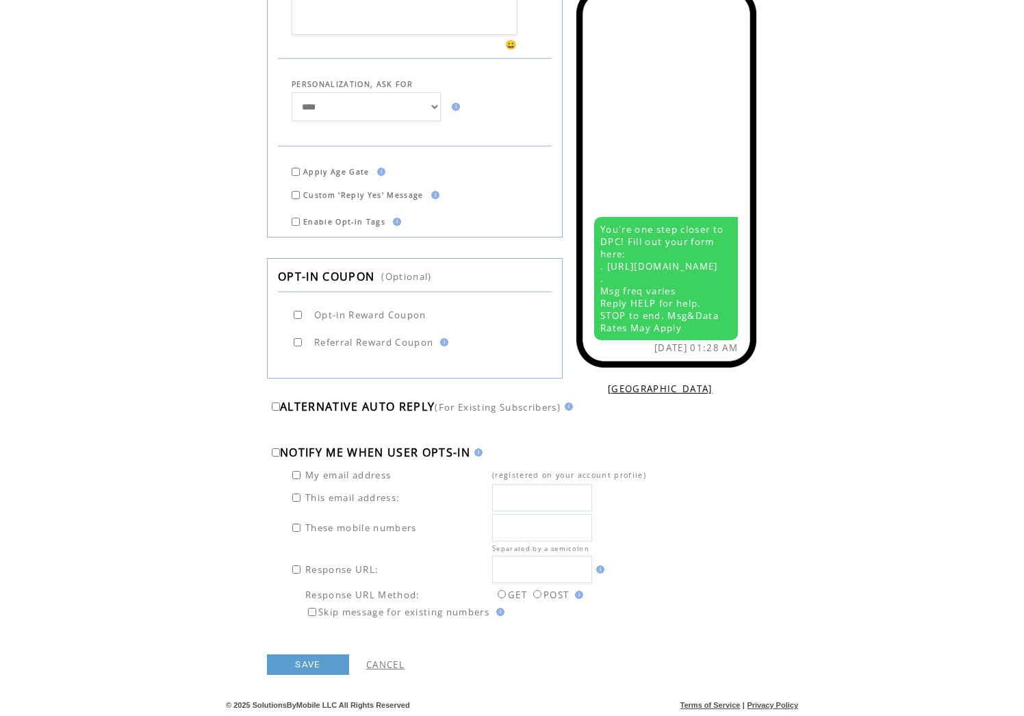
scroll to position [459, 0]
click at [534, 531] on input "text" at bounding box center [542, 527] width 100 height 27
type input "**********"
click at [305, 664] on link "SAVE" at bounding box center [308, 664] width 82 height 21
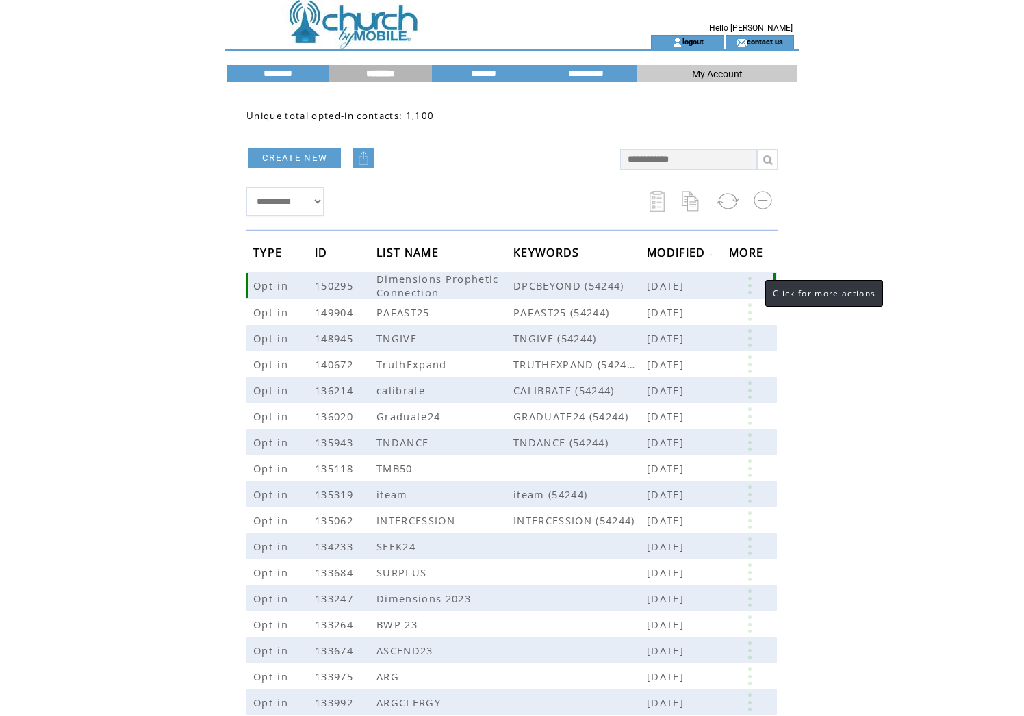
click at [752, 289] on link at bounding box center [749, 286] width 41 height 18
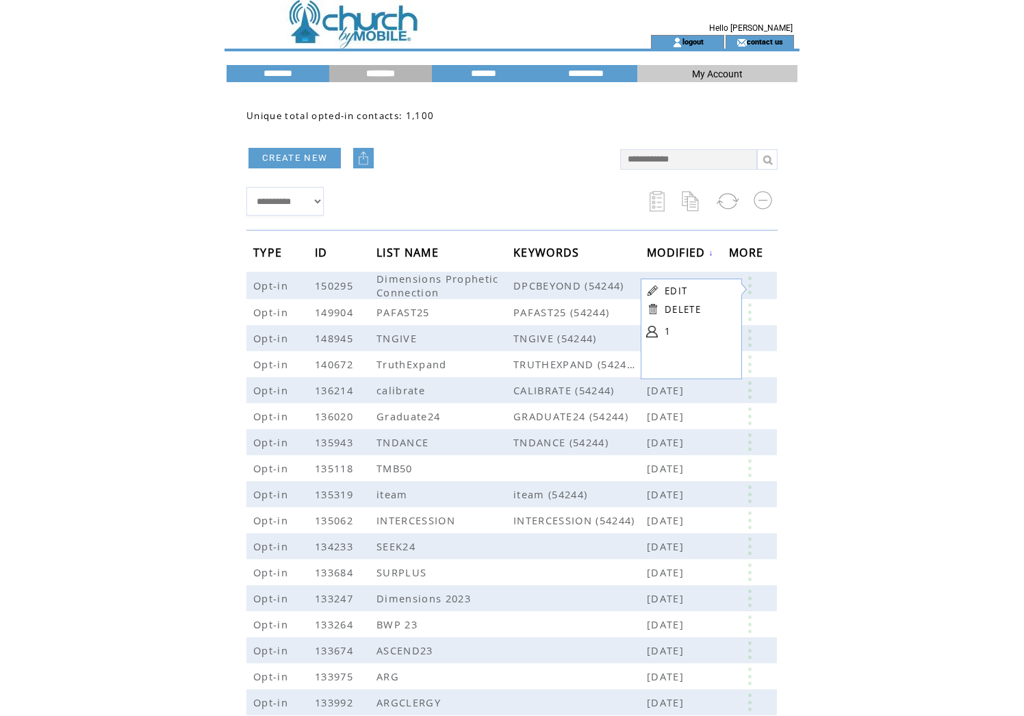
click at [691, 291] on td "EDIT" at bounding box center [699, 290] width 68 height 13
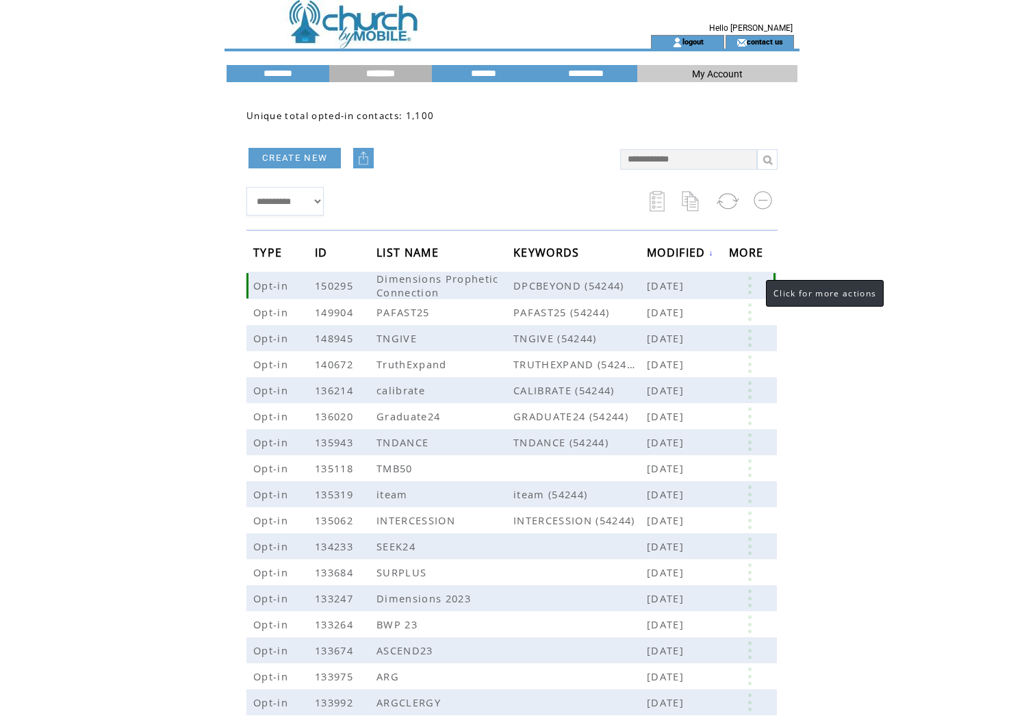
click at [752, 284] on link at bounding box center [749, 286] width 41 height 18
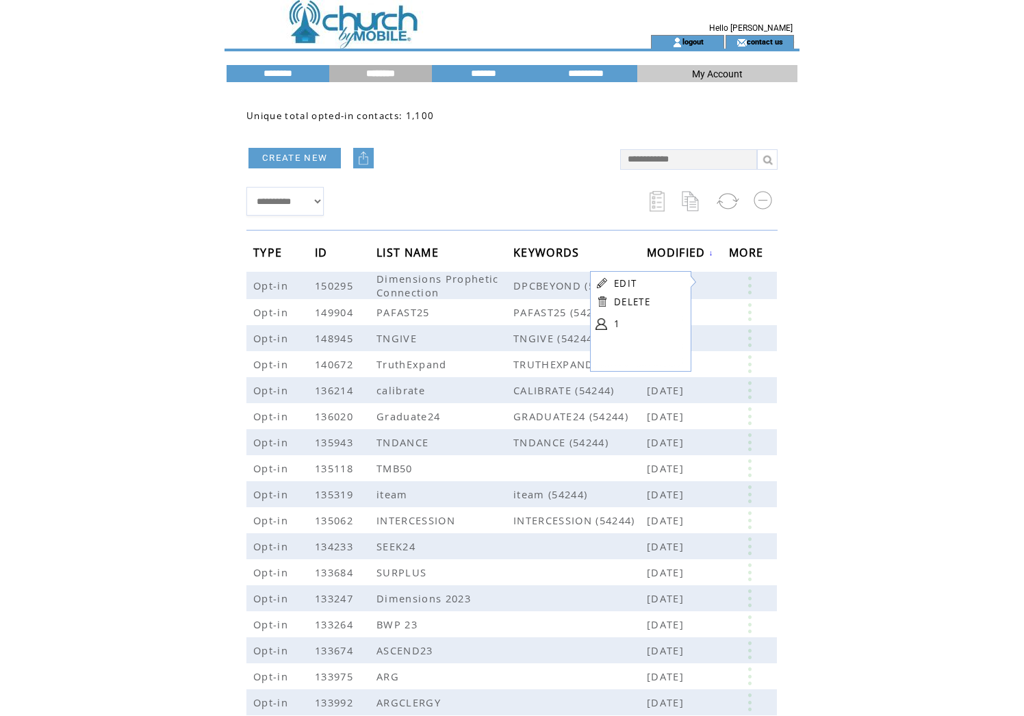
click at [623, 283] on link "EDIT" at bounding box center [625, 283] width 23 height 12
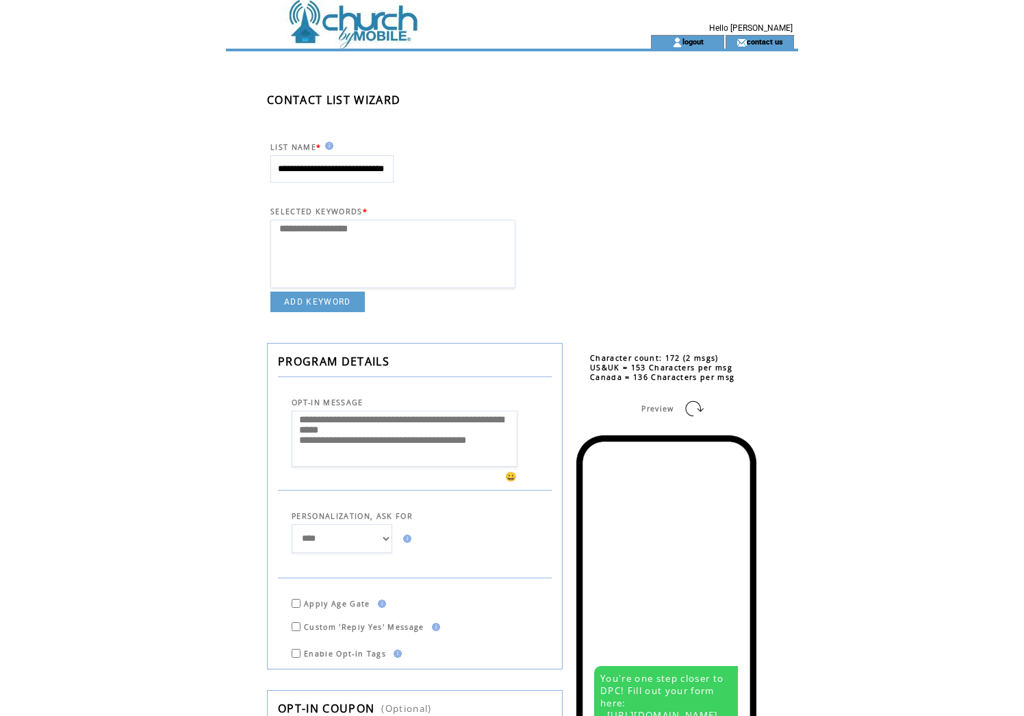
select select
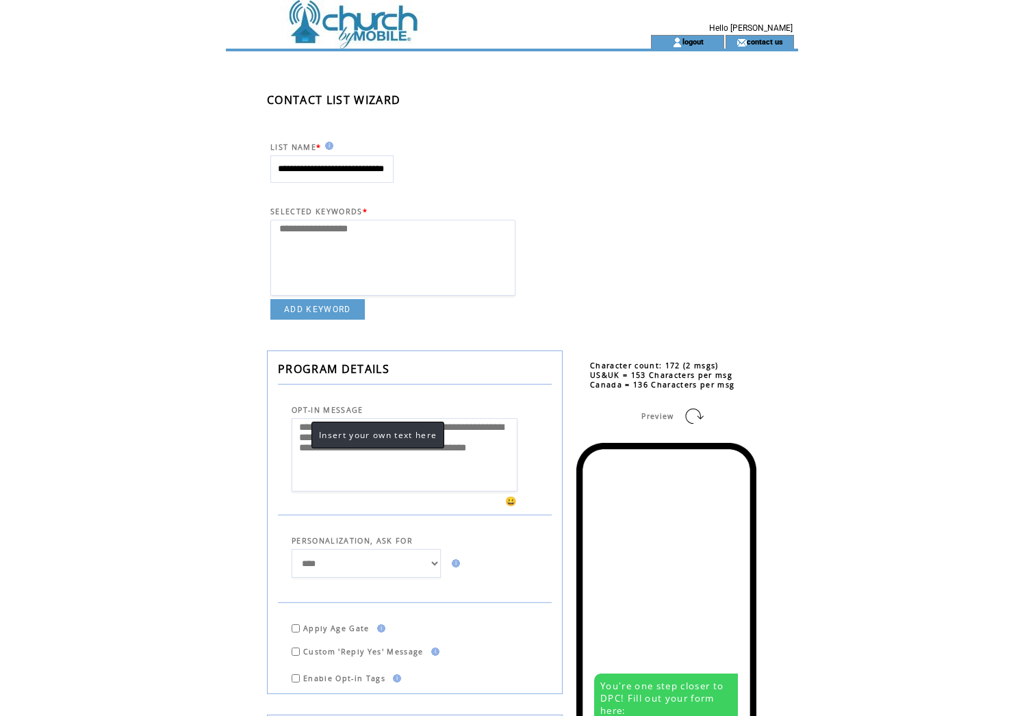
click at [307, 459] on textarea "**********" at bounding box center [405, 454] width 226 height 73
click at [338, 475] on textarea "**********" at bounding box center [405, 454] width 226 height 73
click at [298, 457] on textarea "**********" at bounding box center [405, 454] width 226 height 73
type textarea "**********"
click at [693, 417] on link at bounding box center [694, 416] width 22 height 22
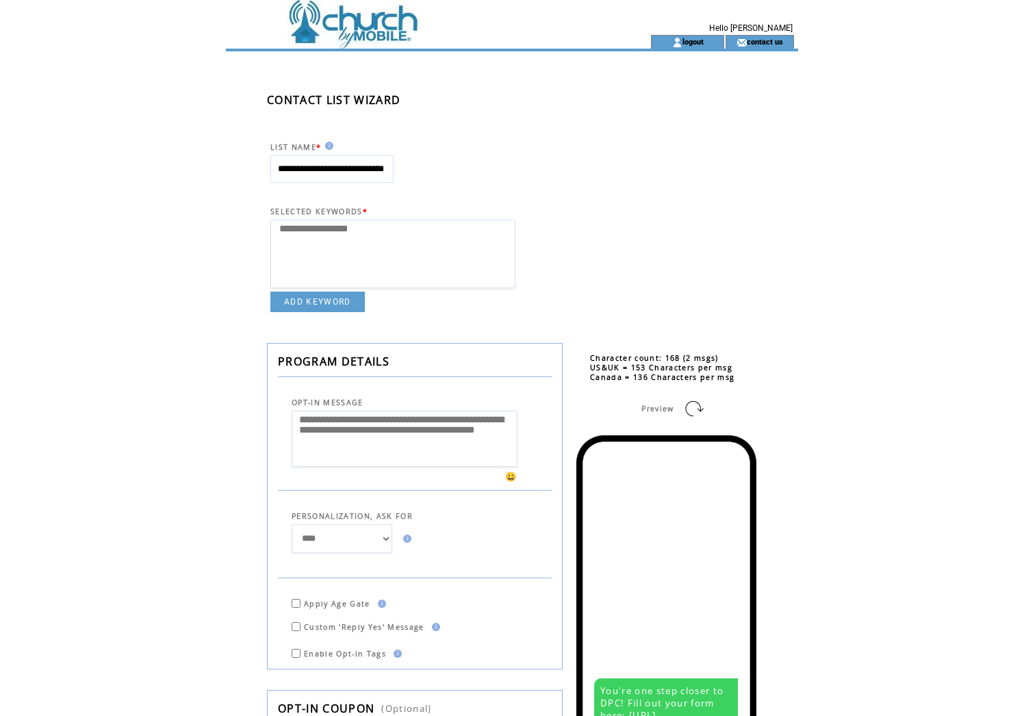
select select
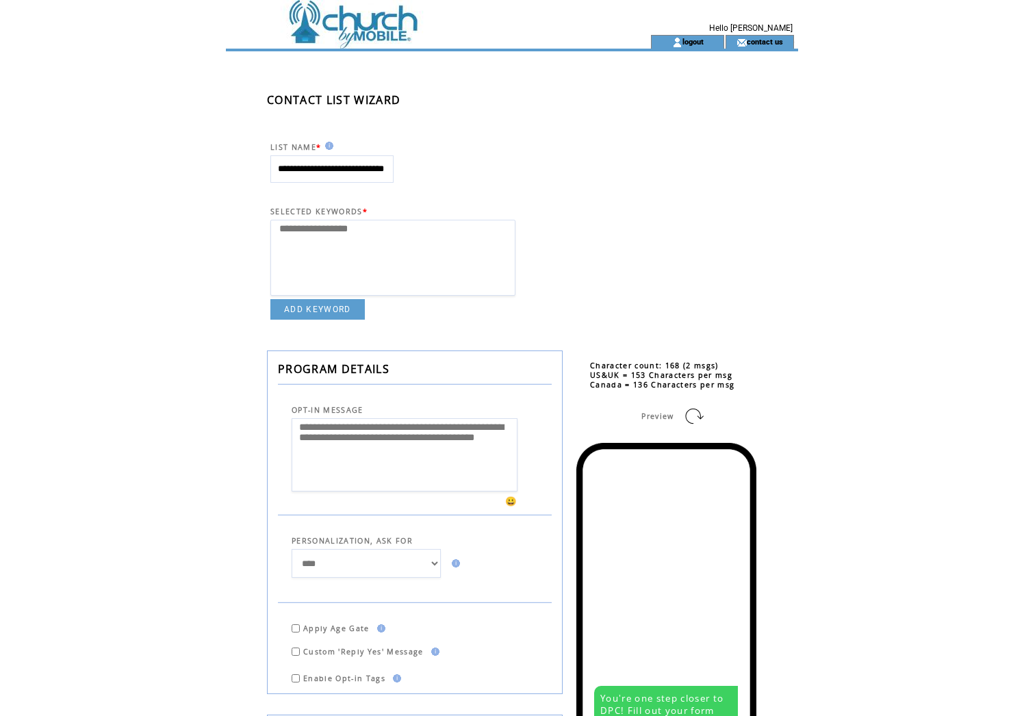
scroll to position [459, 0]
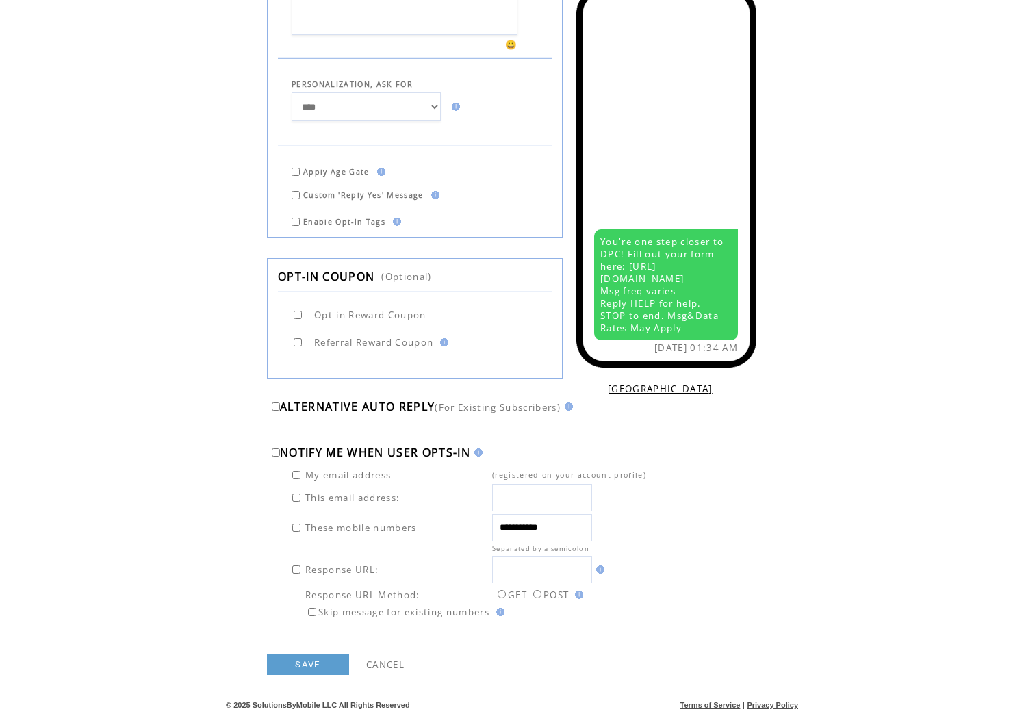
click at [318, 667] on link "SAVE" at bounding box center [308, 664] width 82 height 21
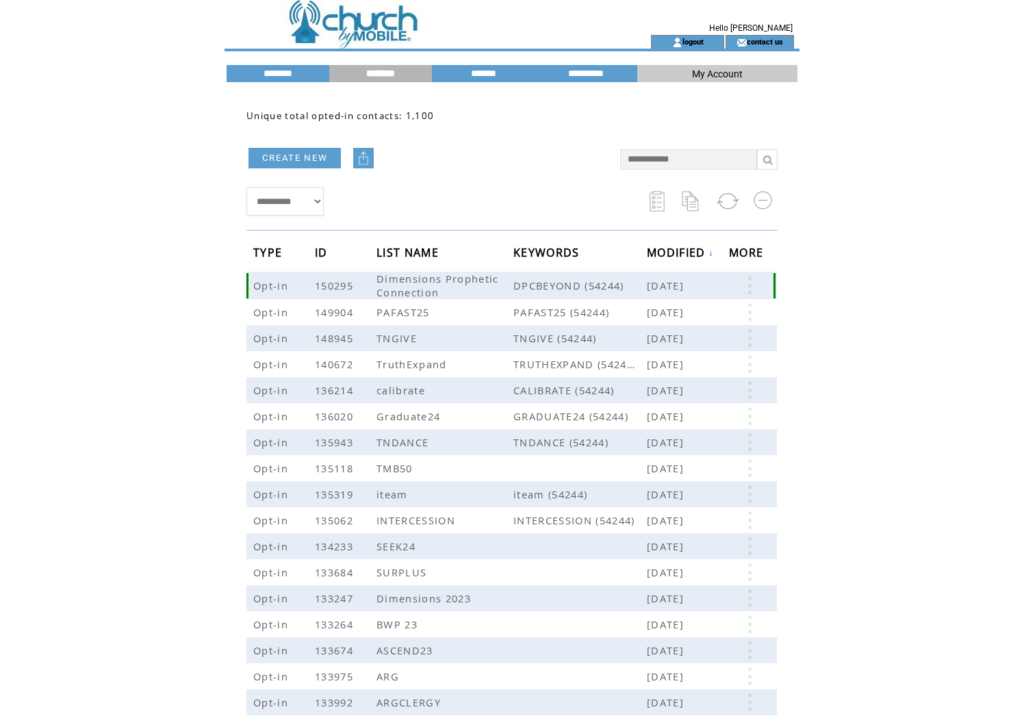
click at [750, 284] on link at bounding box center [749, 286] width 41 height 18
click at [667, 292] on link "EDIT" at bounding box center [672, 294] width 23 height 12
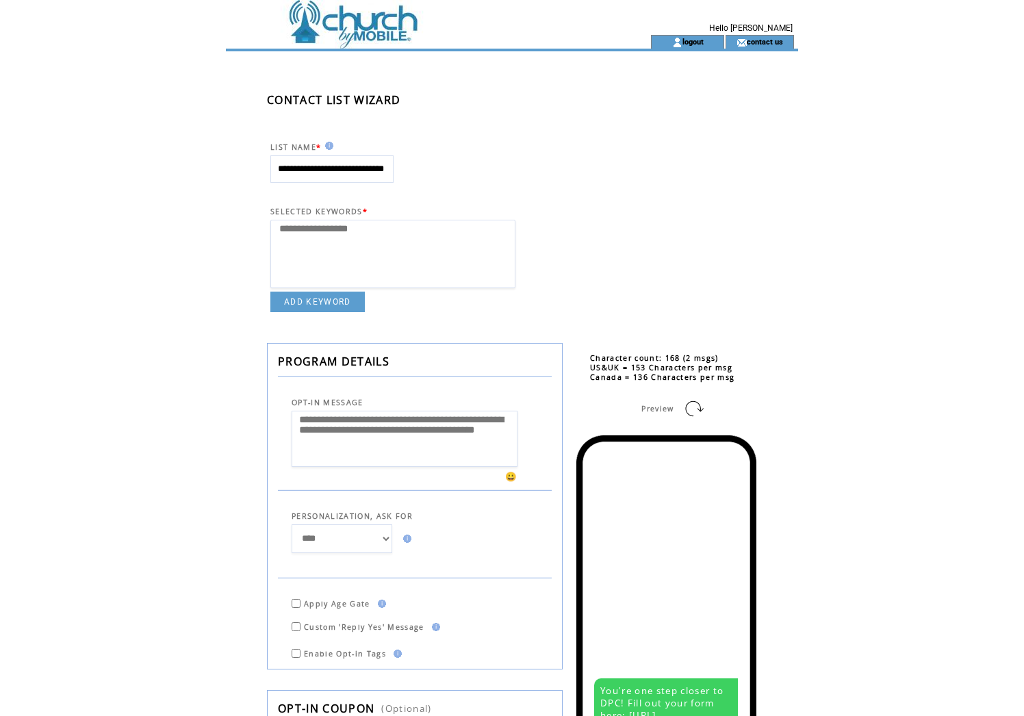
select select
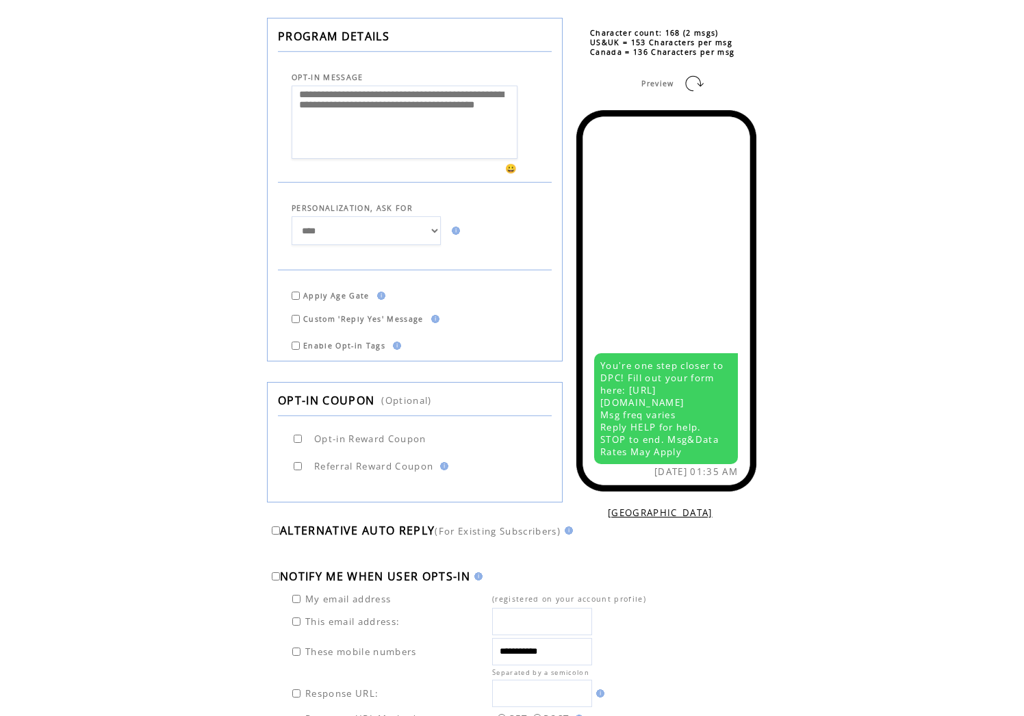
scroll to position [332, 0]
select select "*"
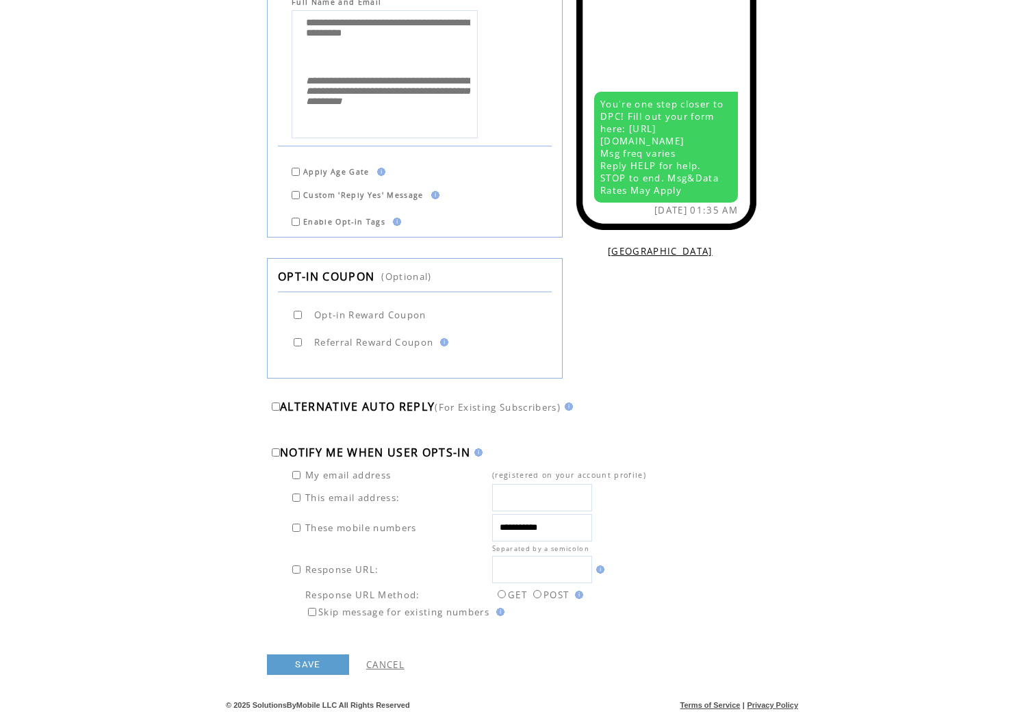
scroll to position [597, 0]
click at [305, 663] on link "SAVE" at bounding box center [308, 664] width 82 height 21
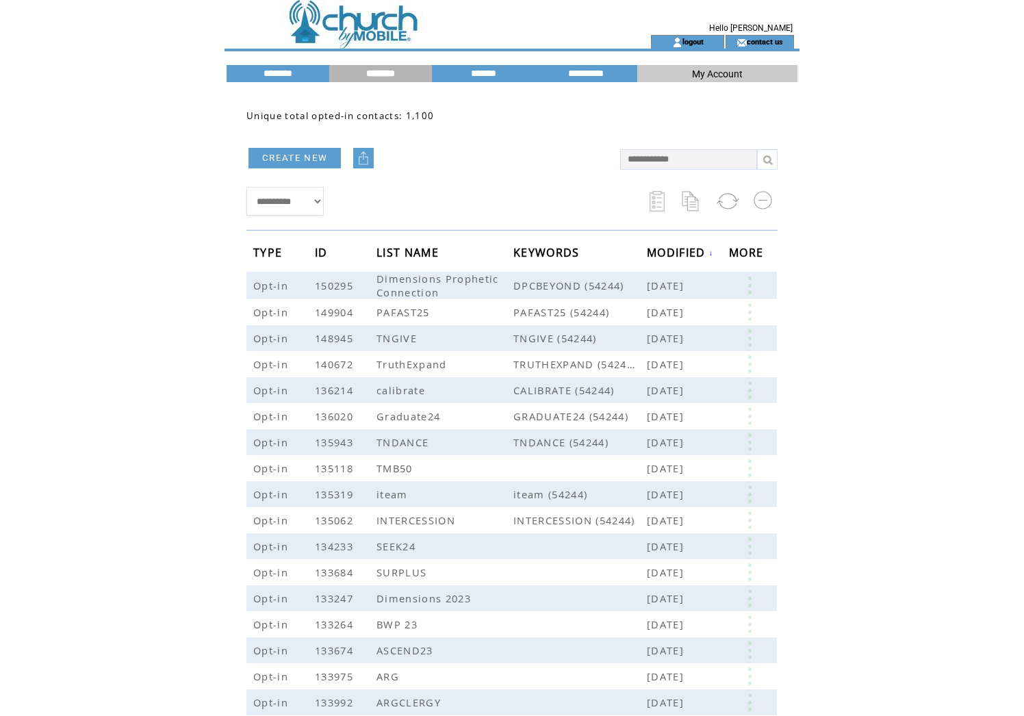
scroll to position [0, 1]
click at [366, 155] on img at bounding box center [364, 158] width 14 height 14
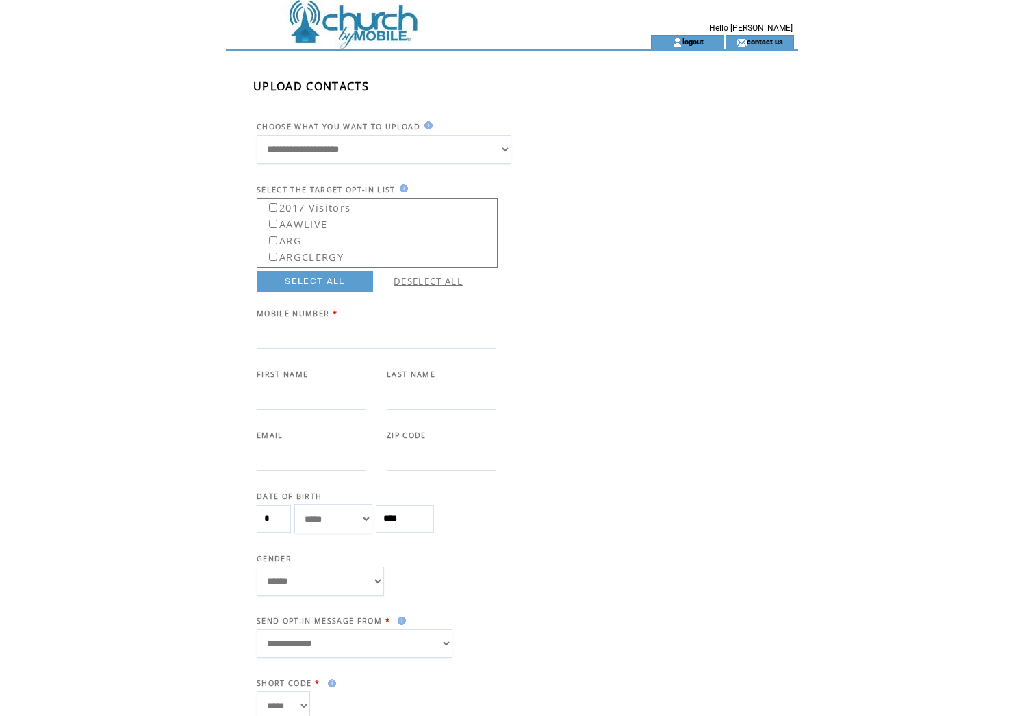
click at [523, 122] on div "**********" at bounding box center [512, 433] width 572 height 764
click at [355, 25] on td at bounding box center [414, 17] width 376 height 35
